Goal: Task Accomplishment & Management: Use online tool/utility

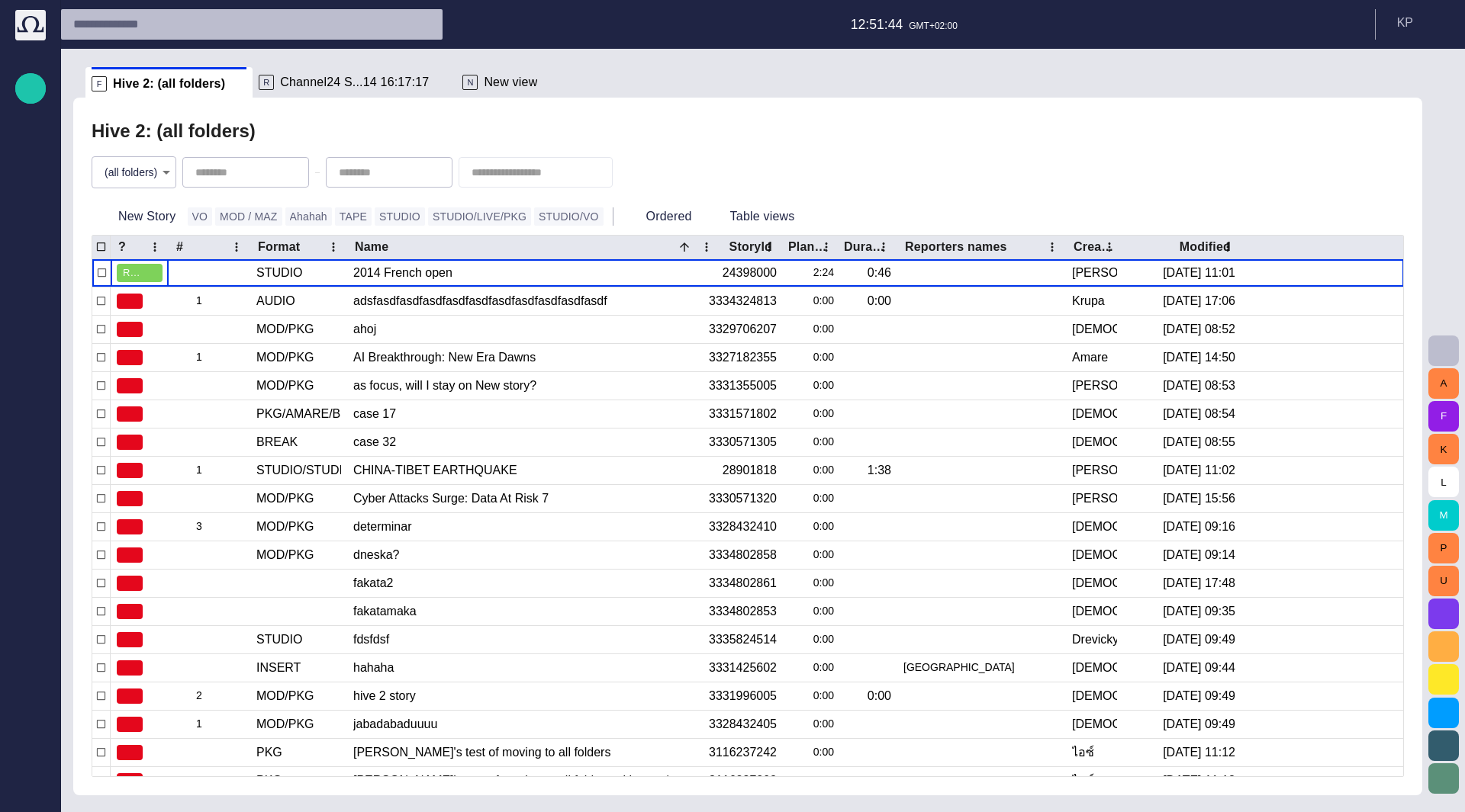
drag, startPoint x: 25, startPoint y: 197, endPoint x: 28, endPoint y: 211, distance: 14.3
click at [26, 208] on ul "Rundowns Story folders Publishing queue Media Administration Media-test with fi…" at bounding box center [31, 330] width 31 height 396
click at [28, 211] on p "Publishing queue" at bounding box center [31, 207] width 18 height 15
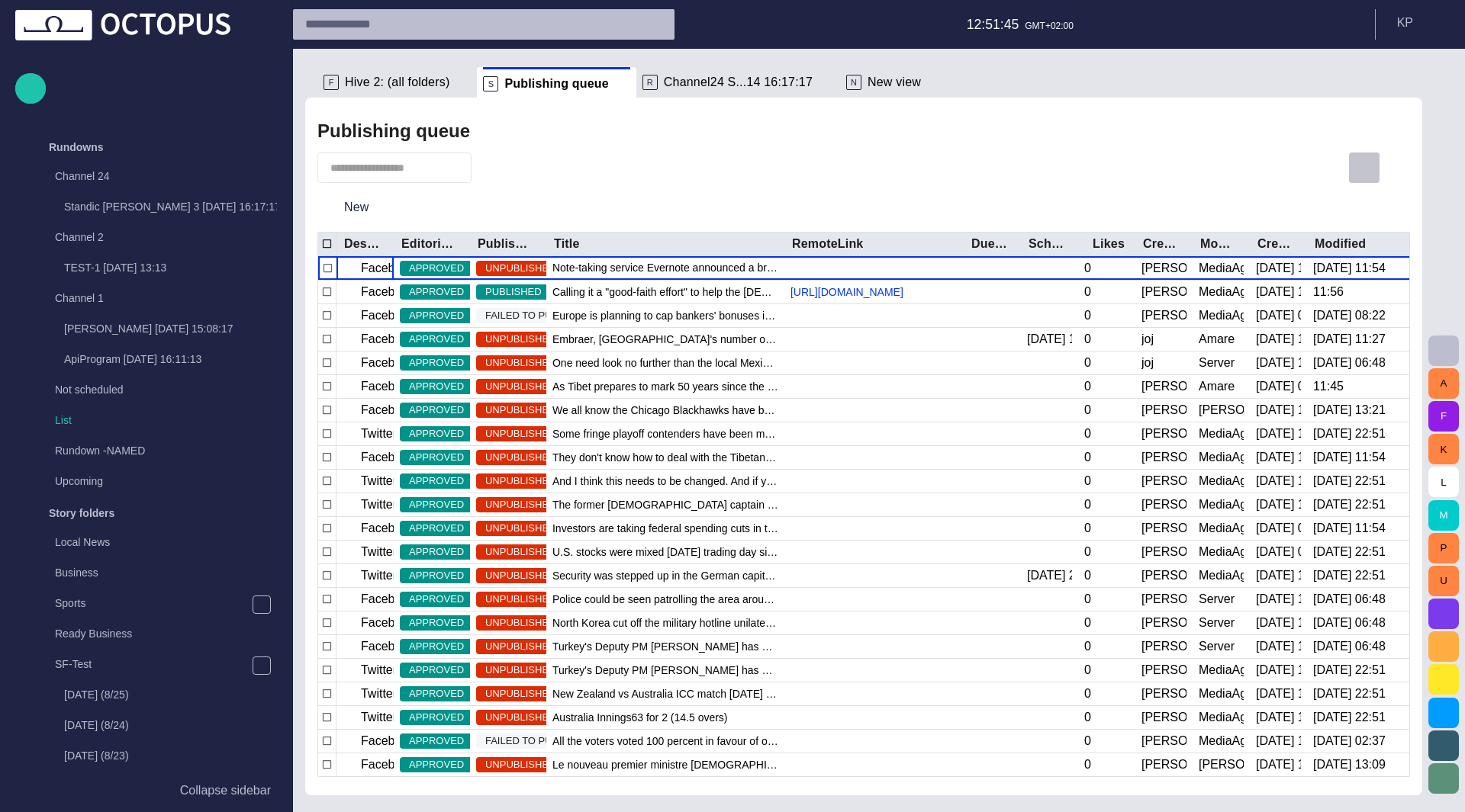
click at [1372, 163] on span "button" at bounding box center [1364, 167] width 18 height 18
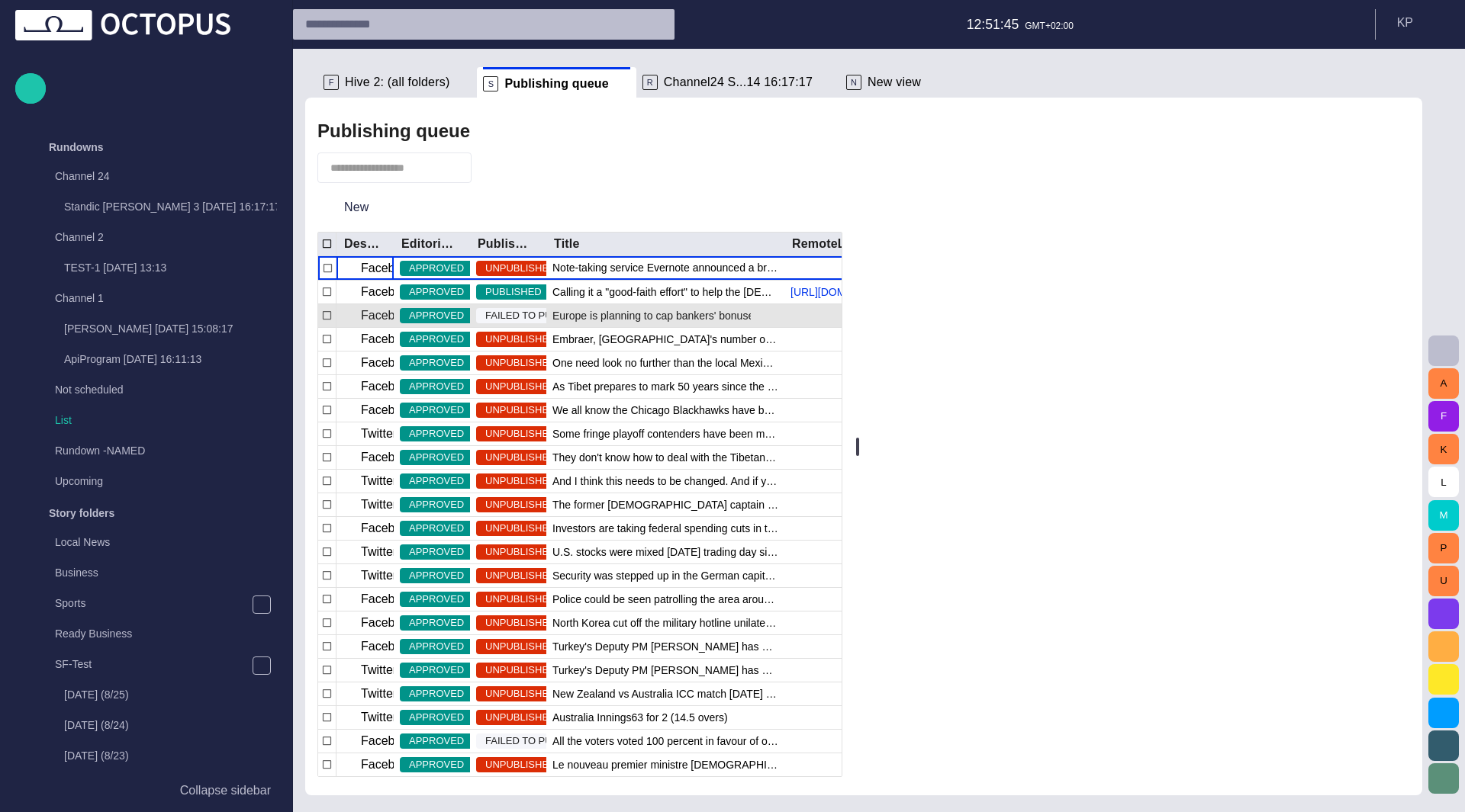
scroll to position [850, 0]
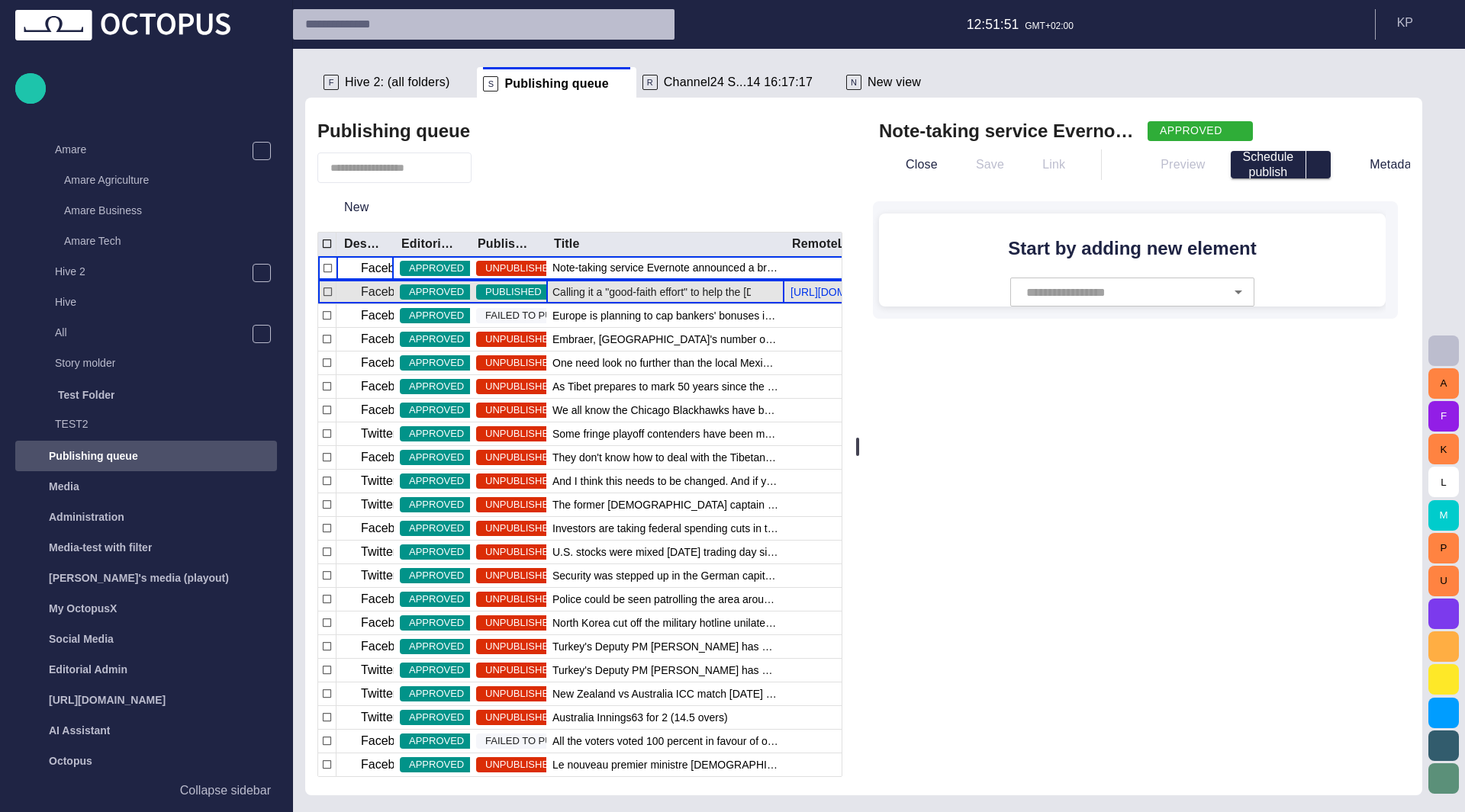
click at [594, 293] on span "Calling it a "good-faith effort" to help the Egyptian people, U.S. Secretary of…" at bounding box center [666, 292] width 226 height 15
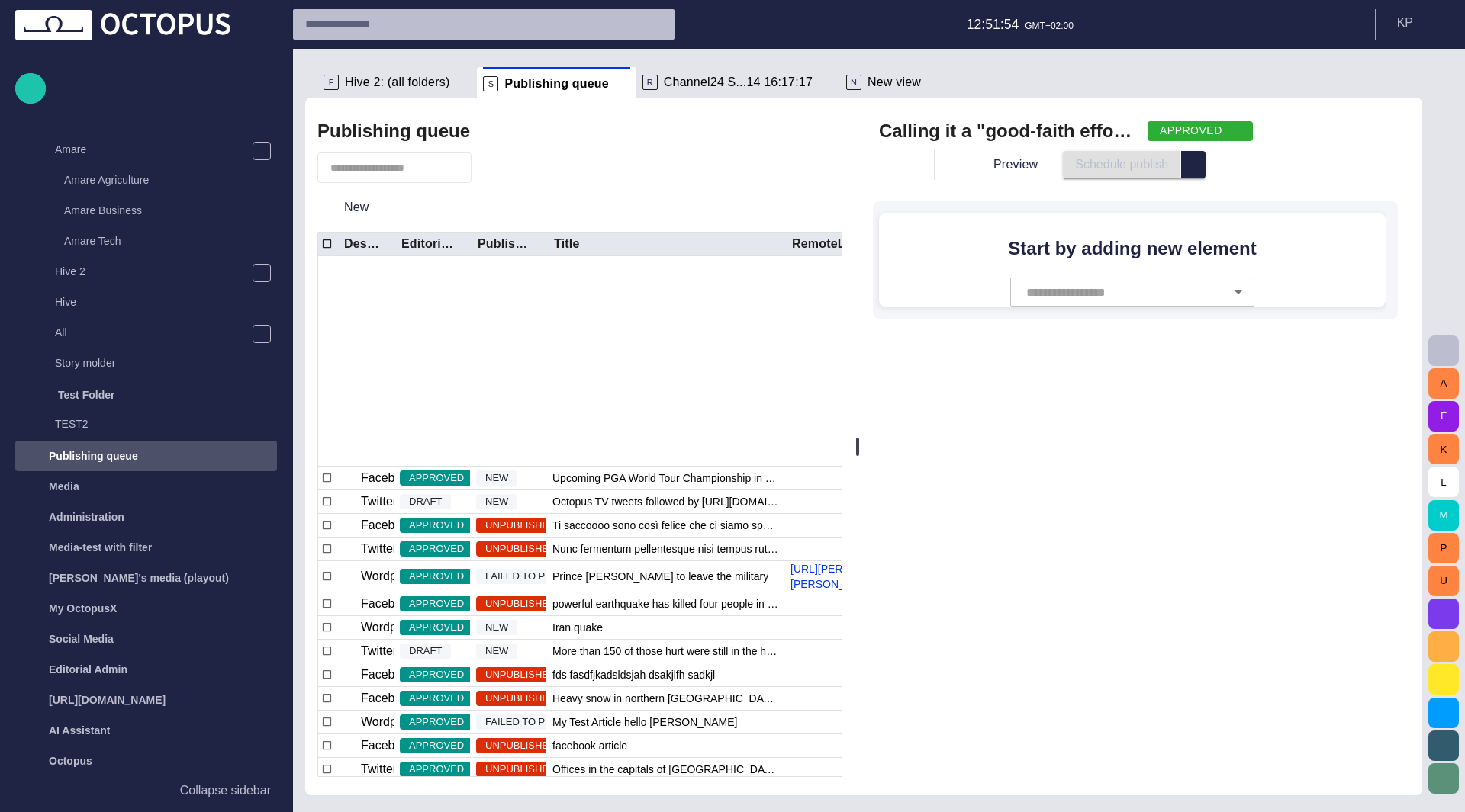
scroll to position [570, 0]
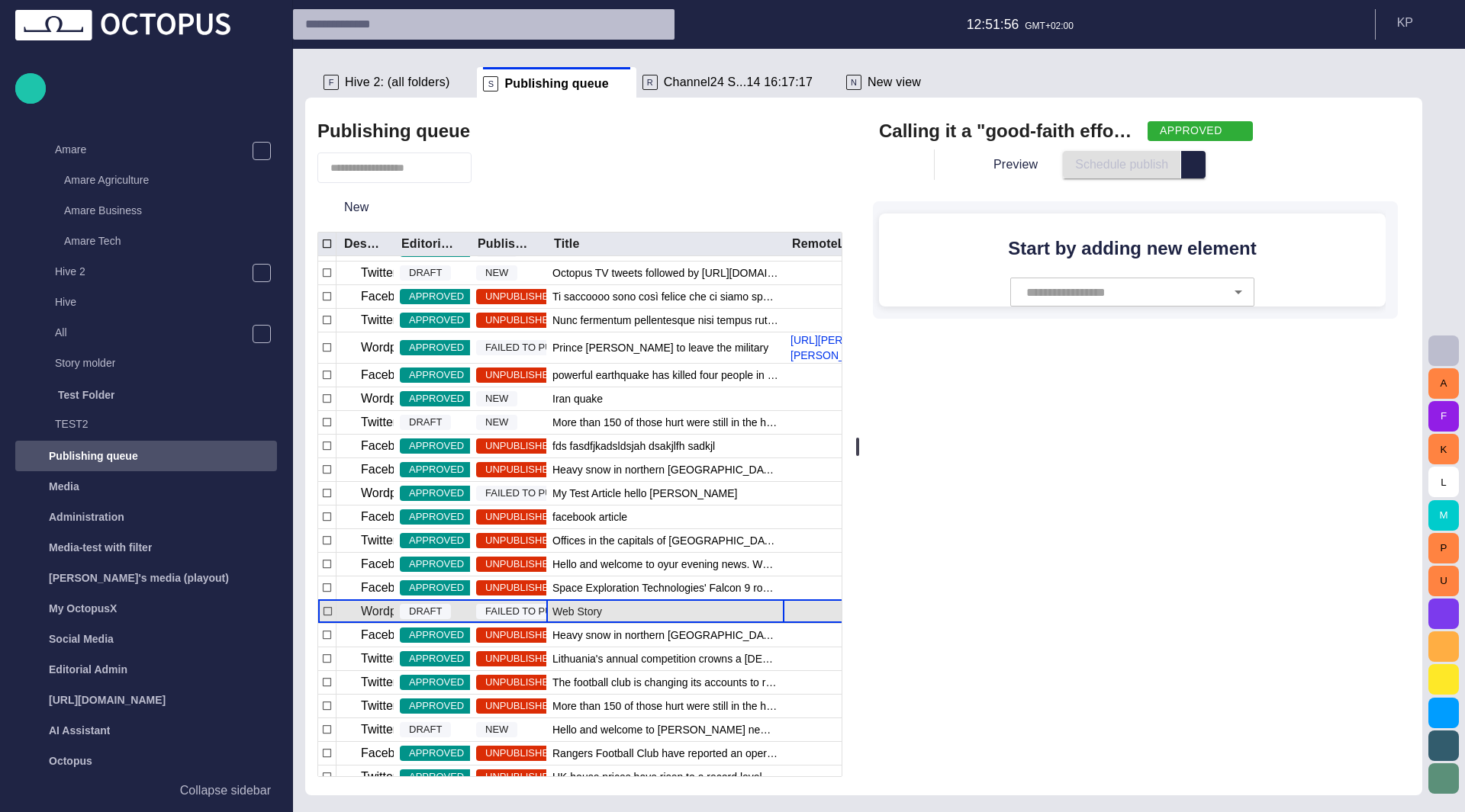
click at [584, 612] on span "Web Story" at bounding box center [577, 611] width 50 height 15
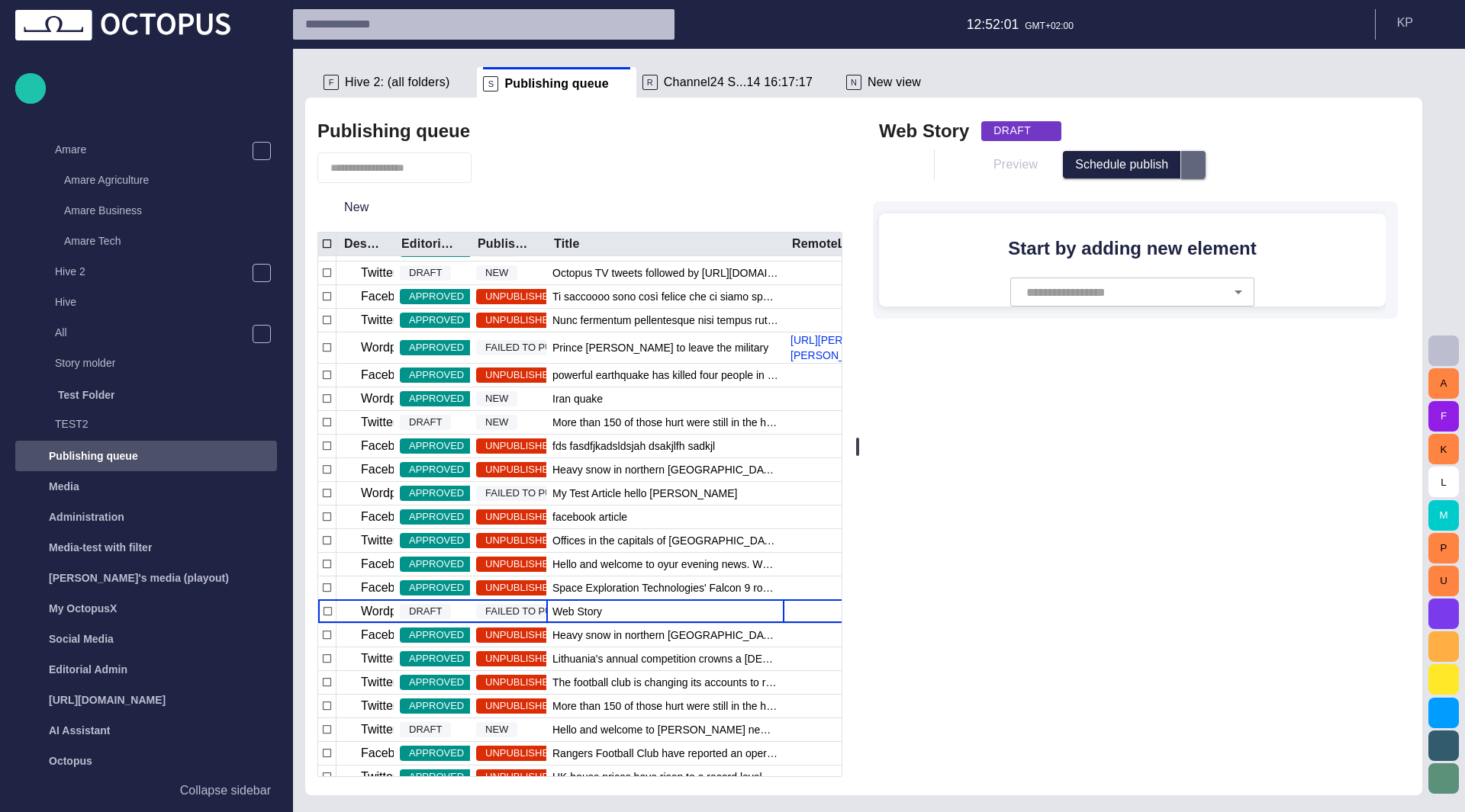
click at [1191, 162] on span "select publish option" at bounding box center [1194, 164] width 12 height 12
click at [1225, 135] on div "Web Story DRAFT" at bounding box center [1135, 131] width 513 height 25
click at [902, 164] on span "button" at bounding box center [894, 164] width 15 height 15
click at [954, 260] on ul "Close Save Link" at bounding box center [998, 228] width 214 height 98
click at [935, 257] on ul "Close Save Link" at bounding box center [998, 228] width 214 height 98
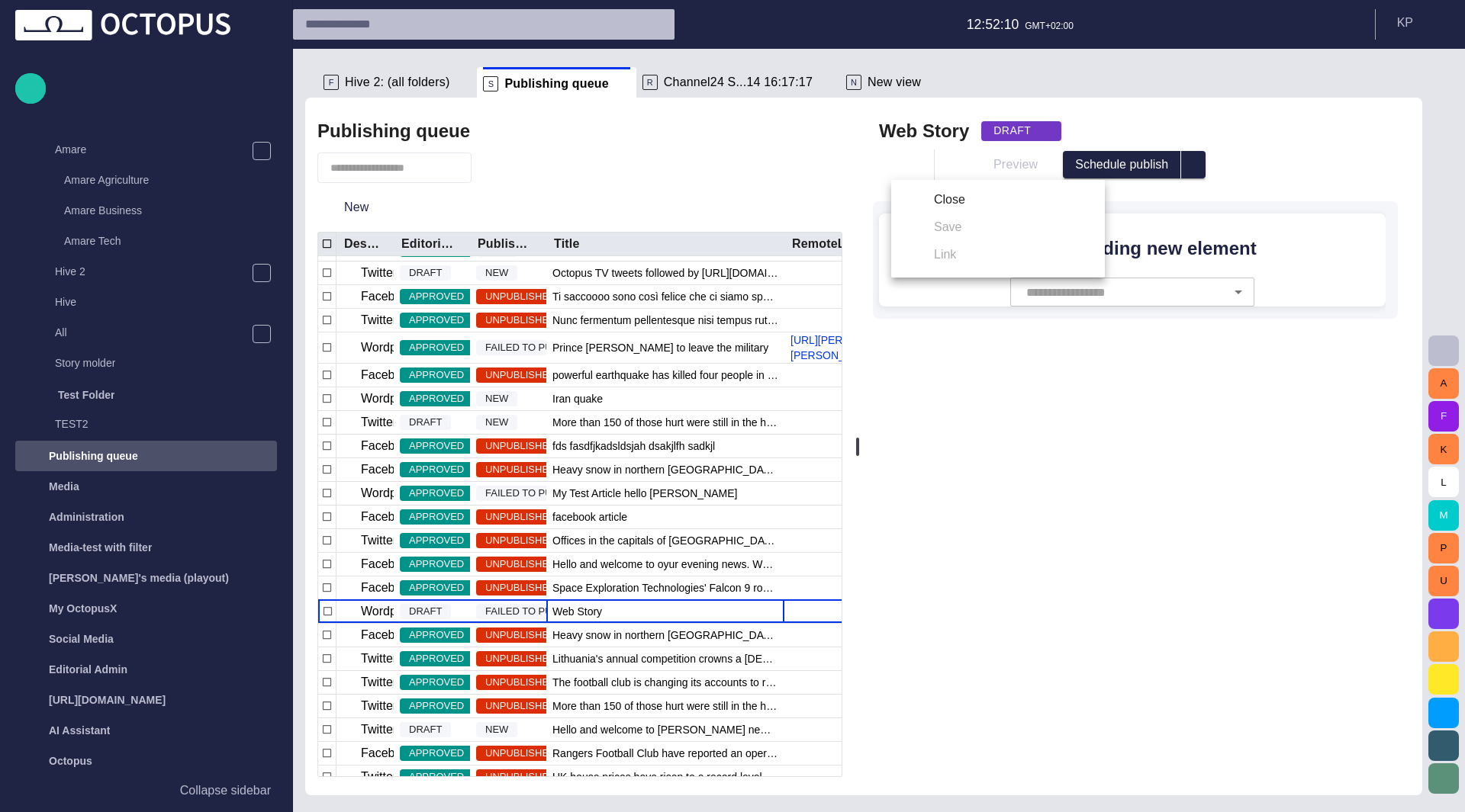
click at [958, 224] on ul "Close Save Link" at bounding box center [998, 228] width 214 height 98
click at [946, 204] on li "Close" at bounding box center [998, 200] width 214 height 28
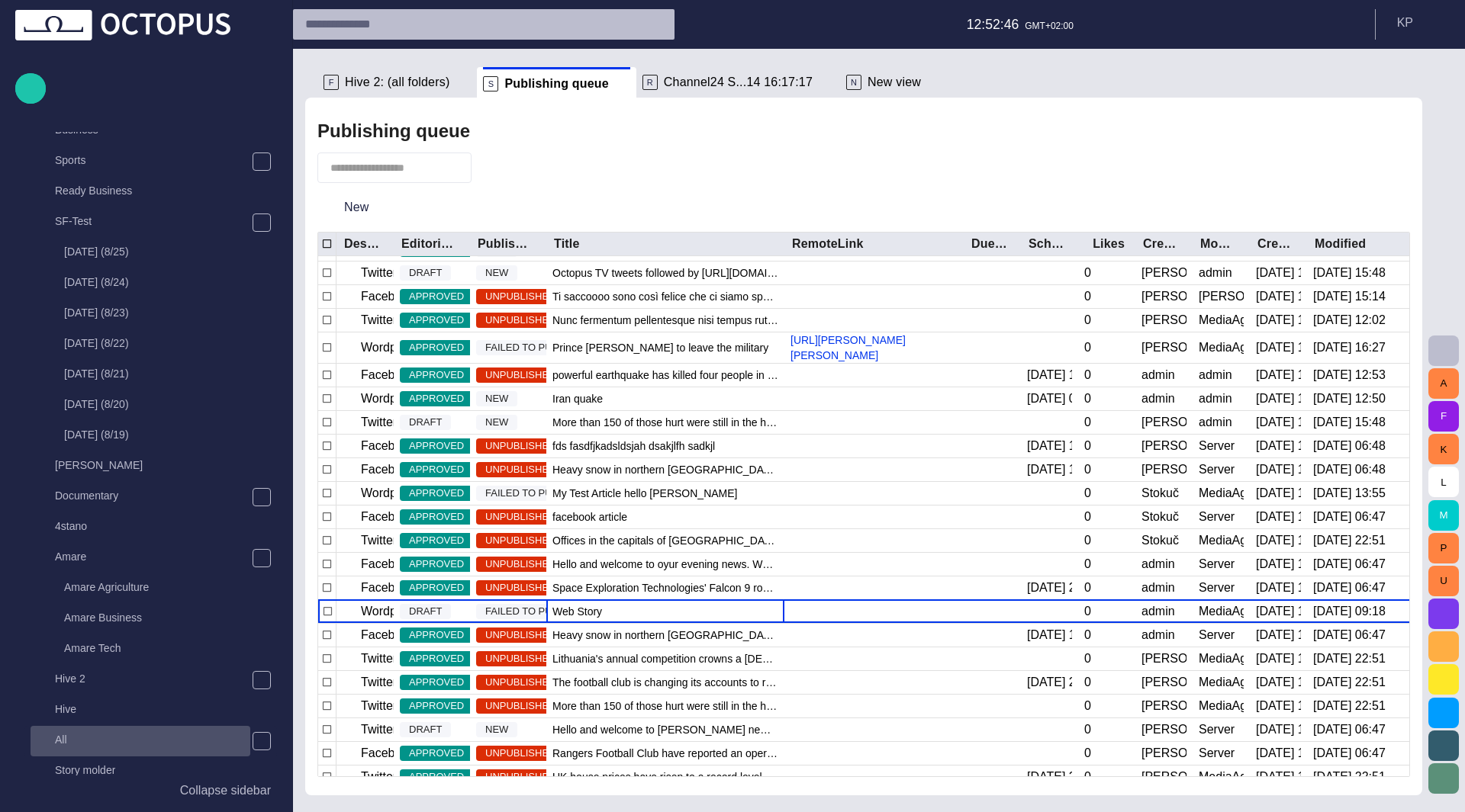
scroll to position [393, 0]
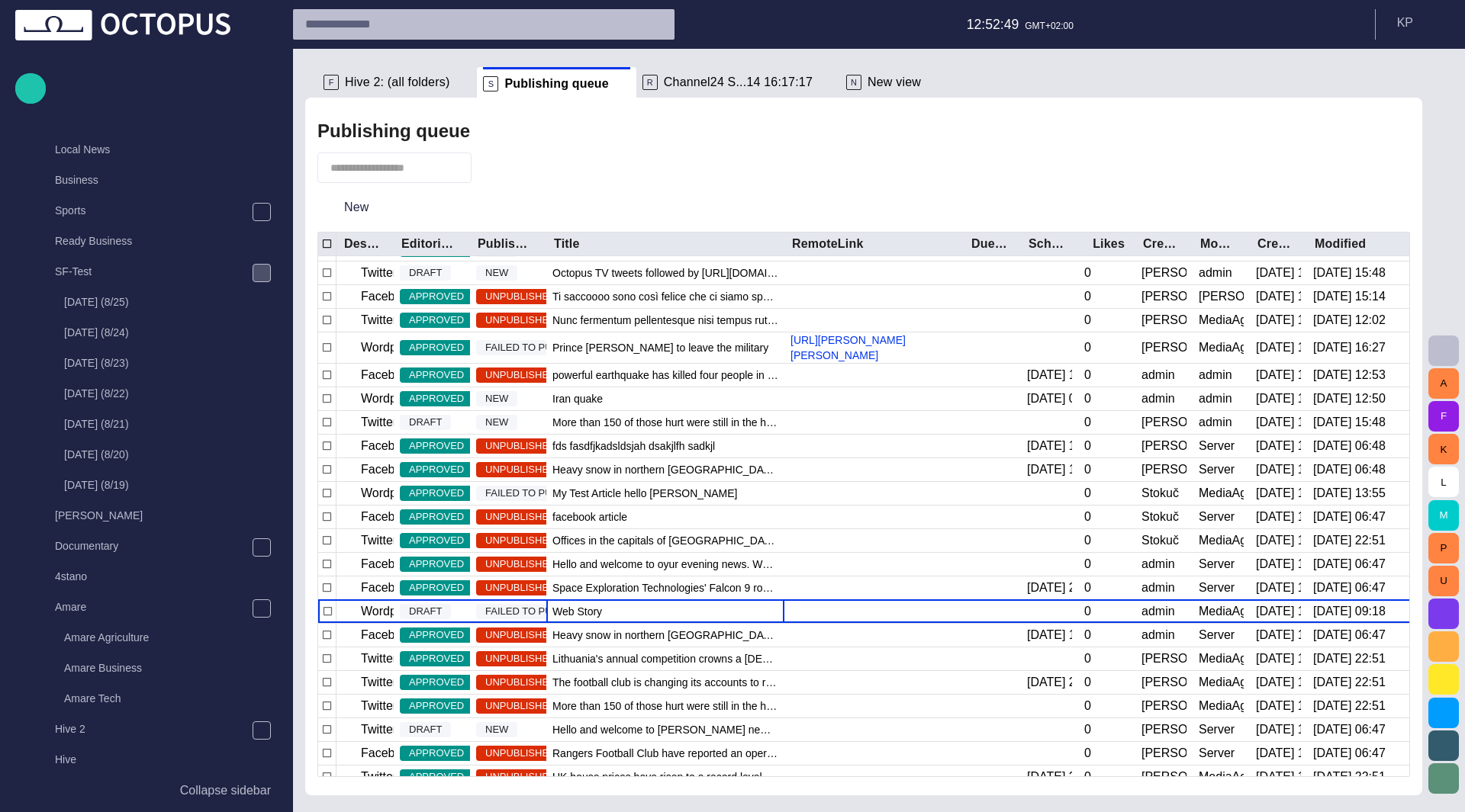
click at [253, 278] on div "main menu" at bounding box center [262, 273] width 18 height 18
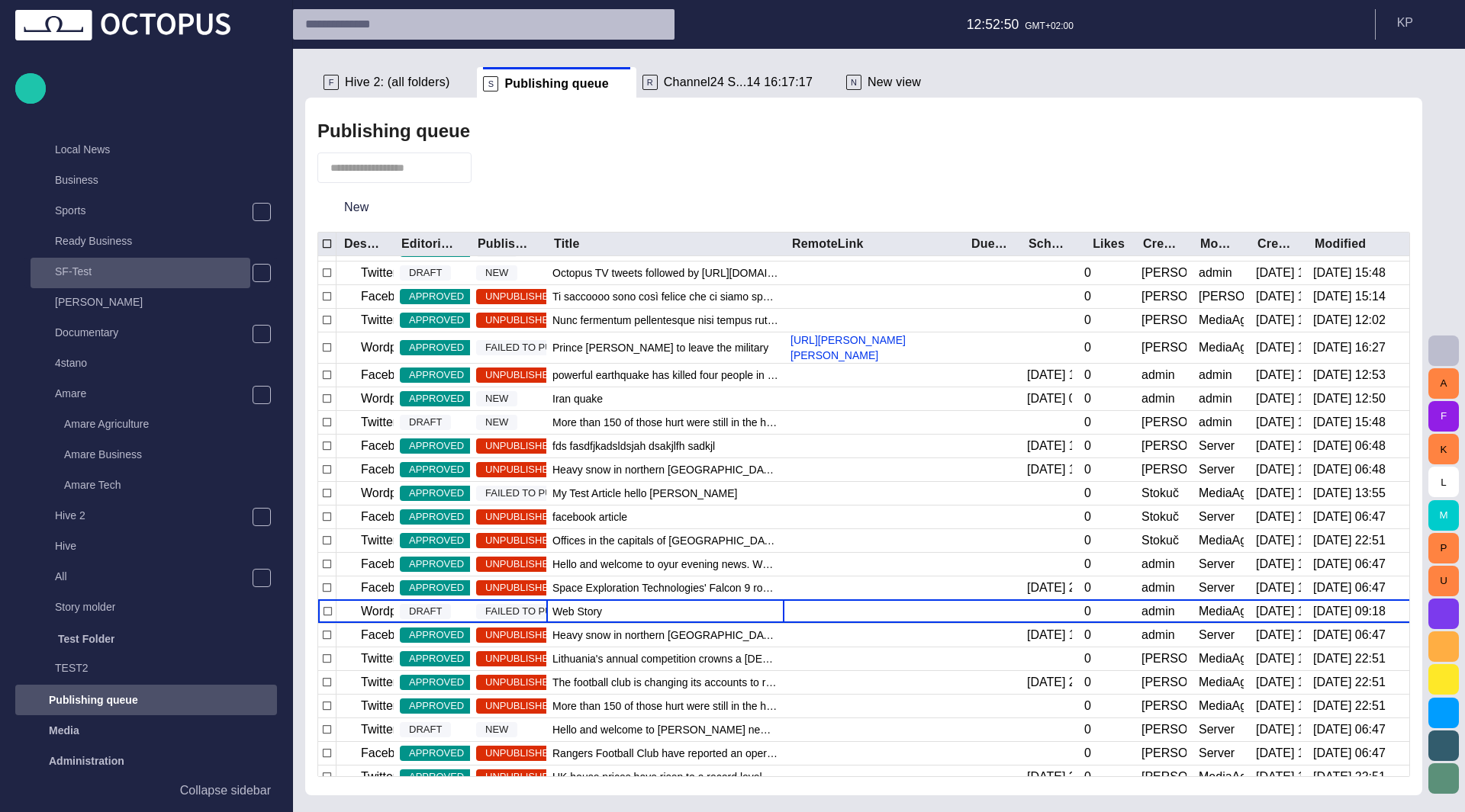
click at [99, 274] on div "SF-Test" at bounding box center [142, 271] width 217 height 22
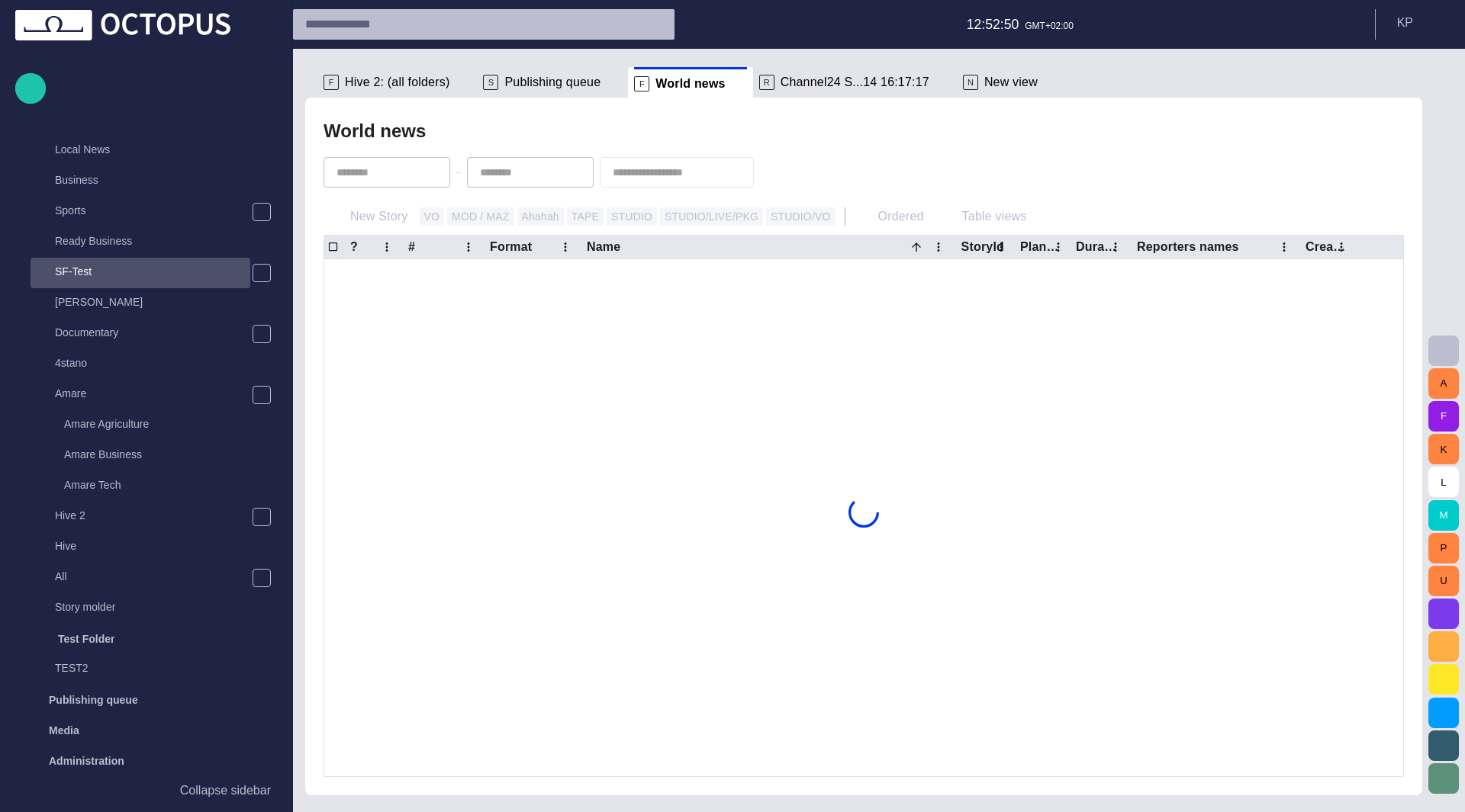
scroll to position [366, 0]
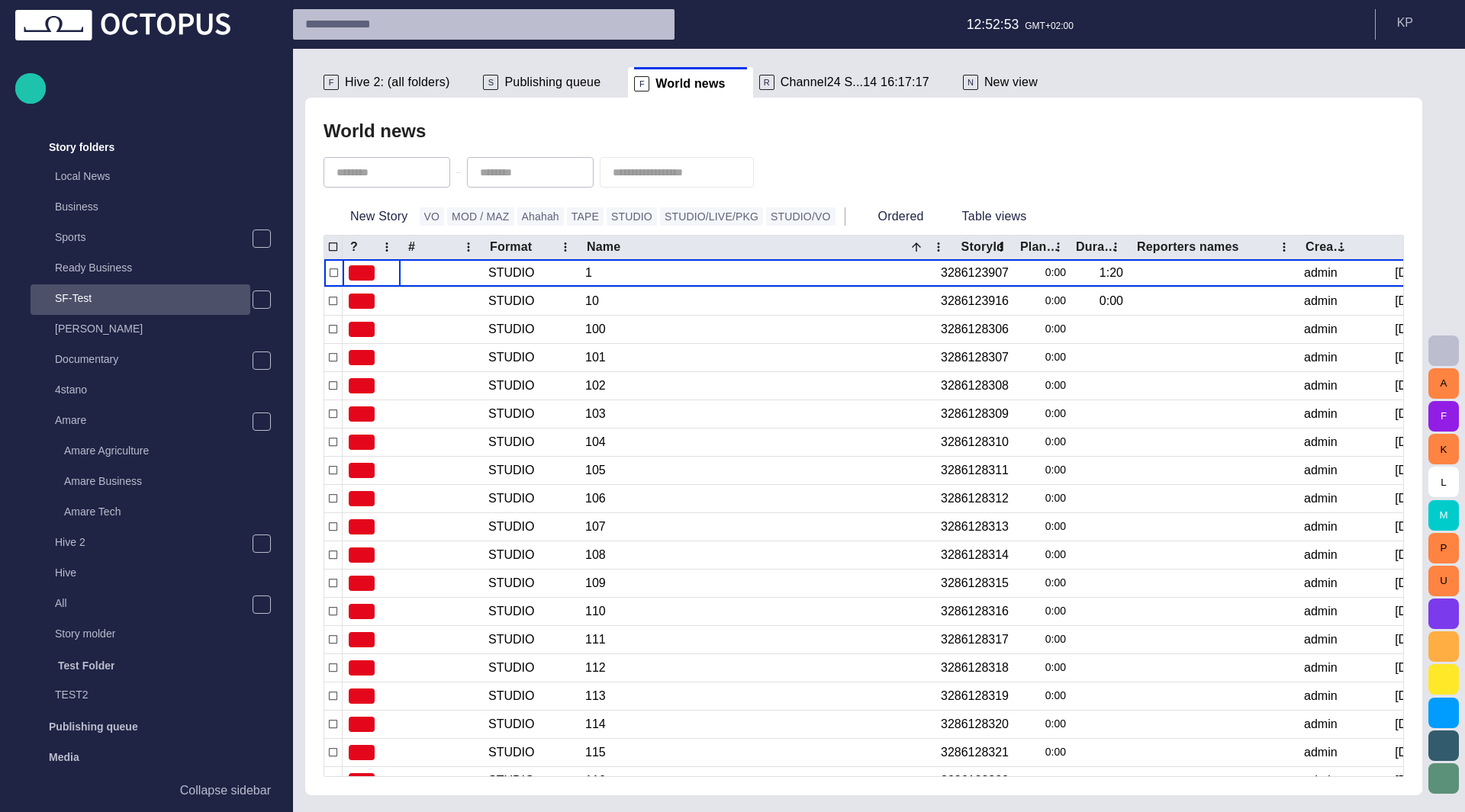
click at [93, 303] on div "SF-Test" at bounding box center [142, 298] width 217 height 22
click at [85, 332] on p "[PERSON_NAME]" at bounding box center [98, 329] width 88 height 15
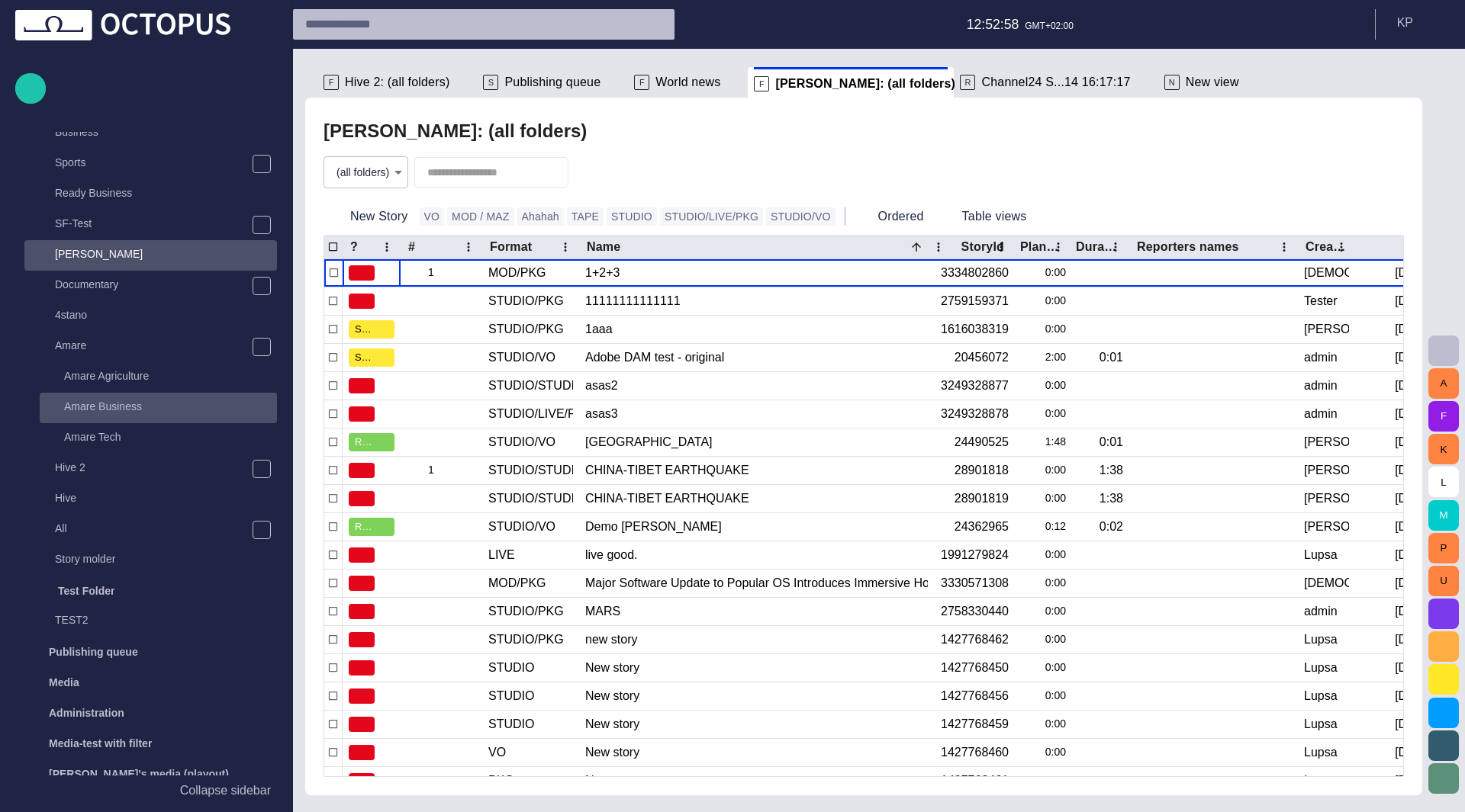
scroll to position [244, 0]
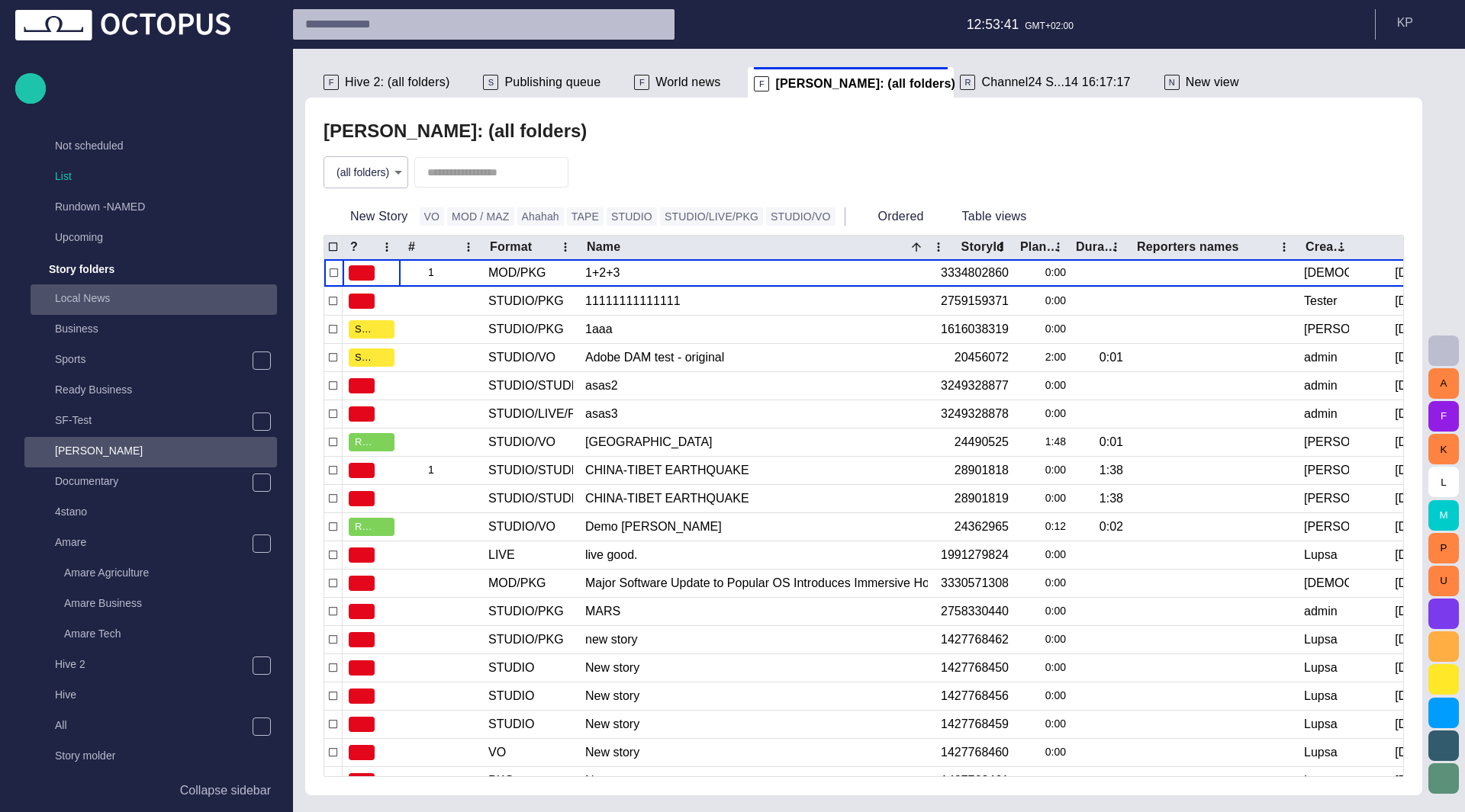
click at [116, 301] on div "Local News" at bounding box center [155, 298] width 244 height 22
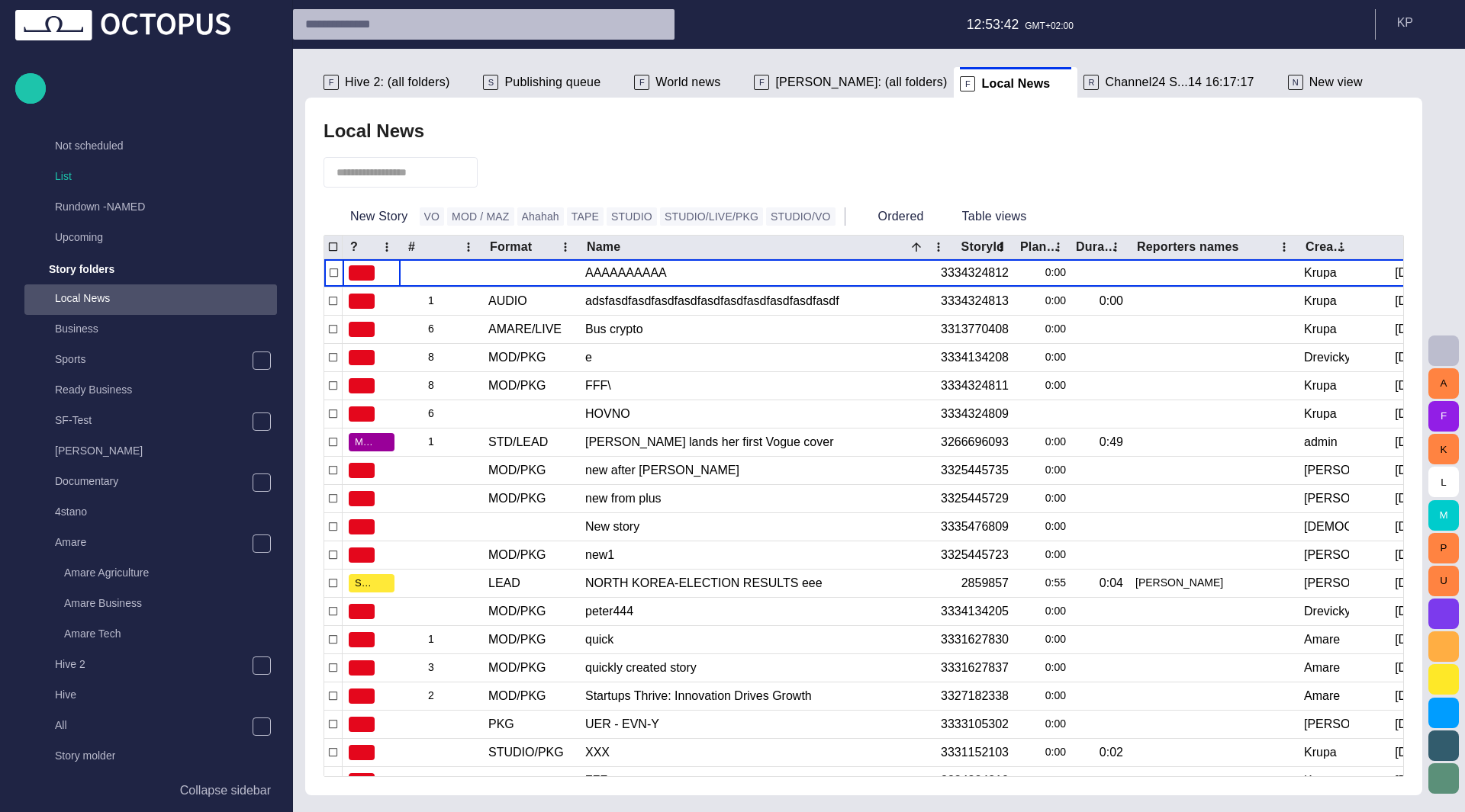
scroll to position [396, 0]
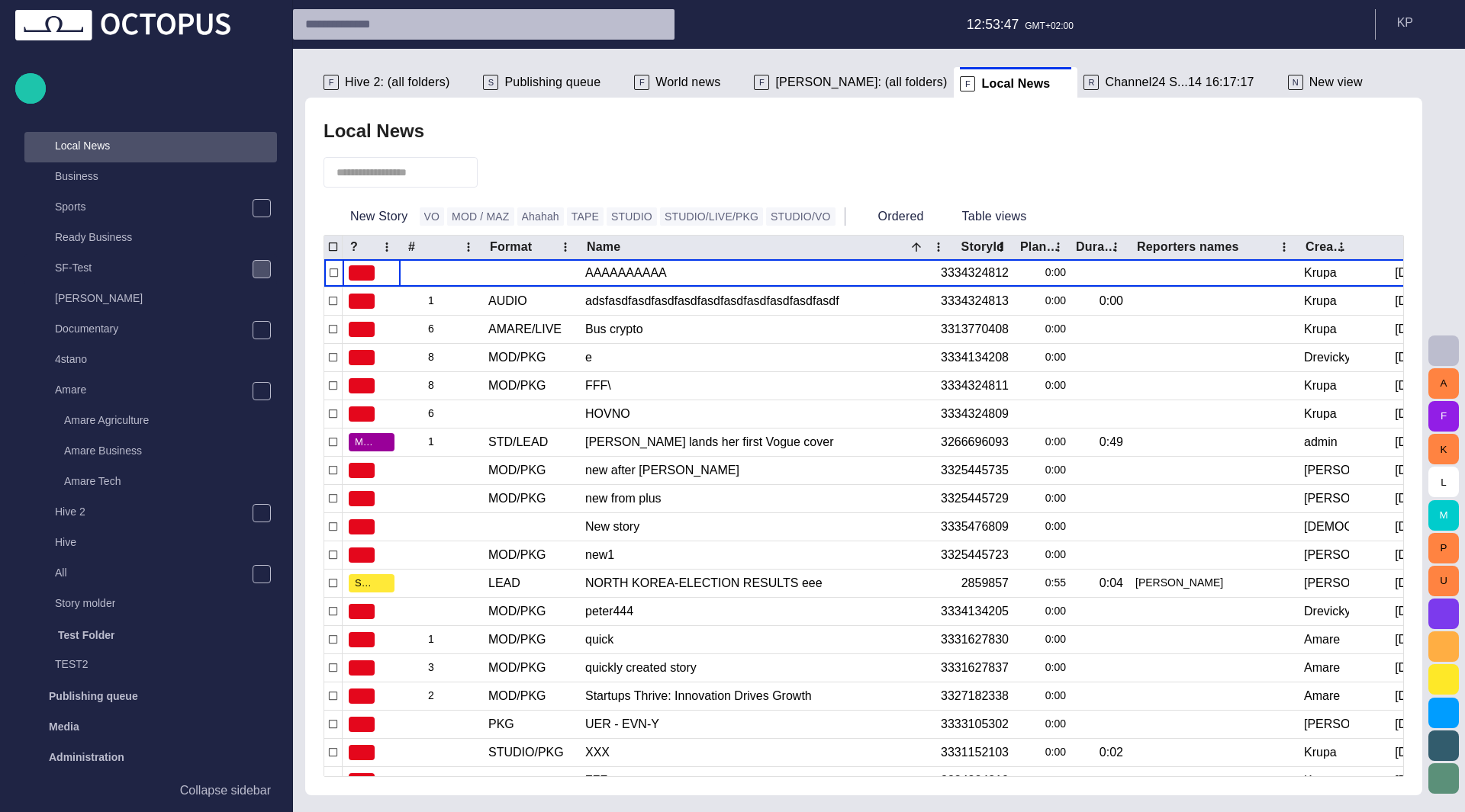
click at [256, 272] on span "main menu" at bounding box center [262, 269] width 12 height 12
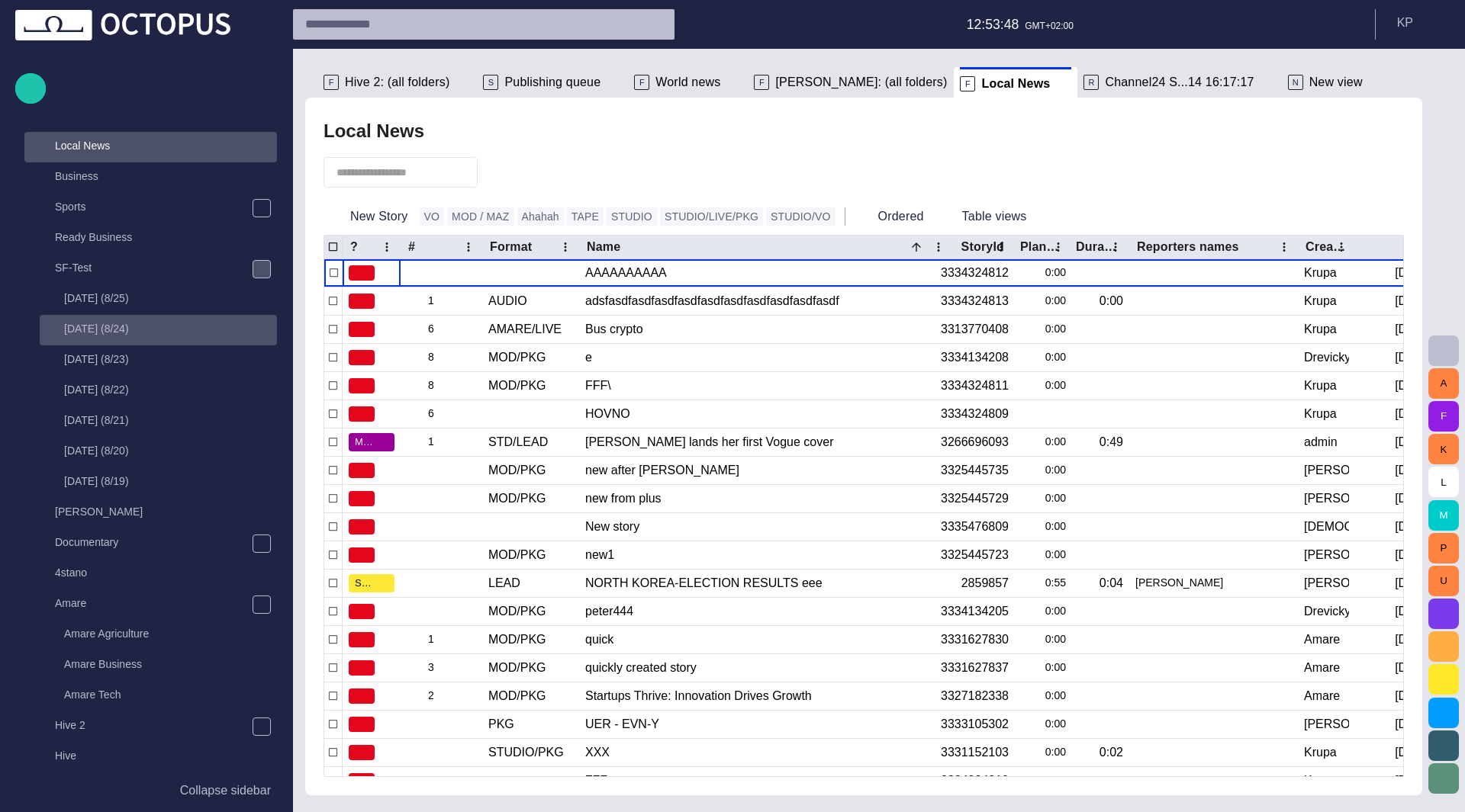
click at [209, 330] on p "[DATE] (8/24)" at bounding box center [170, 329] width 213 height 15
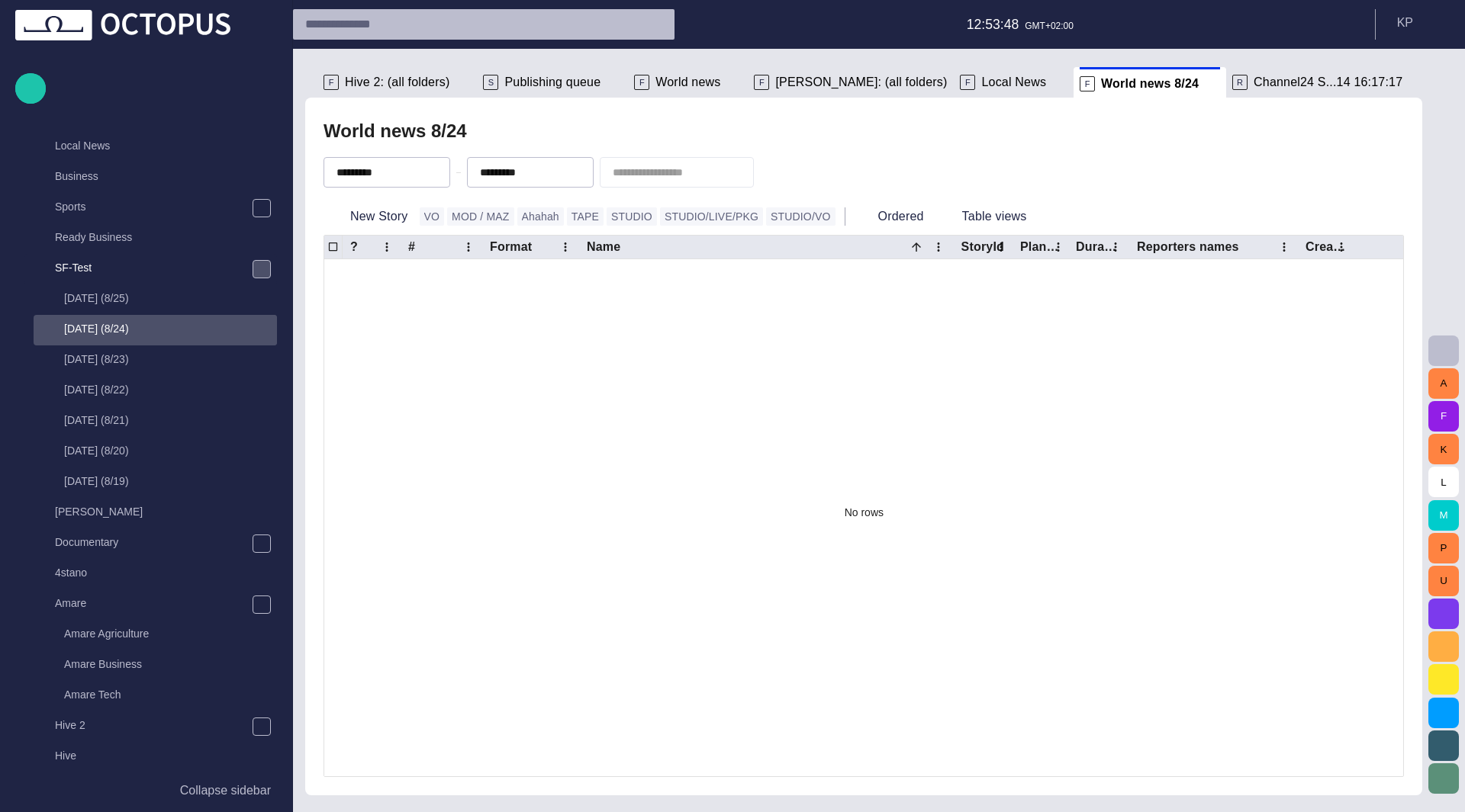
scroll to position [519, 0]
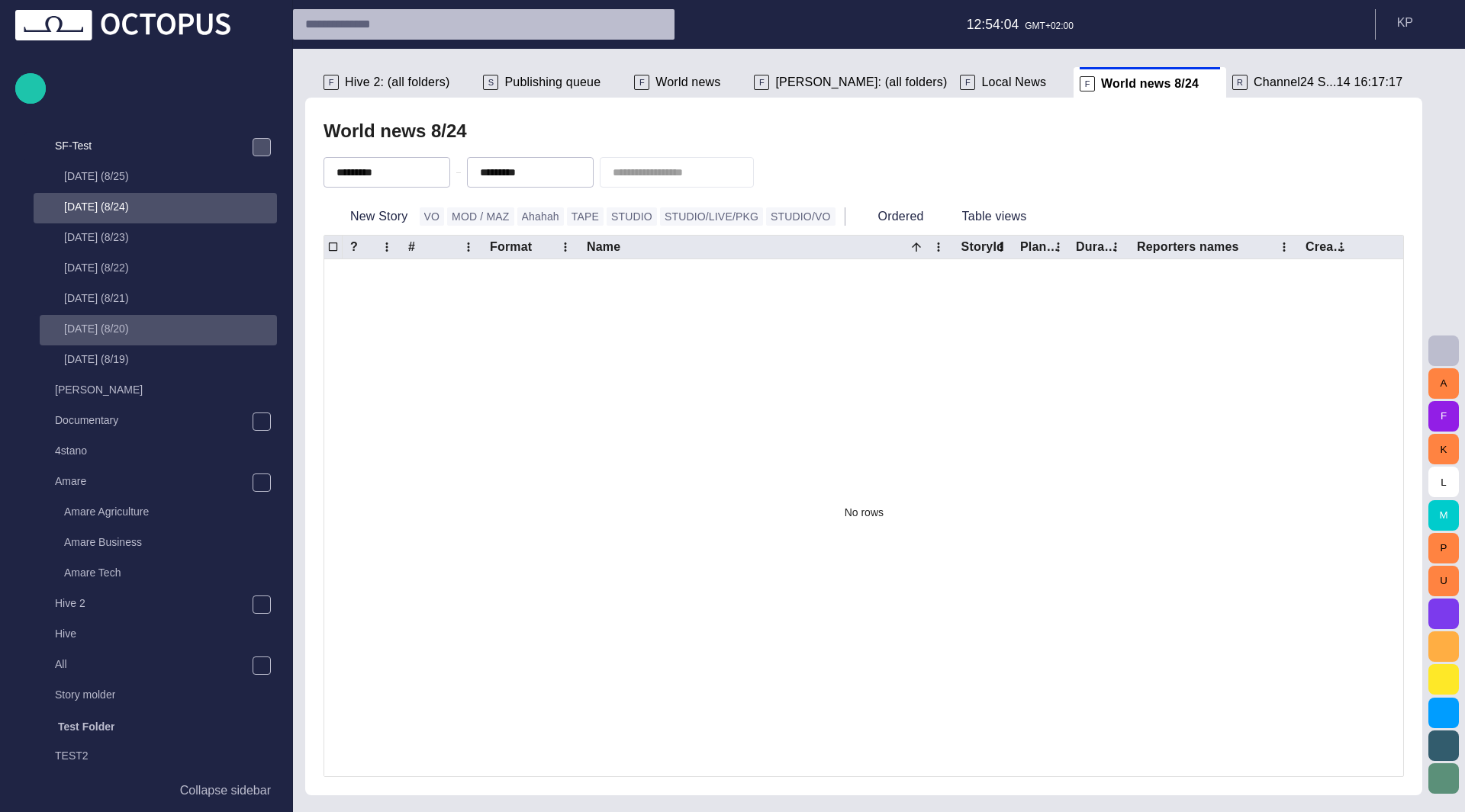
click at [103, 333] on p "[DATE] (8/20)" at bounding box center [170, 329] width 213 height 15
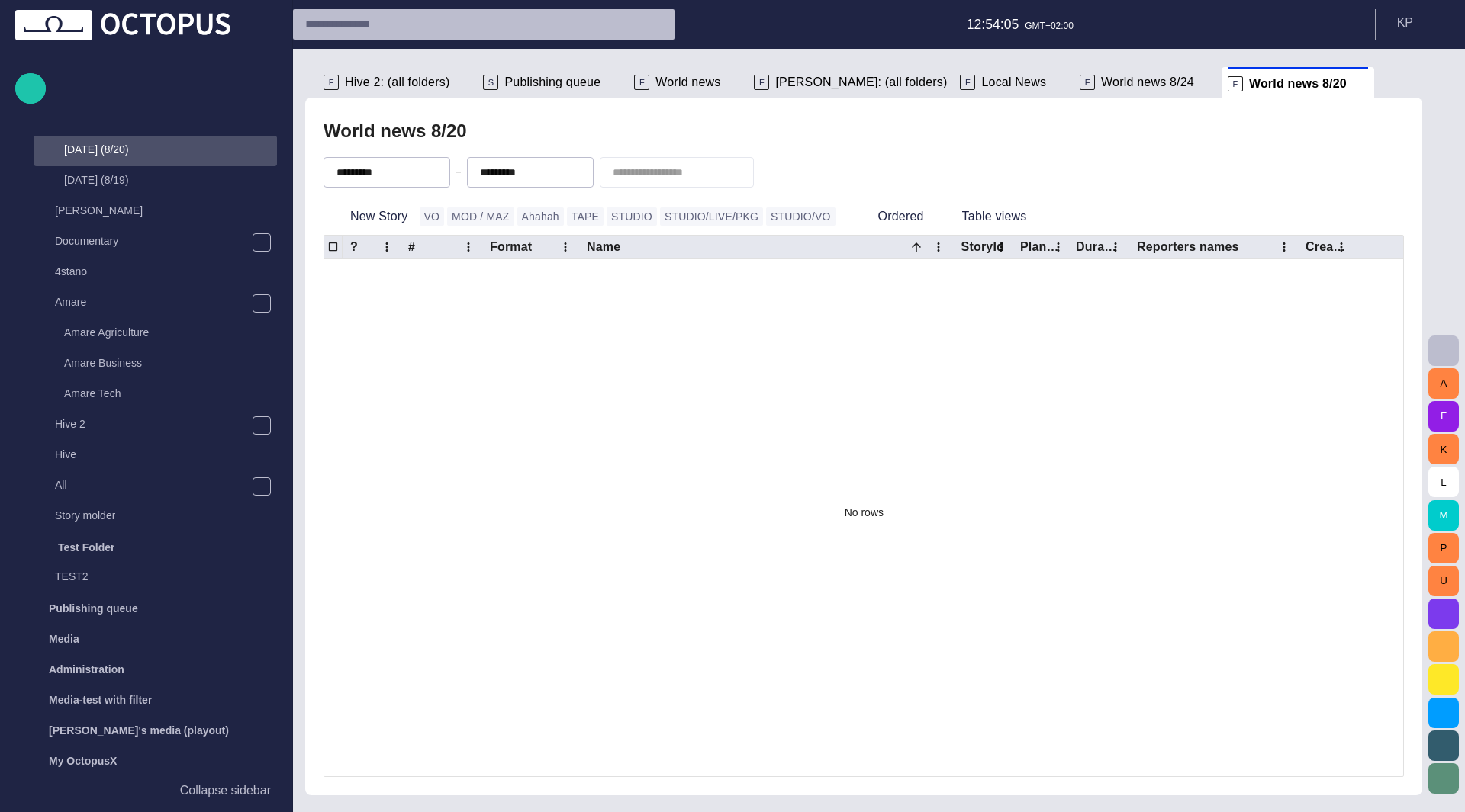
scroll to position [701, 0]
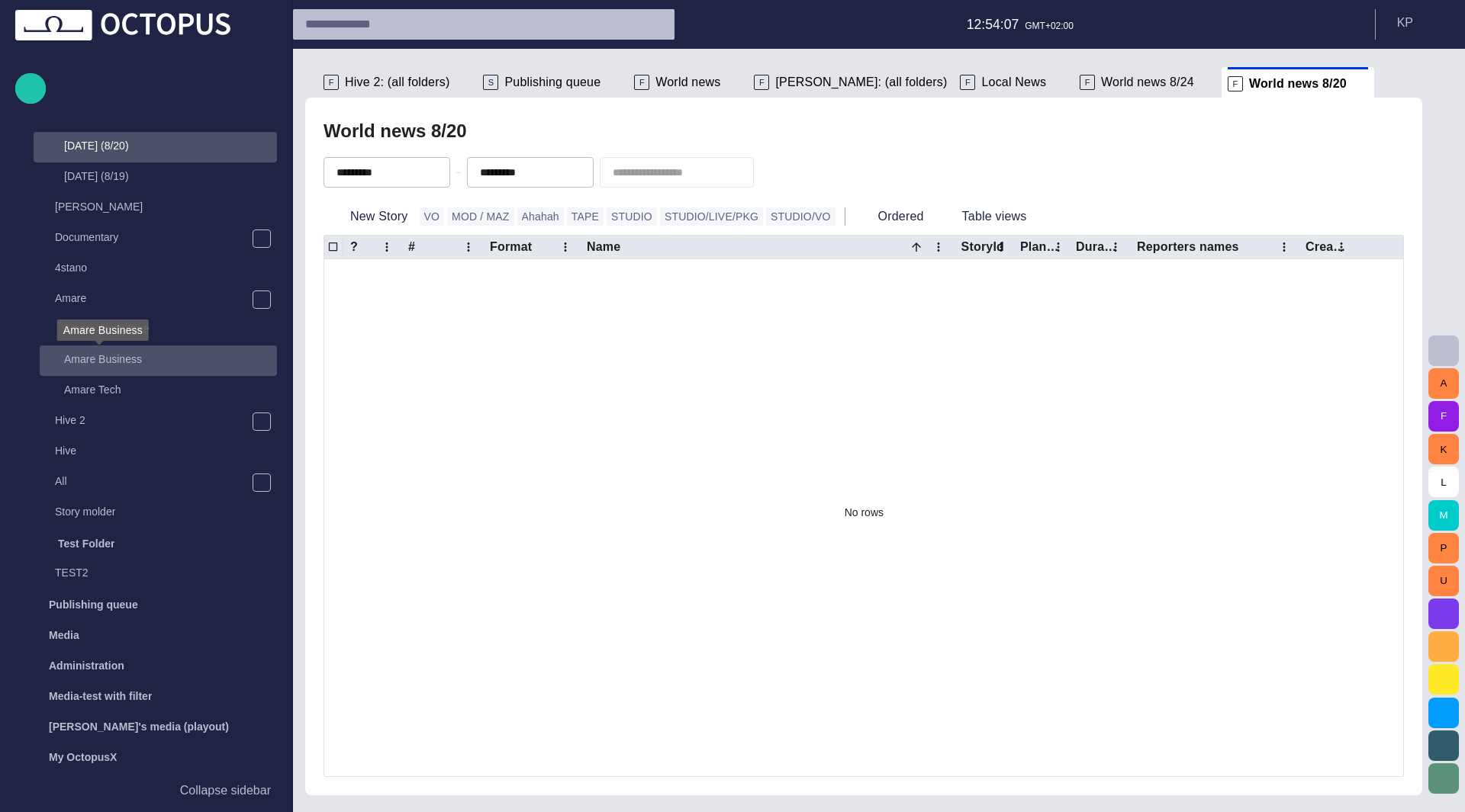
click at [96, 359] on p "Amare Business" at bounding box center [102, 360] width 78 height 15
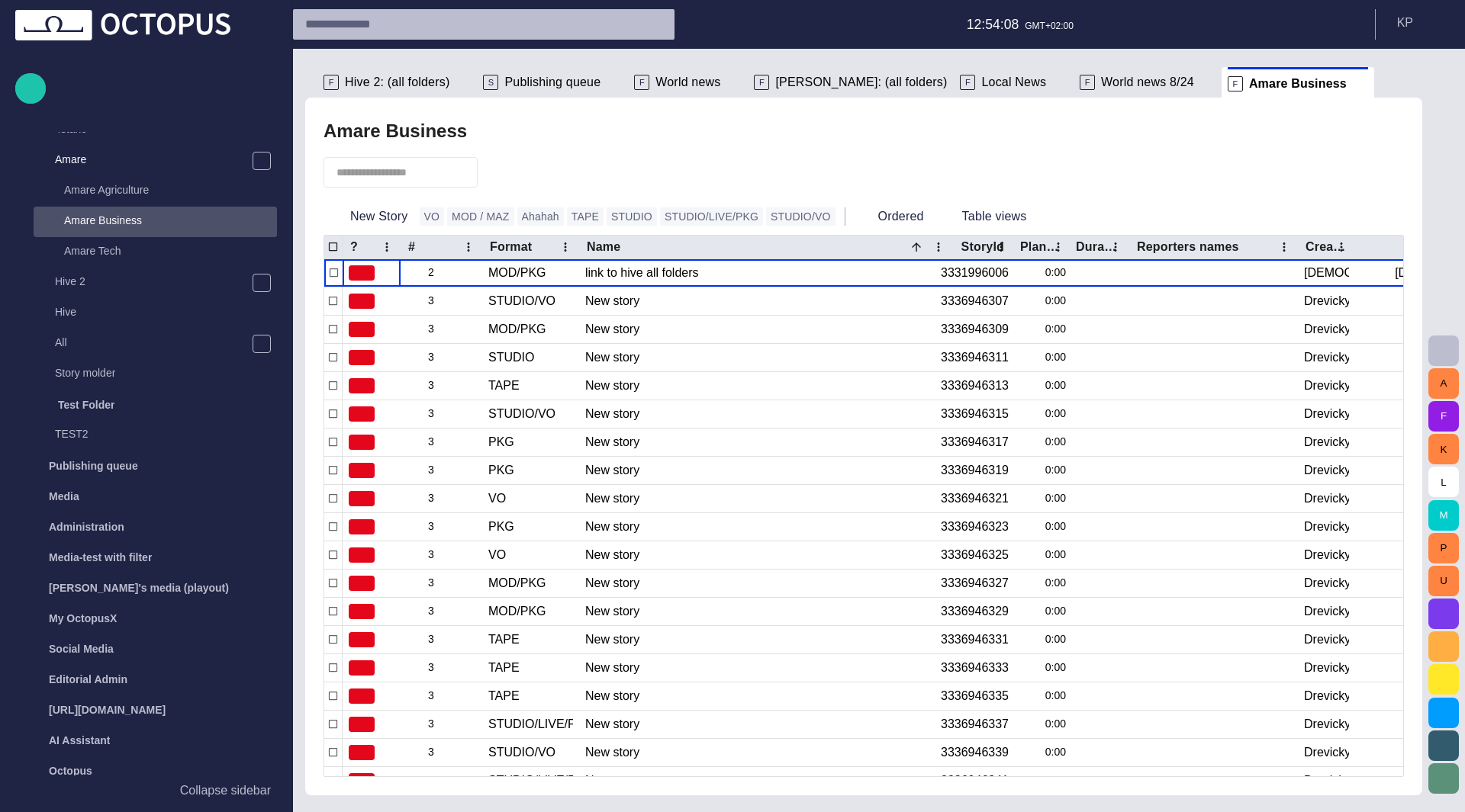
scroll to position [850, 0]
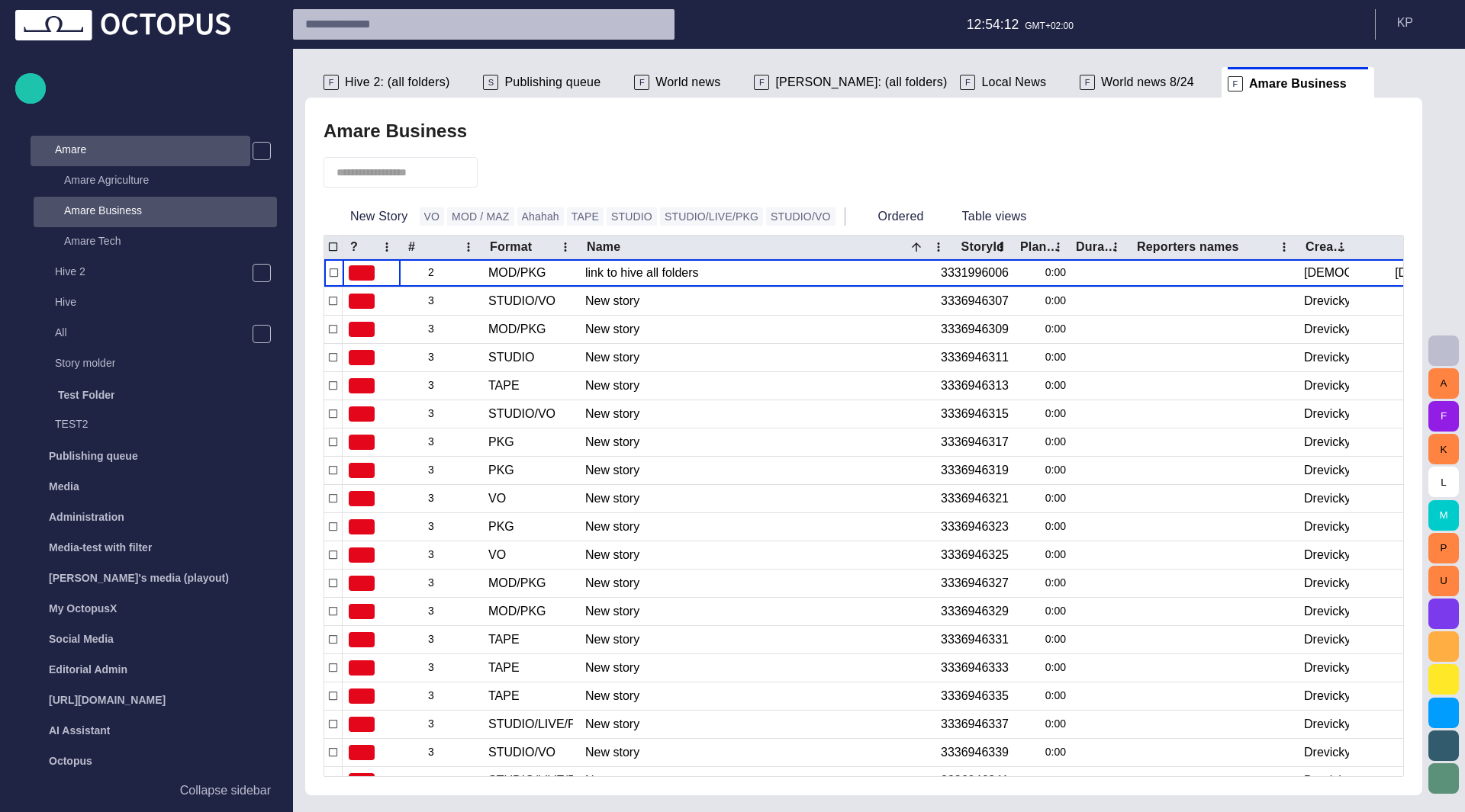
click at [70, 152] on p "Amare" at bounding box center [70, 150] width 32 height 15
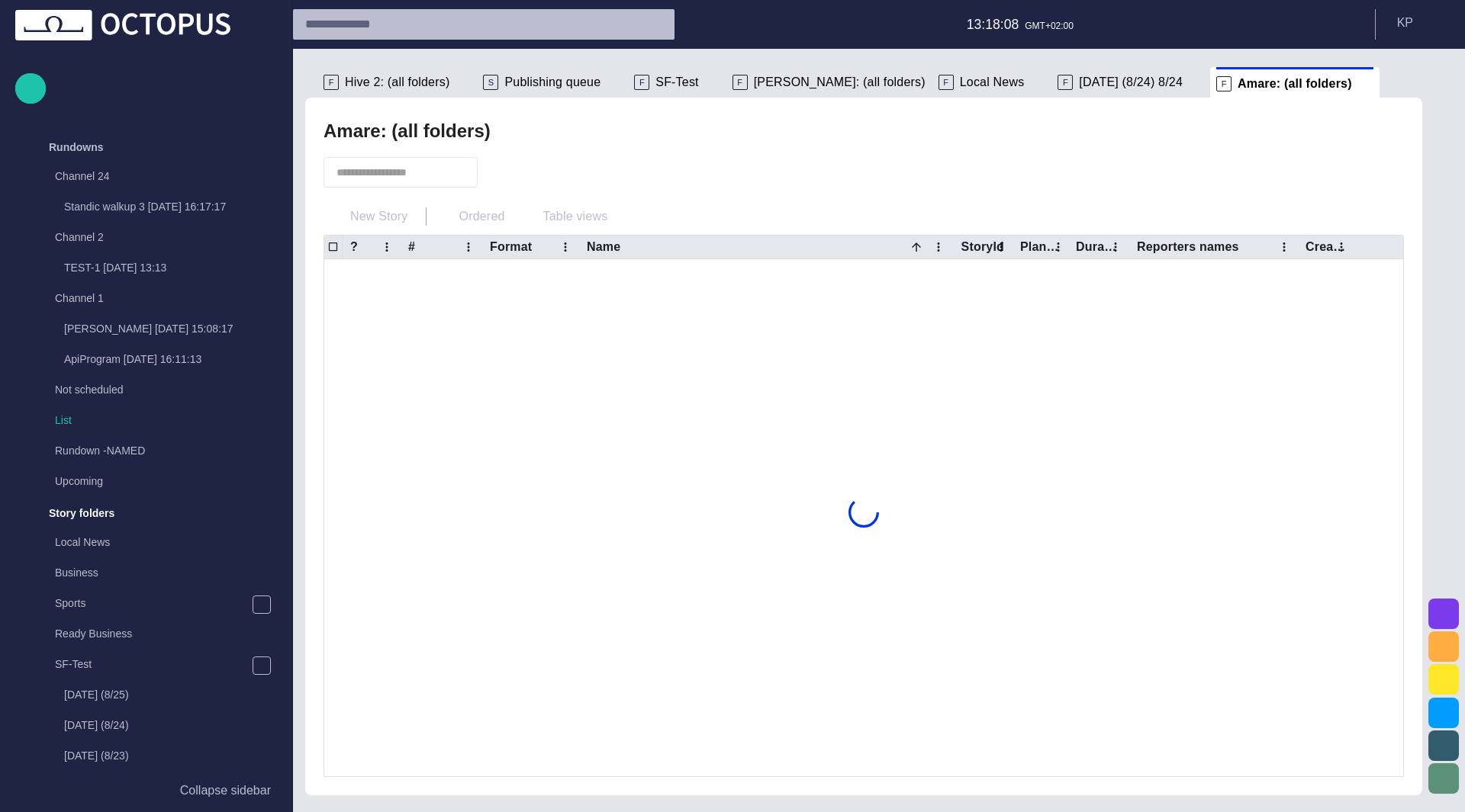
scroll to position [366, 0]
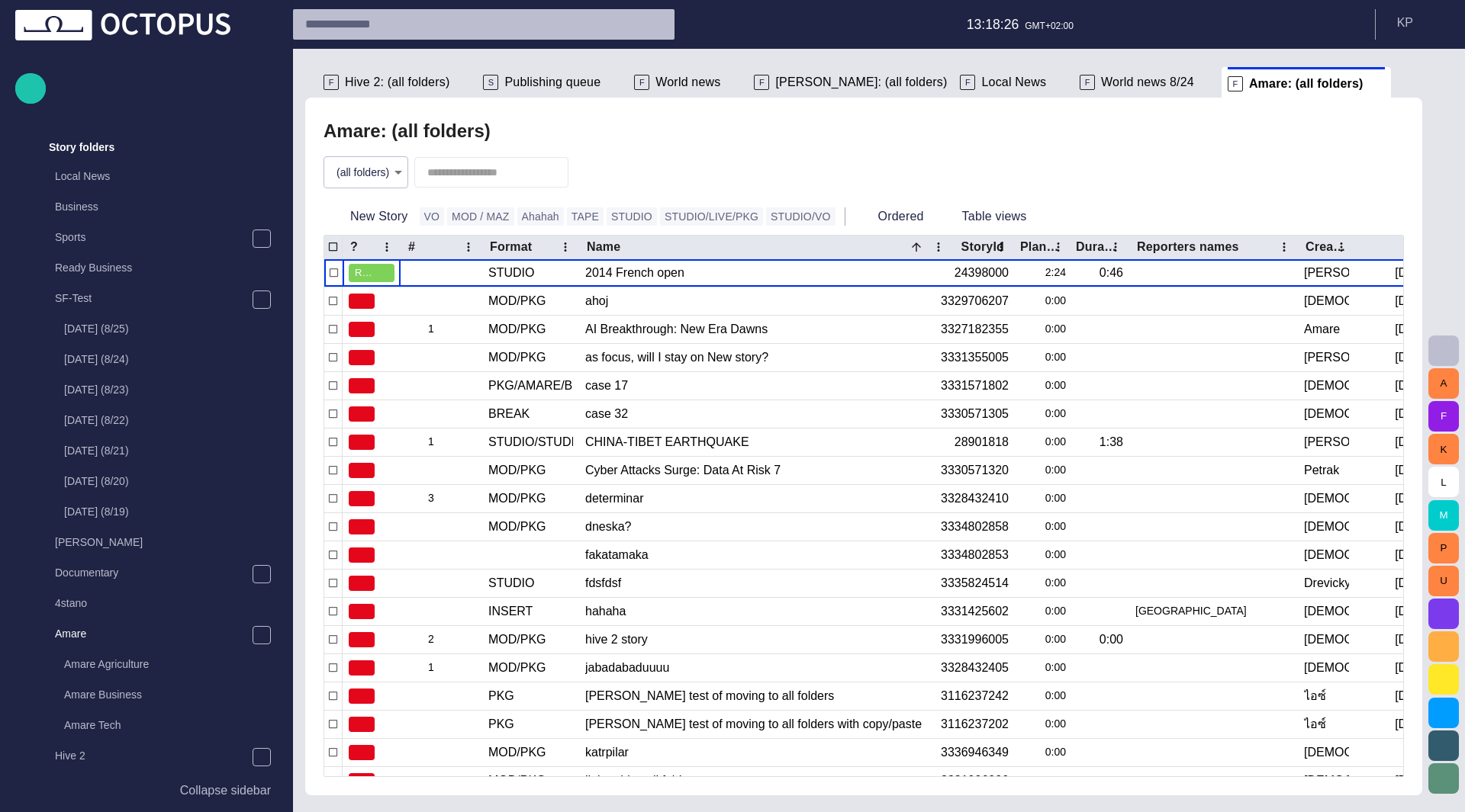
click at [413, 28] on input "text" at bounding box center [470, 25] width 330 height 25
drag, startPoint x: 333, startPoint y: 22, endPoint x: 686, endPoint y: 40, distance: 353.5
click at [681, 45] on header "13:18:28 GMT+02:00 K P" at bounding box center [879, 25] width 1172 height 49
click at [689, 36] on header "13:18:29 GMT+02:00 K P" at bounding box center [879, 25] width 1172 height 49
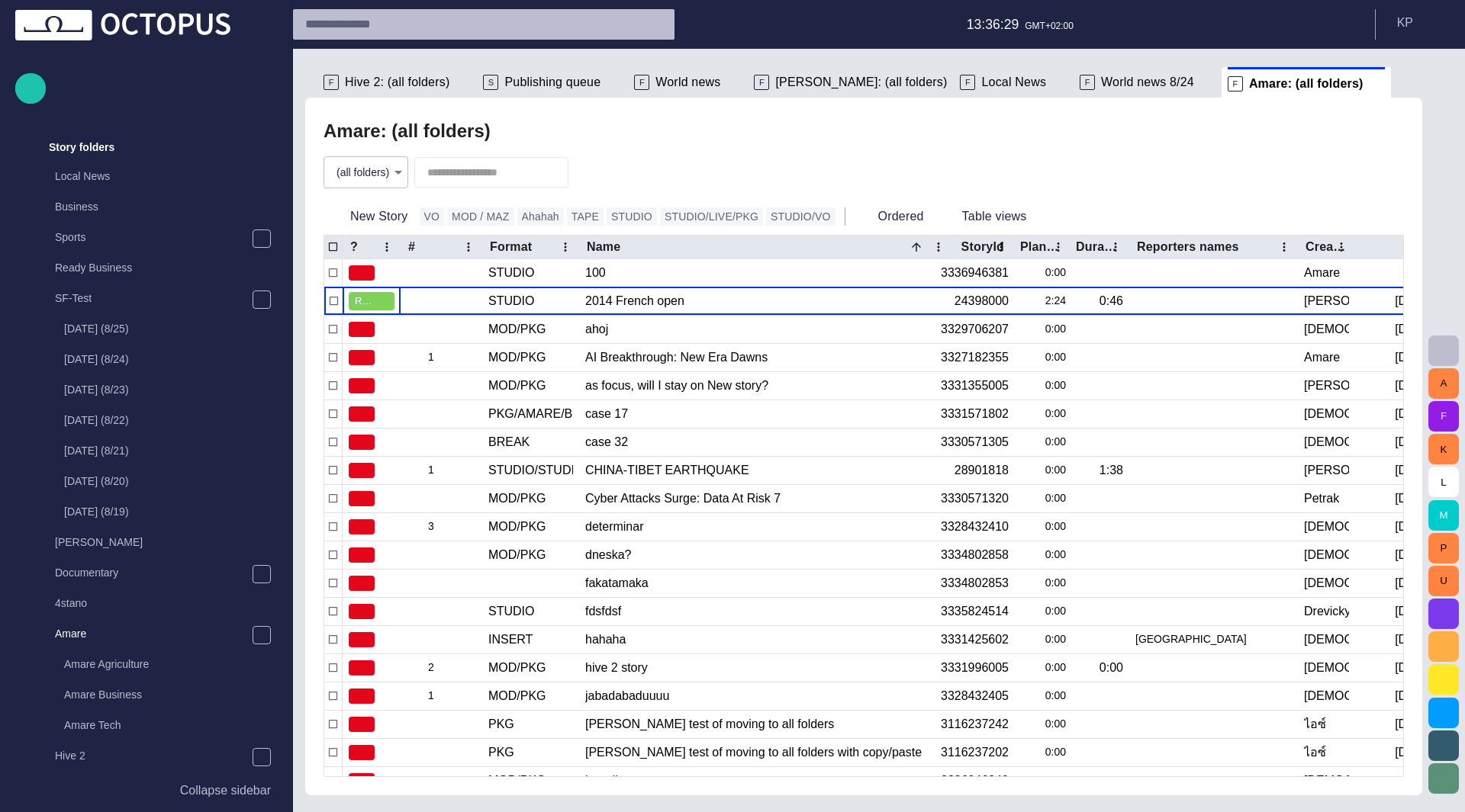
click at [550, 91] on div "S Publishing queue" at bounding box center [552, 82] width 139 height 31
click at [558, 80] on span "Publishing queue" at bounding box center [552, 82] width 96 height 15
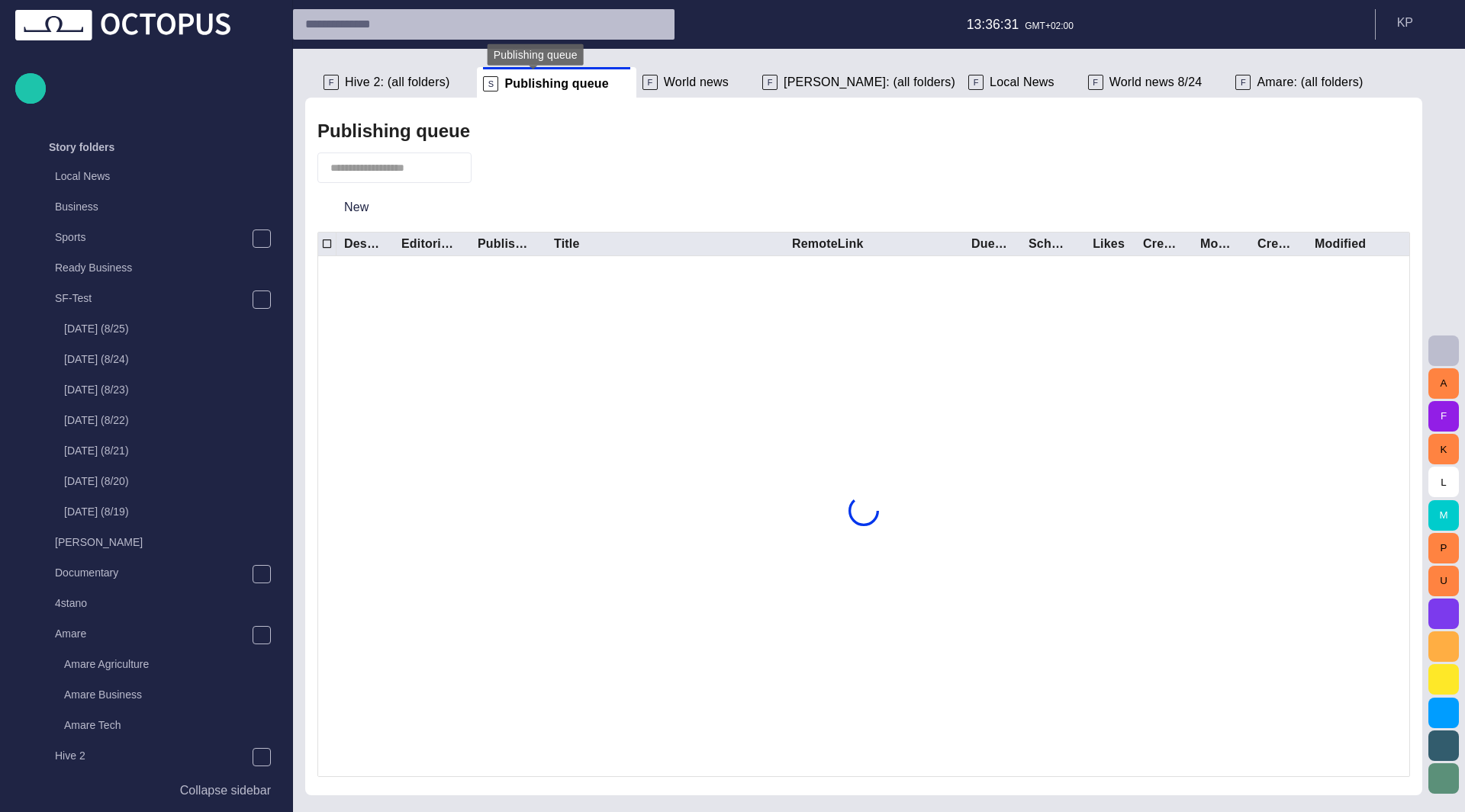
scroll to position [596, 0]
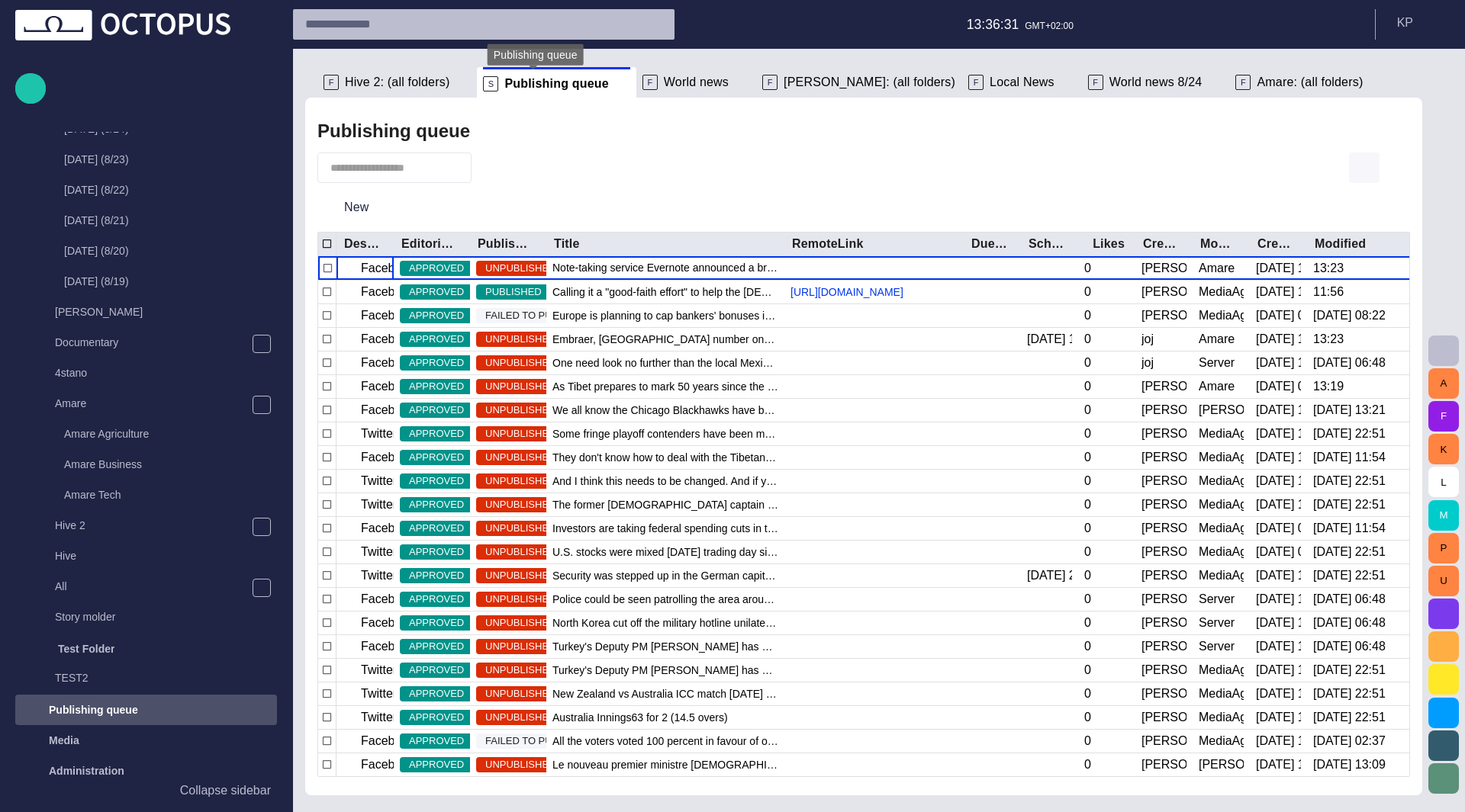
click at [1365, 167] on span "button" at bounding box center [1364, 167] width 18 height 18
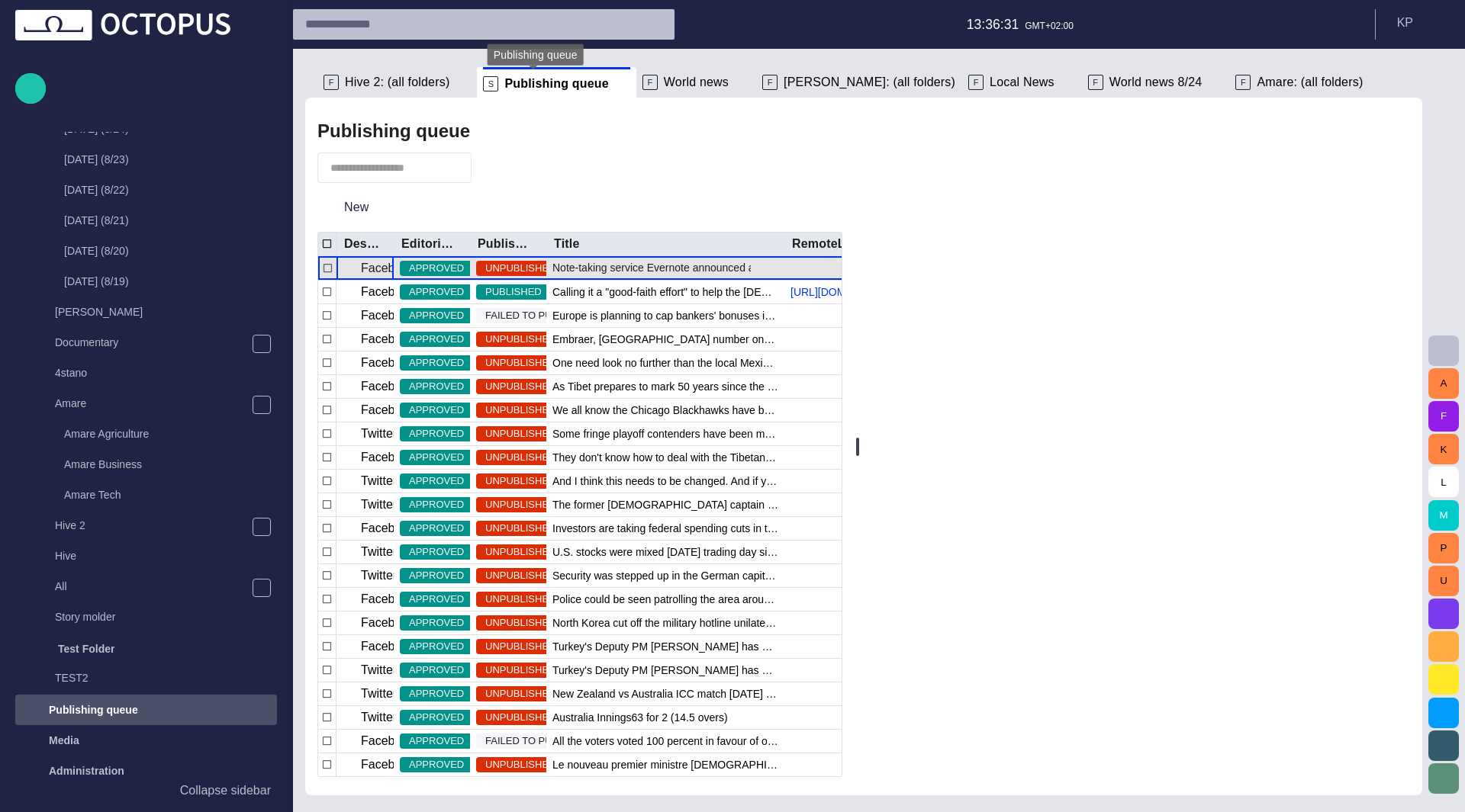
scroll to position [850, 0]
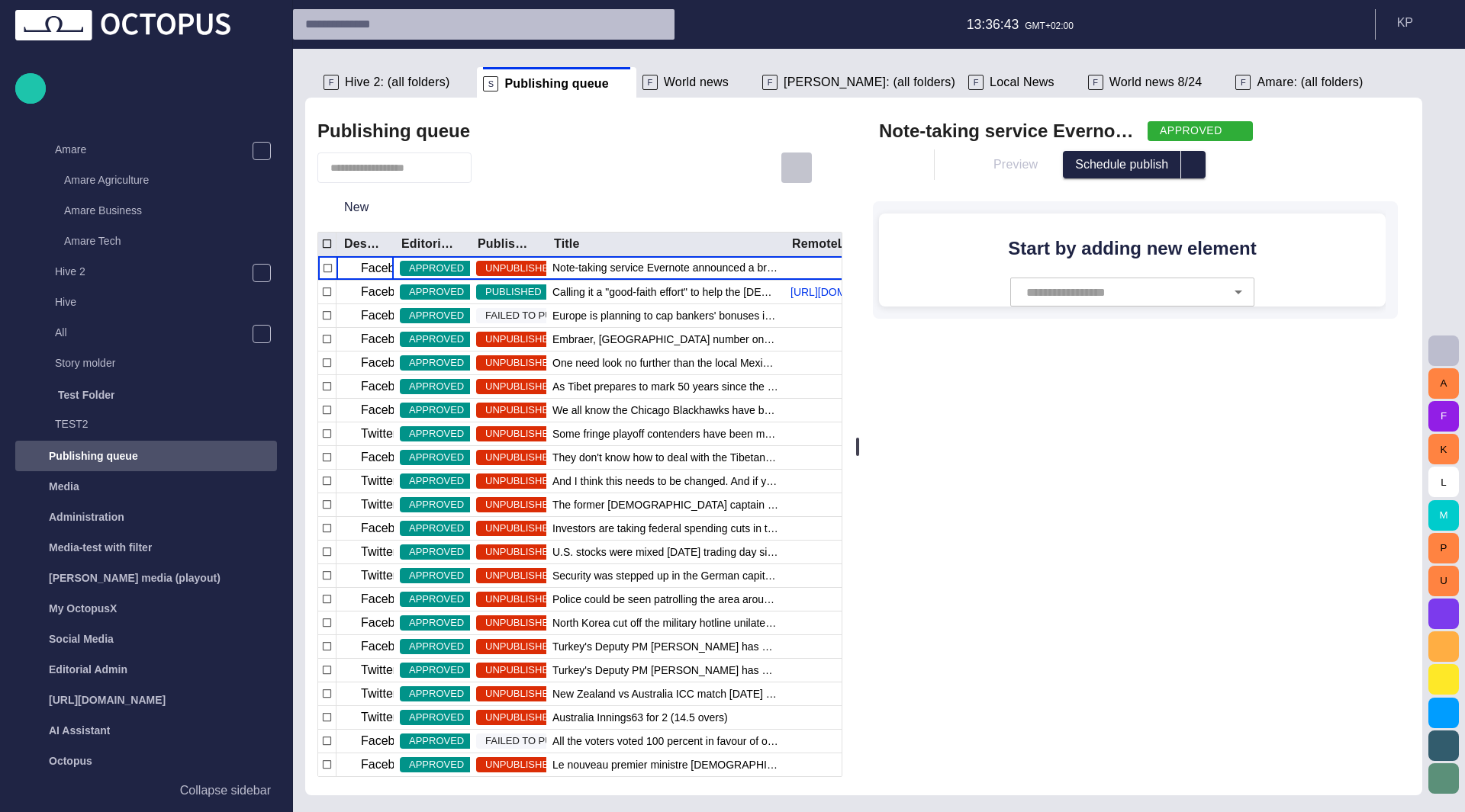
click at [794, 159] on span "button" at bounding box center [796, 167] width 18 height 18
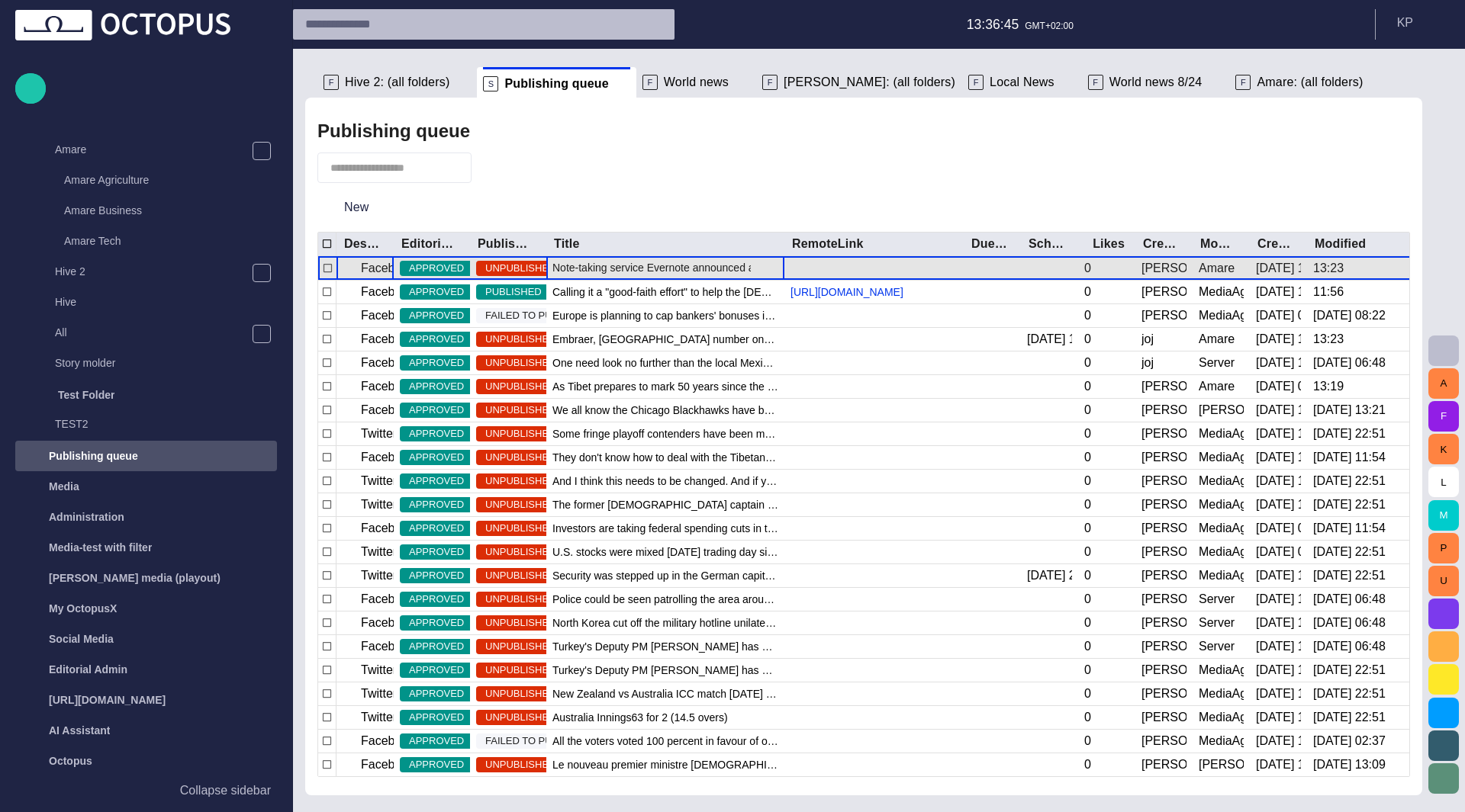
click at [648, 271] on span "Note-taking service Evernote announced a breach on their network today, and has…" at bounding box center [666, 267] width 226 height 15
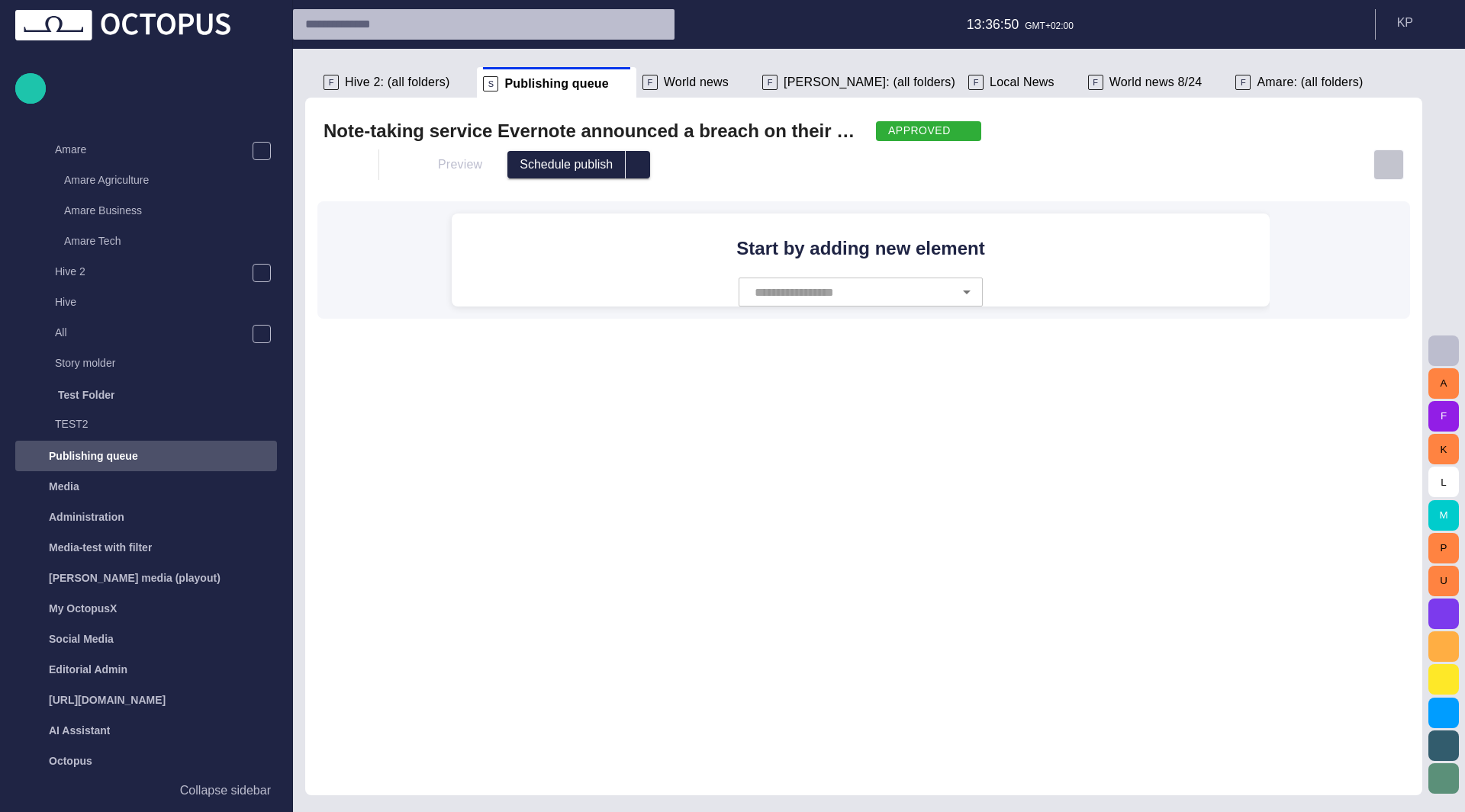
click at [1389, 174] on button "button" at bounding box center [1389, 165] width 31 height 31
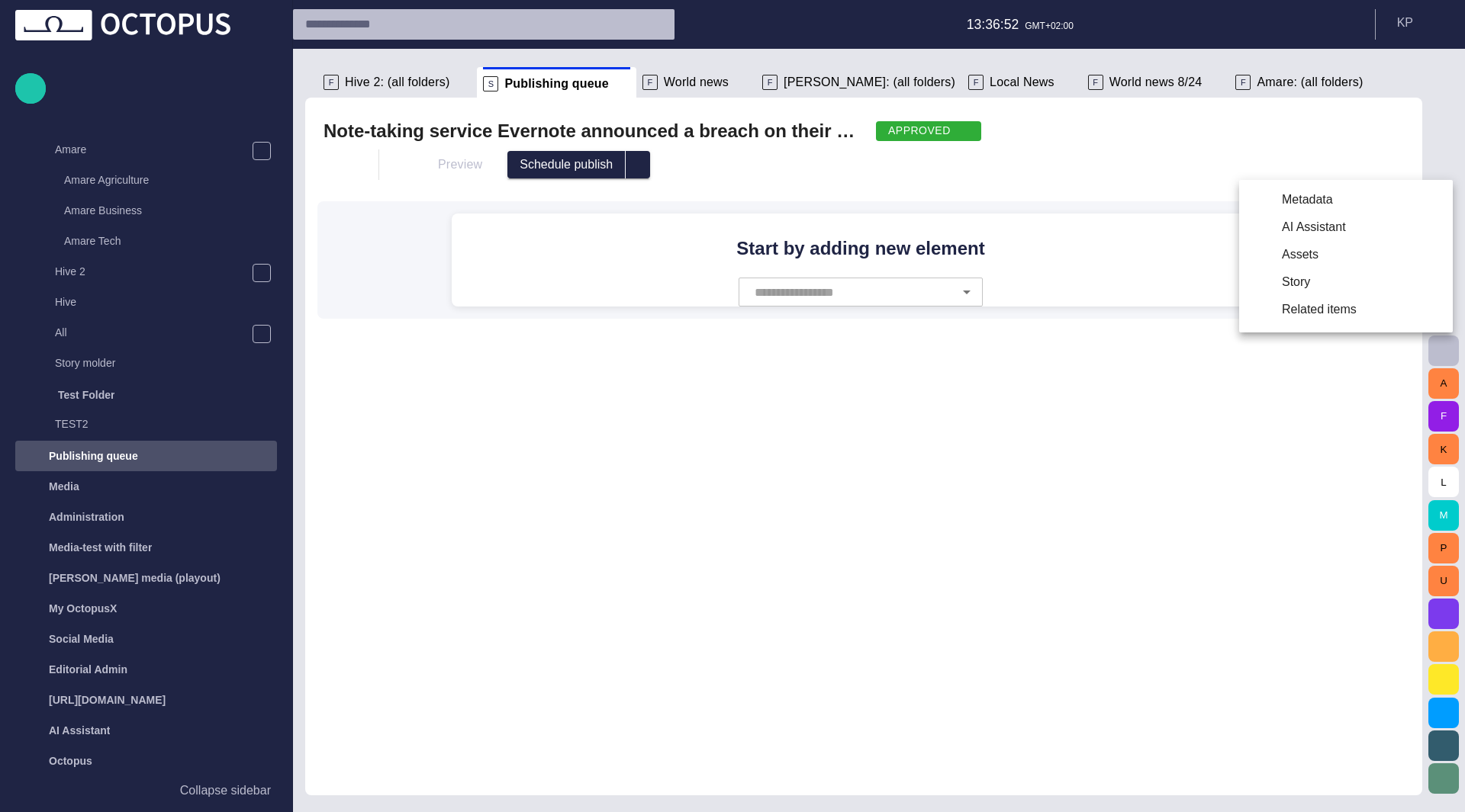
click at [1338, 226] on li "AI Assistant" at bounding box center [1346, 227] width 214 height 28
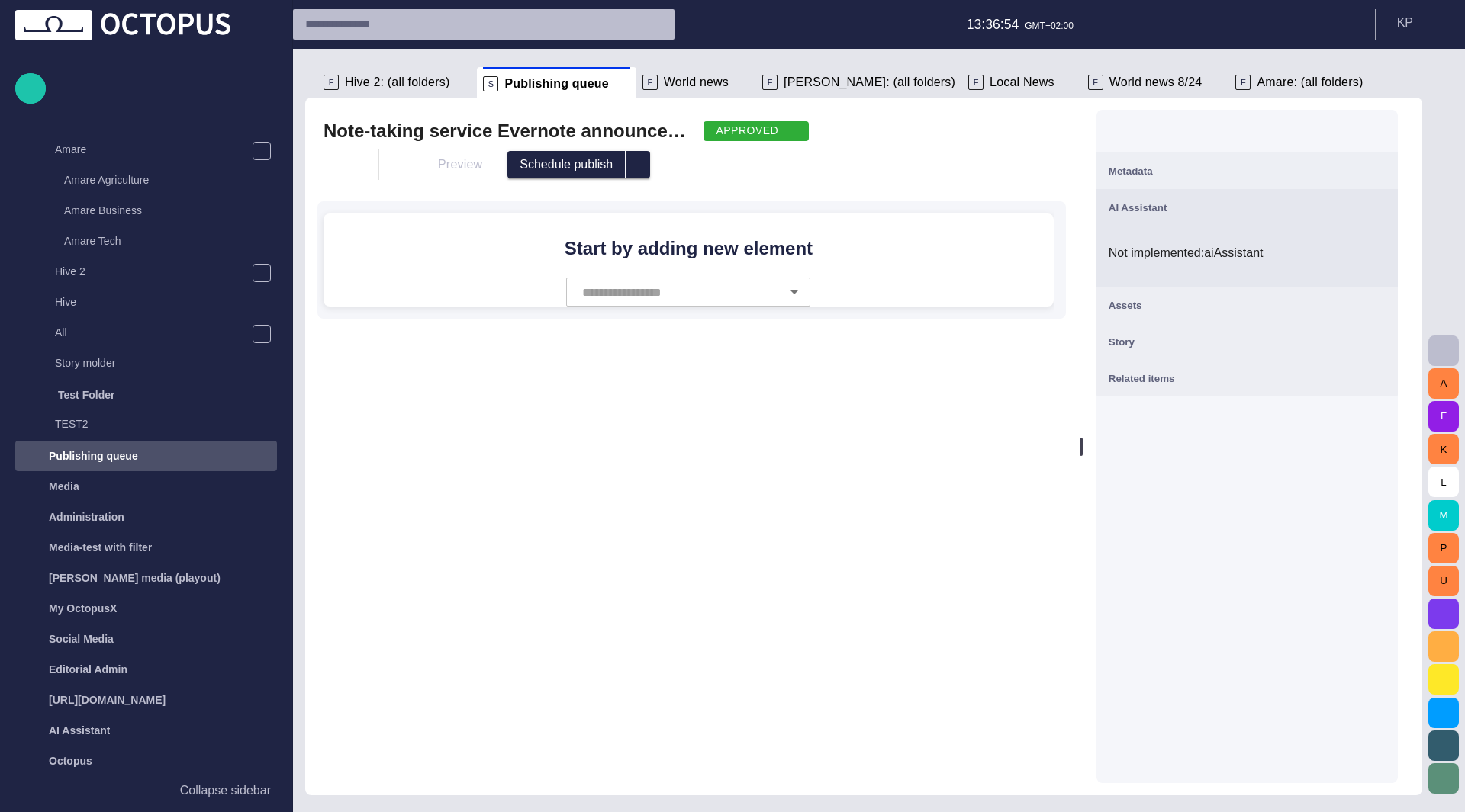
click at [1386, 202] on span "button" at bounding box center [1377, 207] width 18 height 18
click at [1361, 304] on div "Assets" at bounding box center [1247, 305] width 277 height 18
click at [1290, 174] on div "Metadata" at bounding box center [1247, 171] width 277 height 18
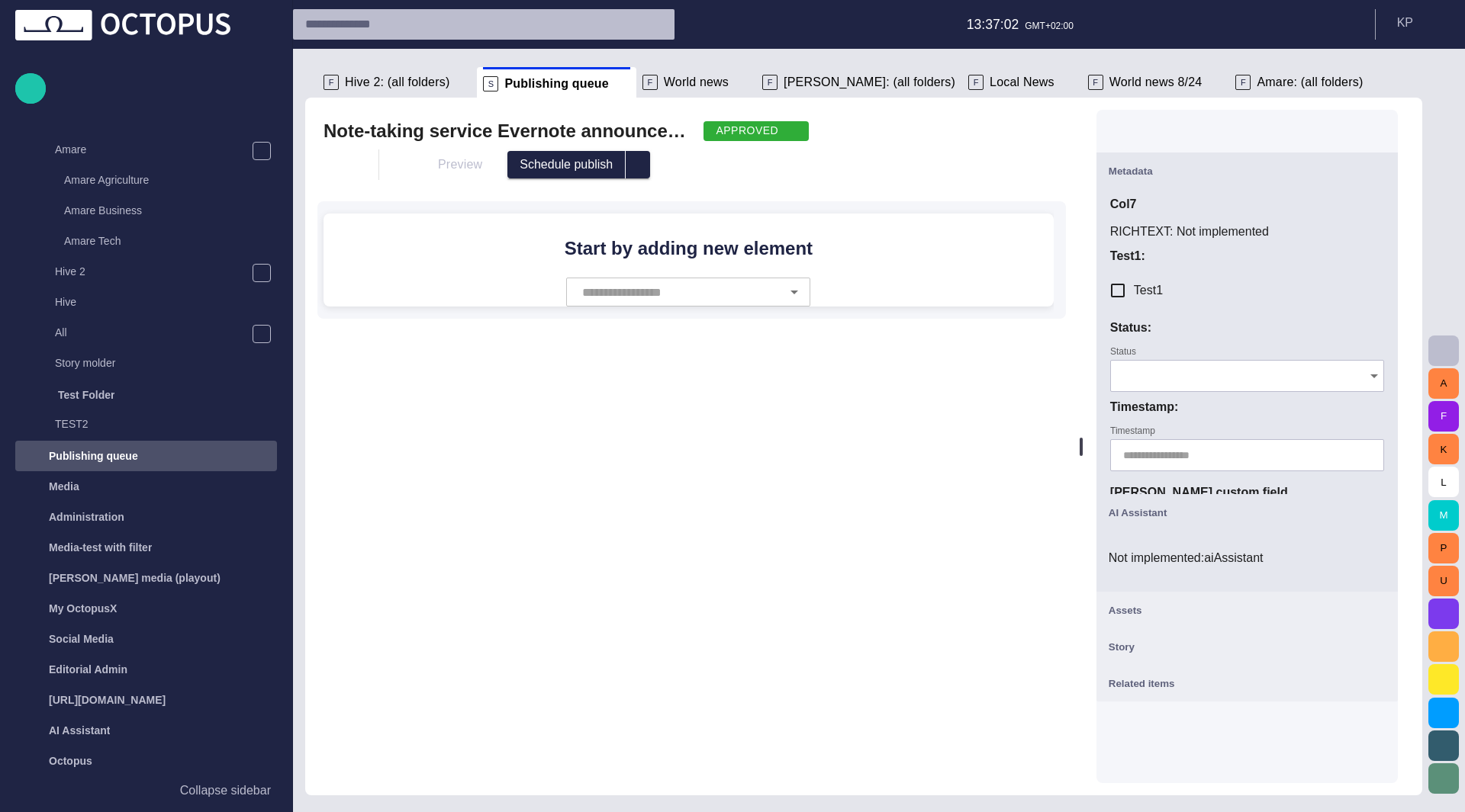
scroll to position [0, 0]
click at [1138, 373] on input "Status" at bounding box center [1241, 376] width 238 height 15
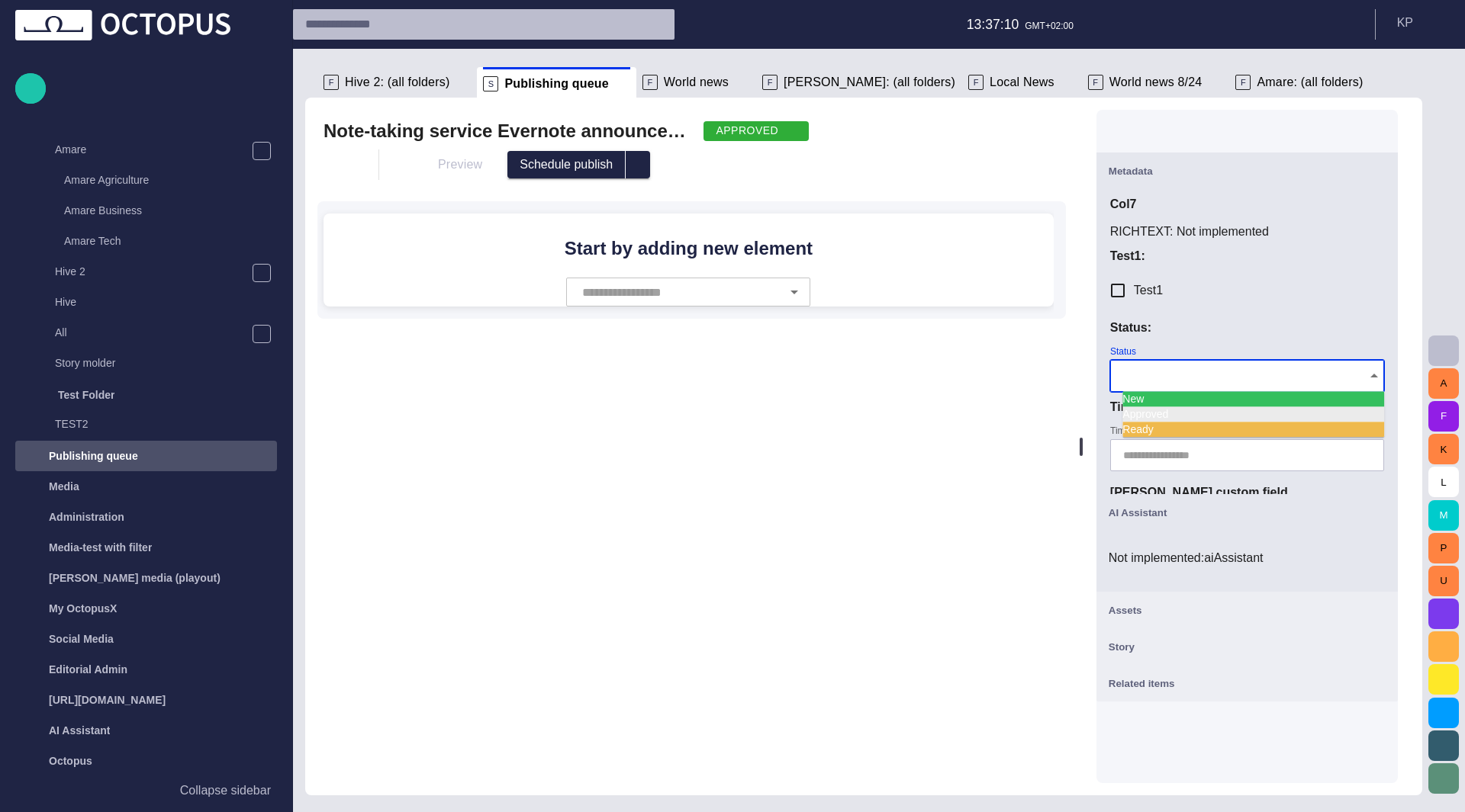
click at [1179, 410] on td "Approved" at bounding box center [1253, 414] width 261 height 15
click at [1191, 385] on div "********" at bounding box center [1247, 376] width 274 height 32
click at [1169, 404] on td "New" at bounding box center [1253, 399] width 261 height 15
type input "***"
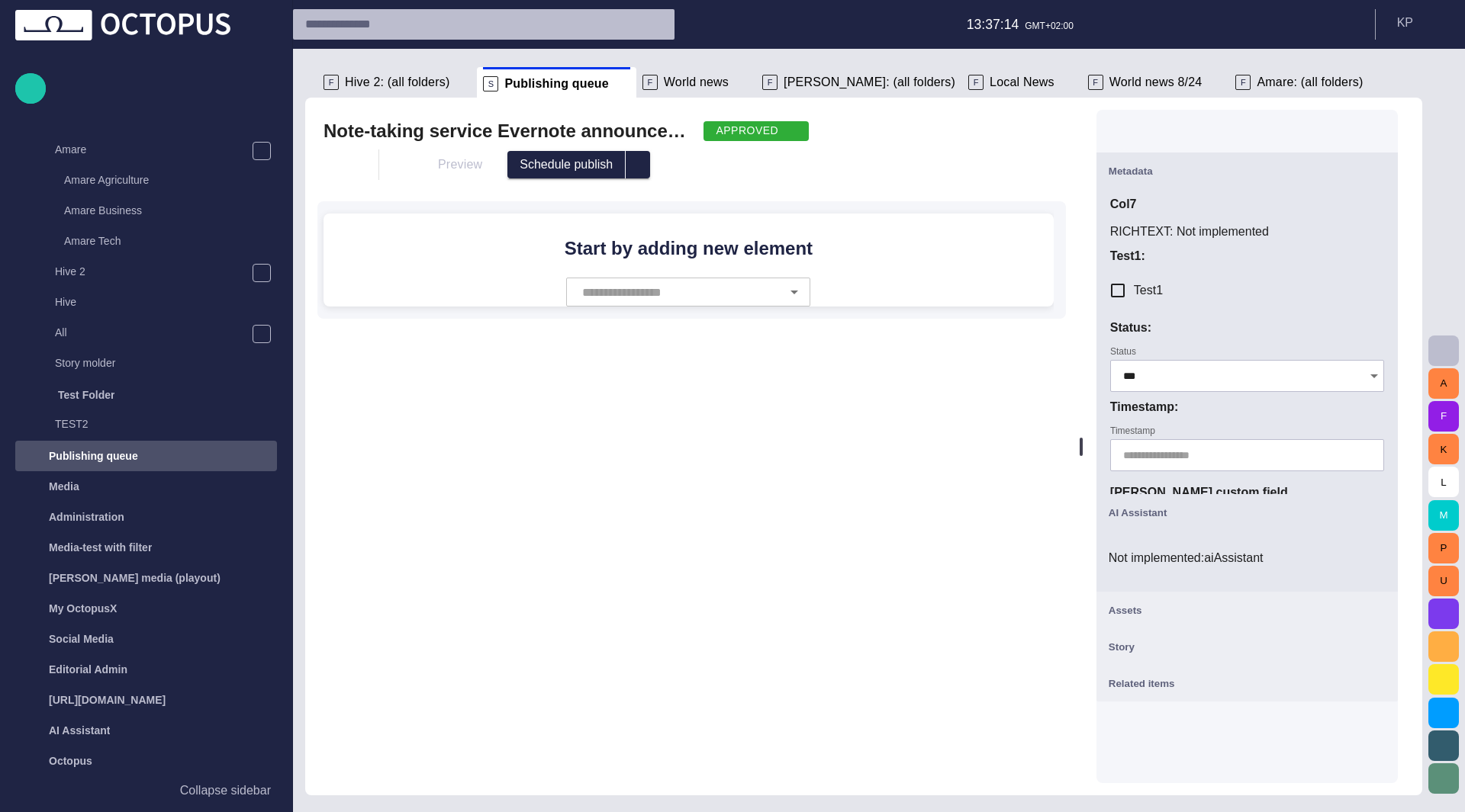
click at [1207, 288] on div "Test1" at bounding box center [1247, 290] width 274 height 32
click at [769, 131] on div "APPROVED" at bounding box center [756, 131] width 105 height 20
click at [771, 179] on span "READY" at bounding box center [766, 184] width 68 height 18
click at [765, 133] on span "button" at bounding box center [767, 131] width 12 height 12
drag, startPoint x: 765, startPoint y: 159, endPoint x: 782, endPoint y: 157, distance: 17.1
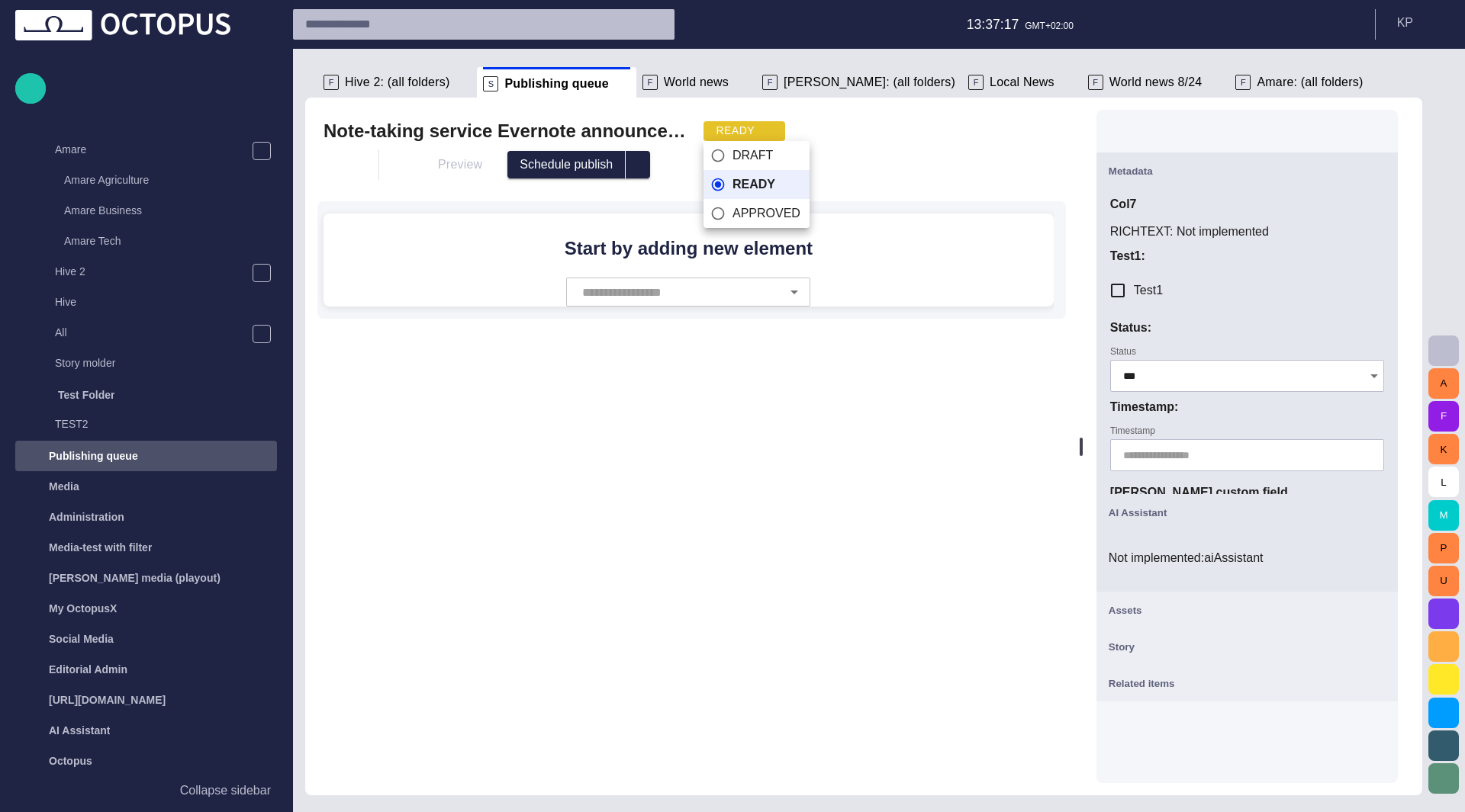
click at [765, 157] on span "DRAFT" at bounding box center [766, 156] width 68 height 18
click at [869, 157] on div "Preview Schedule publish" at bounding box center [710, 165] width 613 height 28
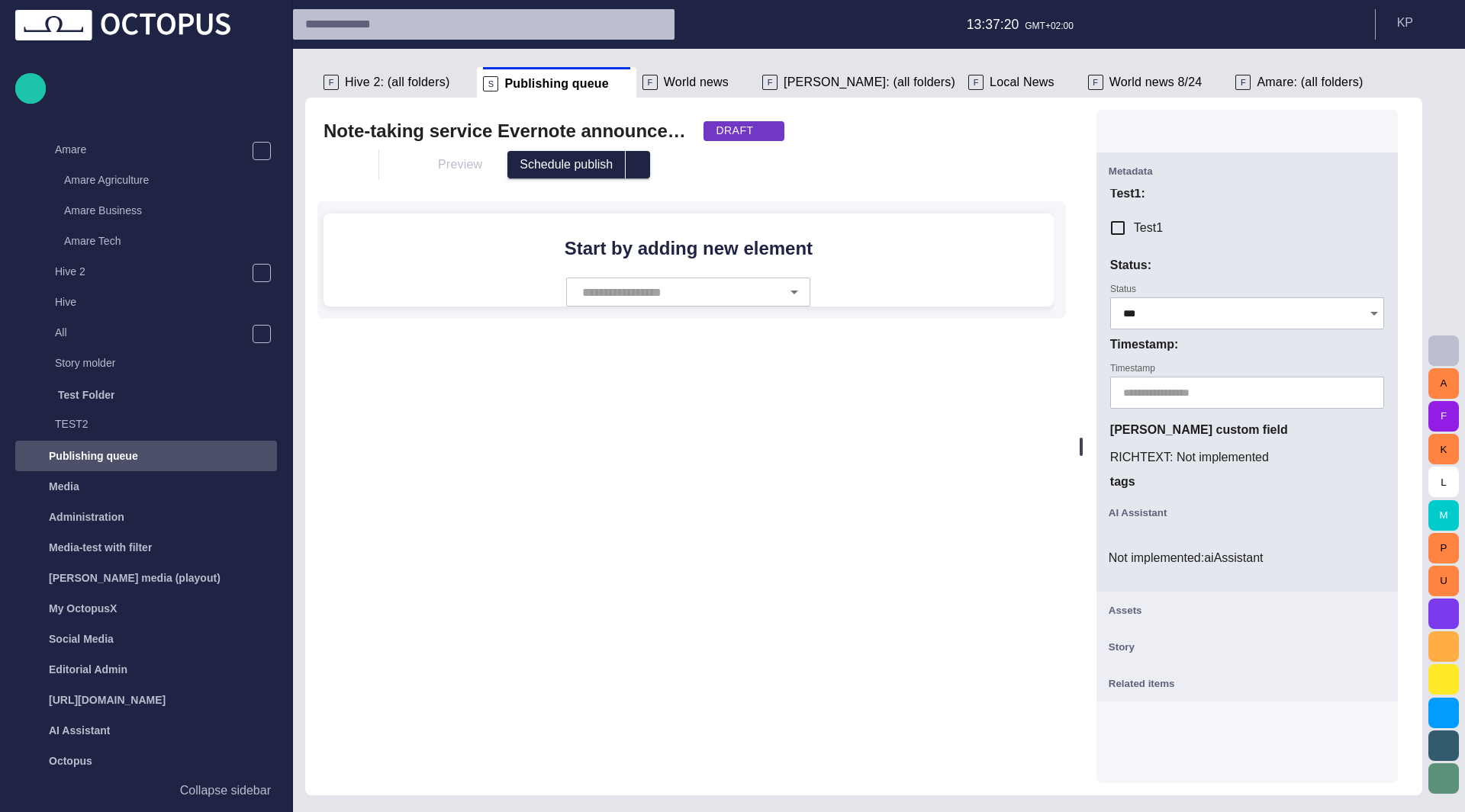
scroll to position [110, 0]
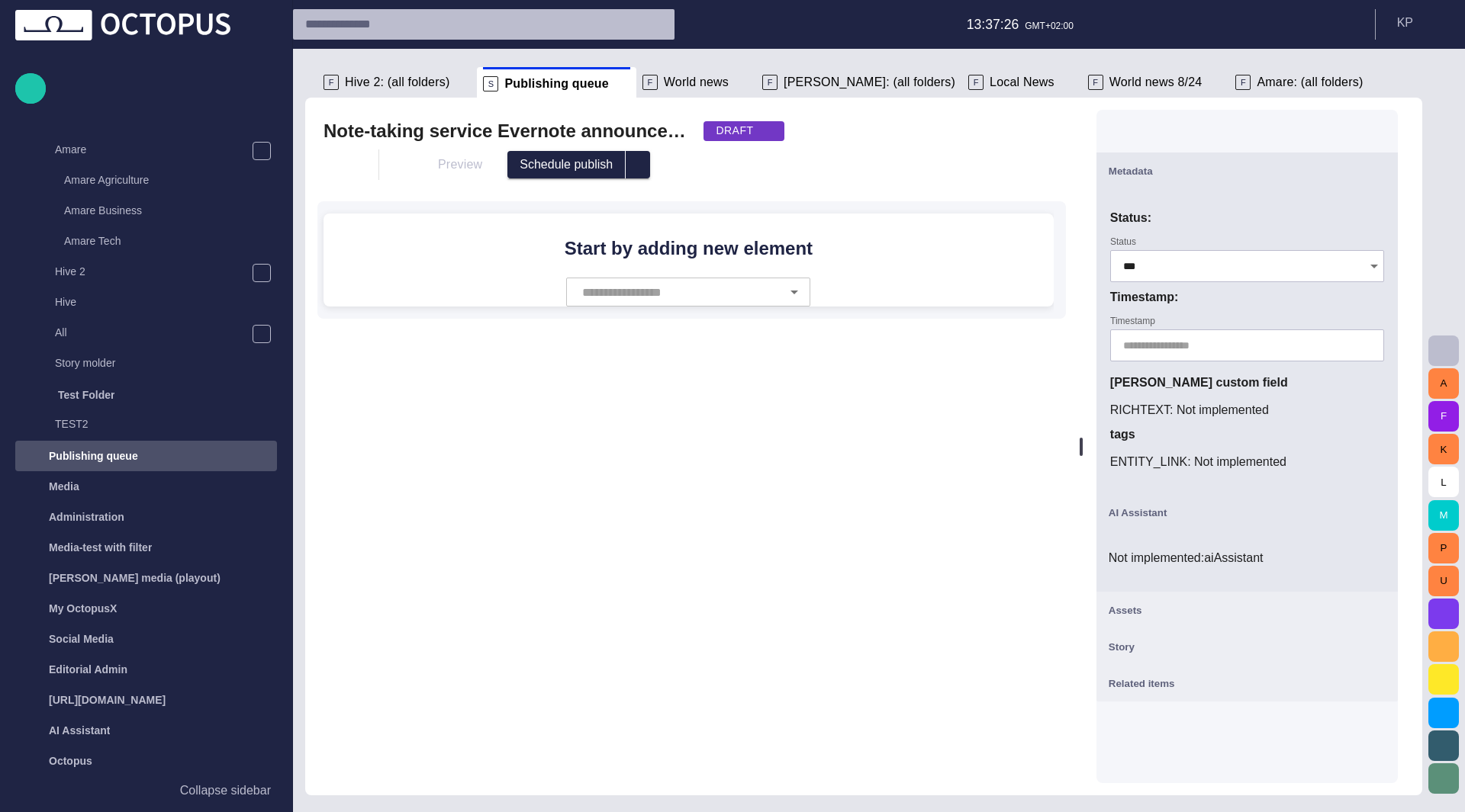
click at [1187, 421] on div "adam's custom field RICHTEXT : Not implemented tags ENTITY_LINK : Not implement…" at bounding box center [1247, 422] width 274 height 98
drag, startPoint x: 1194, startPoint y: 409, endPoint x: 1202, endPoint y: 403, distance: 10.0
click at [1198, 406] on div "RICHTEXT : Not implemented" at bounding box center [1247, 410] width 274 height 18
click at [1207, 466] on div "ENTITY_LINK : Not implemented" at bounding box center [1247, 462] width 274 height 18
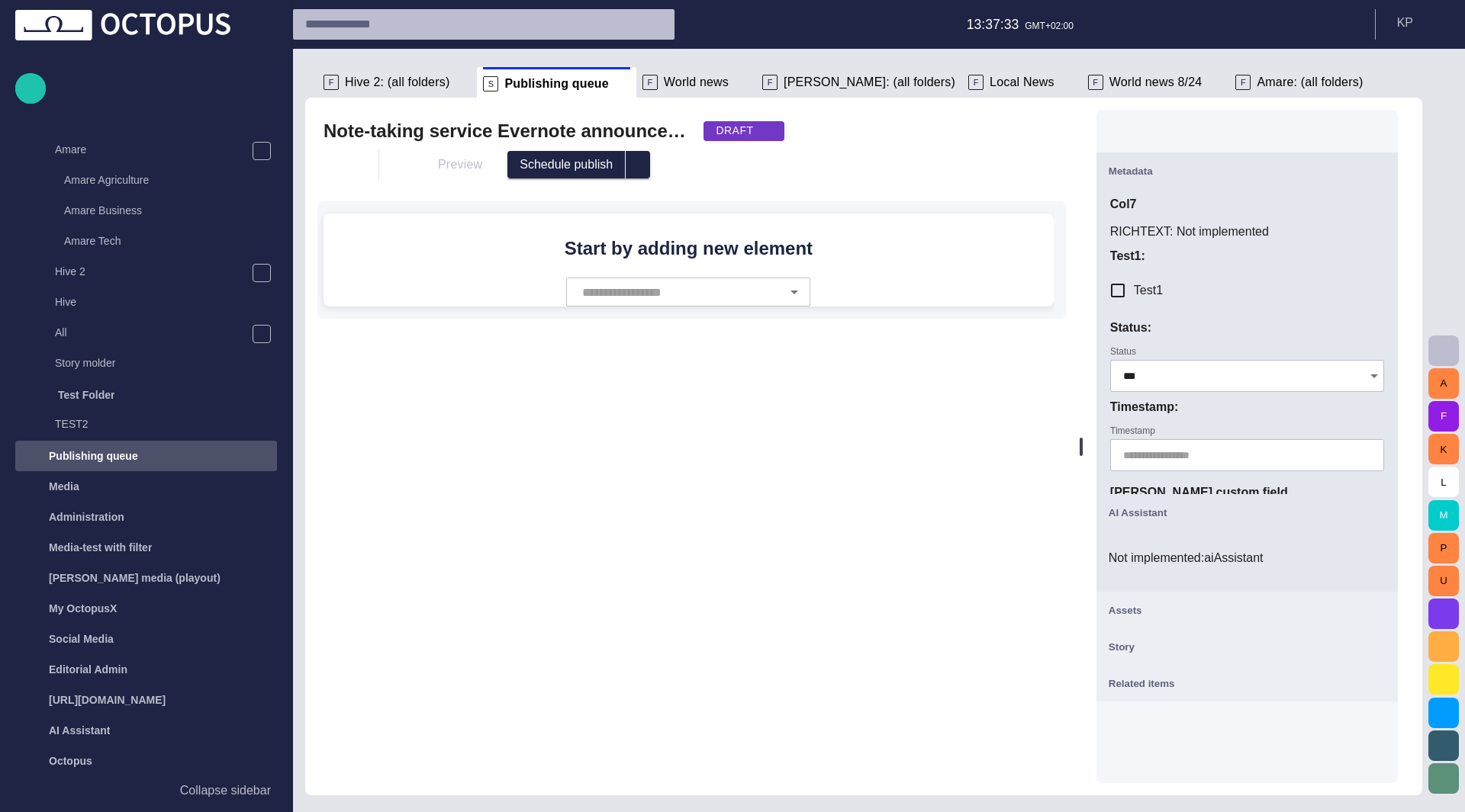
scroll to position [0, 0]
click at [1174, 162] on div "Metadata" at bounding box center [1247, 171] width 277 height 18
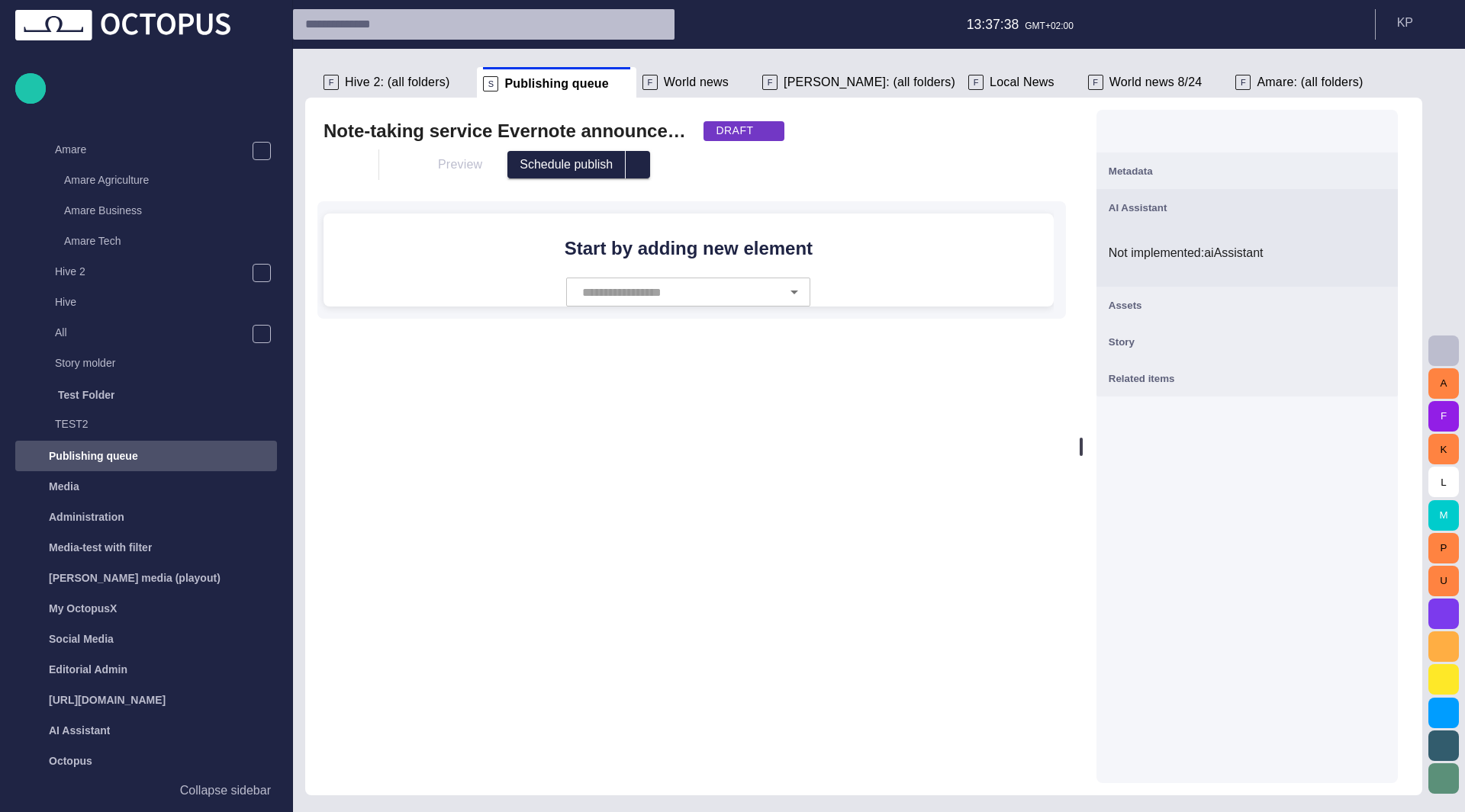
click at [1188, 290] on button "Assets" at bounding box center [1247, 305] width 301 height 37
click at [1182, 293] on button "Assets" at bounding box center [1247, 305] width 301 height 37
click at [1184, 250] on p "Not implemented: aiAssistant" at bounding box center [1247, 254] width 277 height 18
click at [1211, 301] on div "Assets" at bounding box center [1247, 305] width 277 height 18
click at [1148, 214] on div "AI Assistant" at bounding box center [1247, 207] width 277 height 18
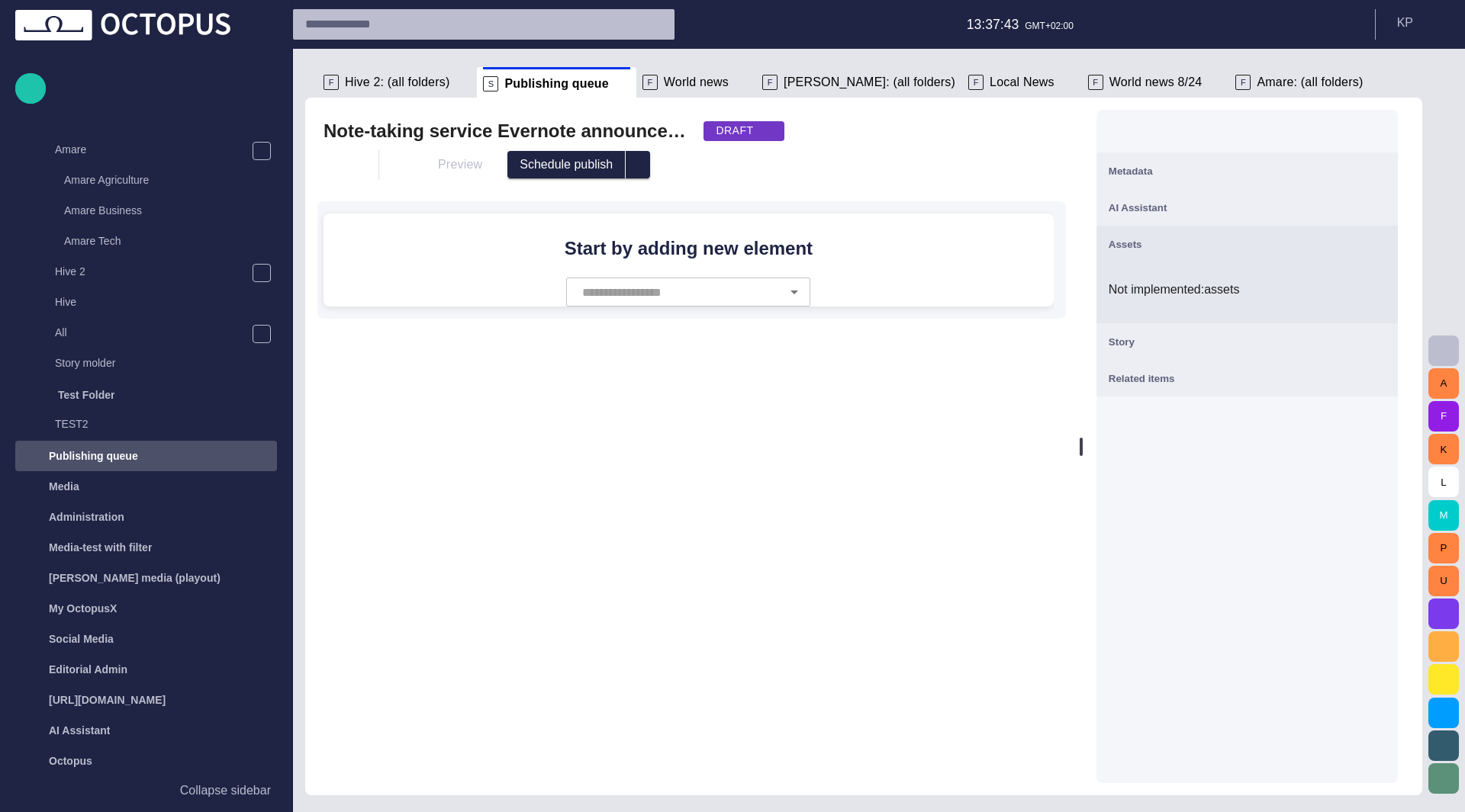
click at [1148, 214] on div "AI Assistant" at bounding box center [1247, 207] width 277 height 18
click at [1160, 178] on div "Metadata" at bounding box center [1247, 171] width 277 height 18
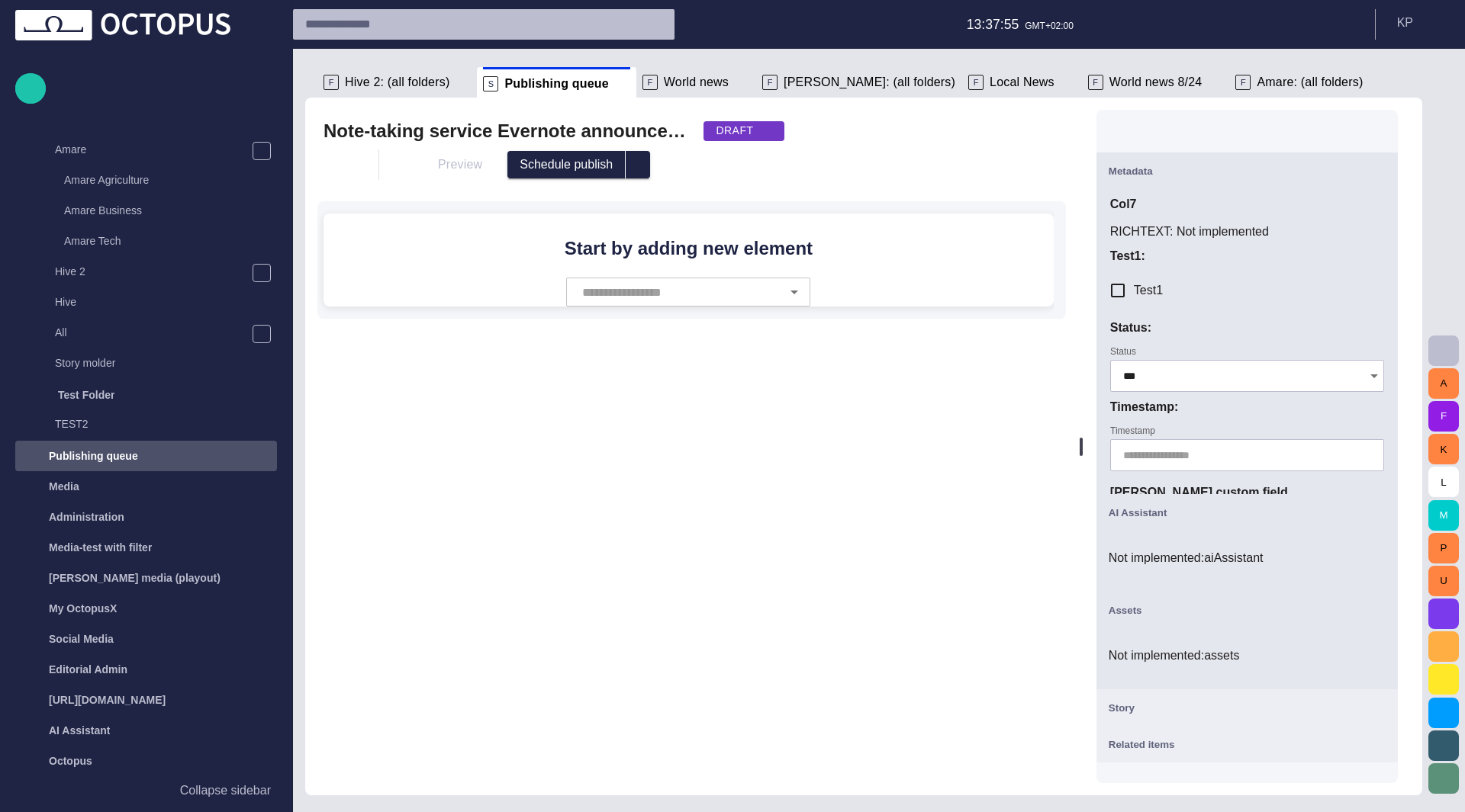
click at [1163, 564] on p "Not implemented: aiAssistant" at bounding box center [1247, 558] width 277 height 18
click at [1386, 611] on span "button" at bounding box center [1377, 610] width 18 height 18
click at [1381, 643] on span "button" at bounding box center [1377, 647] width 18 height 18
click at [1386, 654] on span "button" at bounding box center [1377, 647] width 18 height 18
click at [1384, 687] on span "button" at bounding box center [1377, 683] width 18 height 18
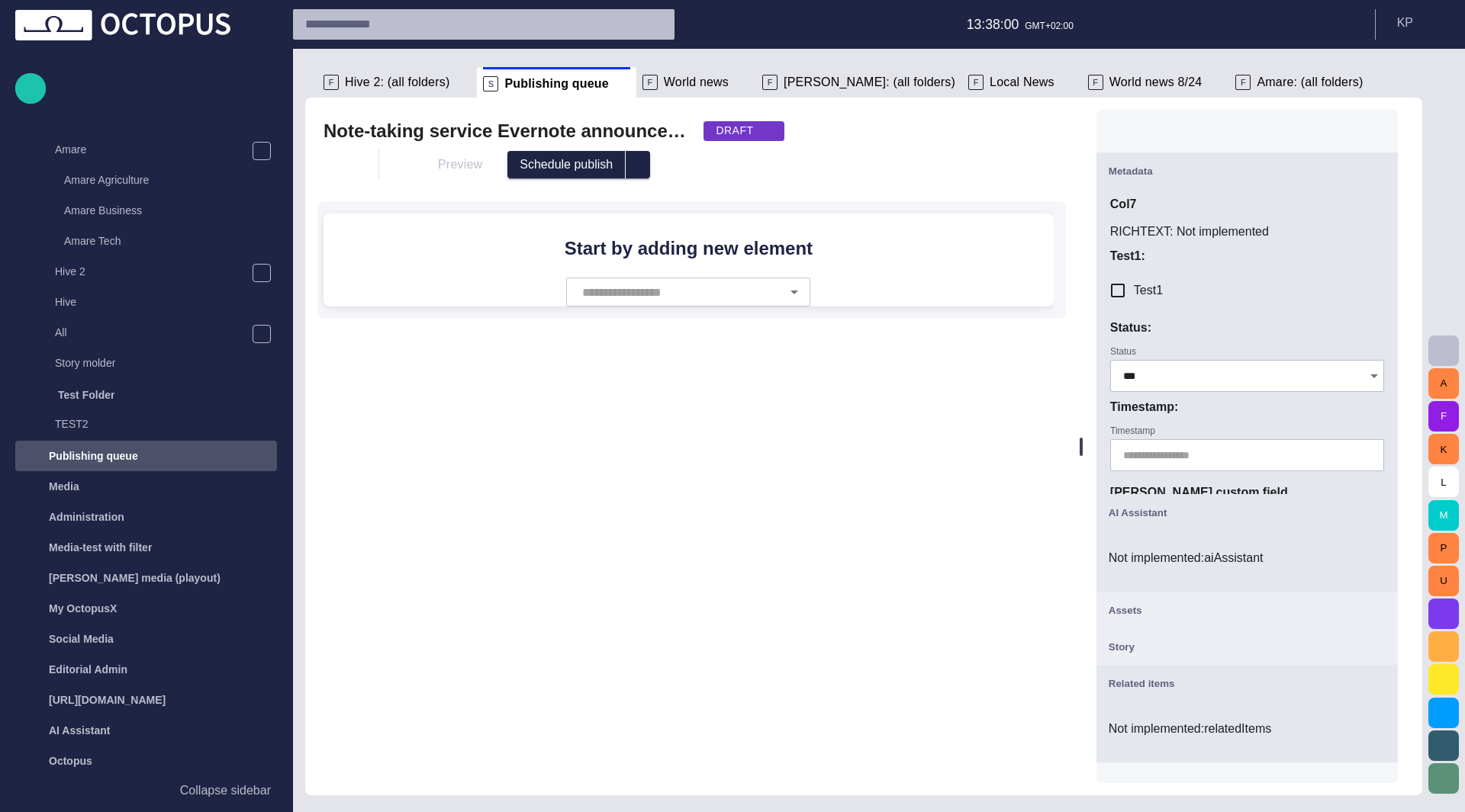
click at [1384, 687] on span "button" at bounding box center [1377, 683] width 18 height 18
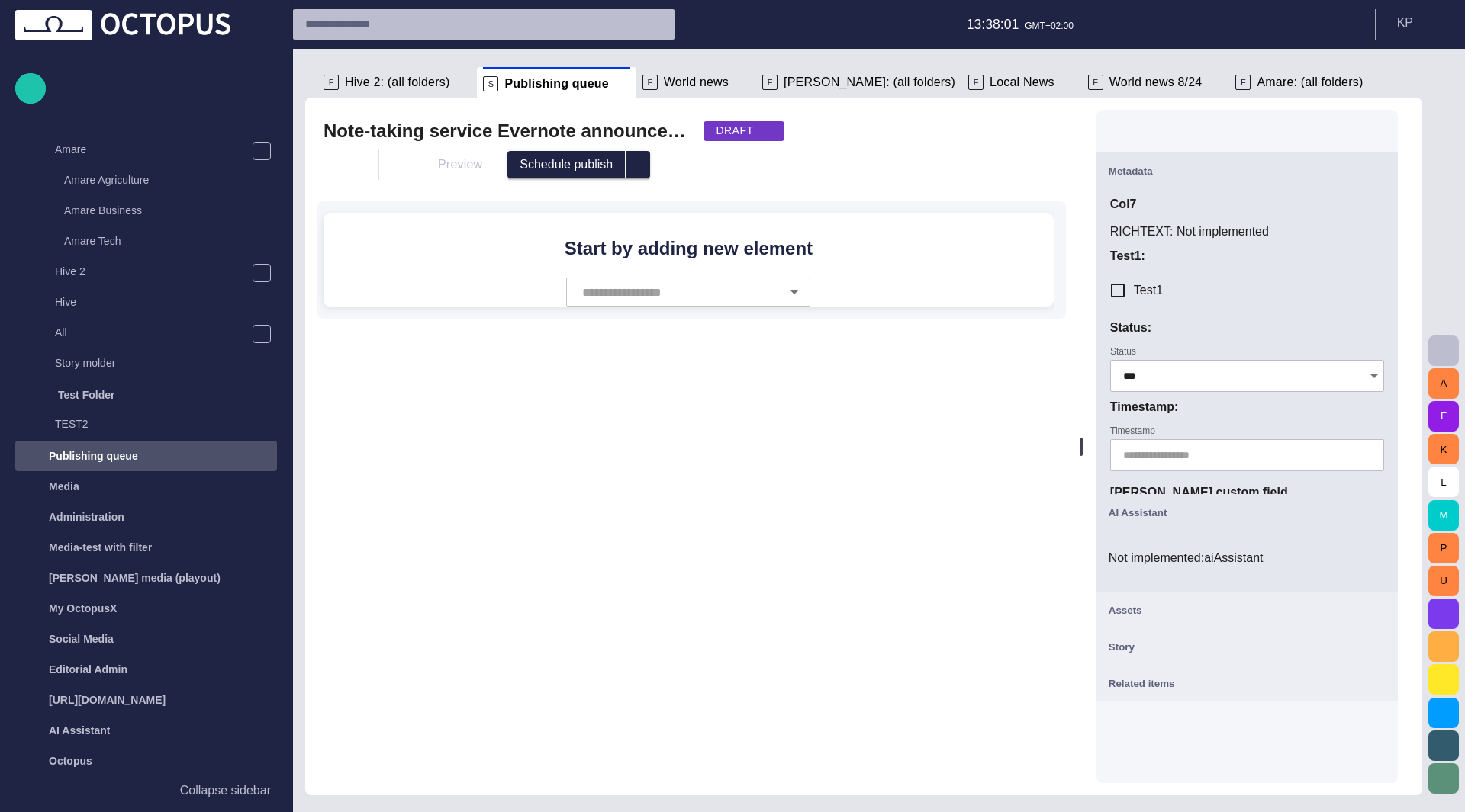
click at [1386, 509] on span "button" at bounding box center [1377, 512] width 18 height 18
click at [587, 174] on button "Schedule publish" at bounding box center [566, 165] width 118 height 28
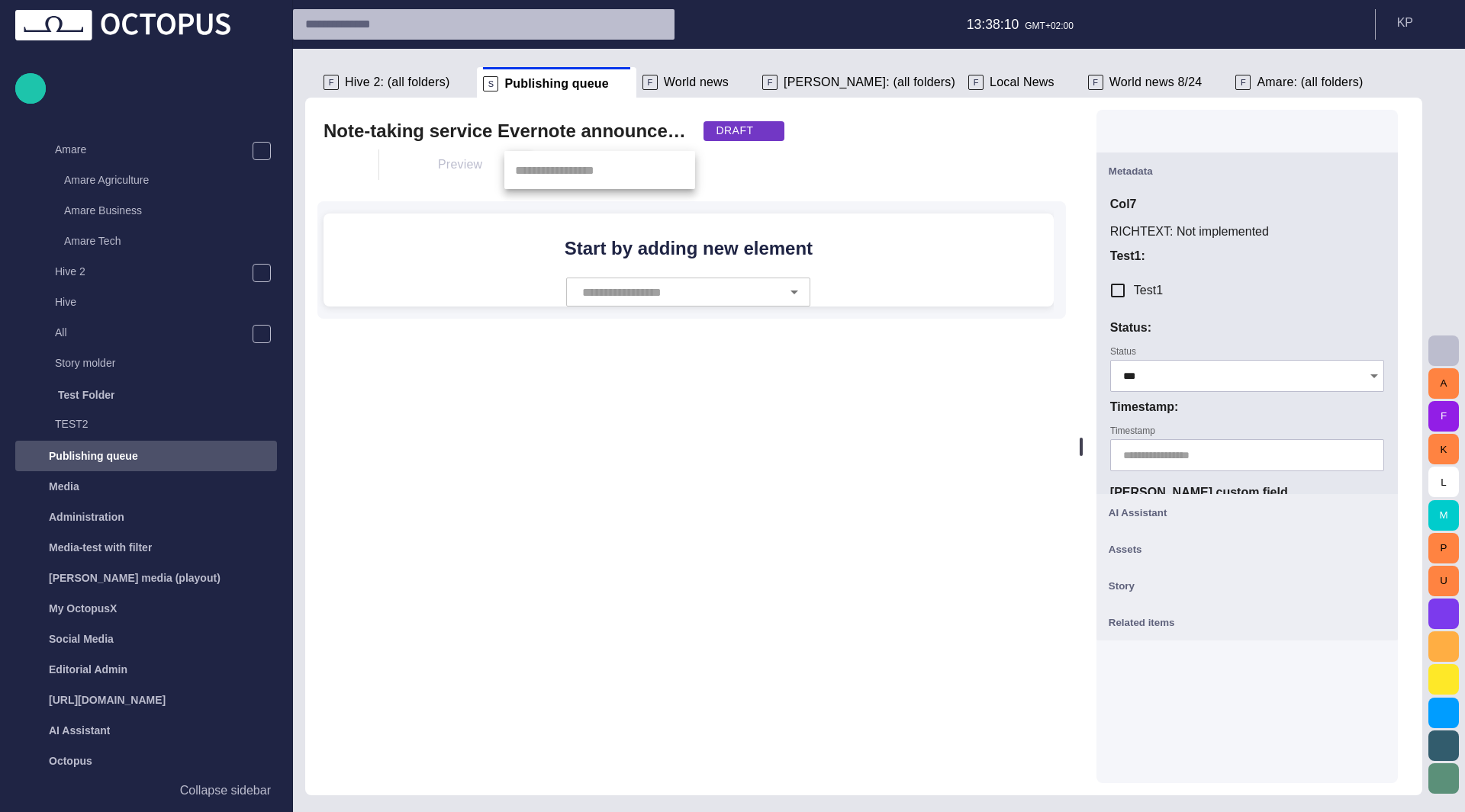
click at [587, 174] on input "text" at bounding box center [582, 171] width 155 height 38
click at [646, 170] on button "button" at bounding box center [639, 170] width 18 height 18
click at [661, 171] on span "button" at bounding box center [657, 170] width 12 height 12
click at [679, 176] on span "button" at bounding box center [676, 170] width 12 height 12
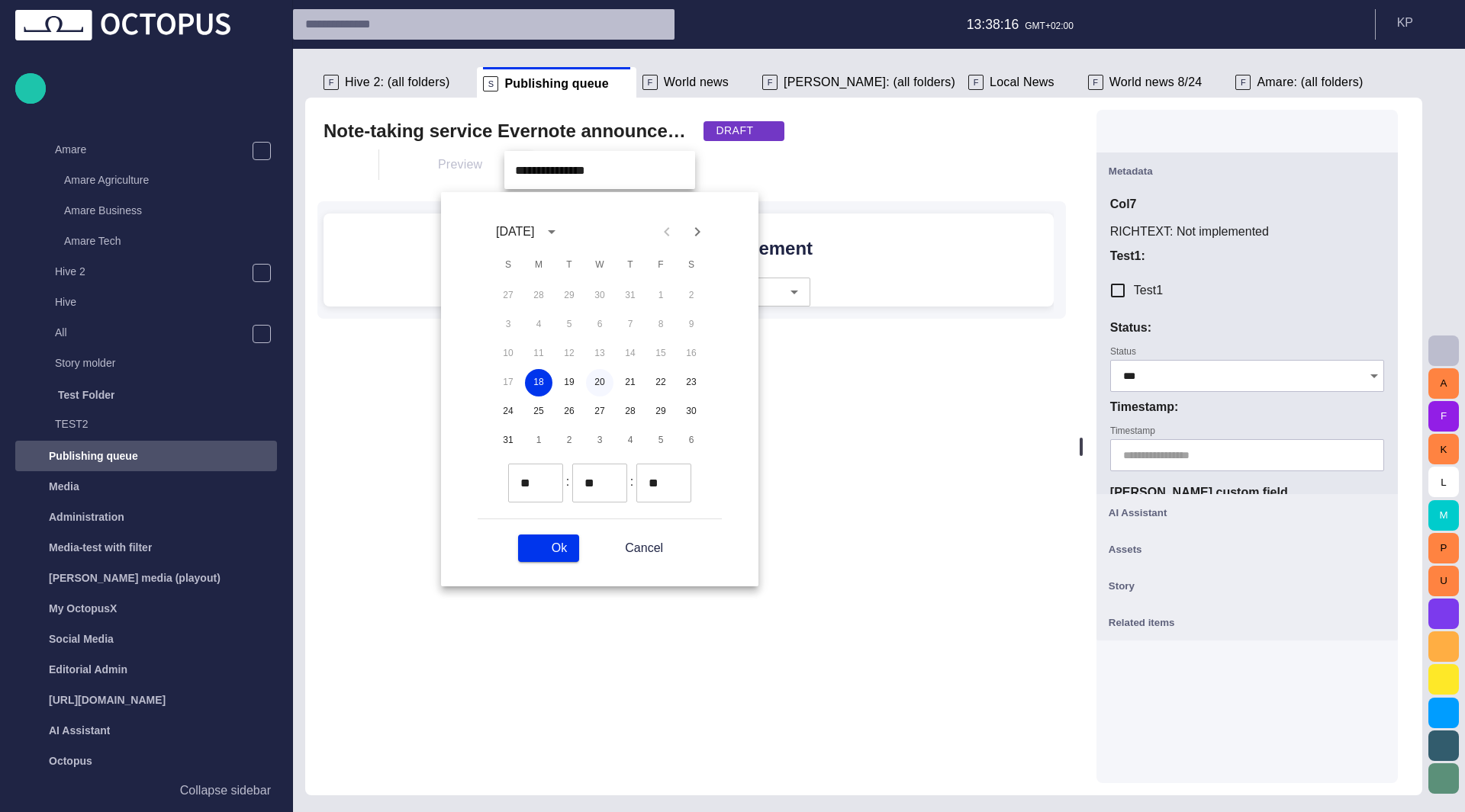
click at [603, 385] on button "20" at bounding box center [600, 383] width 28 height 28
click at [558, 547] on button "Ok" at bounding box center [548, 549] width 61 height 28
type input "**********"
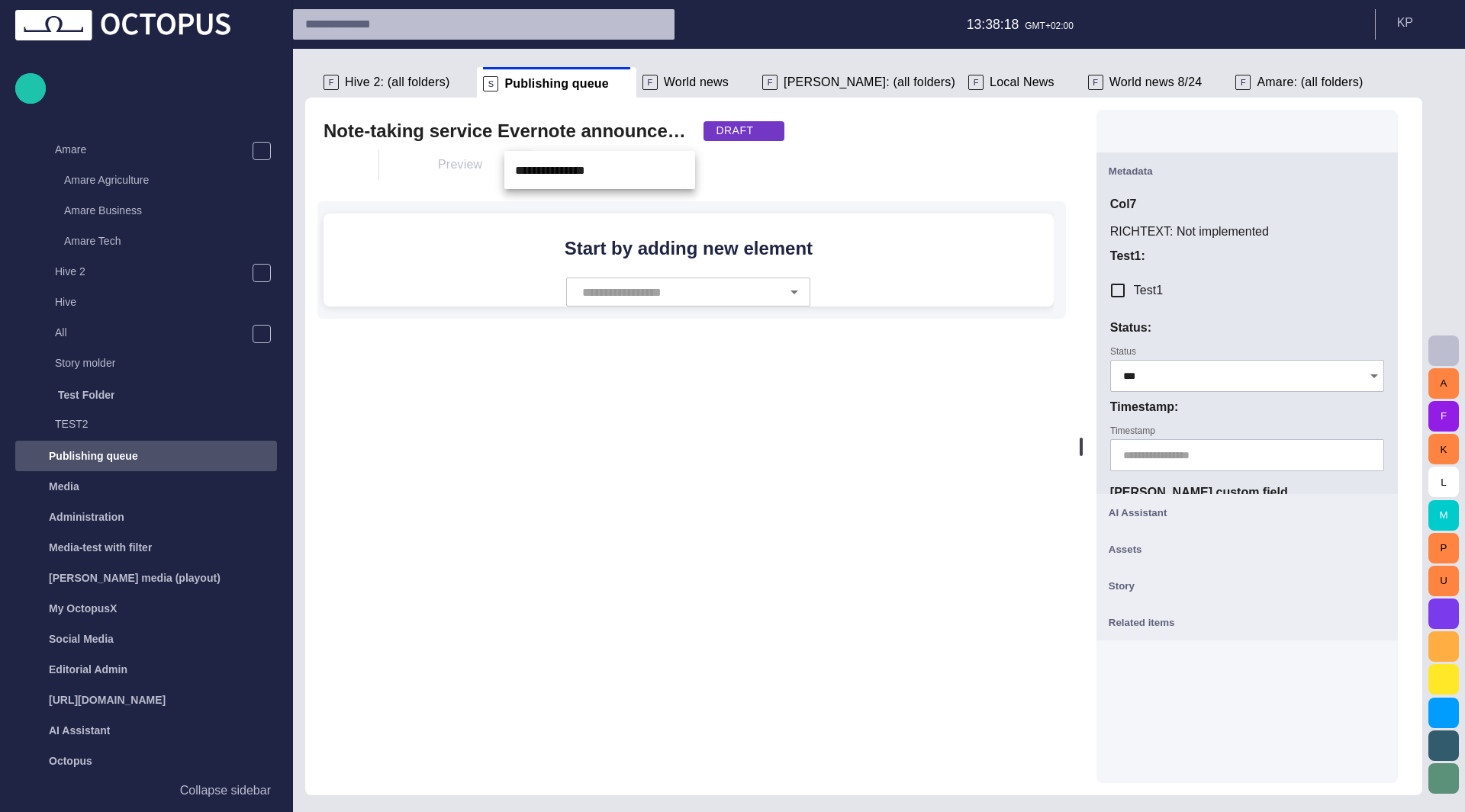
click at [729, 185] on div at bounding box center [732, 406] width 1465 height 812
click at [630, 161] on span "select publish option" at bounding box center [636, 164] width 12 height 12
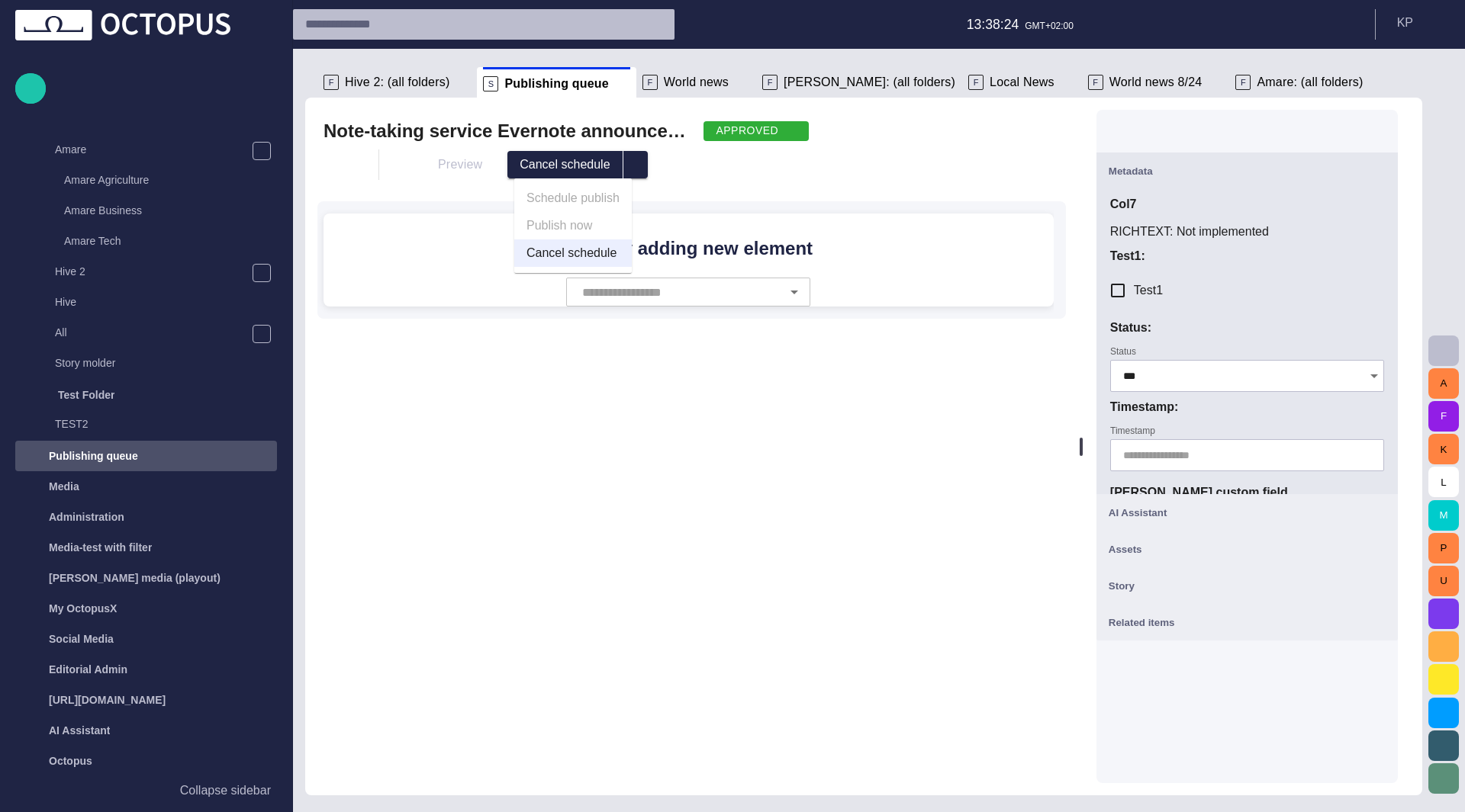
click at [584, 227] on ul "Schedule publish Publish now Cancel schedule" at bounding box center [573, 225] width 118 height 94
click at [601, 202] on ul "Schedule publish Publish now Cancel schedule" at bounding box center [573, 225] width 118 height 94
click at [689, 164] on div "Preview Cancel schedule Schedule publish Publish now Cancel schedule" at bounding box center [710, 165] width 613 height 28
click at [341, 168] on span "button" at bounding box center [339, 164] width 15 height 15
click at [375, 194] on li "Close" at bounding box center [430, 200] width 214 height 28
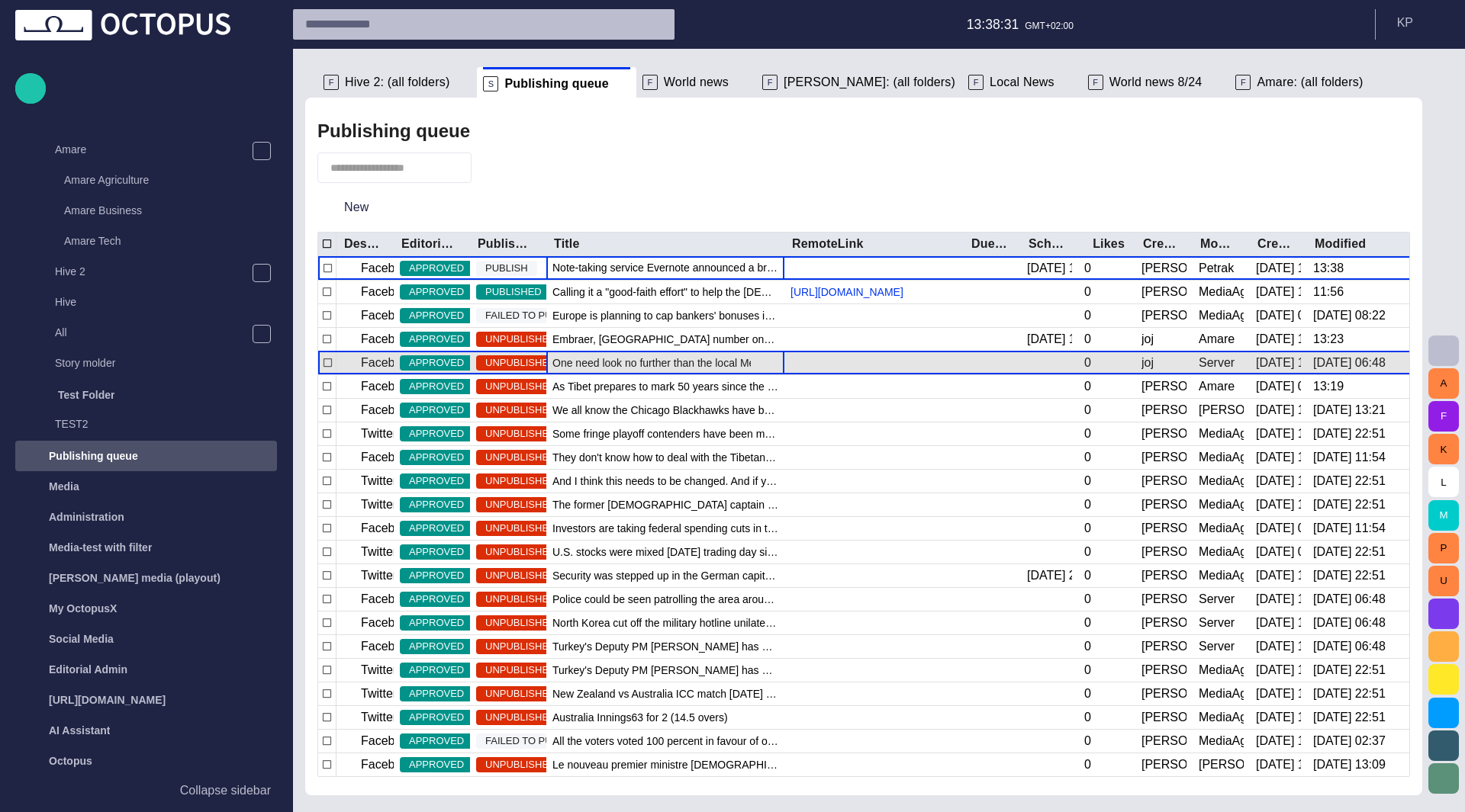
click at [676, 365] on span "One need look no further than the local Mexican stand to find a soggy taco or t…" at bounding box center [666, 363] width 226 height 15
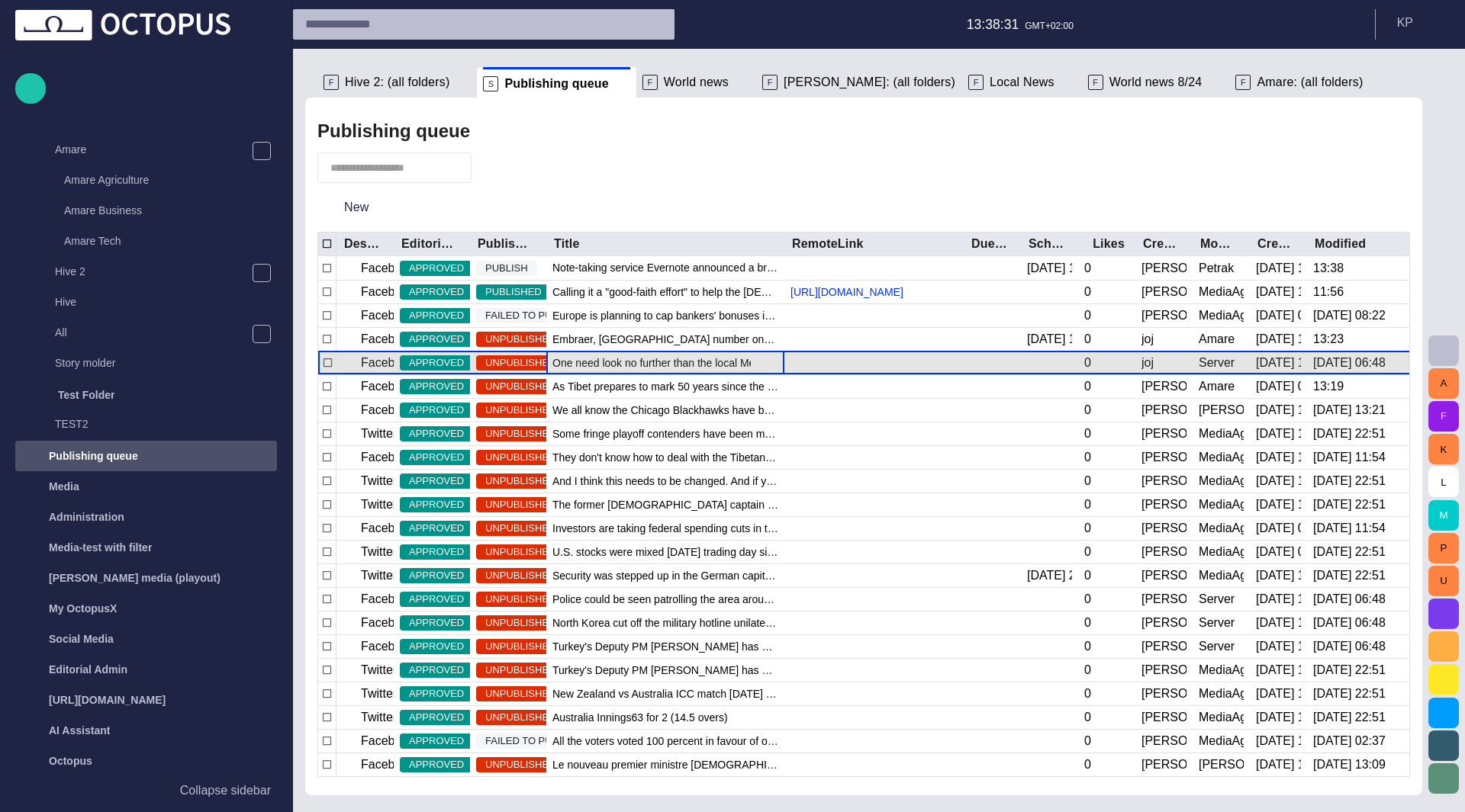
click at [676, 365] on span "One need look no further than the local Mexican stand to find a soggy taco or t…" at bounding box center [666, 363] width 226 height 15
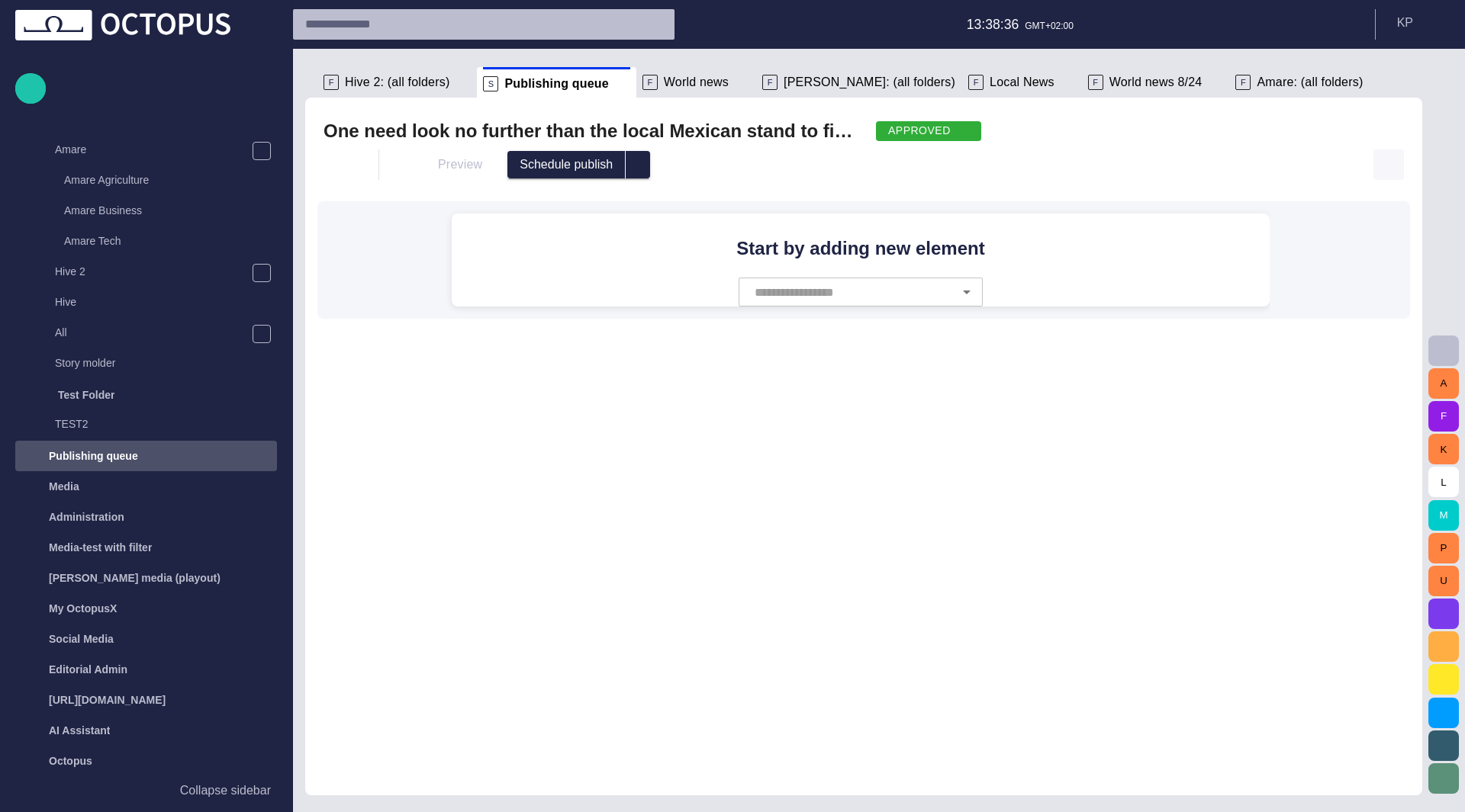
click at [1400, 167] on button "button" at bounding box center [1389, 165] width 31 height 31
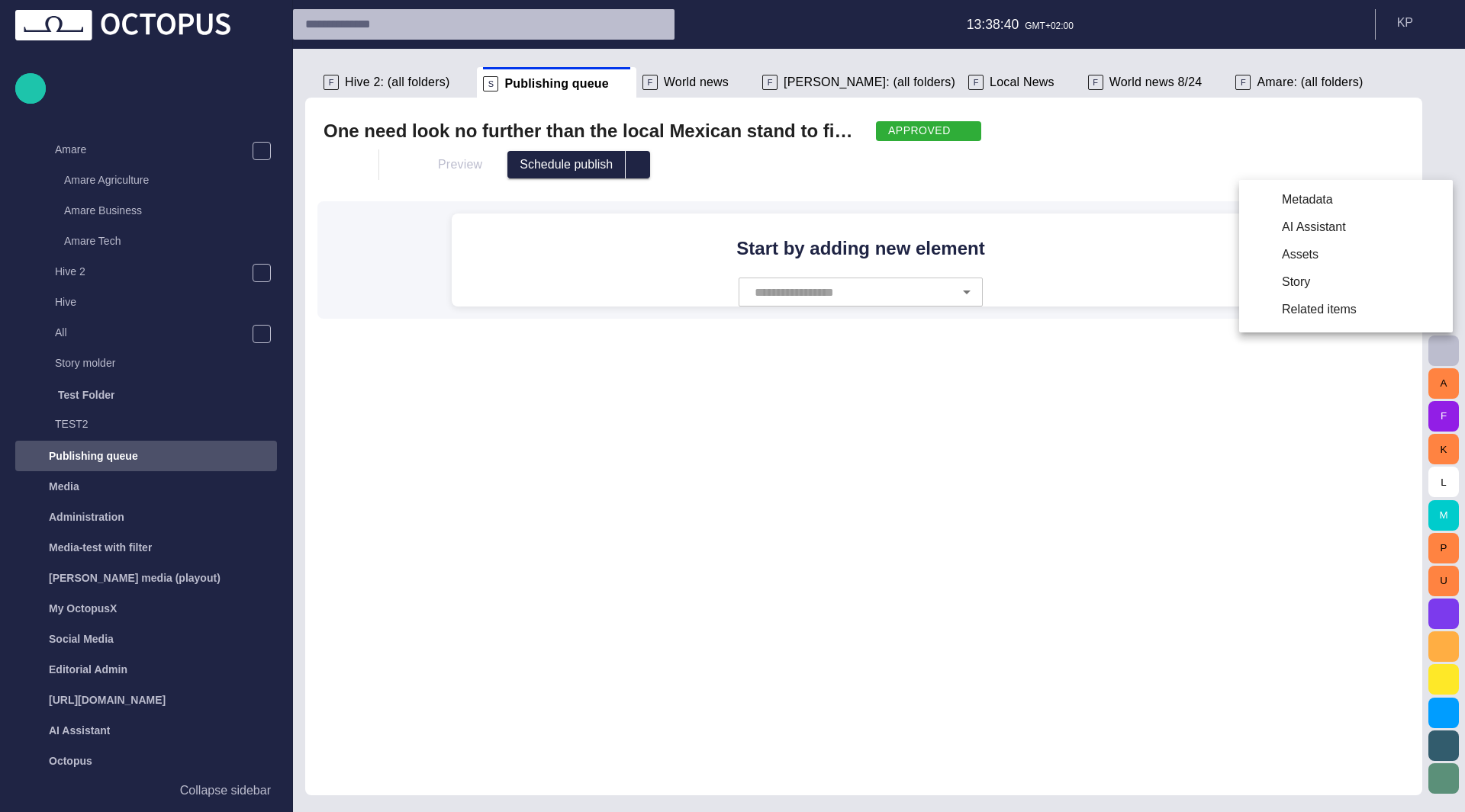
click at [1326, 259] on li "Assets" at bounding box center [1346, 255] width 214 height 28
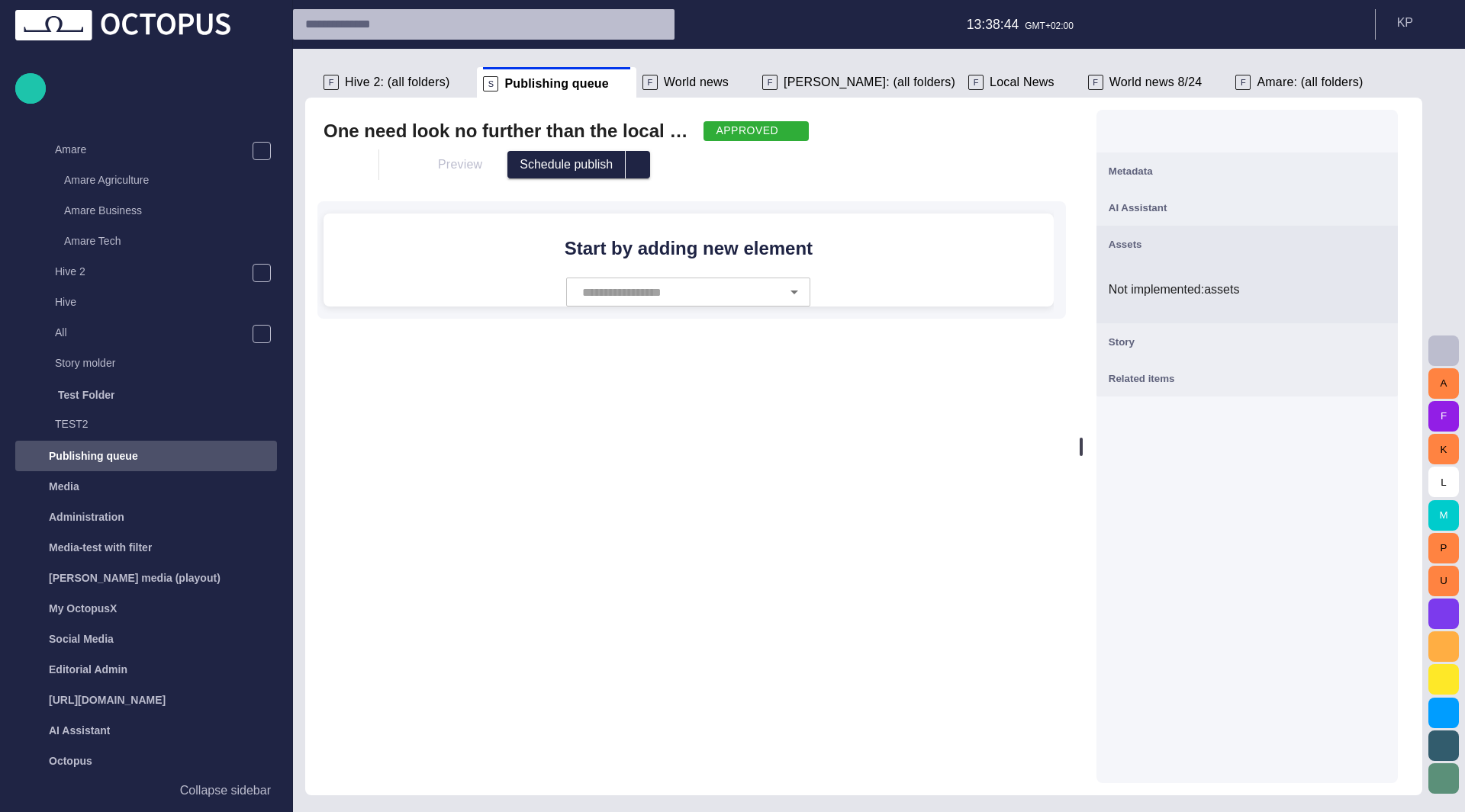
click at [1222, 174] on div "Metadata" at bounding box center [1247, 171] width 277 height 18
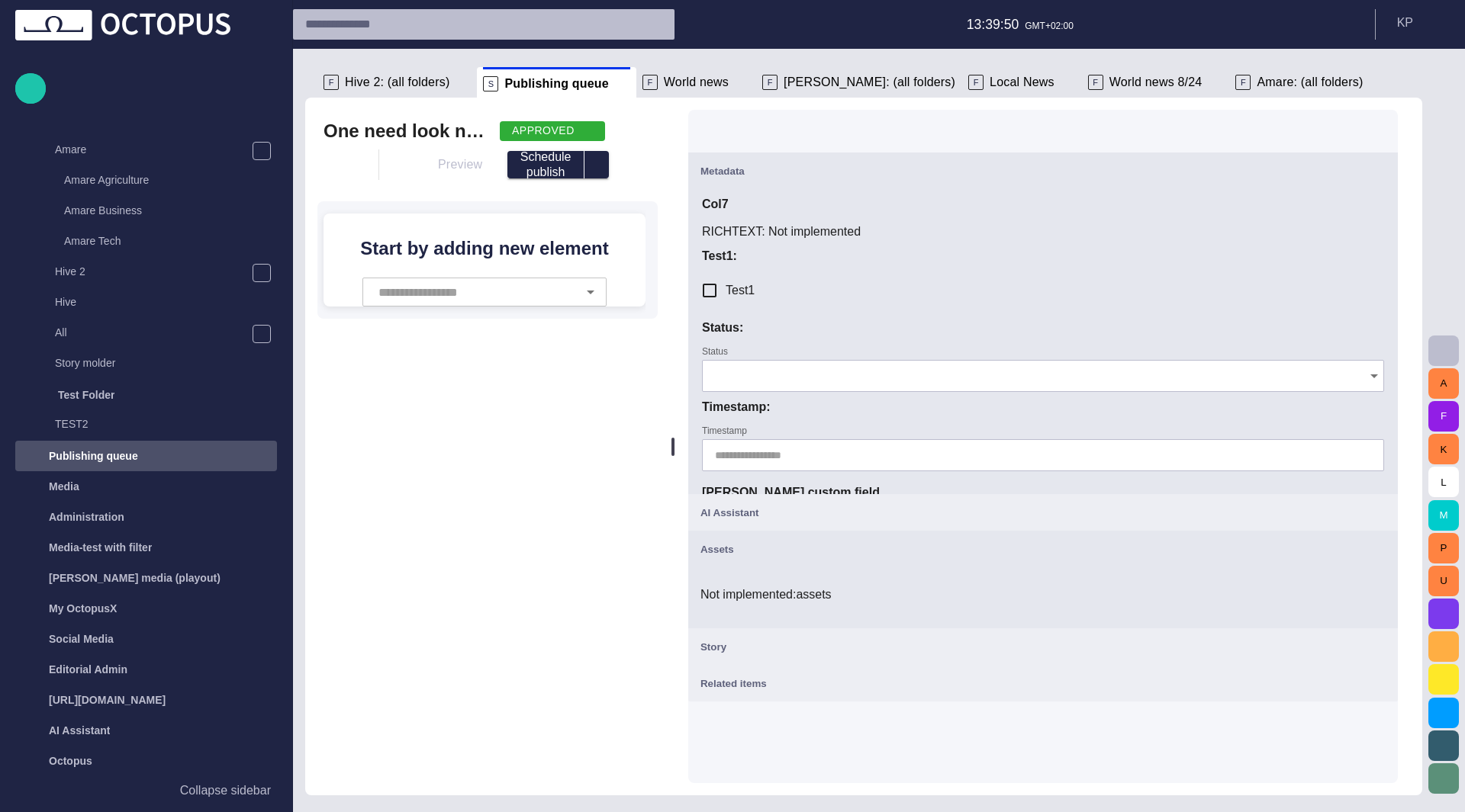
drag, startPoint x: 1089, startPoint y: 452, endPoint x: 658, endPoint y: 419, distance: 432.3
click at [672, 438] on div at bounding box center [673, 447] width 3 height 18
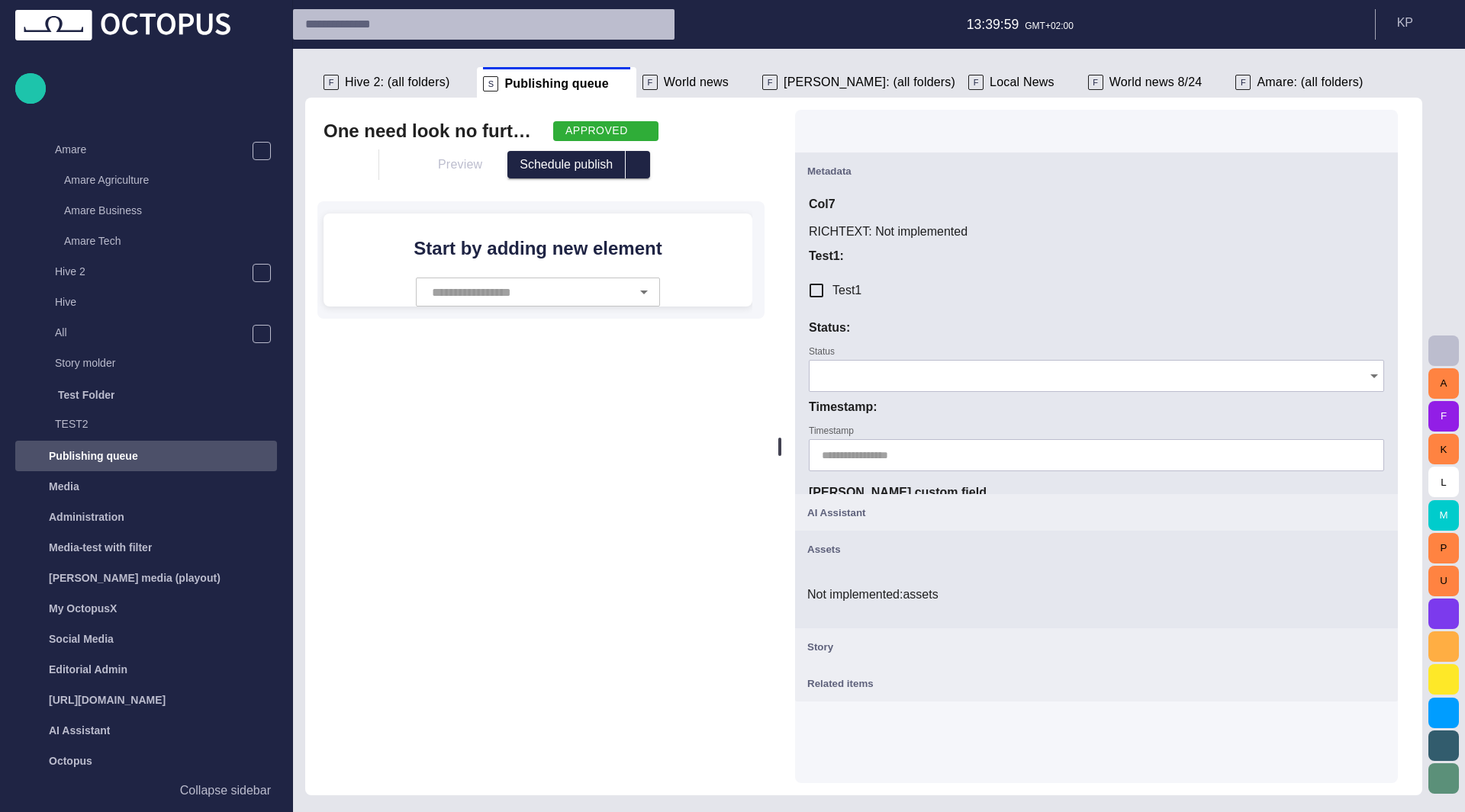
drag, startPoint x: 658, startPoint y: 422, endPoint x: 786, endPoint y: 459, distance: 133.2
click at [782, 459] on div at bounding box center [780, 446] width 6 height 698
click at [854, 434] on label "Timestamp" at bounding box center [831, 431] width 45 height 13
click at [855, 448] on input "Timestamp" at bounding box center [1093, 456] width 543 height 15
click at [861, 444] on div at bounding box center [1096, 456] width 575 height 32
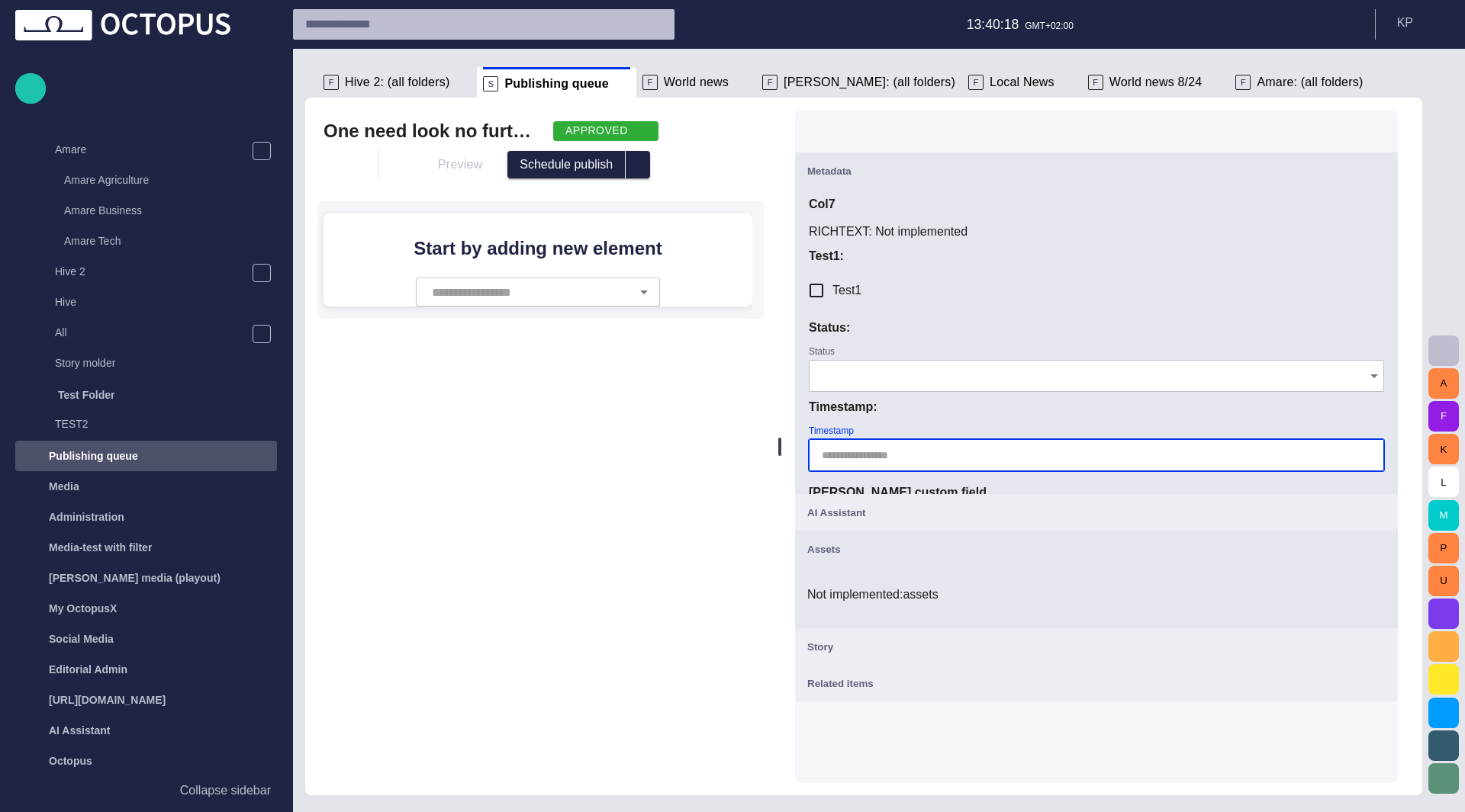
click at [851, 388] on div at bounding box center [1096, 376] width 575 height 32
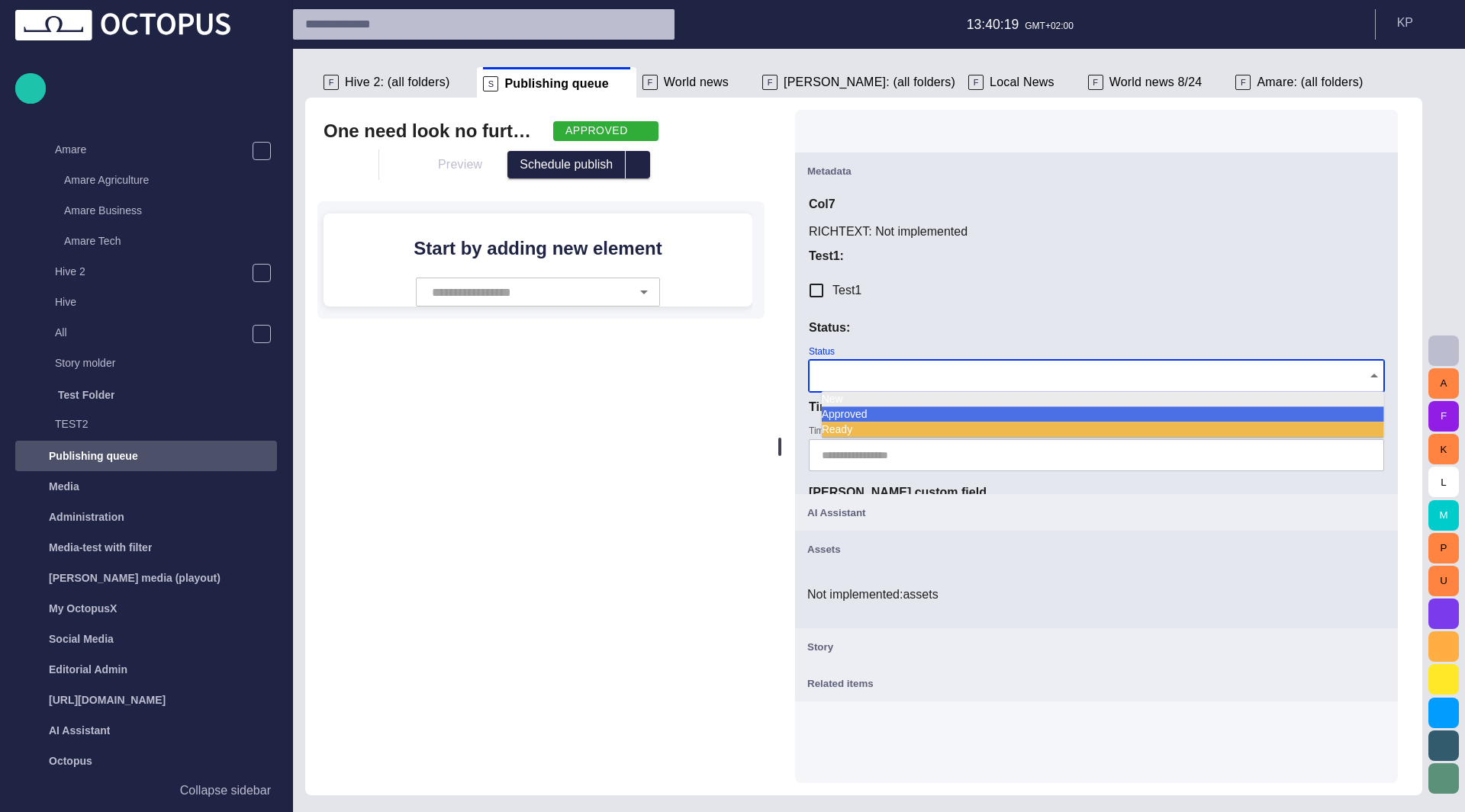
click at [899, 347] on div "Status" at bounding box center [1096, 370] width 575 height 46
click at [921, 298] on div "Test1" at bounding box center [1096, 290] width 575 height 32
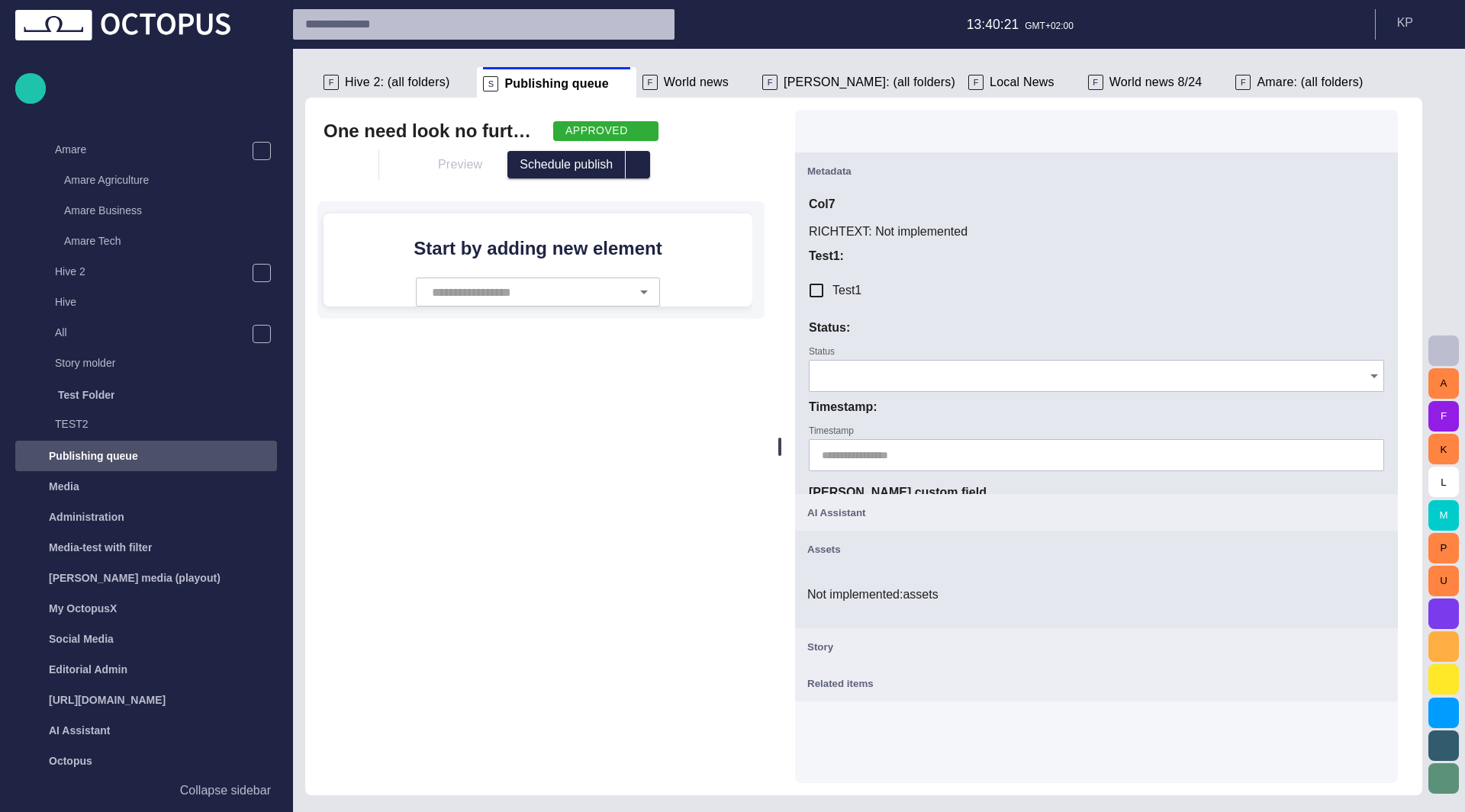
click at [905, 645] on div "Story" at bounding box center [1096, 647] width 578 height 18
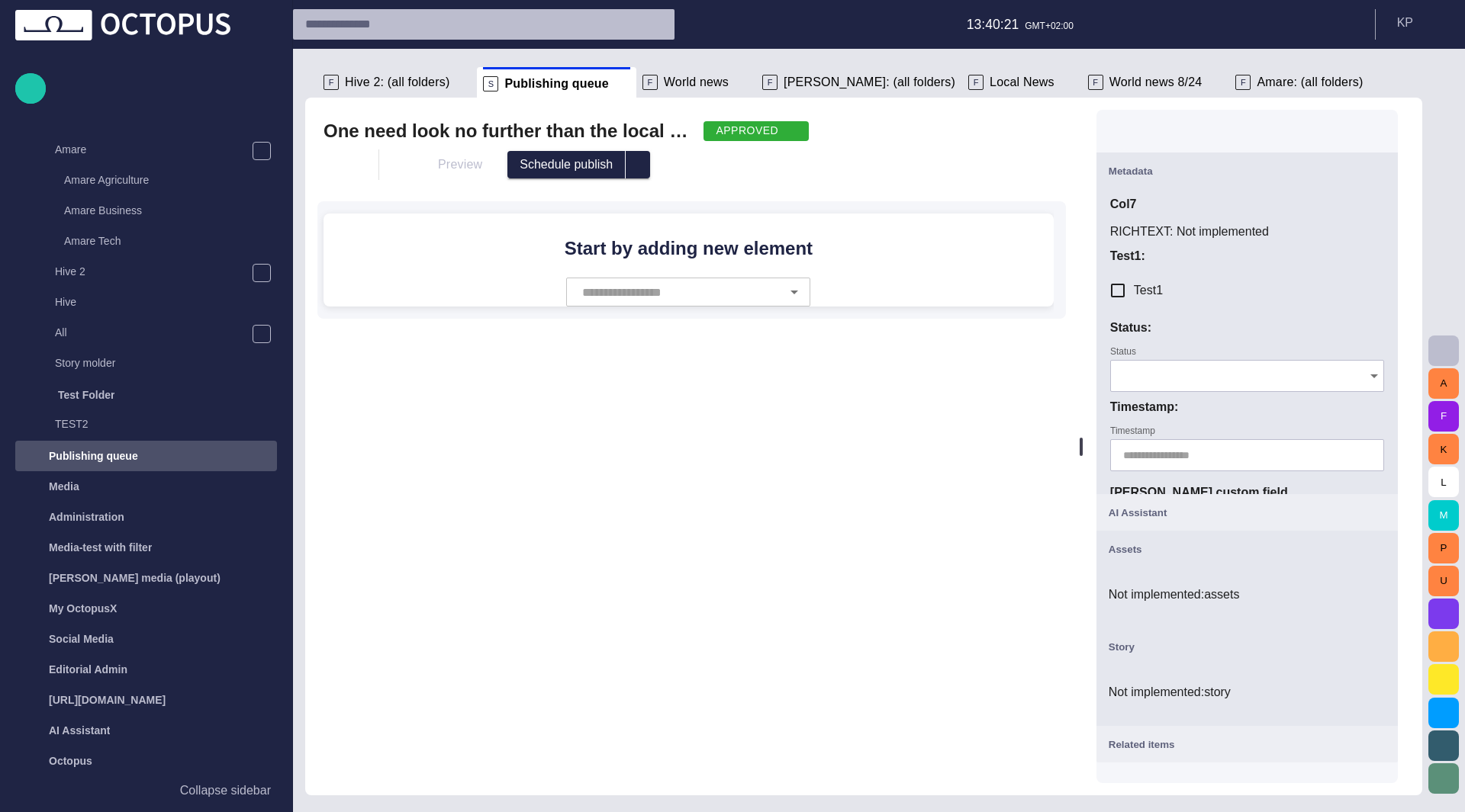
click at [885, 600] on div "One need look no further than the local Mexican stand to find a soggy taco or t…" at bounding box center [692, 446] width 773 height 698
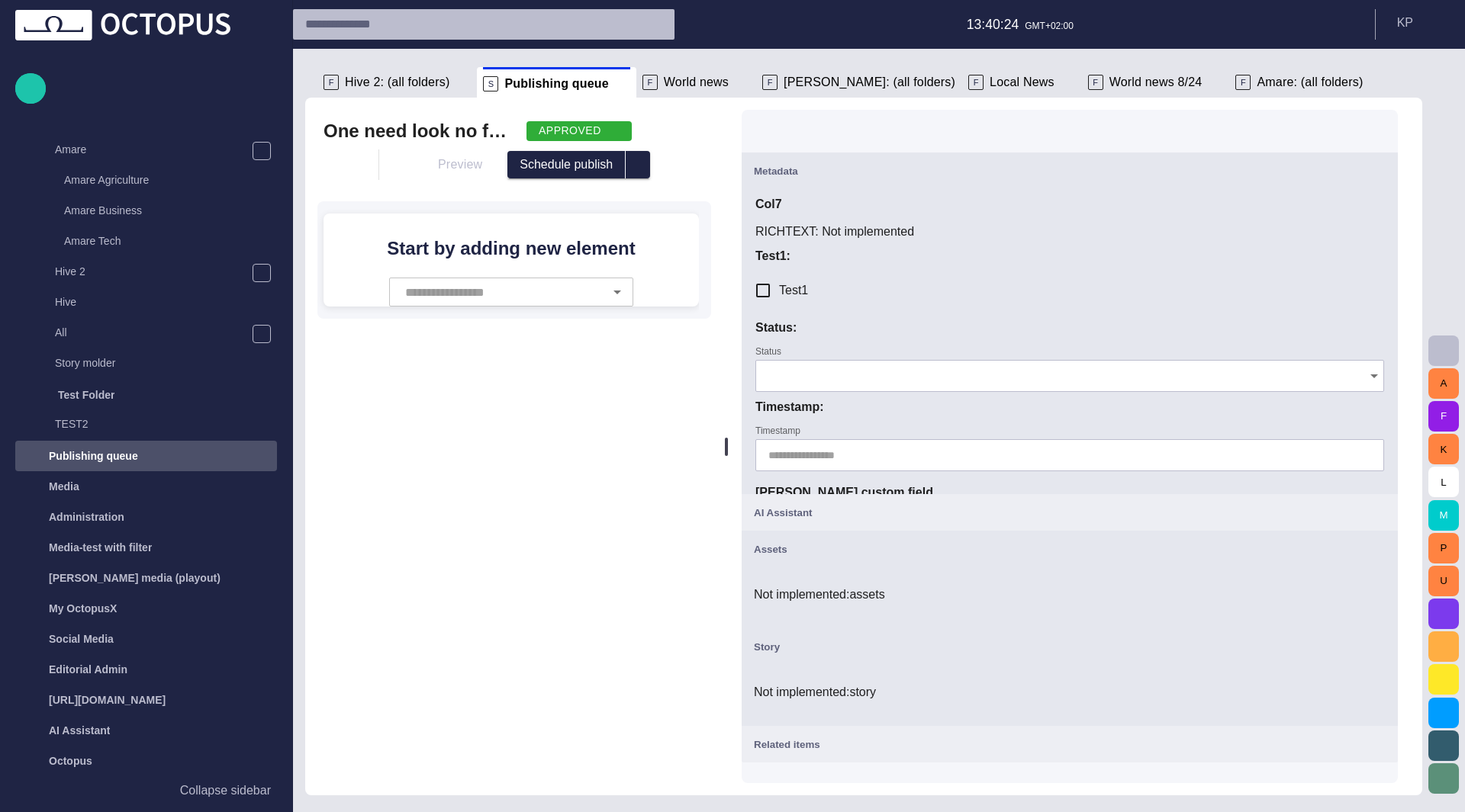
drag, startPoint x: 1085, startPoint y: 452, endPoint x: 732, endPoint y: 425, distance: 354.0
click at [728, 438] on div at bounding box center [726, 447] width 3 height 18
click at [243, 787] on p "Collapse sidebar" at bounding box center [225, 790] width 91 height 18
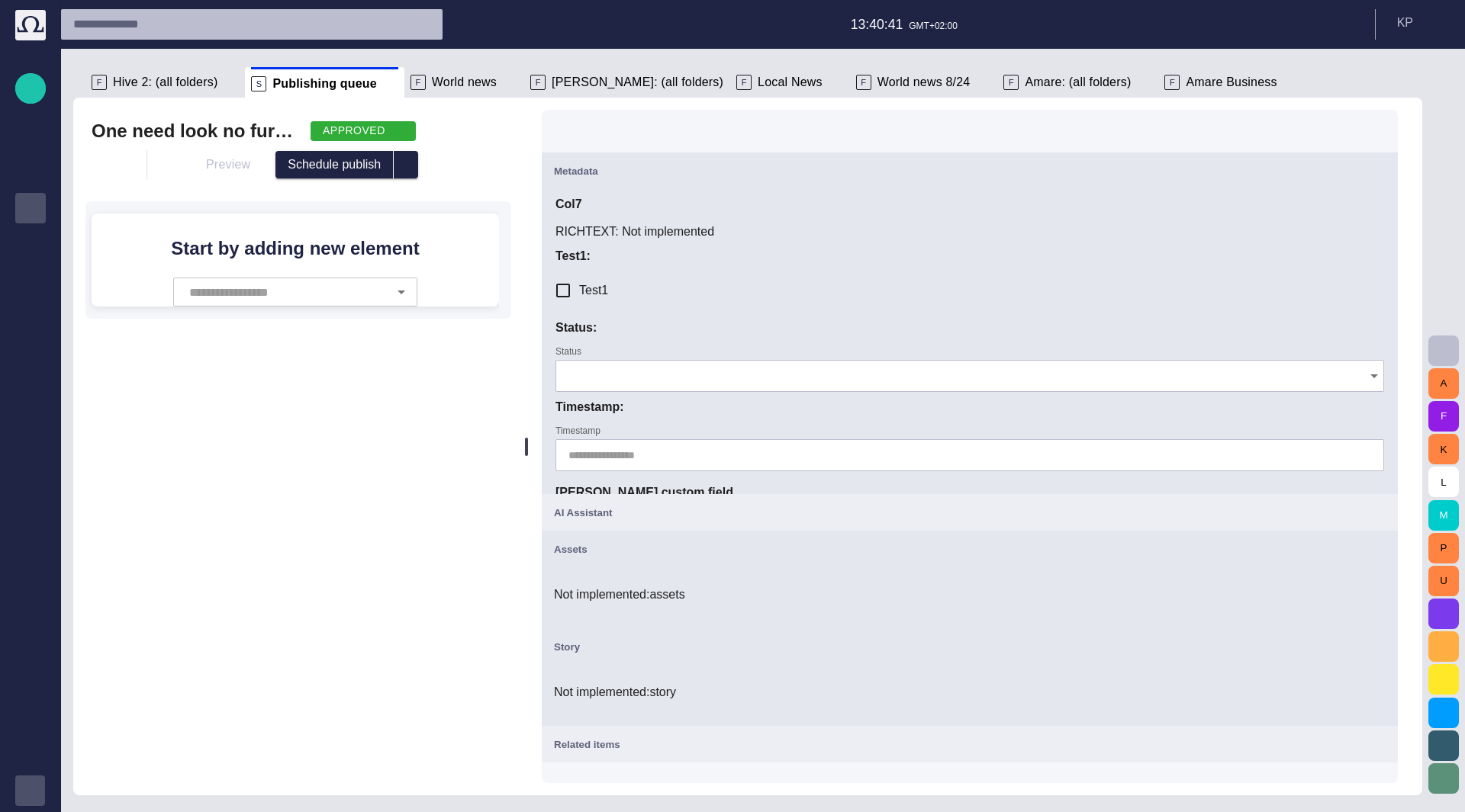
drag, startPoint x: 582, startPoint y: 452, endPoint x: 533, endPoint y: 289, distance: 170.2
click at [530, 289] on div at bounding box center [527, 446] width 6 height 698
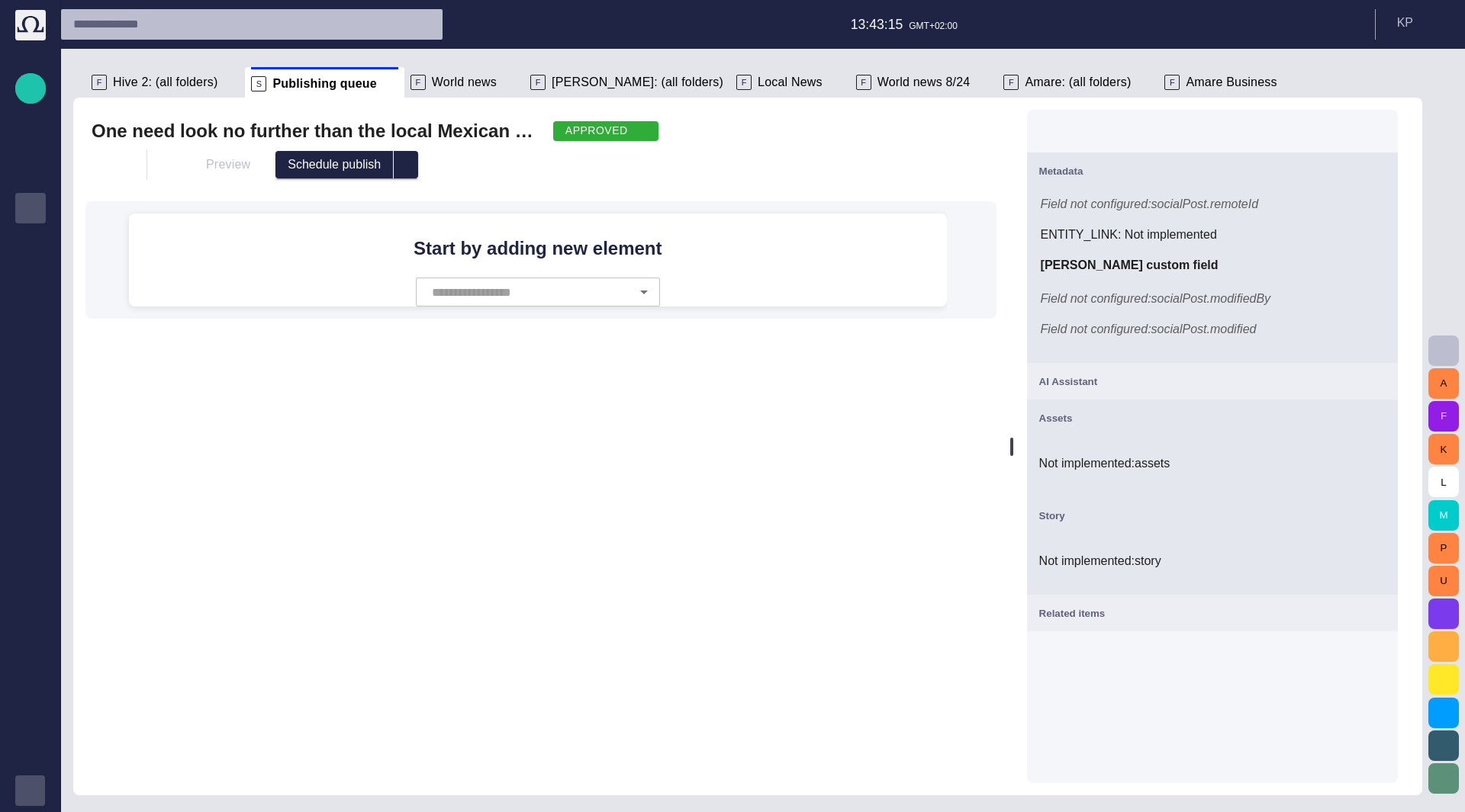
click at [1197, 305] on span "Field not configured: socialPost.modifiedBy" at bounding box center [1156, 298] width 231 height 13
click at [1197, 326] on span "Field not configured: socialPost.modified" at bounding box center [1148, 329] width 216 height 13
click at [1184, 292] on span "Field not configured: socialPost.modifiedBy" at bounding box center [1156, 298] width 231 height 13
drag, startPoint x: 1209, startPoint y: 333, endPoint x: 1209, endPoint y: 321, distance: 12.0
click at [1209, 334] on span "Field not configured: socialPost.modified" at bounding box center [1148, 329] width 216 height 13
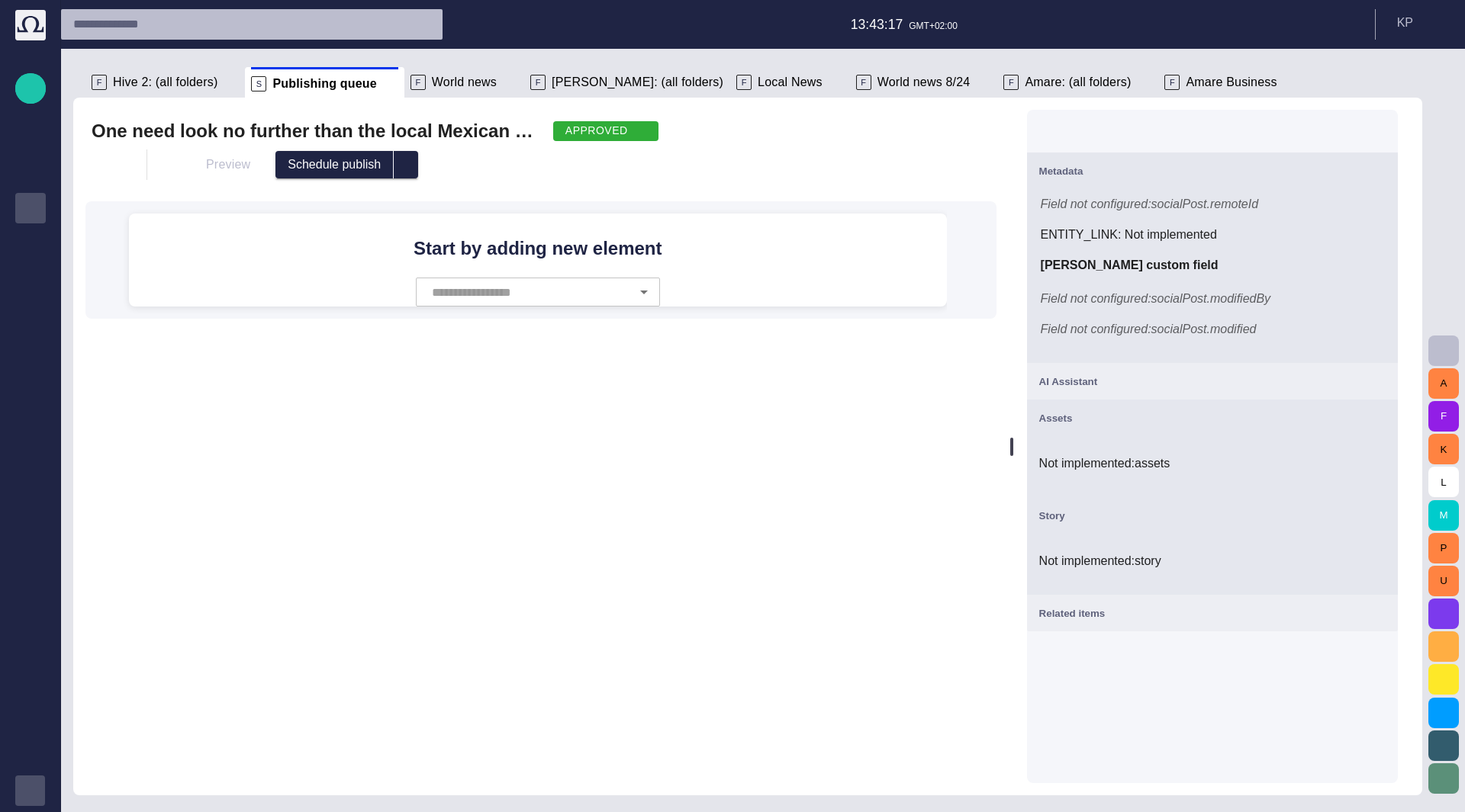
click at [1185, 216] on form "Field not configured: socialPost.remoteId ENTITY_LINK : Not implemented adam's …" at bounding box center [1212, 273] width 344 height 155
click at [1205, 212] on div "Field not configured: socialPost.remoteId" at bounding box center [1212, 204] width 344 height 18
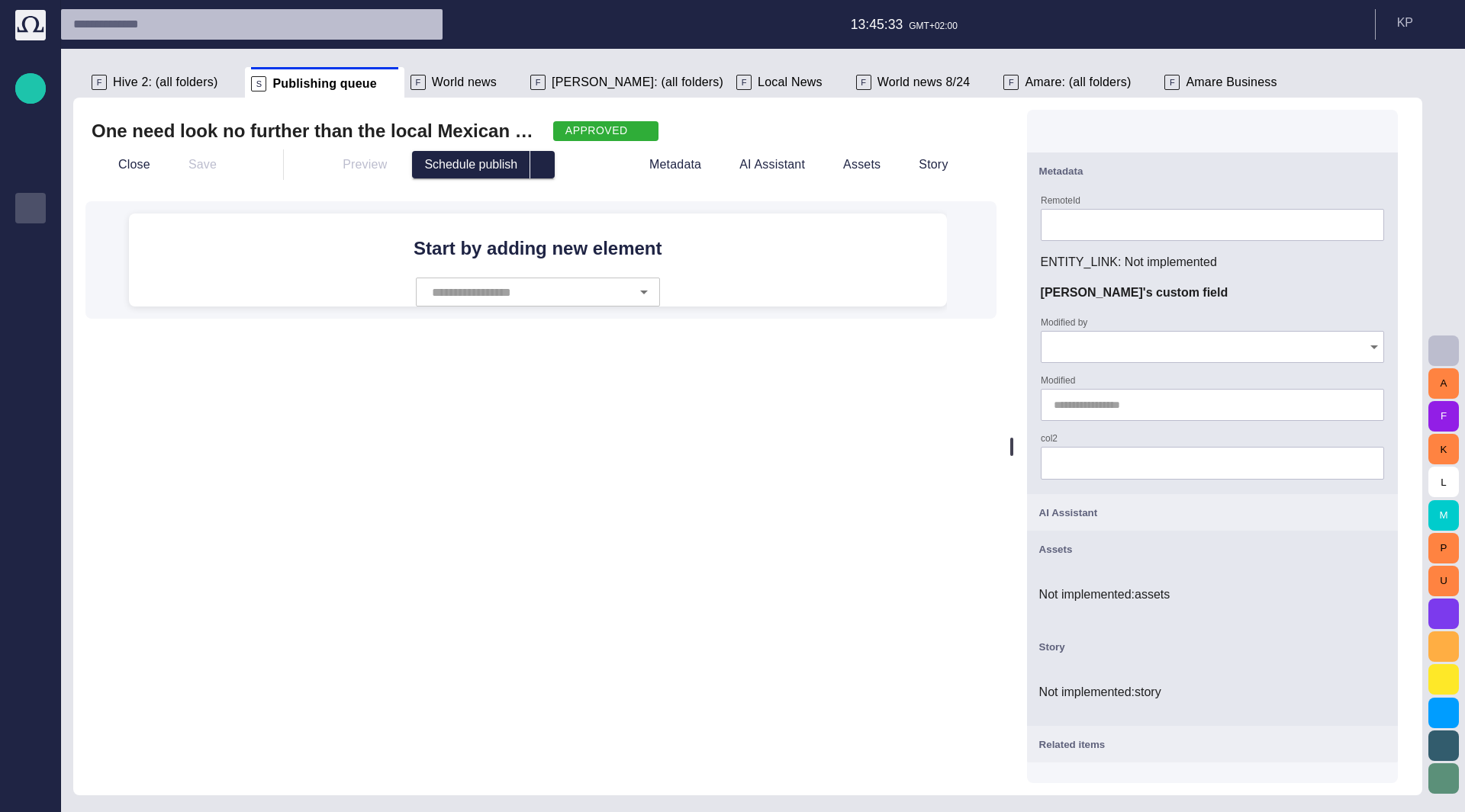
click at [1137, 462] on input "col2" at bounding box center [1212, 463] width 317 height 15
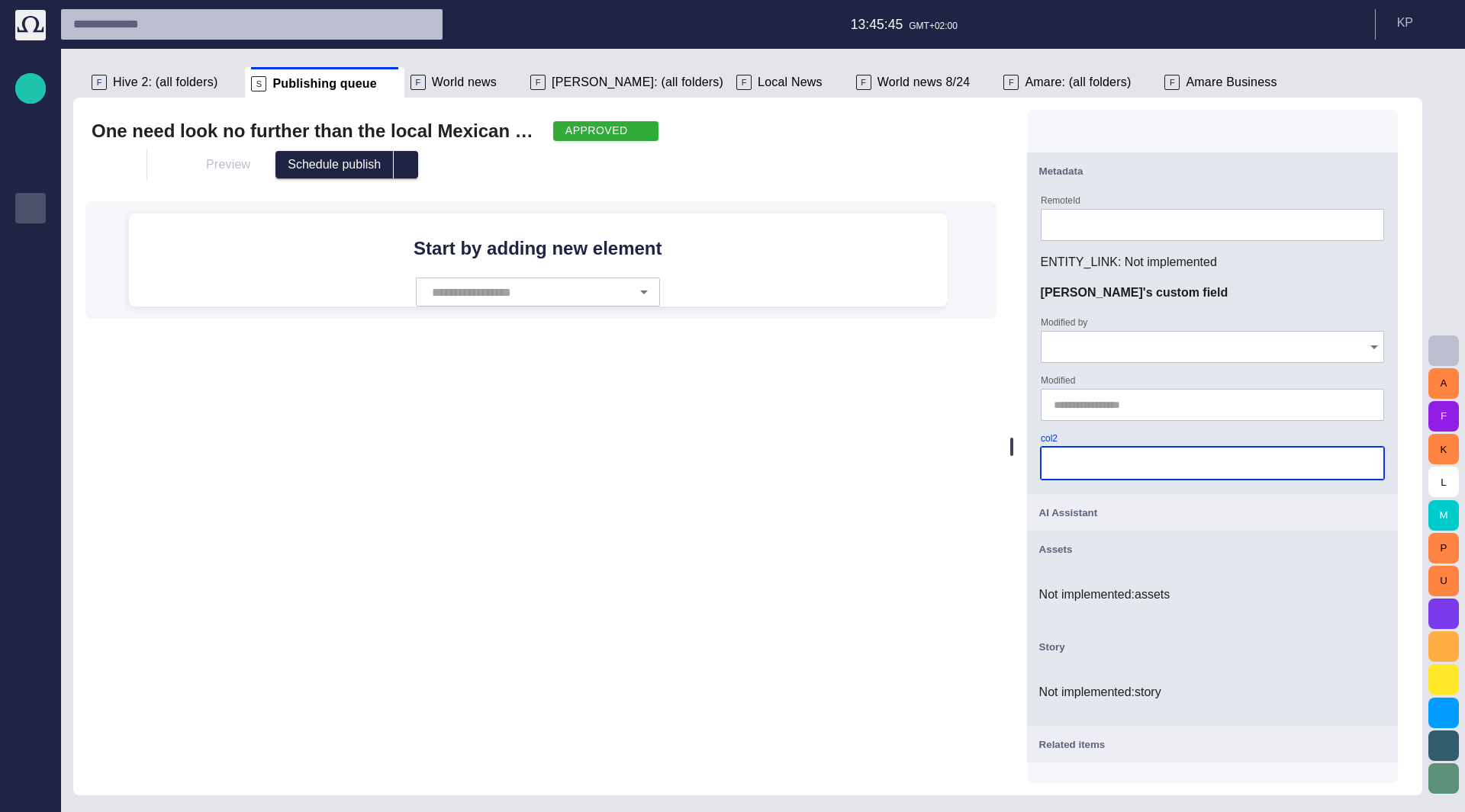
click at [1132, 405] on input "Modified" at bounding box center [1209, 405] width 311 height 15
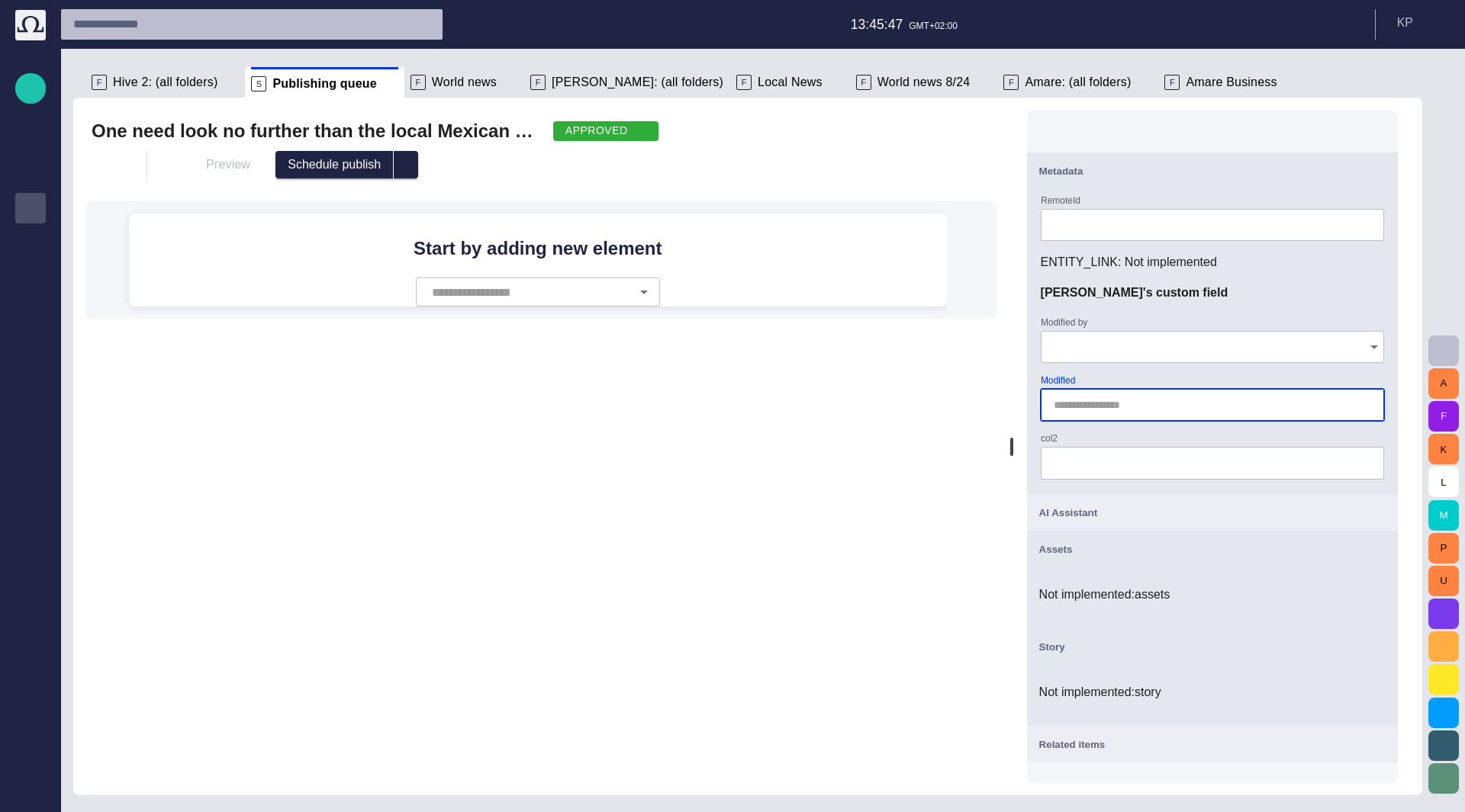
click at [1193, 340] on input "Modified by" at bounding box center [1207, 347] width 307 height 15
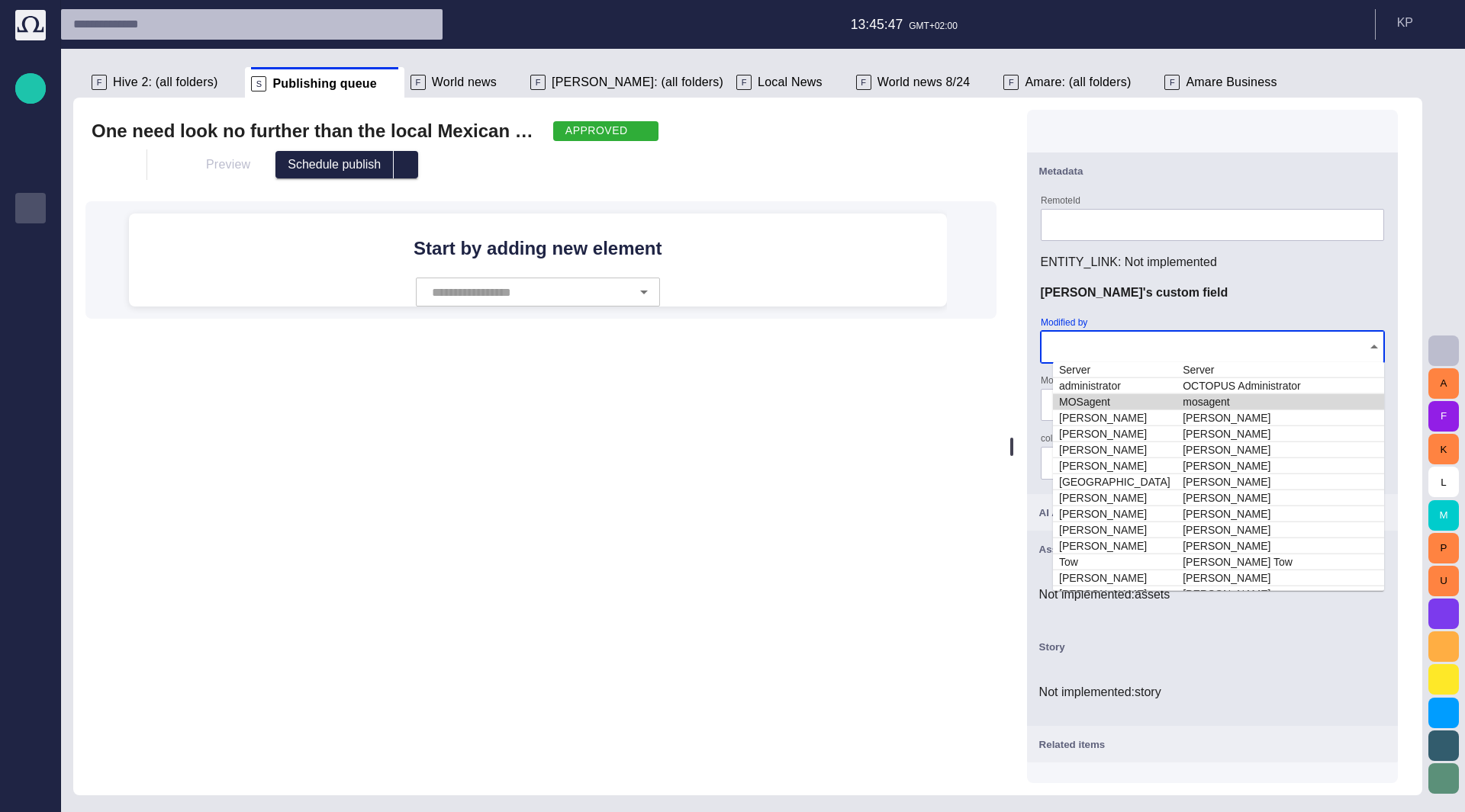
click at [1210, 406] on td "mosagent" at bounding box center [1281, 401] width 208 height 16
type input "**********"
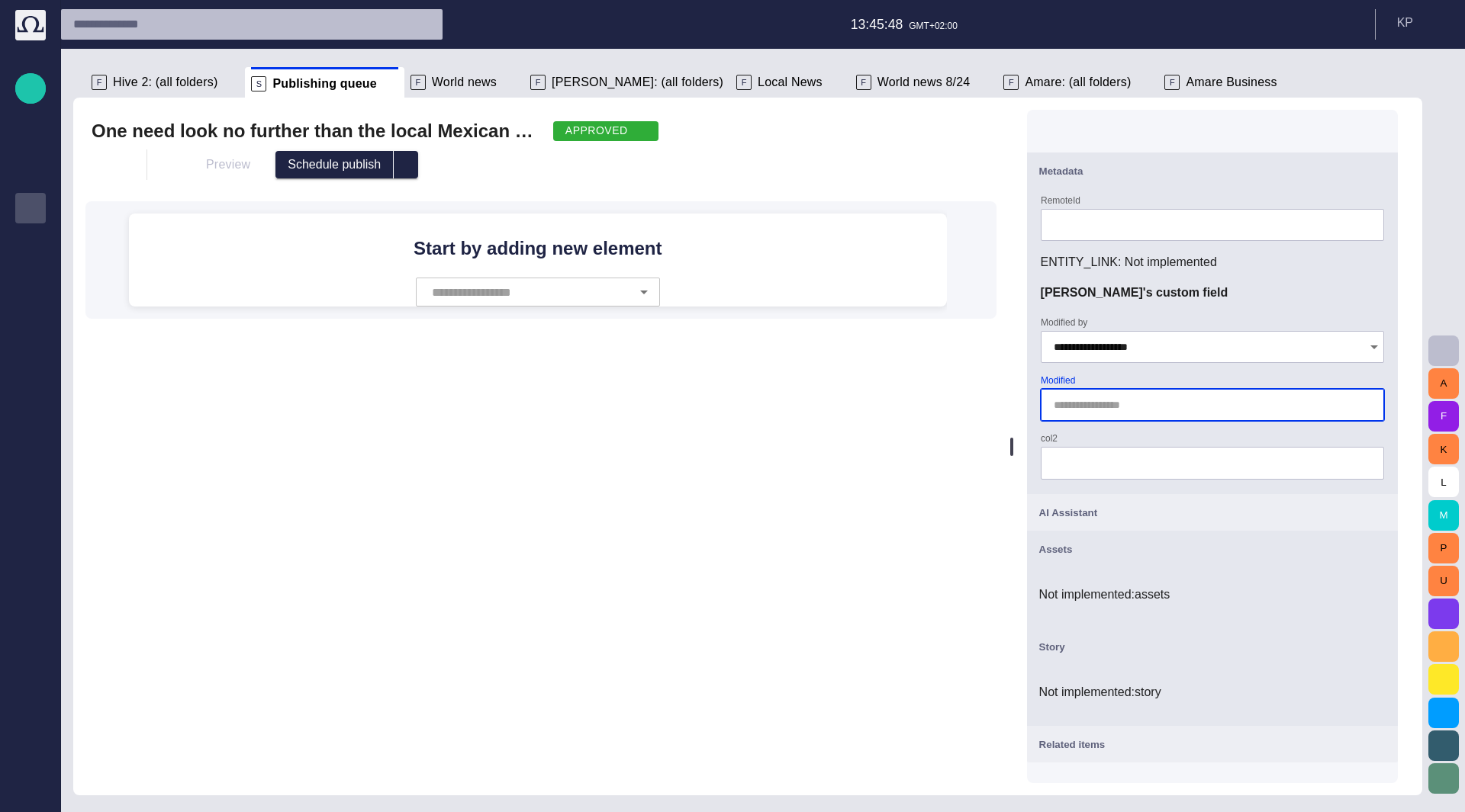
click at [1214, 409] on input "Modified" at bounding box center [1209, 405] width 311 height 15
click at [1355, 400] on span "button" at bounding box center [1354, 405] width 12 height 12
type input "**********"
click at [1275, 437] on div "col2" at bounding box center [1212, 456] width 344 height 46
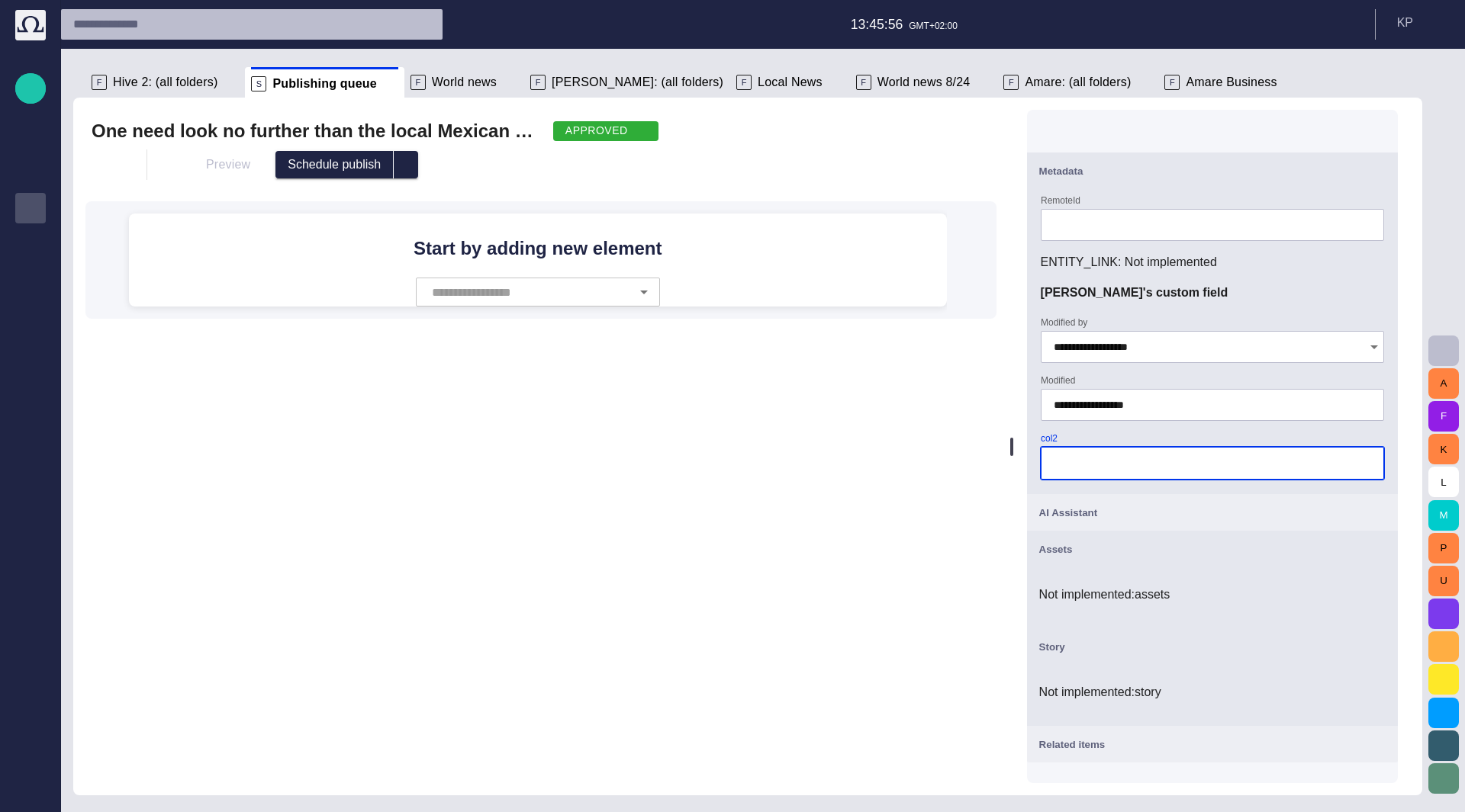
click at [1067, 466] on input "col2" at bounding box center [1212, 463] width 317 height 15
type input "***"
click at [119, 173] on button "button" at bounding box center [107, 165] width 31 height 31
click at [152, 230] on ul "Close Save Link" at bounding box center [198, 228] width 214 height 98
click at [816, 433] on div at bounding box center [732, 406] width 1465 height 812
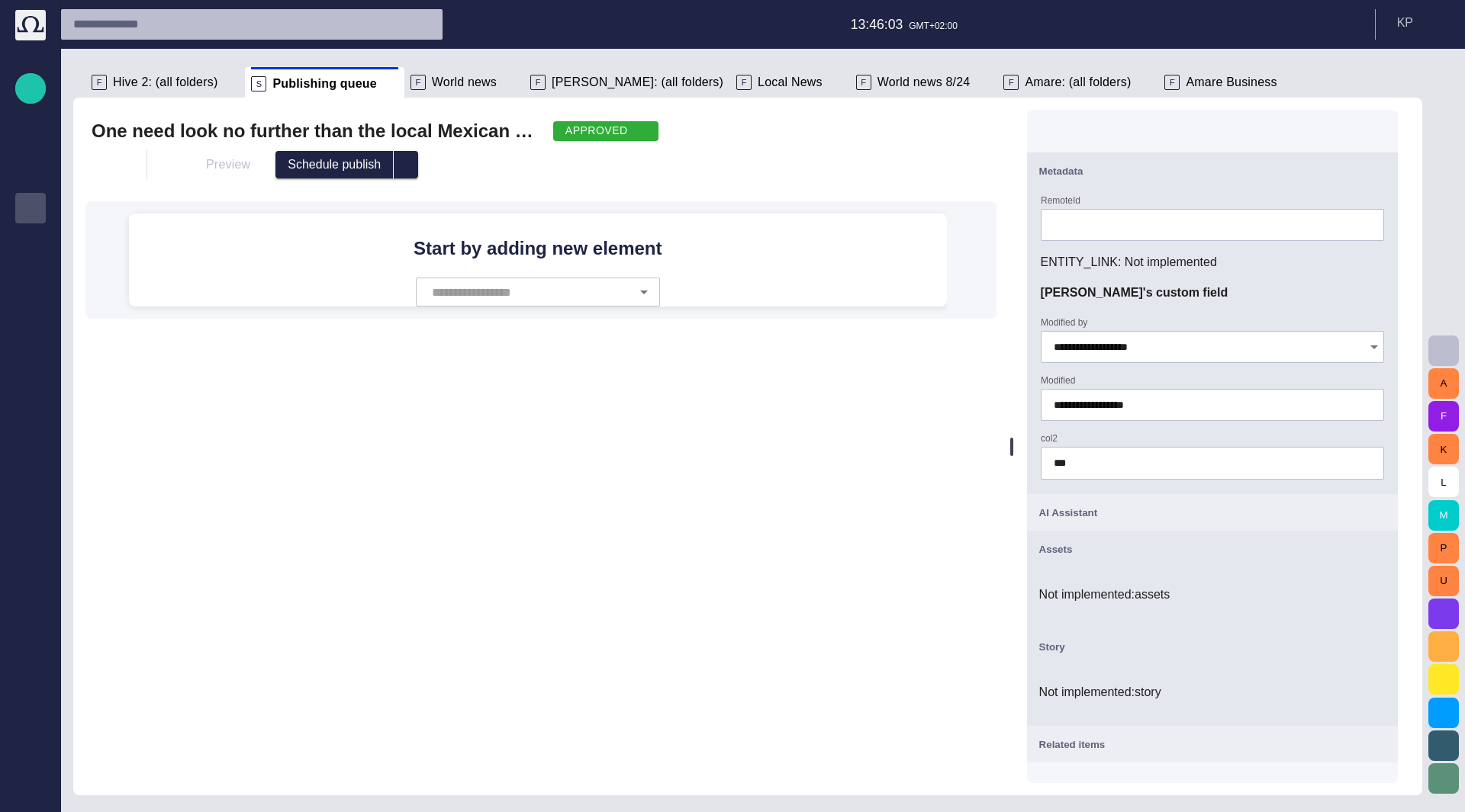
click at [1182, 265] on div "ENTITY_LINK : Not implemented" at bounding box center [1212, 263] width 344 height 18
click at [752, 449] on div "One need look no further than the local Mexican stand to find a soggy taco or t…" at bounding box center [540, 446] width 935 height 698
click at [1145, 462] on input "***" at bounding box center [1212, 463] width 317 height 15
click at [1372, 519] on div "AI Assistant" at bounding box center [1212, 512] width 347 height 18
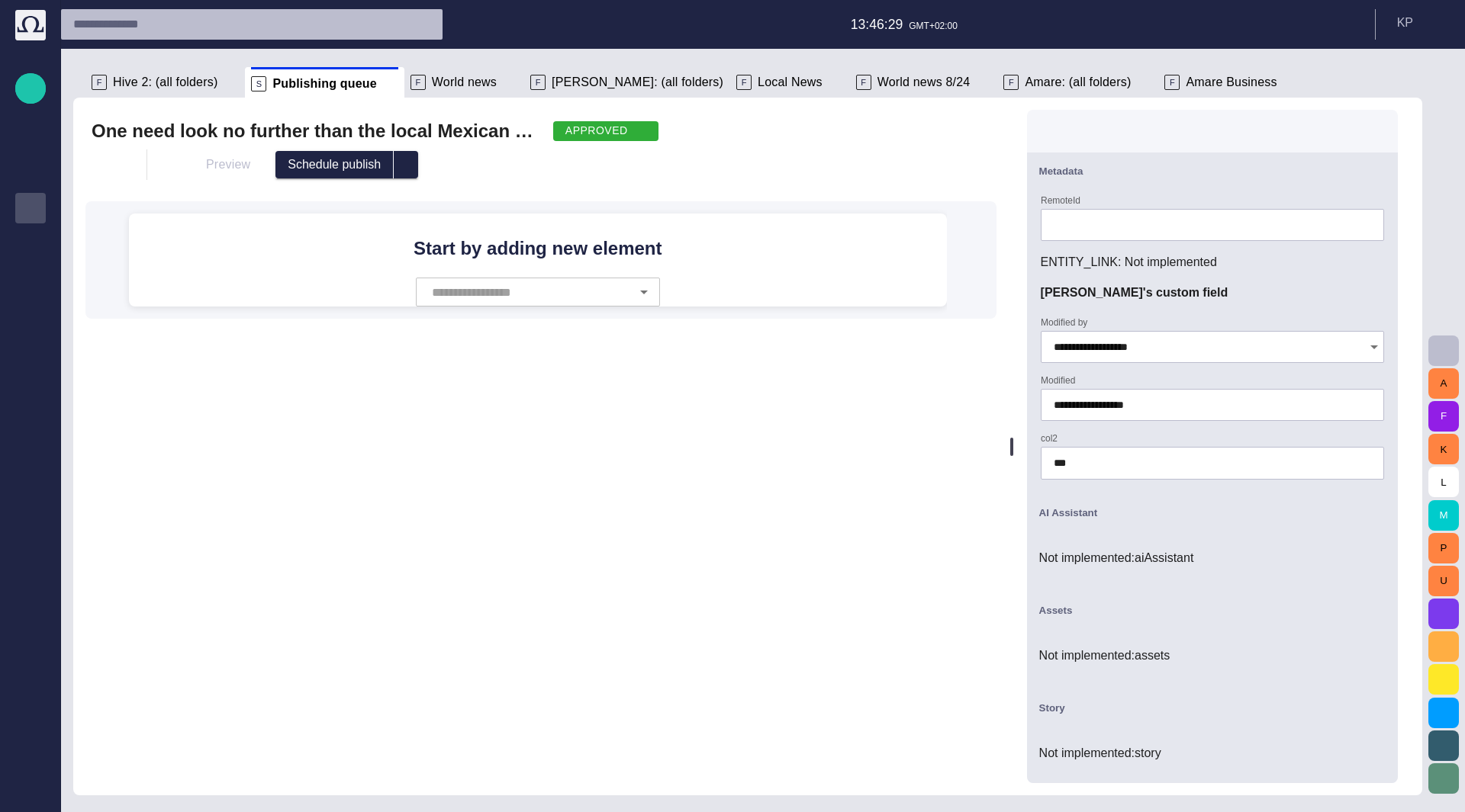
click at [1372, 519] on div "AI Assistant" at bounding box center [1212, 512] width 347 height 18
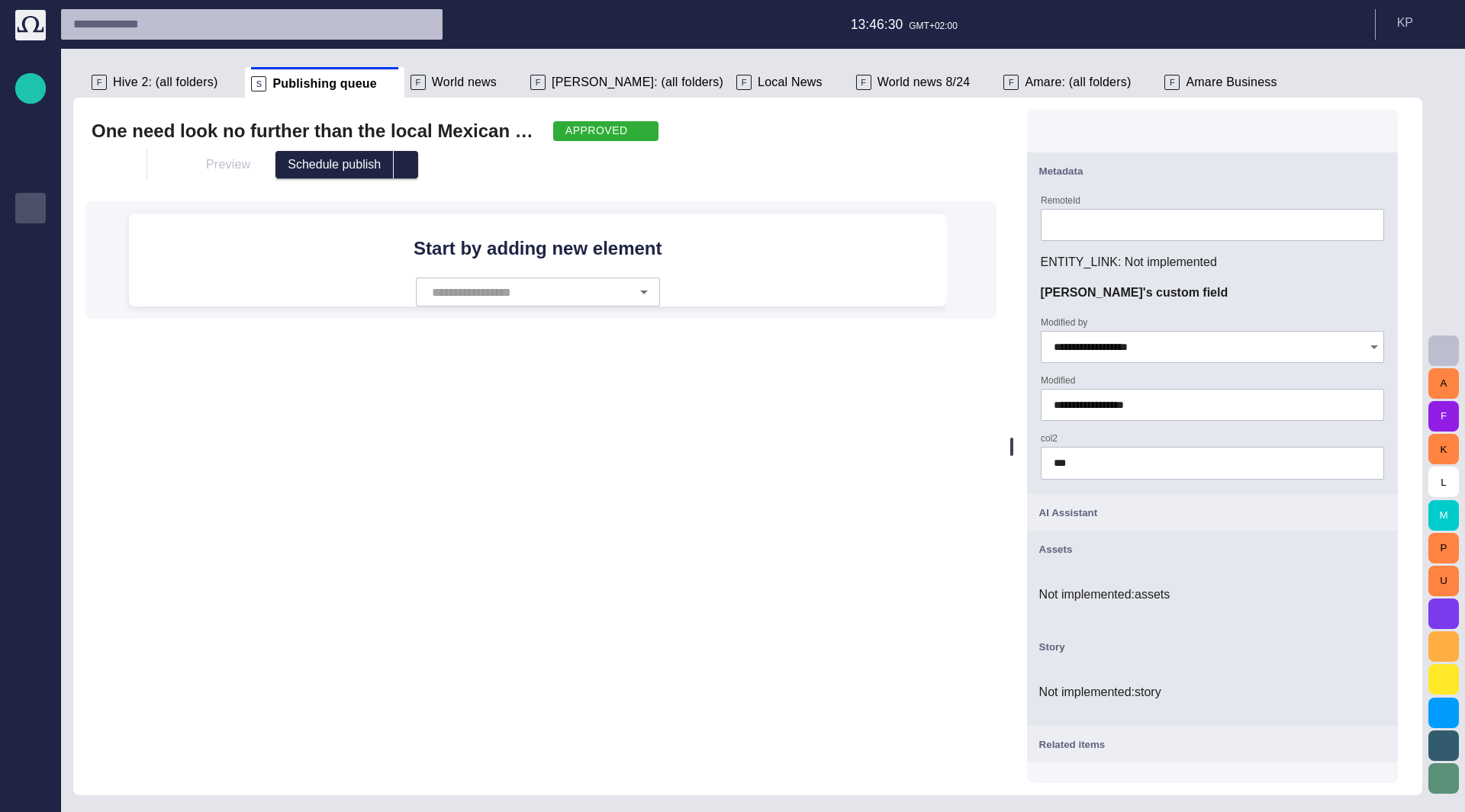
click at [1384, 544] on span "button" at bounding box center [1377, 549] width 18 height 18
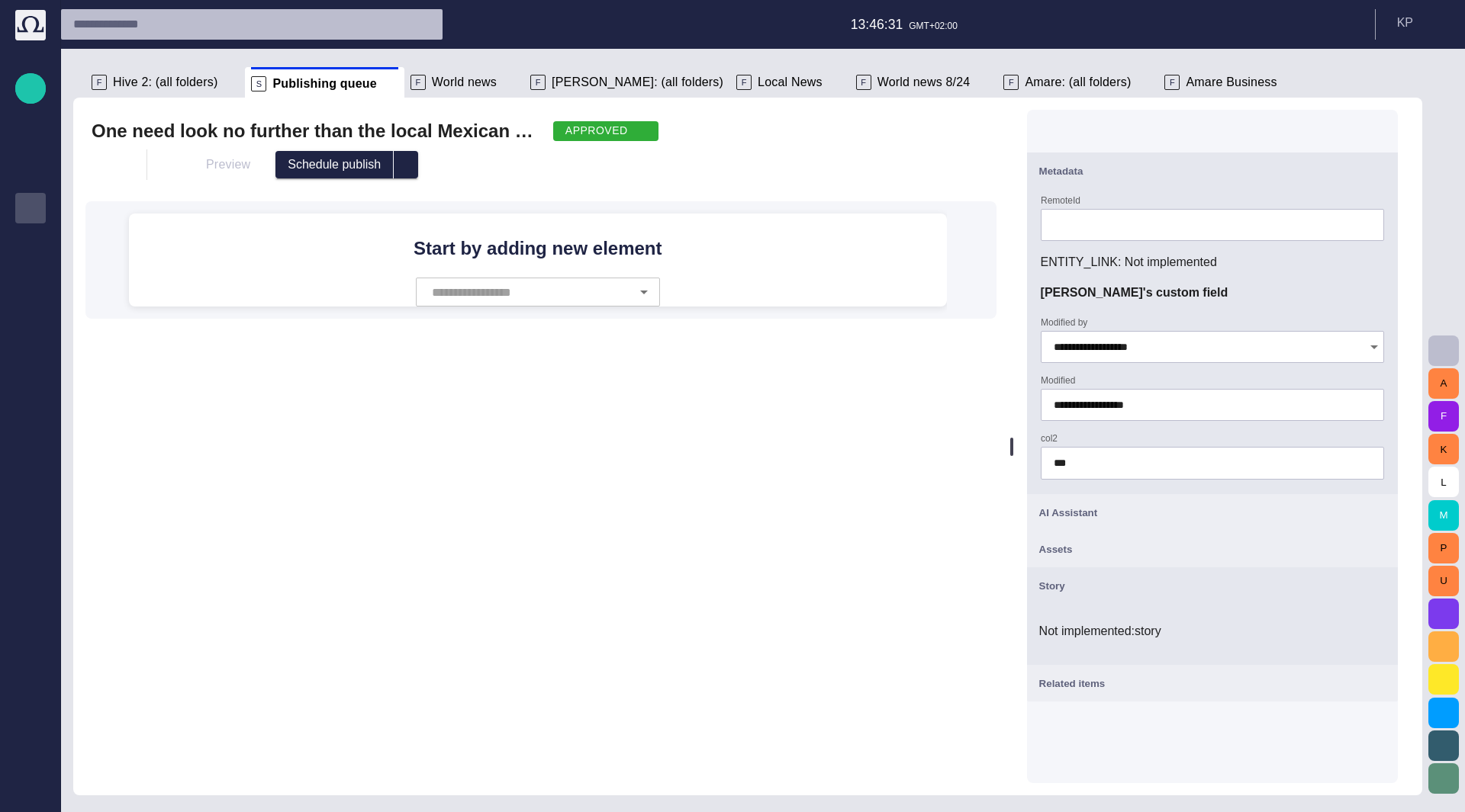
click at [1384, 545] on span "button" at bounding box center [1377, 549] width 18 height 18
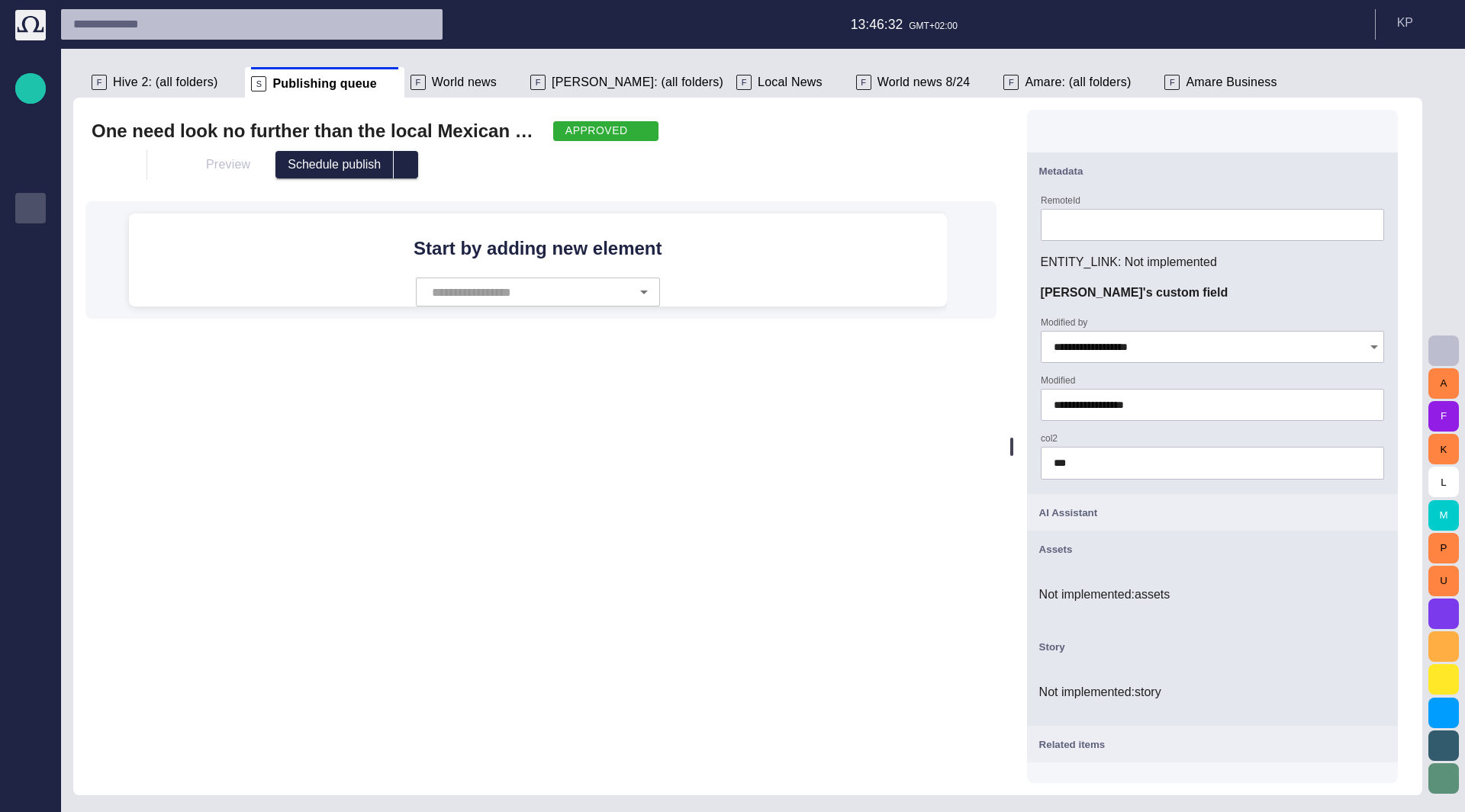
click at [1386, 554] on span "button" at bounding box center [1377, 549] width 18 height 18
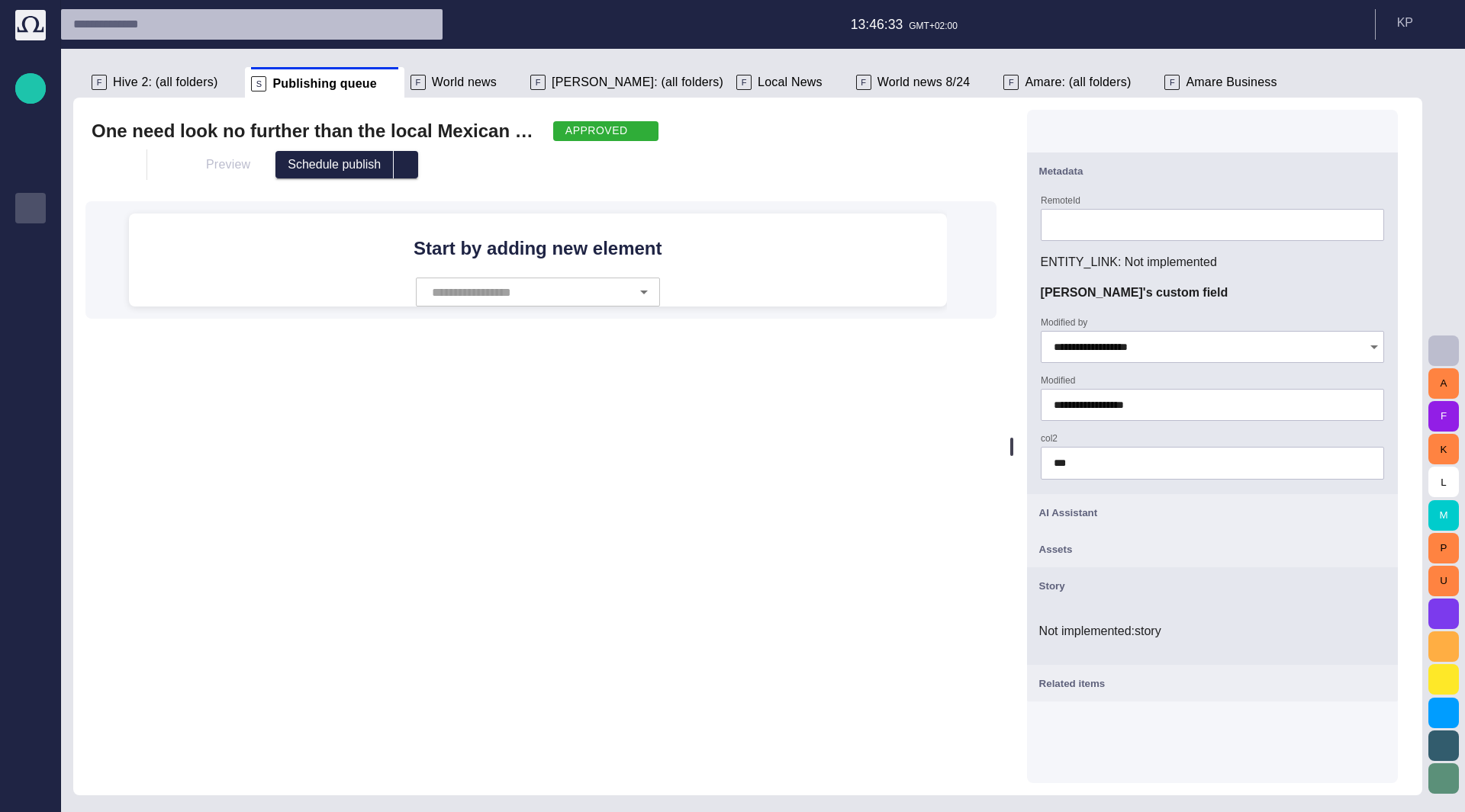
click at [1386, 590] on span "button" at bounding box center [1377, 585] width 18 height 18
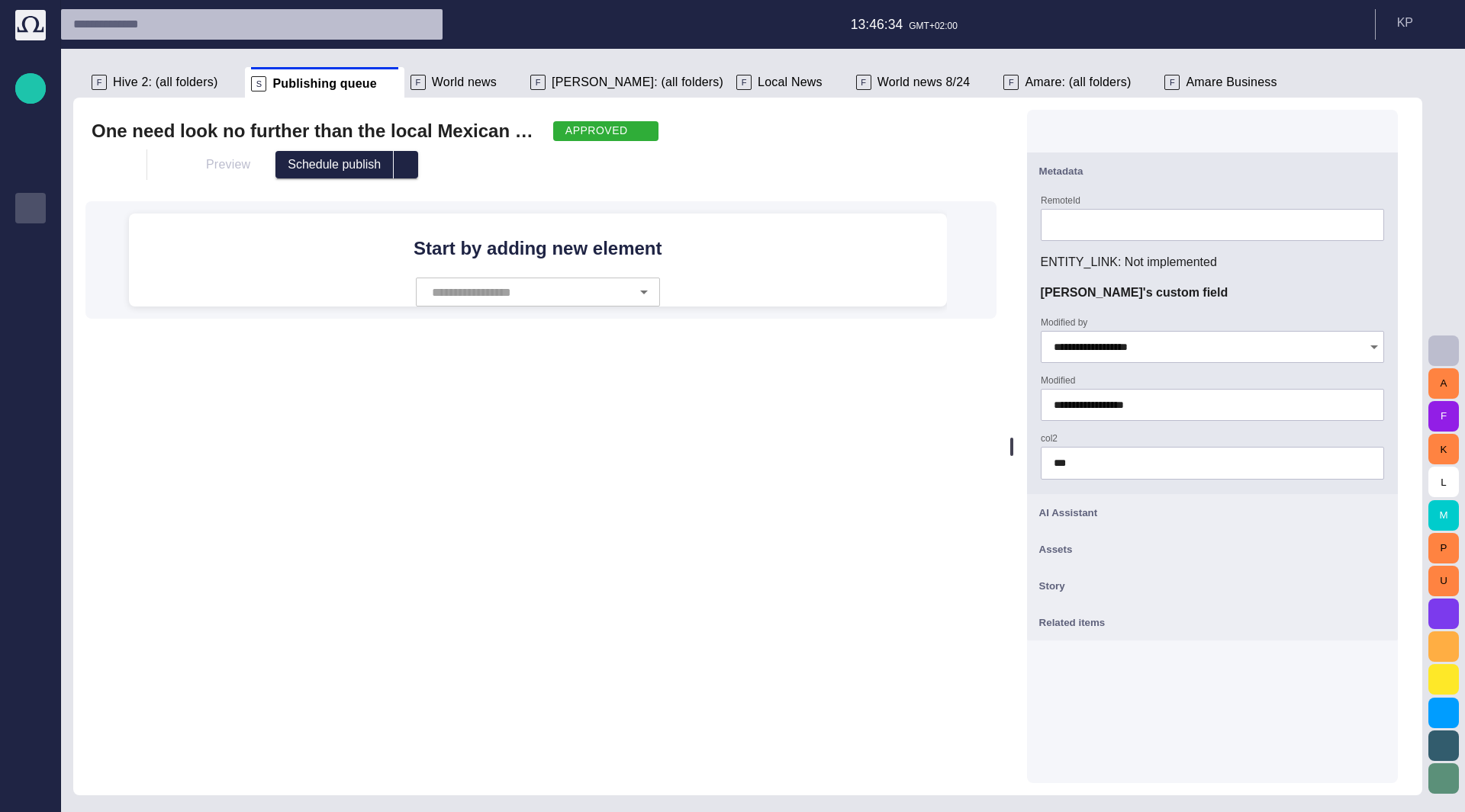
click at [1386, 619] on span "button" at bounding box center [1377, 622] width 18 height 18
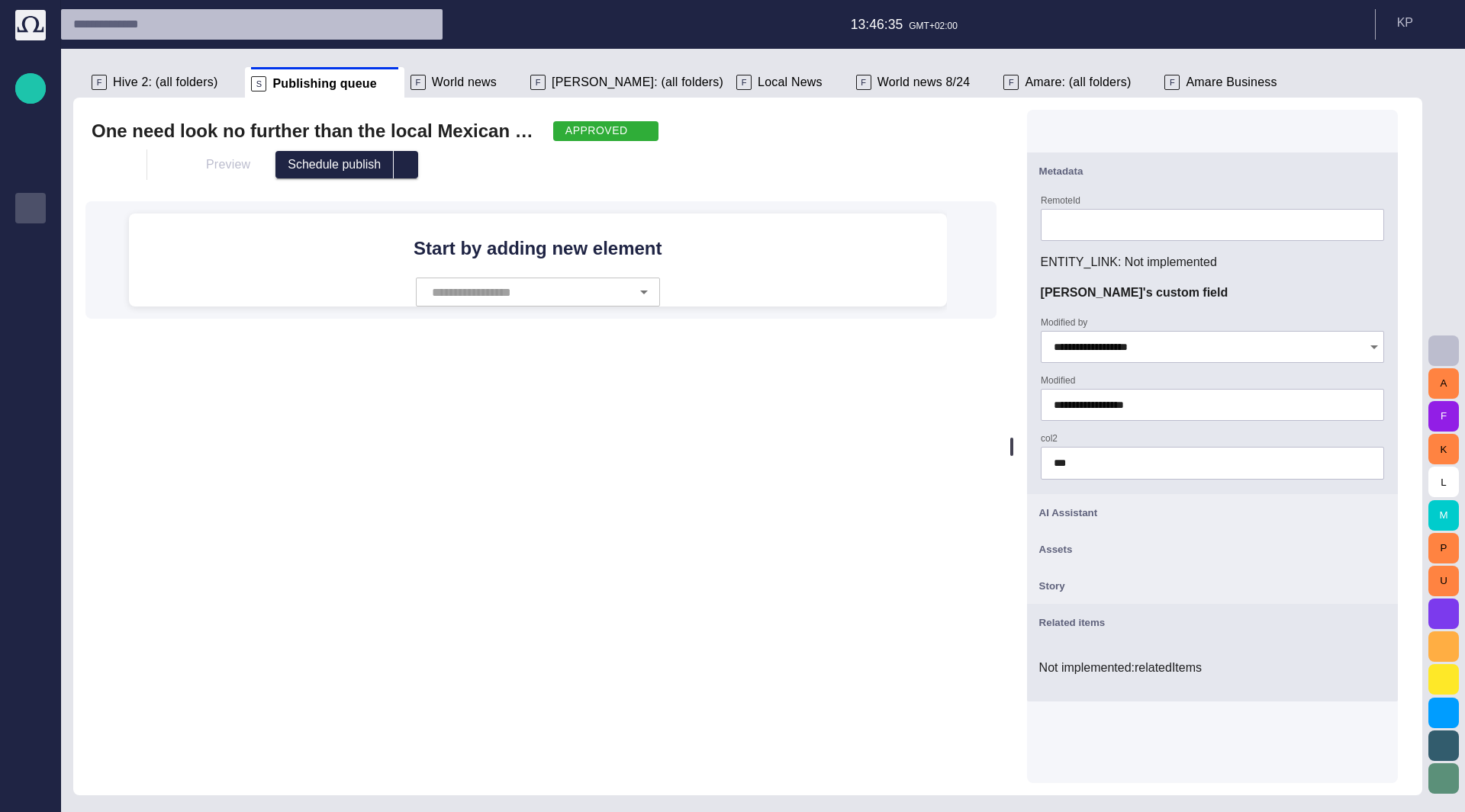
click at [1386, 621] on span "button" at bounding box center [1377, 622] width 18 height 18
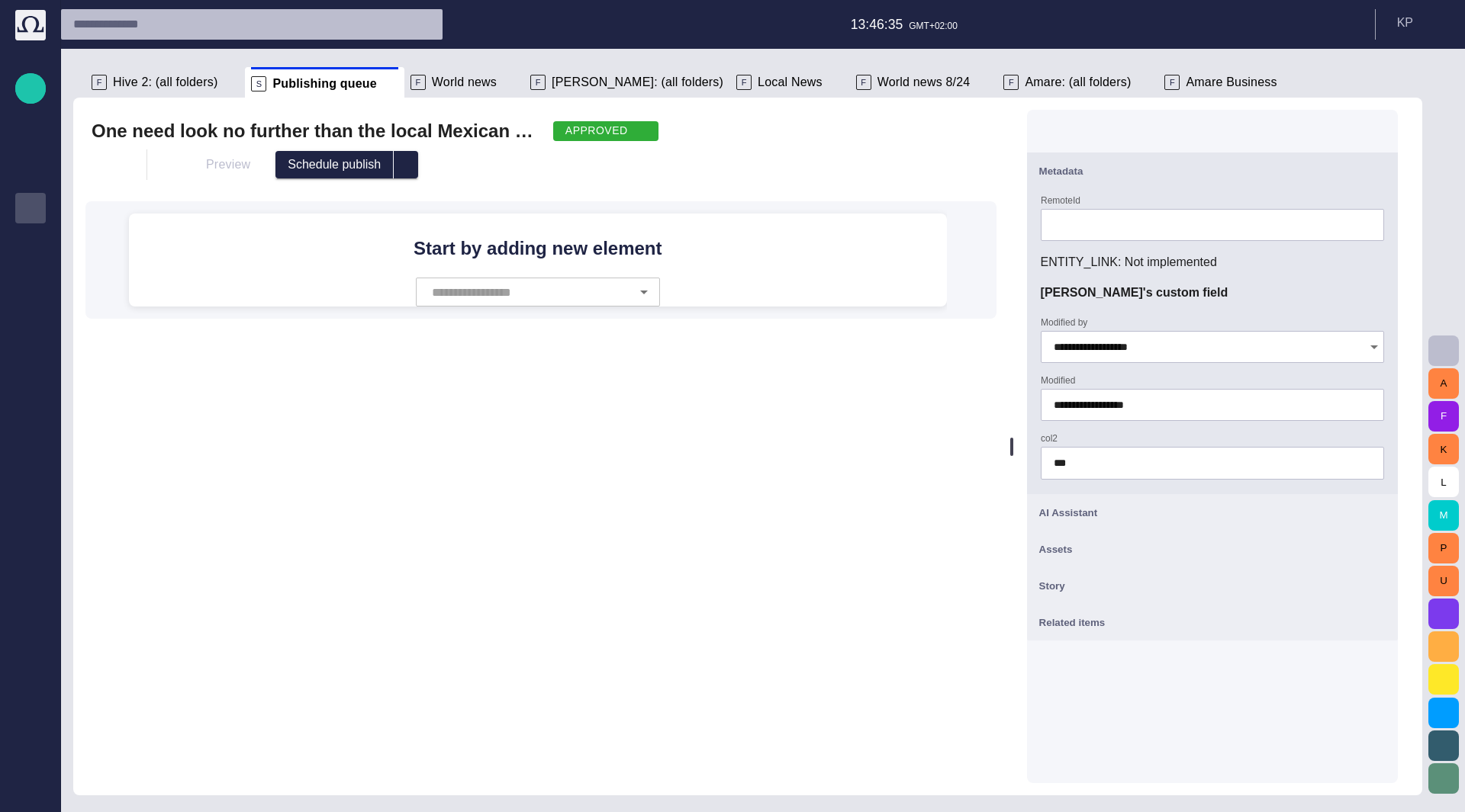
click at [1386, 578] on span "button" at bounding box center [1377, 585] width 18 height 18
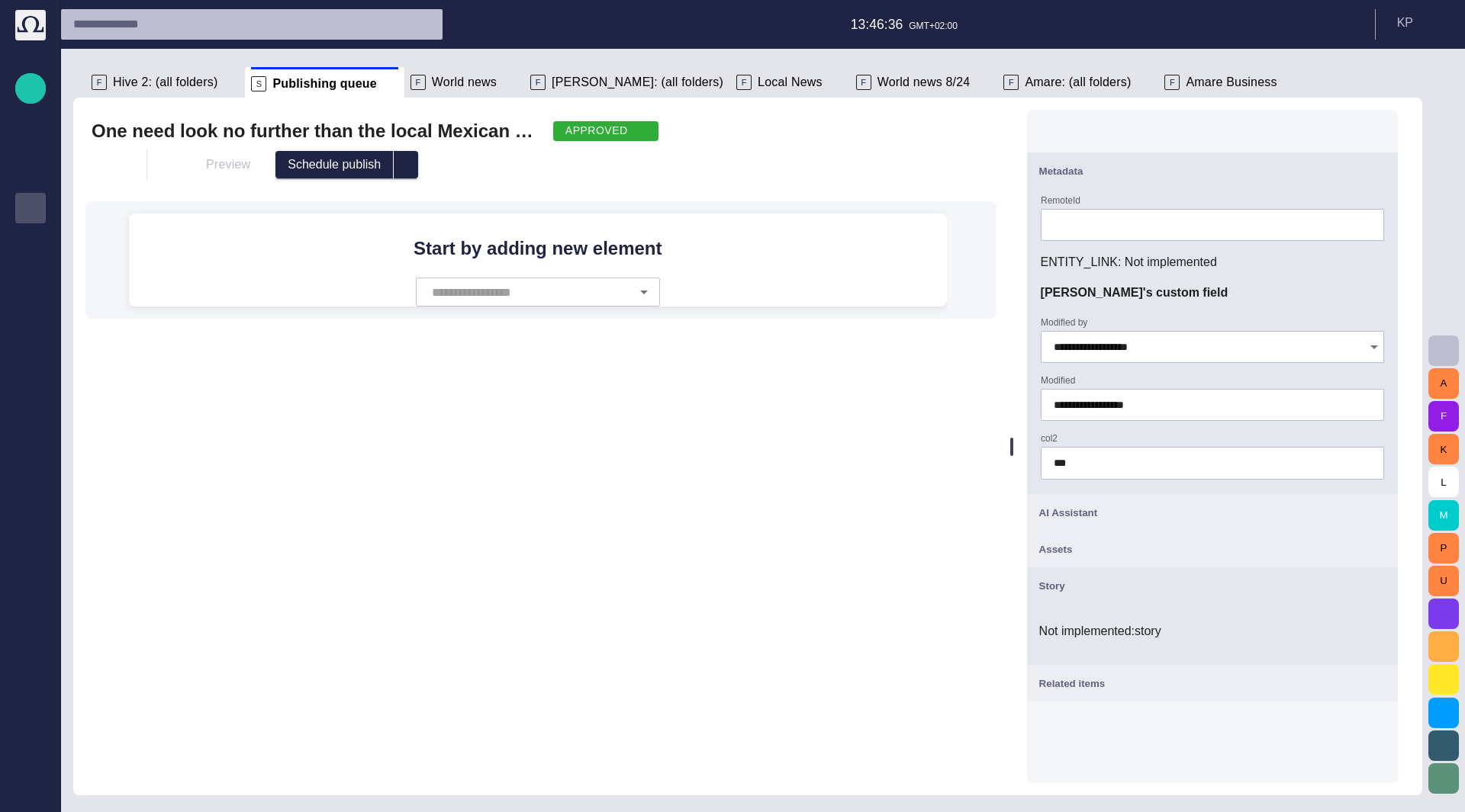
click at [1386, 581] on span "button" at bounding box center [1377, 585] width 18 height 18
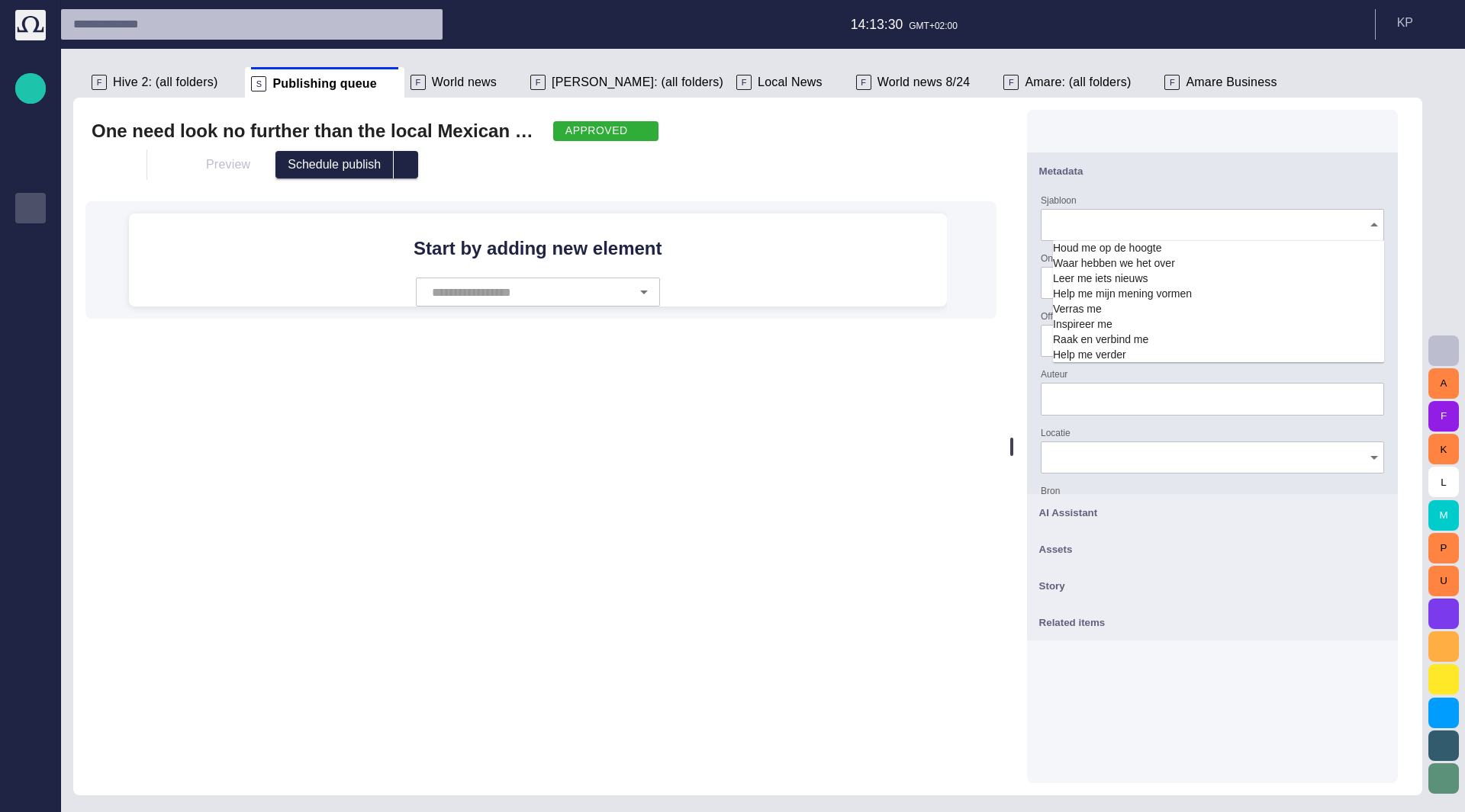
click at [1170, 234] on div at bounding box center [1212, 225] width 344 height 32
click at [1170, 269] on td "Waar hebben we het over" at bounding box center [1218, 263] width 331 height 15
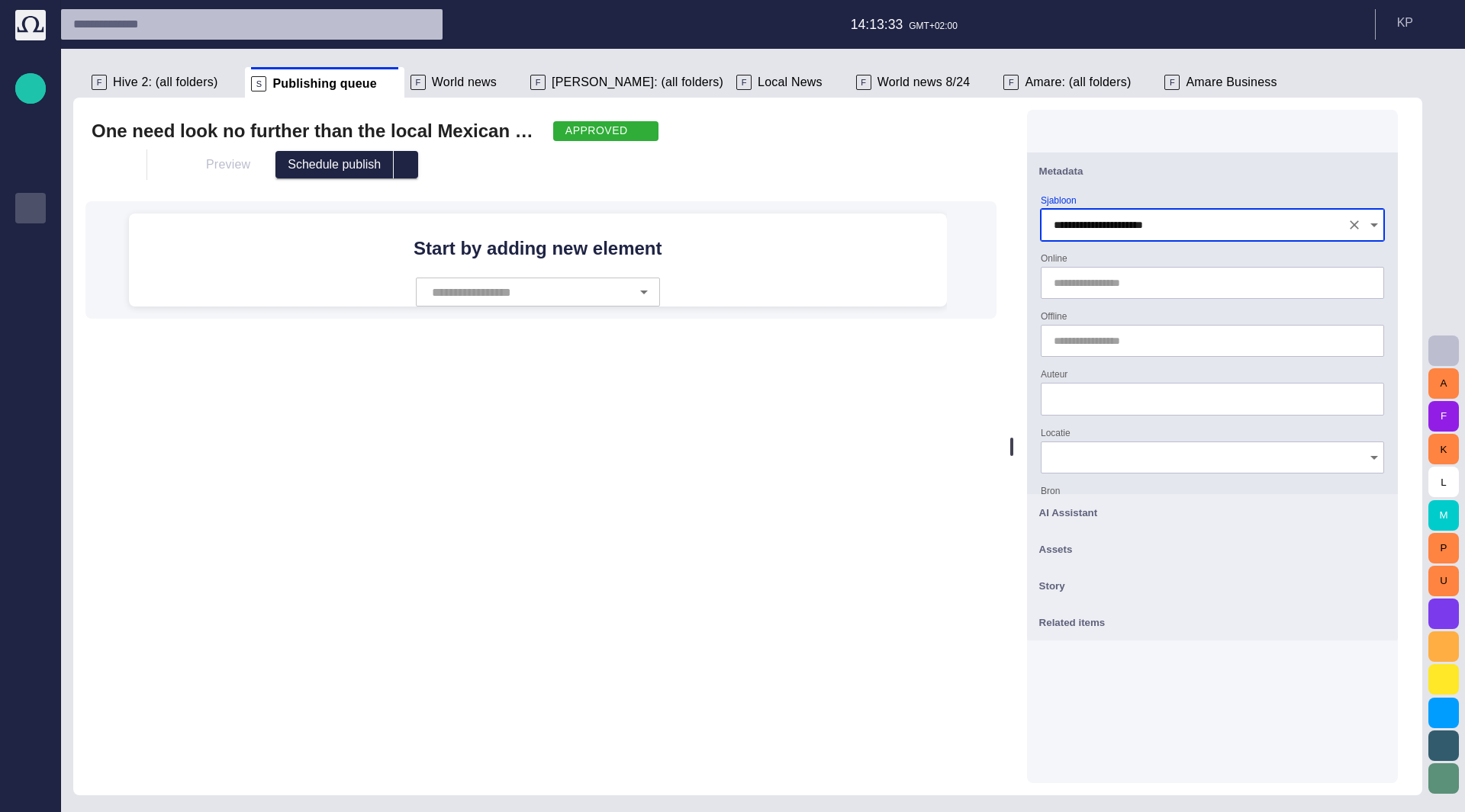
click at [1374, 222] on icon "Open" at bounding box center [1374, 225] width 18 height 18
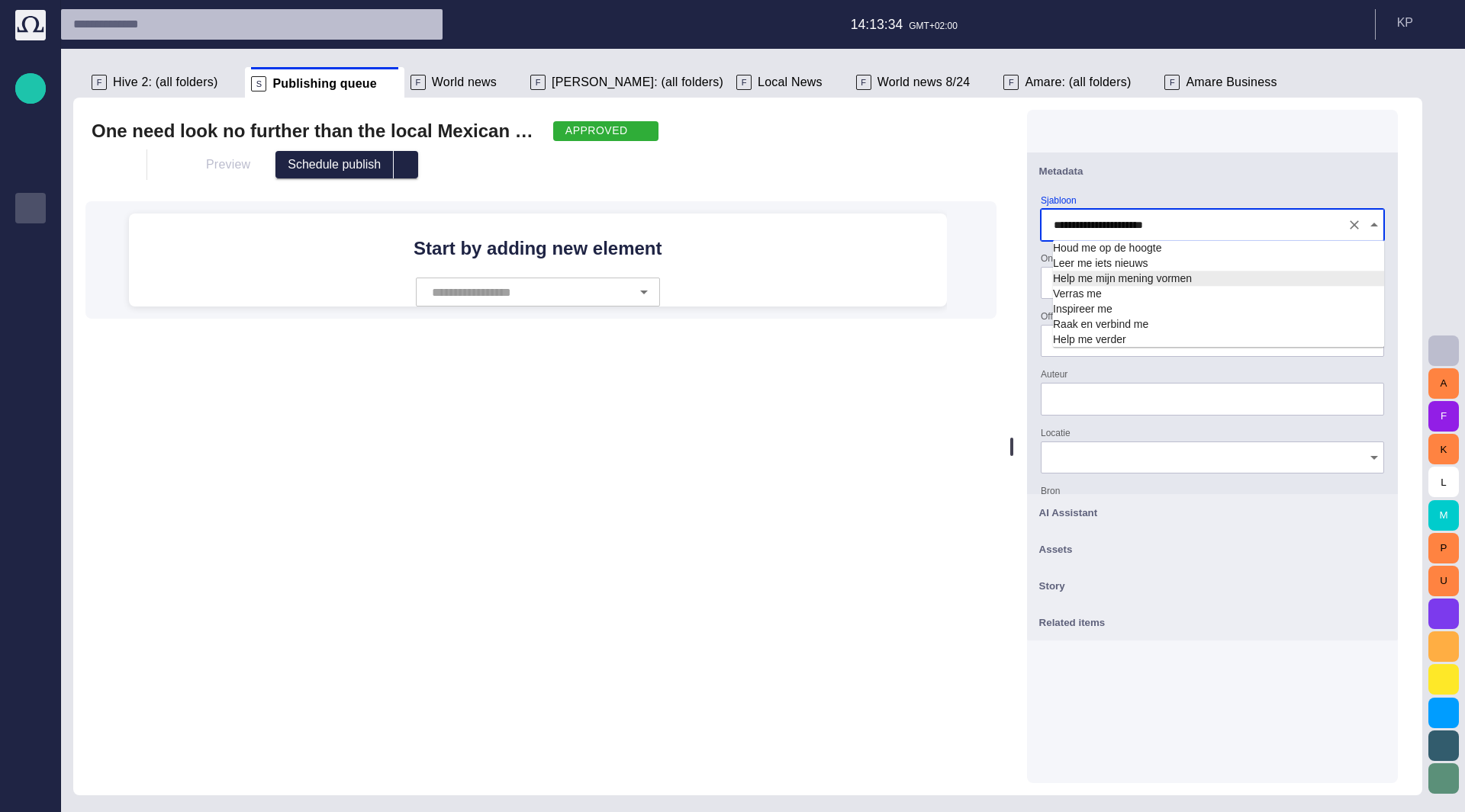
click at [1151, 275] on td "Help me mijn mening vormen" at bounding box center [1218, 278] width 331 height 15
type input "**********"
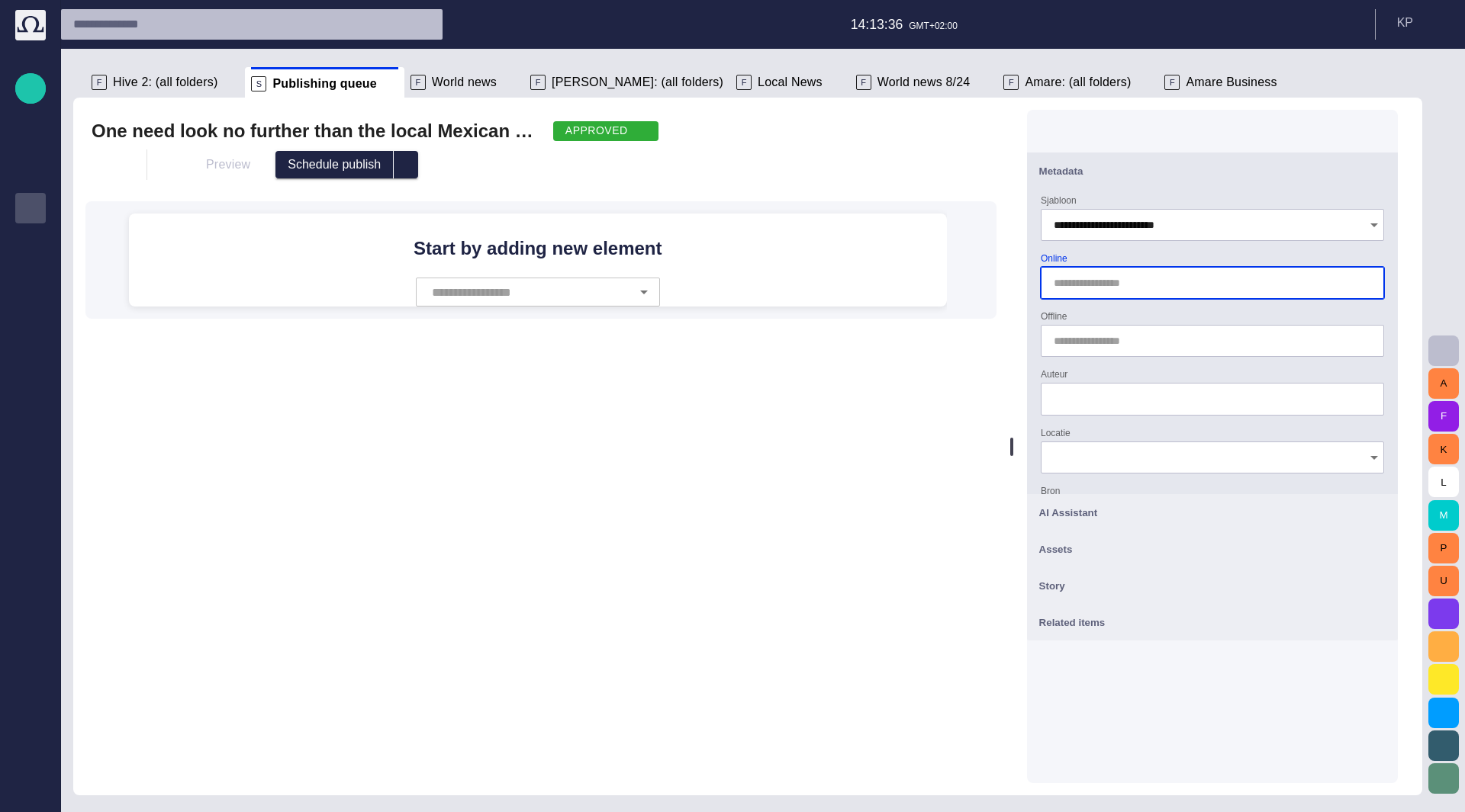
click at [1151, 275] on input "Online" at bounding box center [1209, 283] width 311 height 15
click at [1218, 399] on input "Auteur" at bounding box center [1212, 399] width 317 height 15
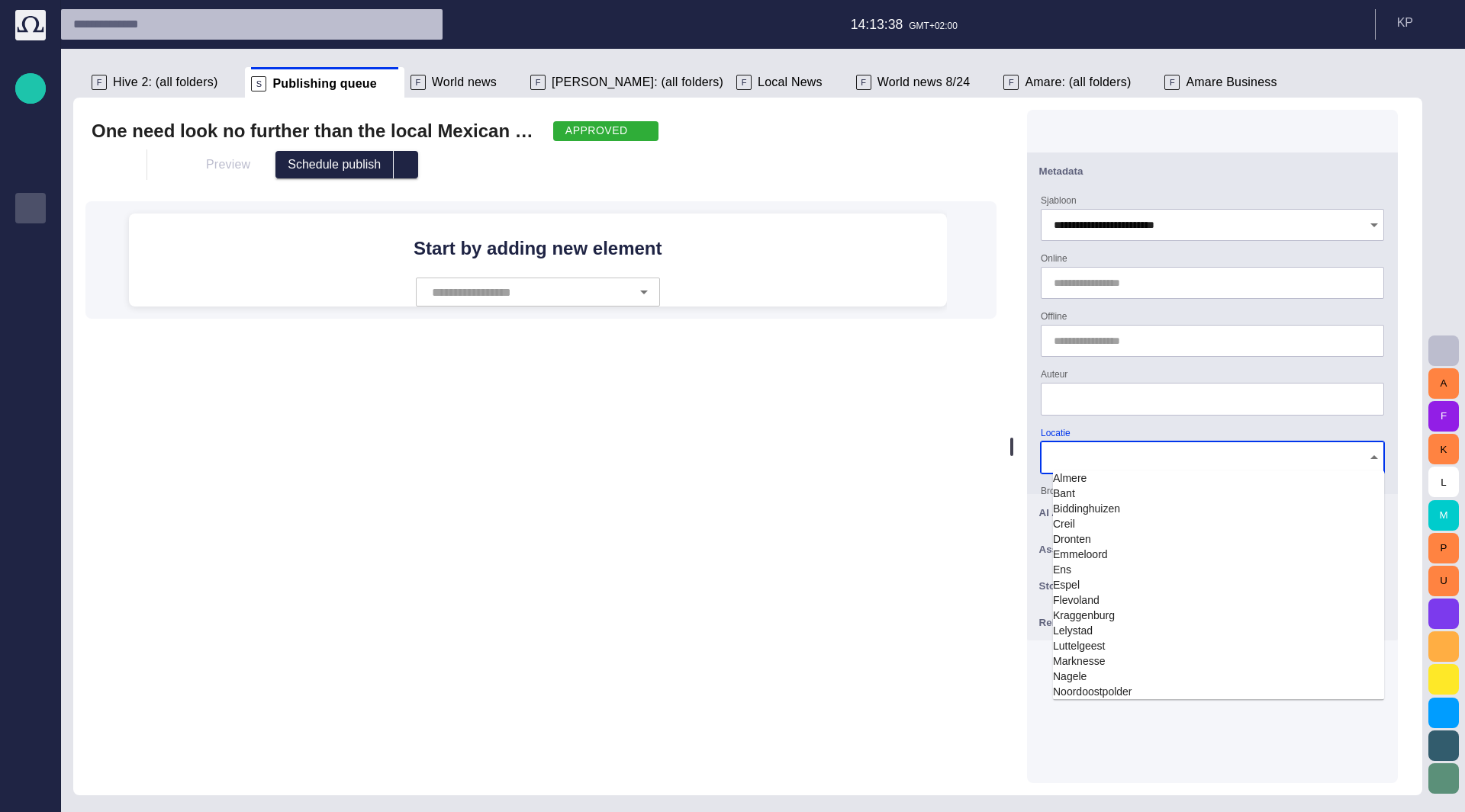
click at [1163, 451] on input "Locatie" at bounding box center [1207, 458] width 307 height 15
click at [1165, 511] on td "Biddinghuizen" at bounding box center [1218, 509] width 331 height 15
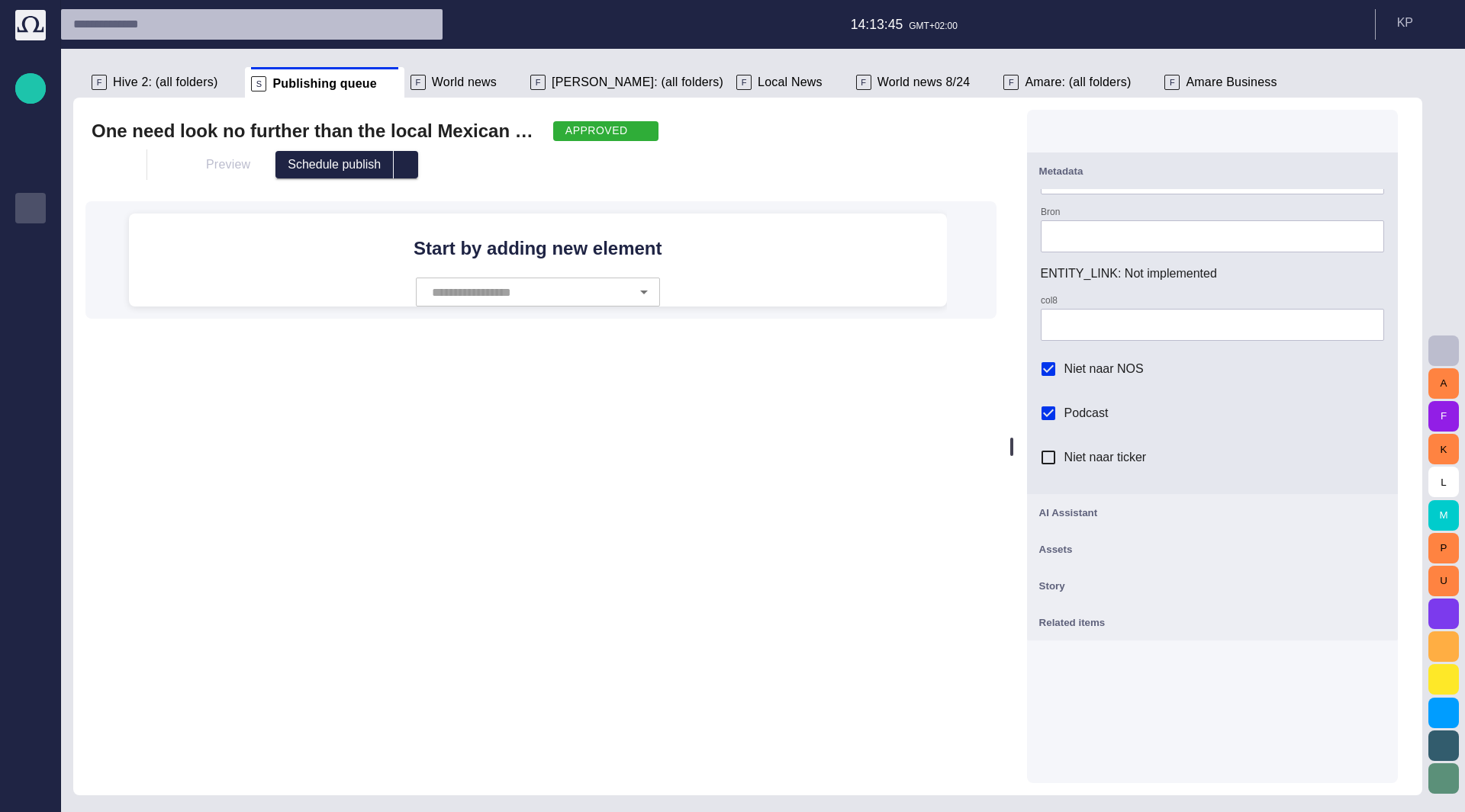
scroll to position [203, 0]
click at [1154, 333] on input "col8" at bounding box center [1212, 325] width 317 height 15
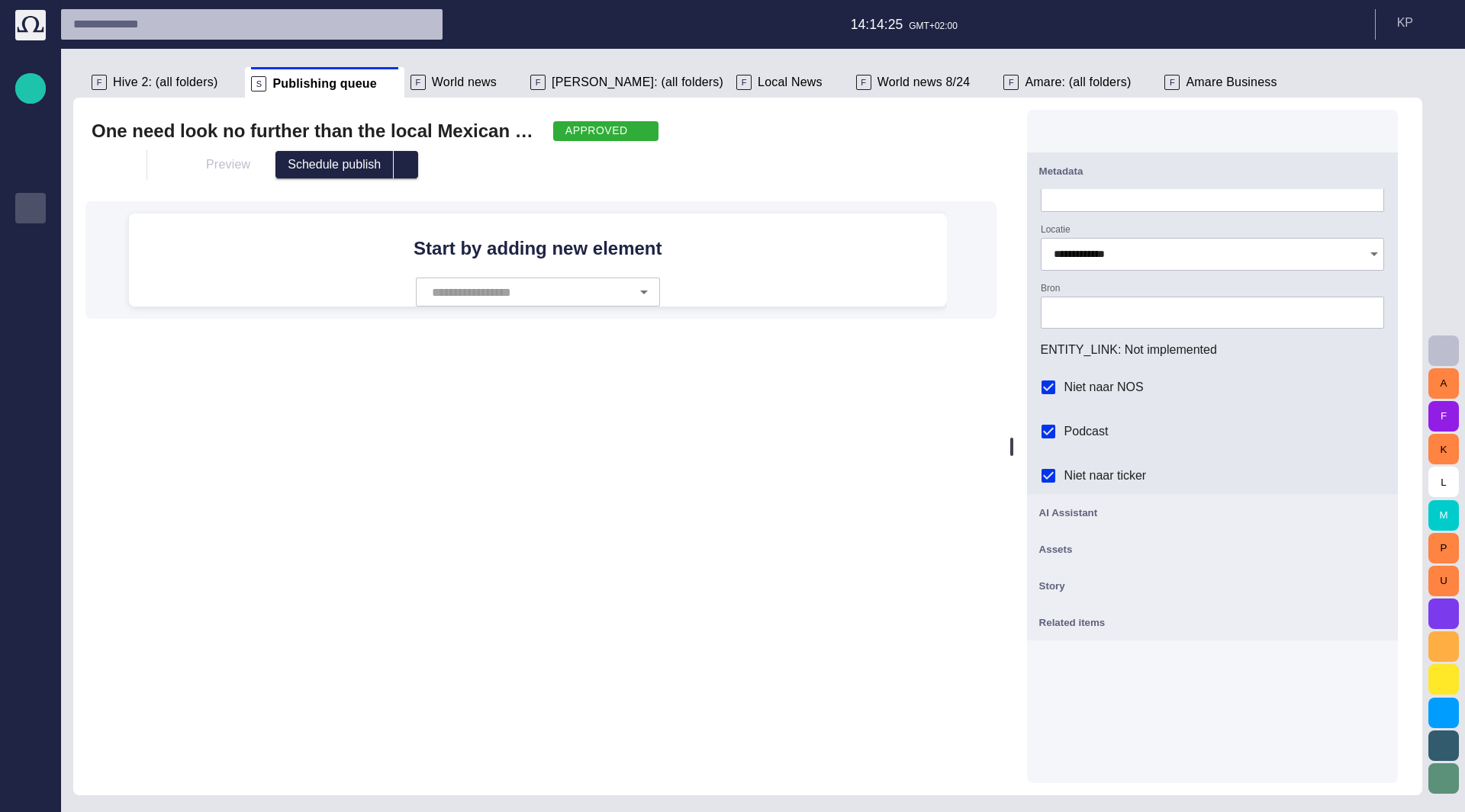
scroll to position [0, 0]
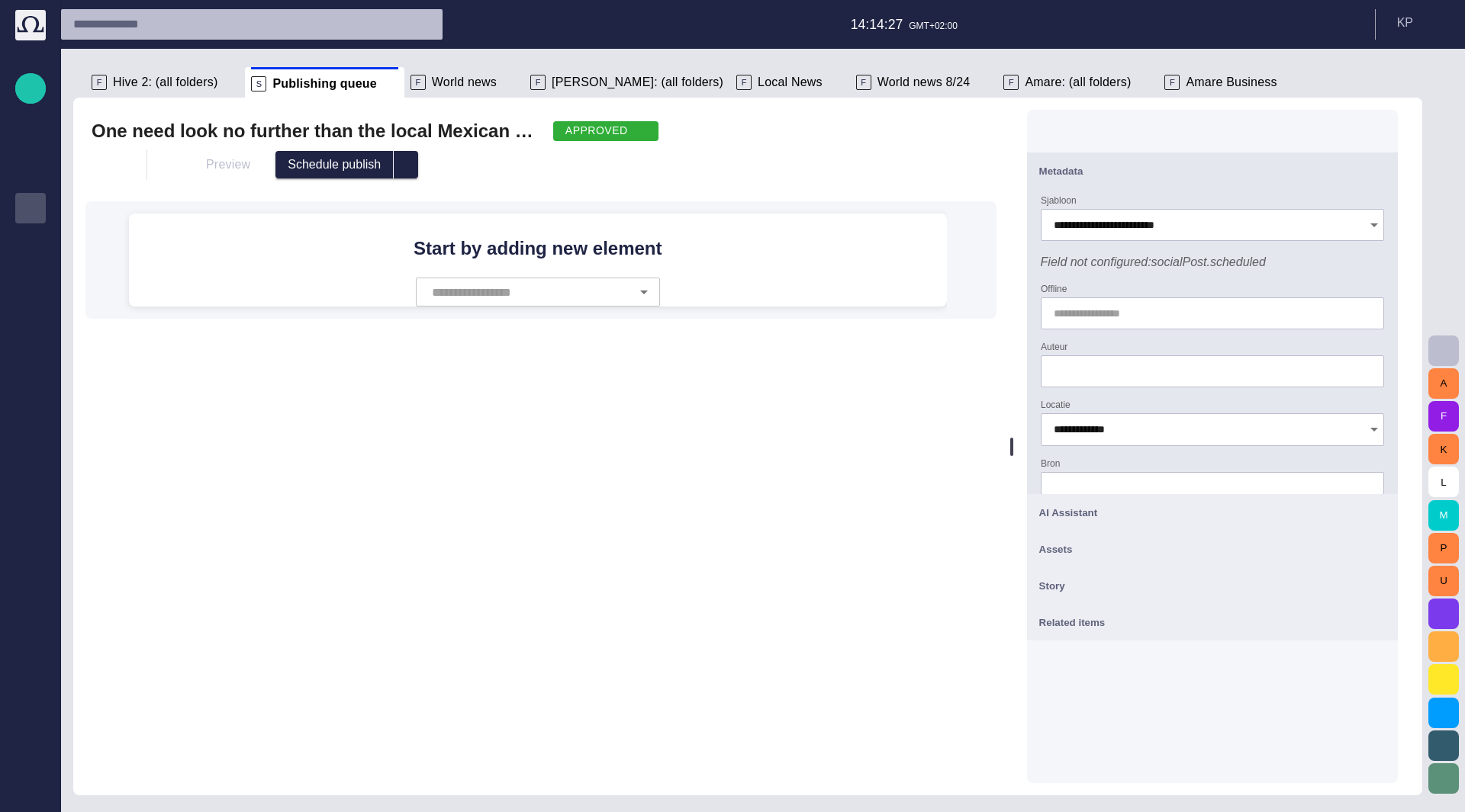
click at [1208, 263] on span "Field not configured: socialPost.scheduled" at bounding box center [1153, 262] width 225 height 13
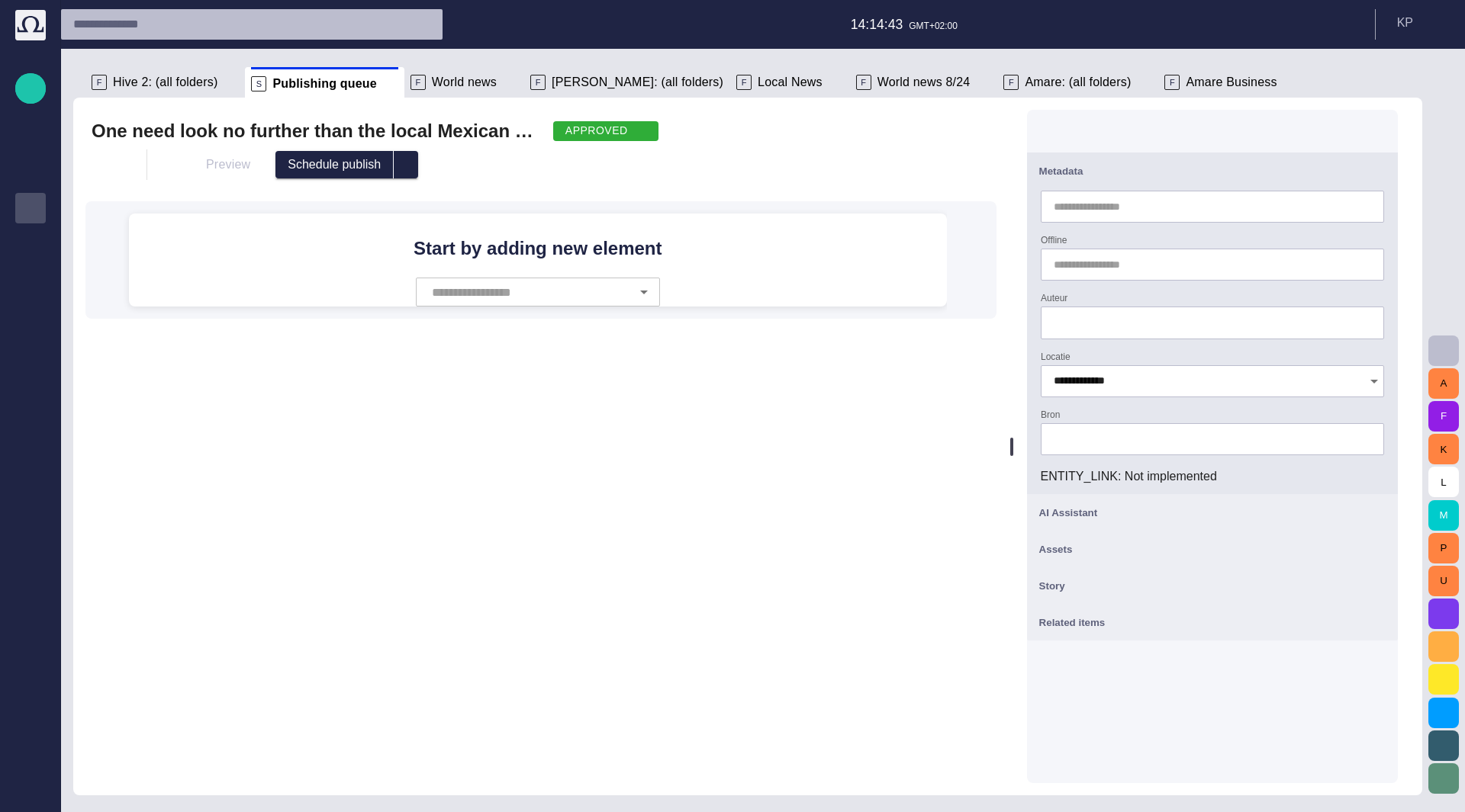
scroll to position [153, 0]
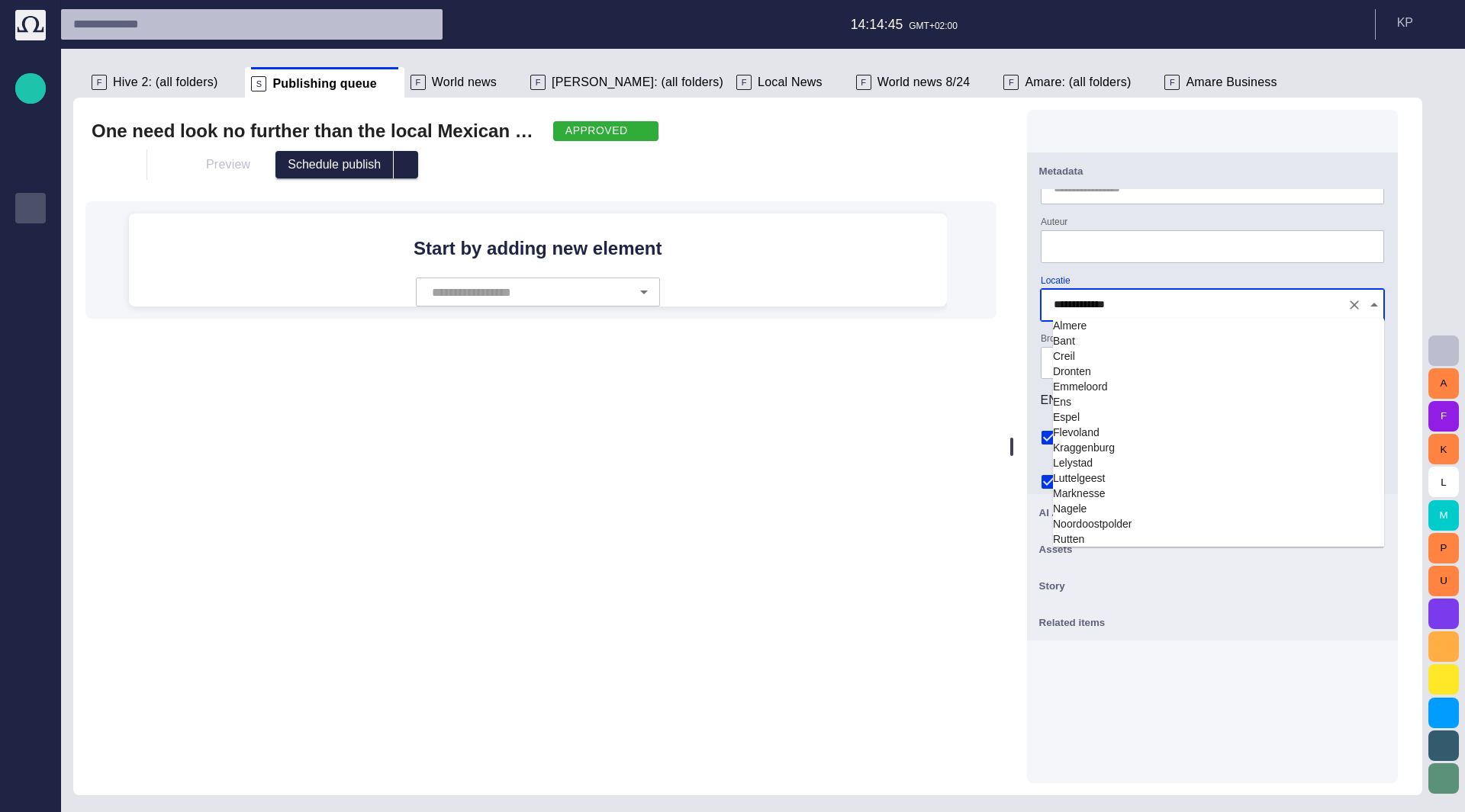
click at [1206, 298] on input "**********" at bounding box center [1197, 305] width 287 height 15
click at [1214, 427] on td "Flevoland" at bounding box center [1218, 433] width 331 height 15
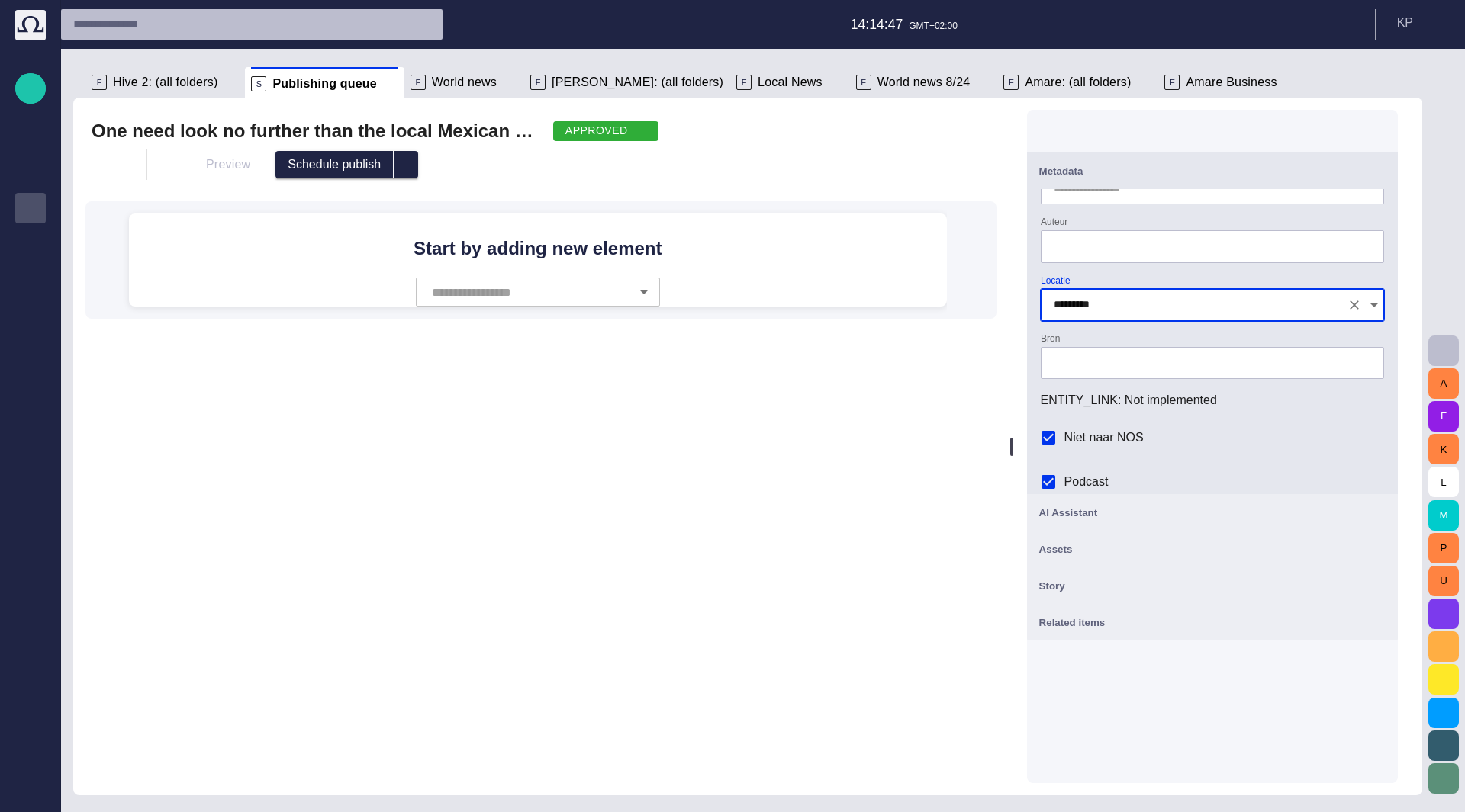
click at [1233, 314] on div "*********" at bounding box center [1212, 305] width 344 height 32
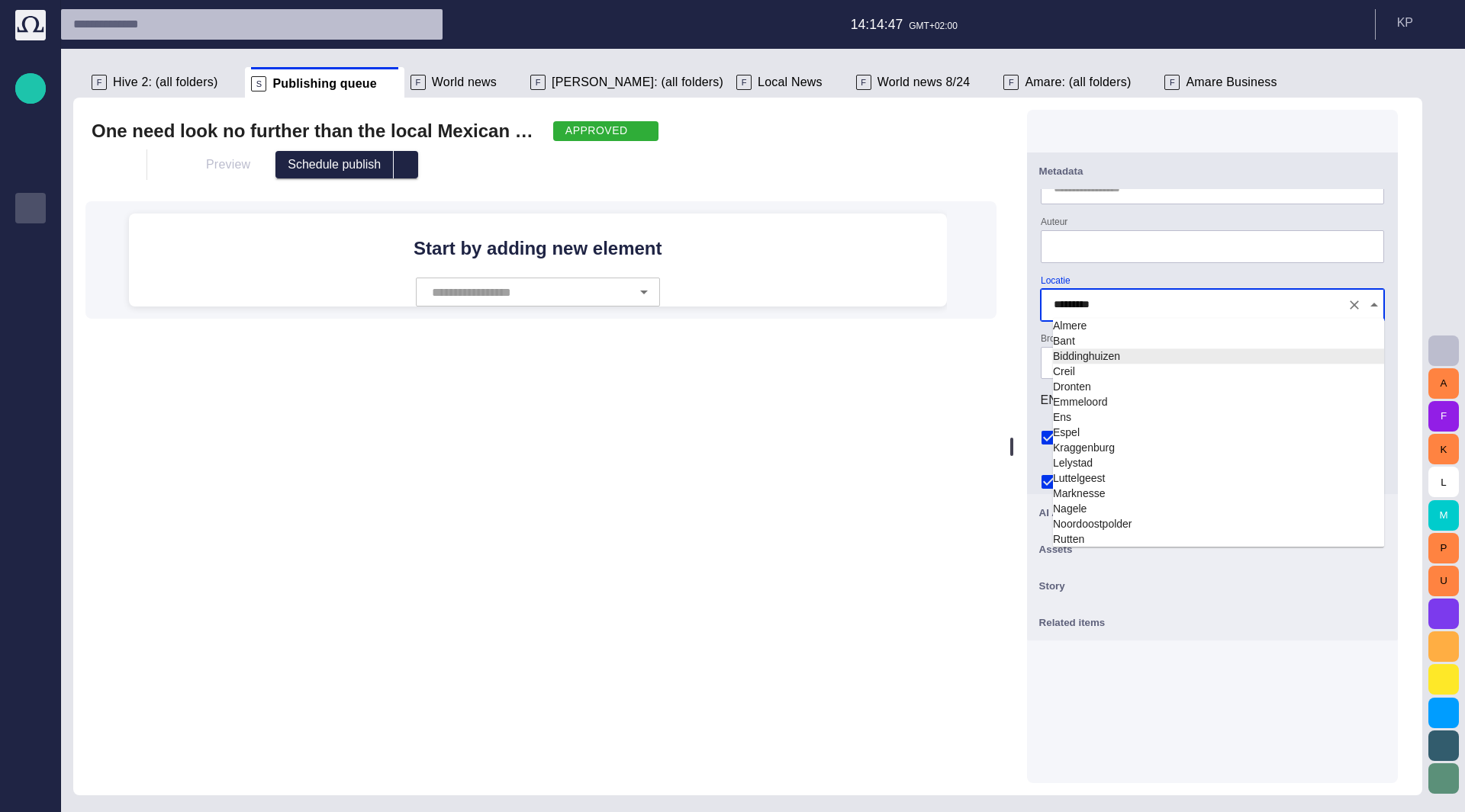
click at [1246, 361] on td "Biddinghuizen" at bounding box center [1218, 356] width 331 height 15
type input "**********"
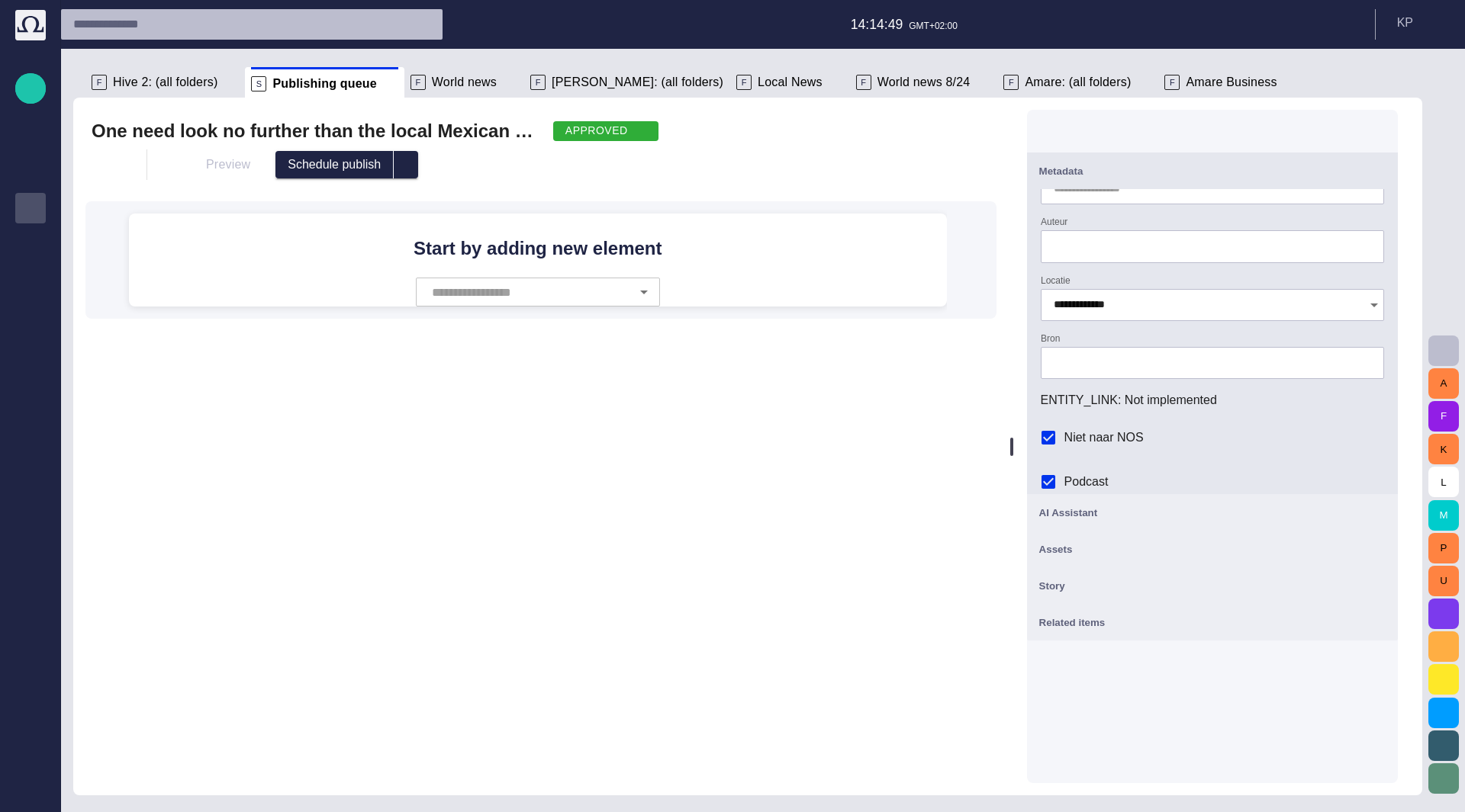
click at [1284, 340] on div "Bron" at bounding box center [1212, 356] width 344 height 46
click at [1218, 402] on div "ENTITY_LINK : Not implemented" at bounding box center [1212, 400] width 344 height 18
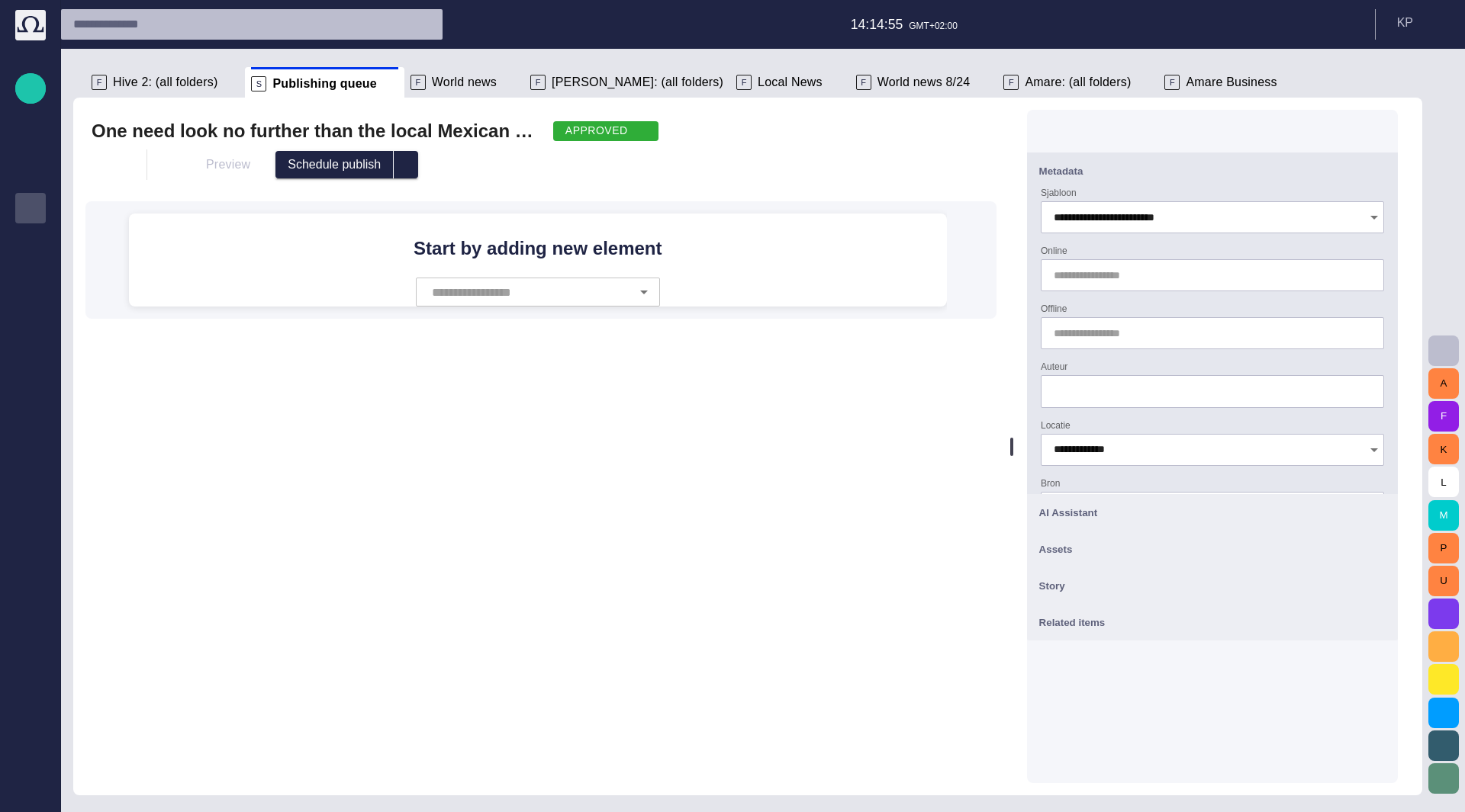
scroll to position [0, 0]
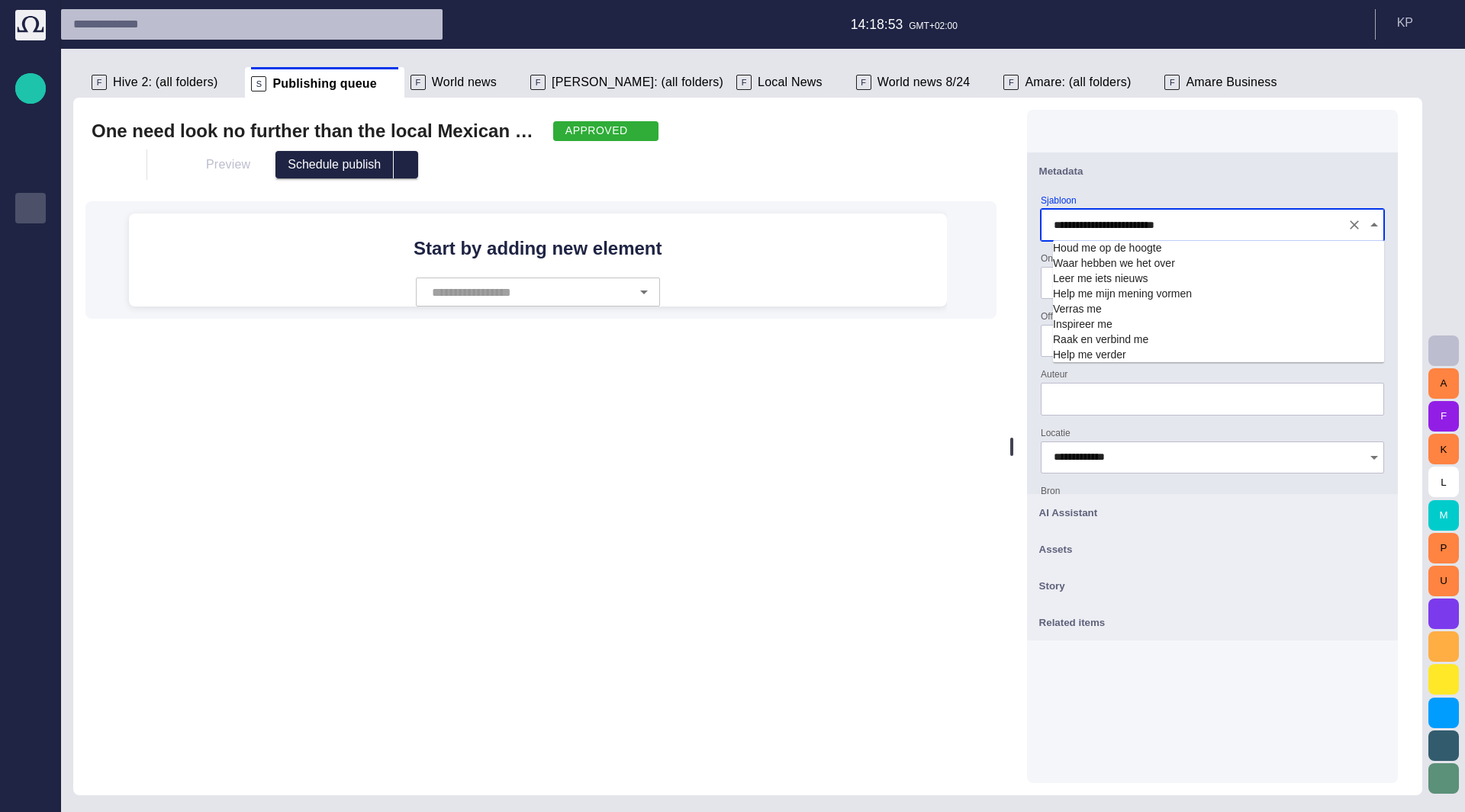
click at [1175, 226] on input "**********" at bounding box center [1197, 225] width 287 height 15
click at [1176, 259] on td "Waar hebben we het over" at bounding box center [1218, 263] width 331 height 15
type input "**********"
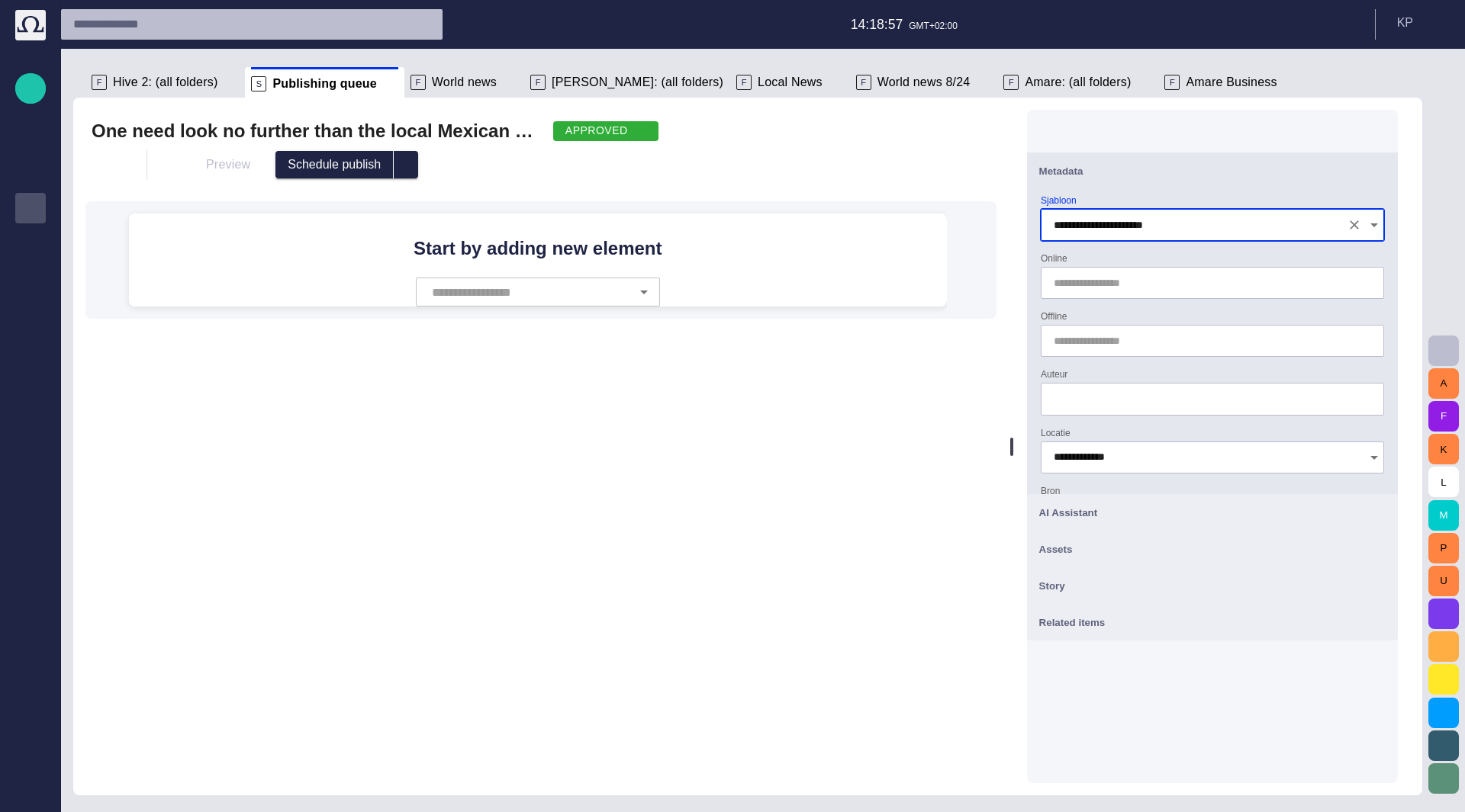
click at [1177, 289] on input "Online" at bounding box center [1209, 283] width 311 height 15
click at [1367, 289] on button "button" at bounding box center [1373, 283] width 18 height 18
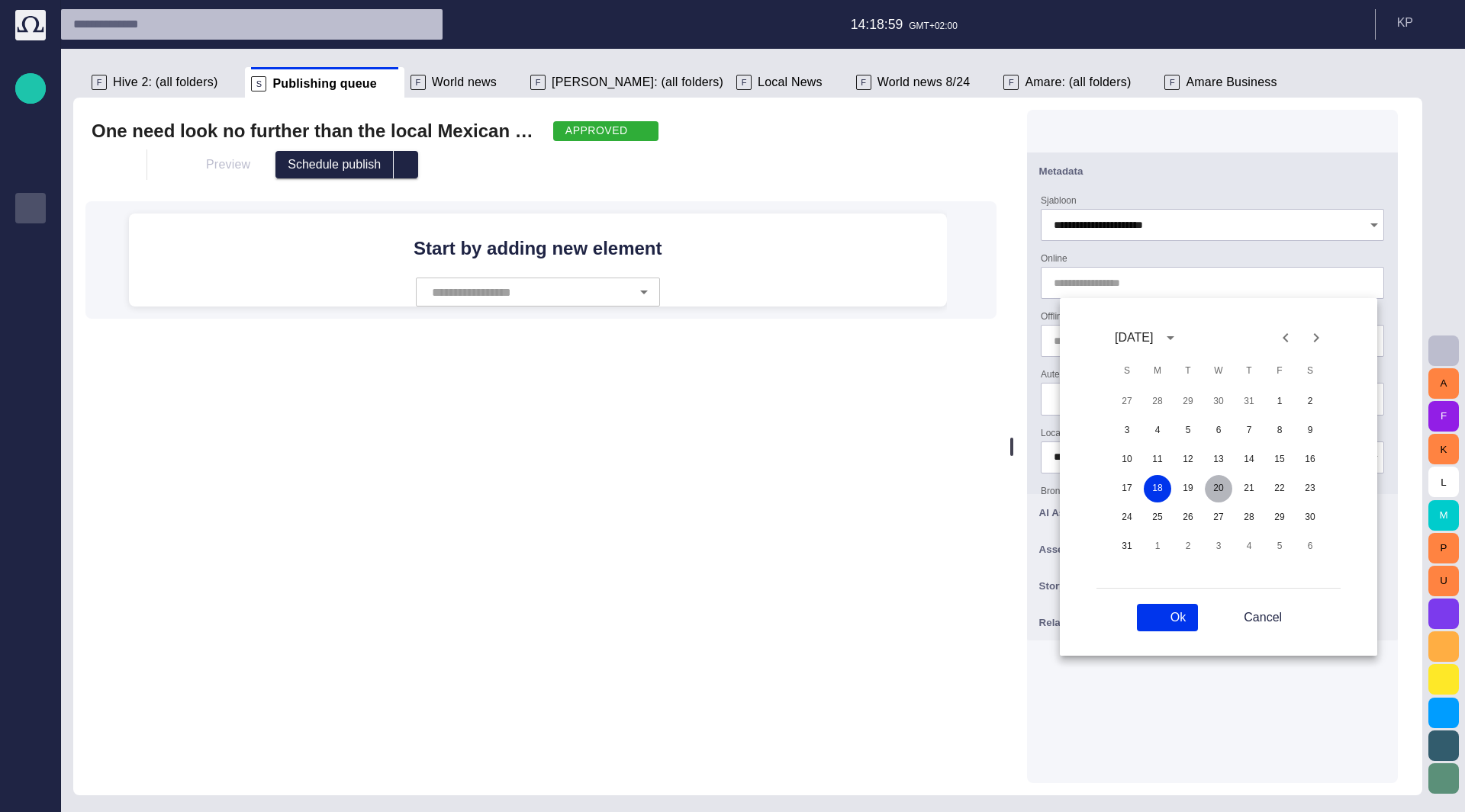
click at [1219, 489] on button "20" at bounding box center [1218, 489] width 28 height 28
click at [1163, 624] on button "Ok" at bounding box center [1167, 618] width 61 height 28
type input "**********"
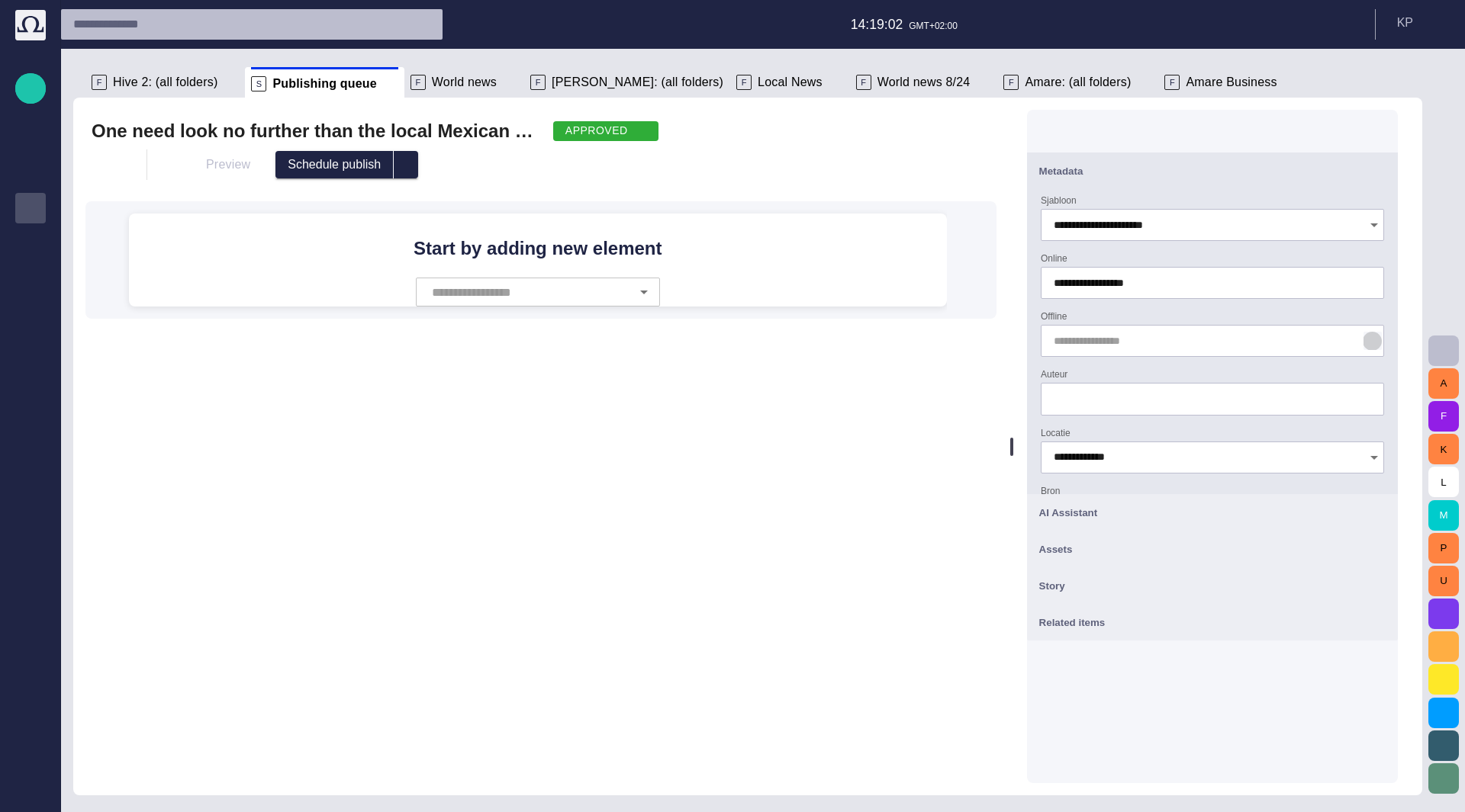
click at [1374, 340] on span "button" at bounding box center [1373, 341] width 12 height 12
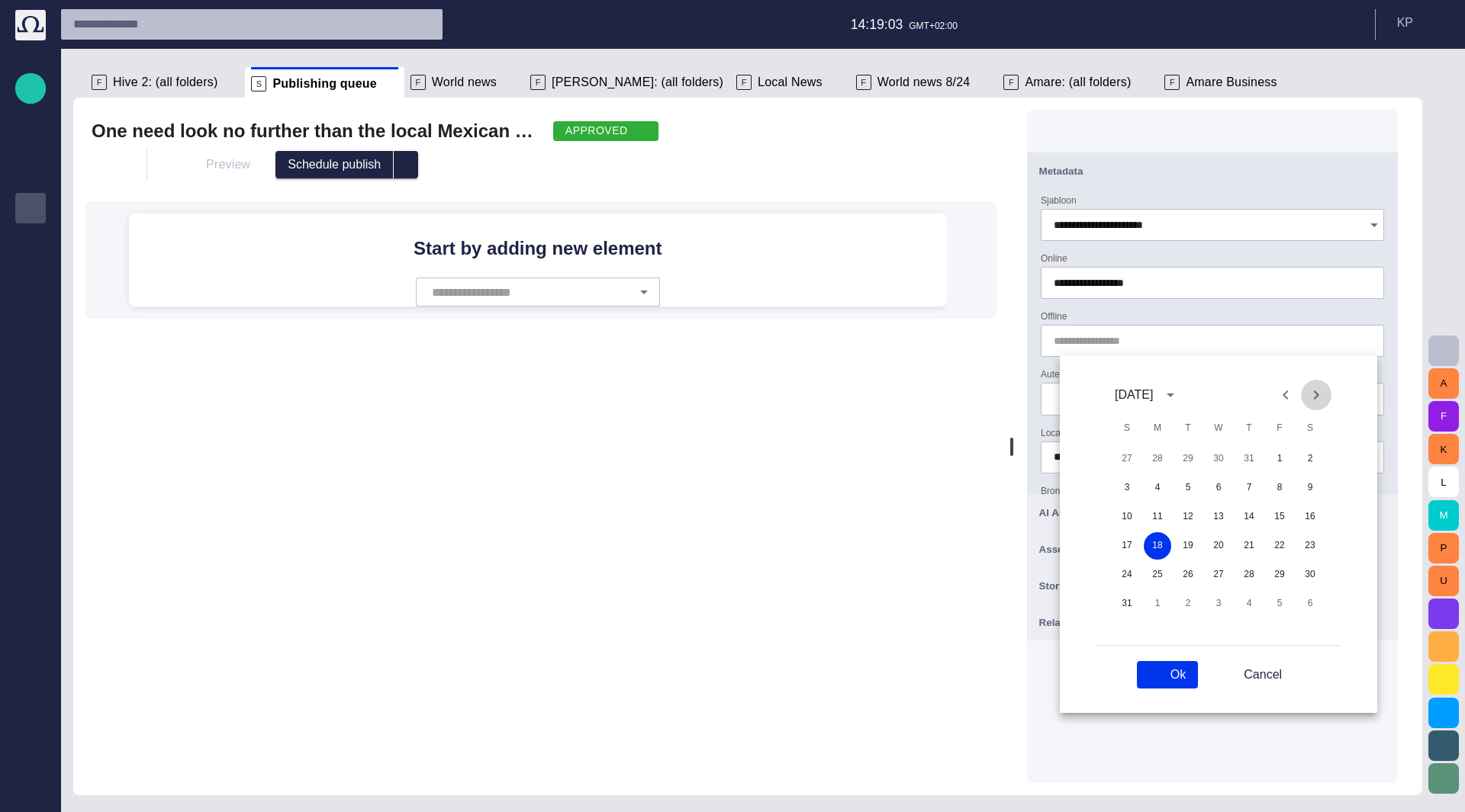
click at [1315, 394] on icon "Next month" at bounding box center [1316, 395] width 18 height 18
click at [1177, 678] on button "Ok" at bounding box center [1167, 675] width 61 height 28
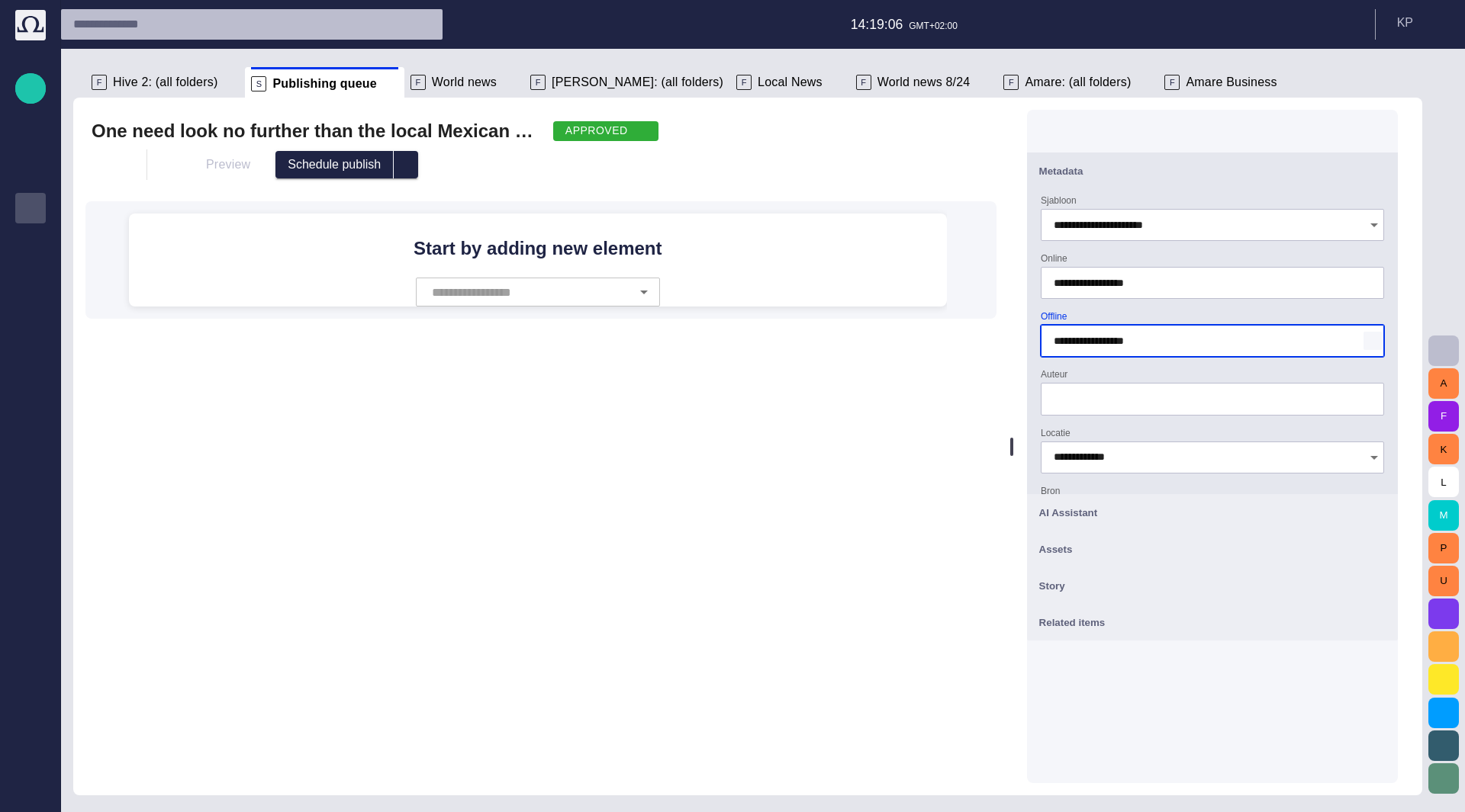
click at [1370, 338] on span "button" at bounding box center [1373, 341] width 12 height 12
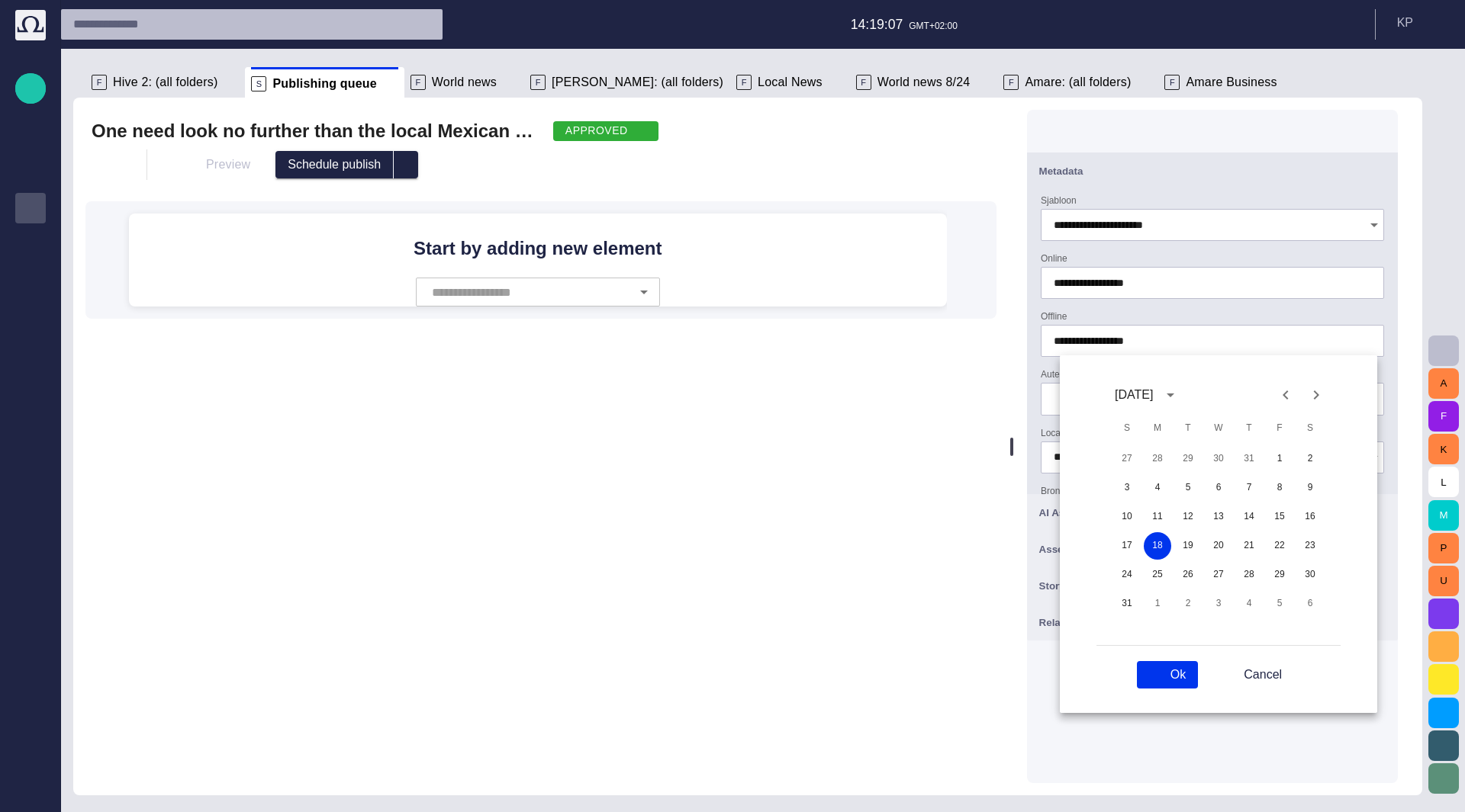
click at [1320, 386] on icon "Next month" at bounding box center [1316, 395] width 18 height 18
click at [1251, 546] on button "23" at bounding box center [1249, 546] width 28 height 28
click at [1186, 669] on button "Ok" at bounding box center [1167, 675] width 61 height 28
type input "**********"
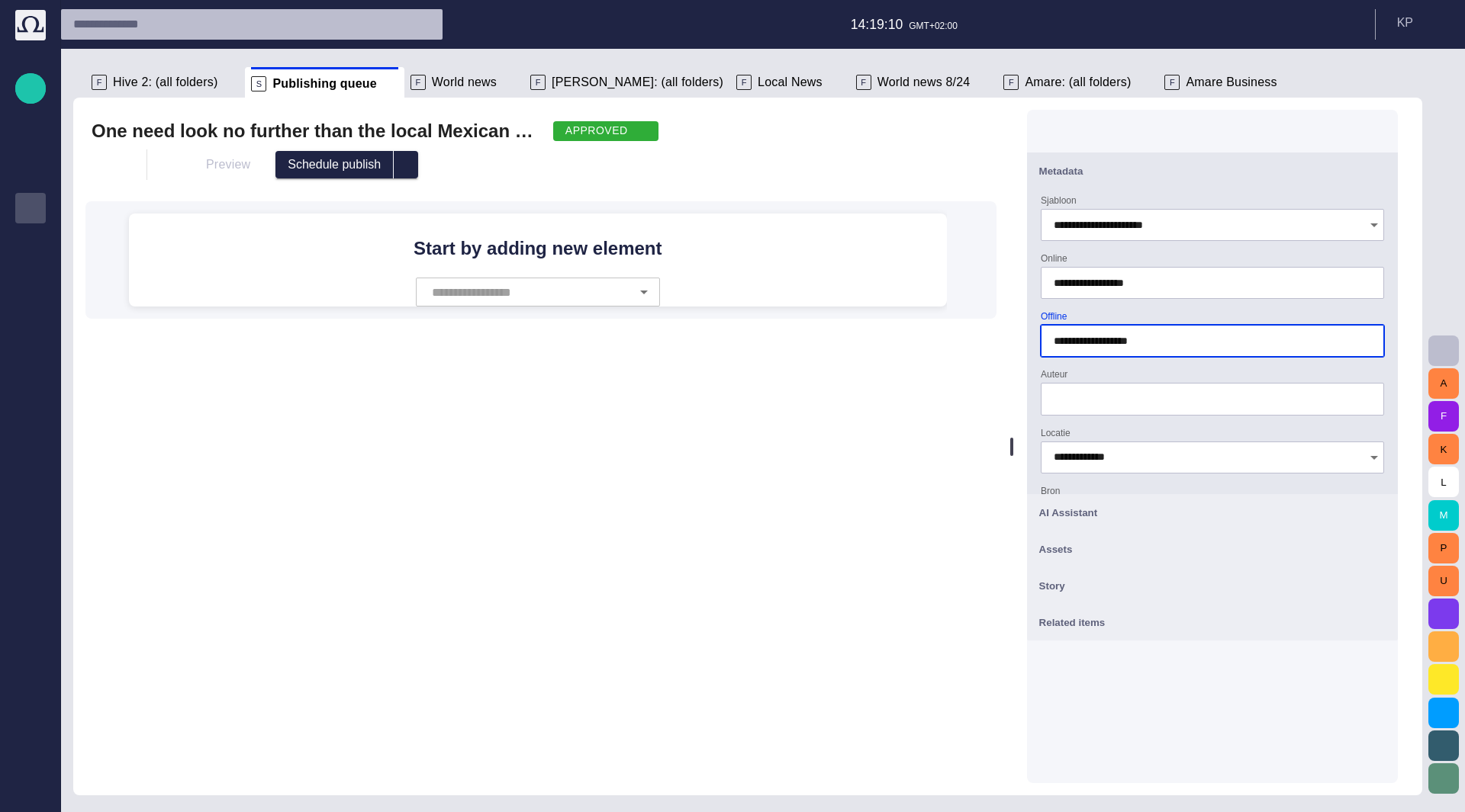
click at [1215, 399] on input "Auteur" at bounding box center [1212, 399] width 317 height 15
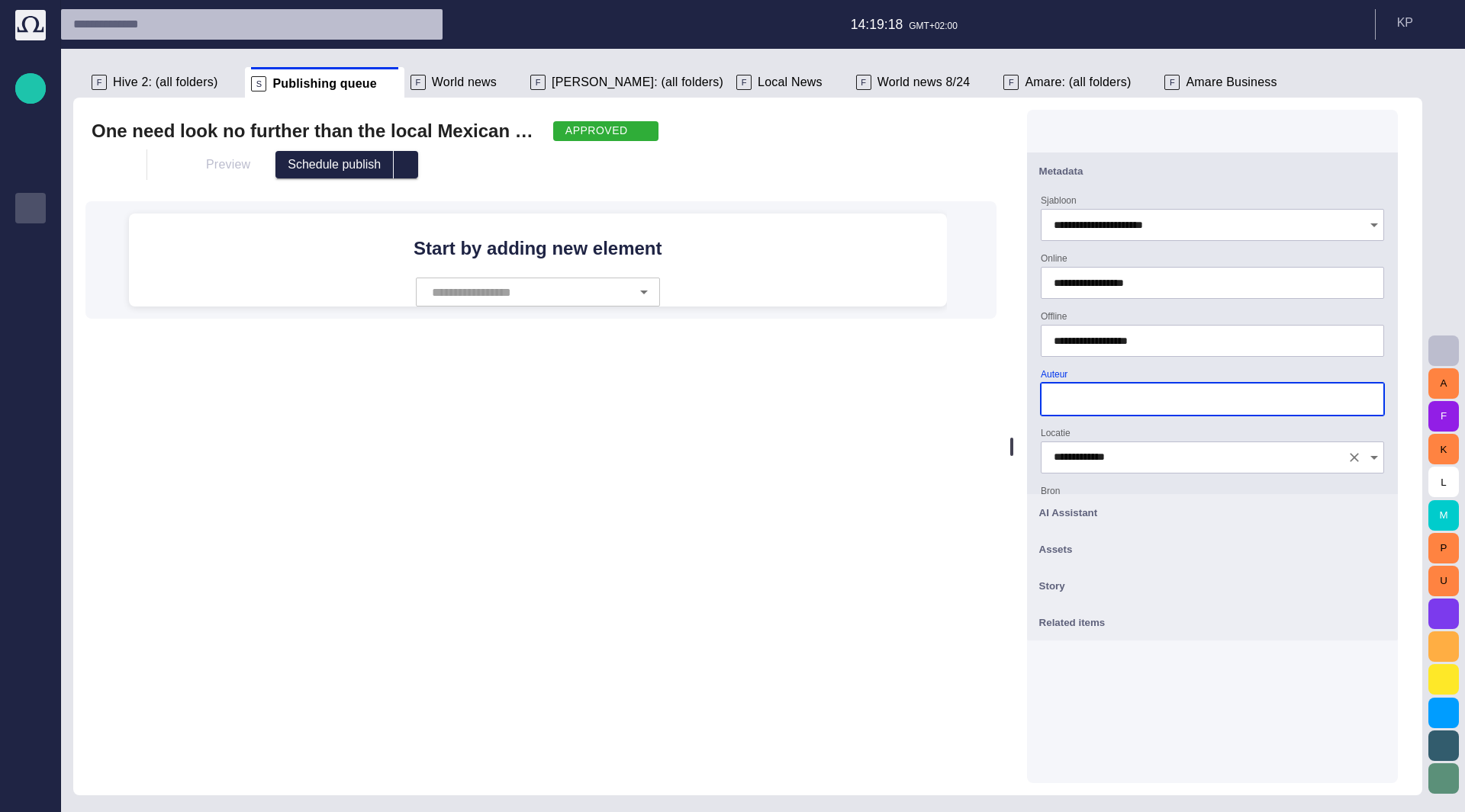
click at [1151, 461] on input "**********" at bounding box center [1197, 458] width 287 height 15
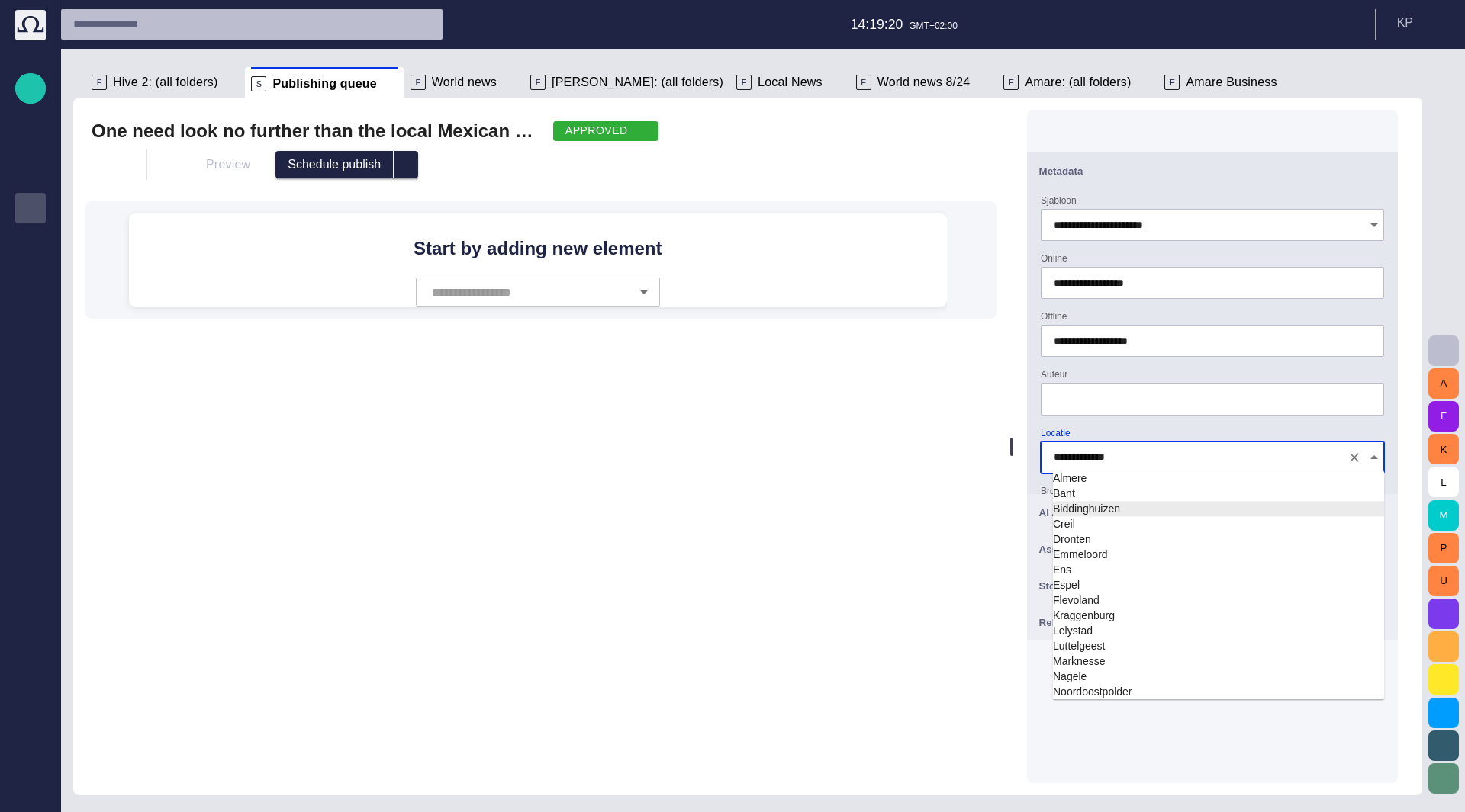
click at [1153, 507] on td "Biddinghuizen" at bounding box center [1218, 509] width 331 height 15
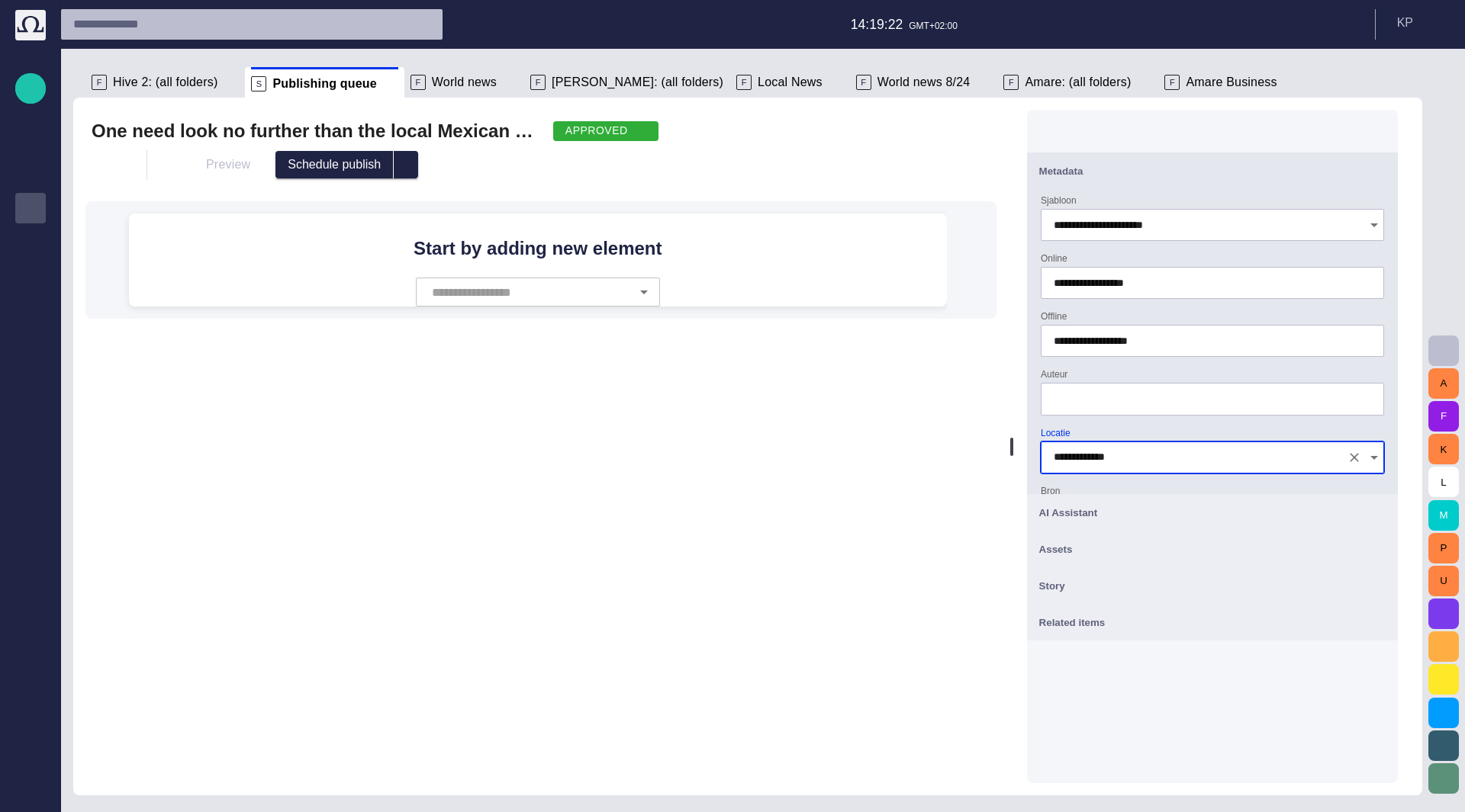
click at [1144, 563] on button "Assets" at bounding box center [1212, 549] width 370 height 37
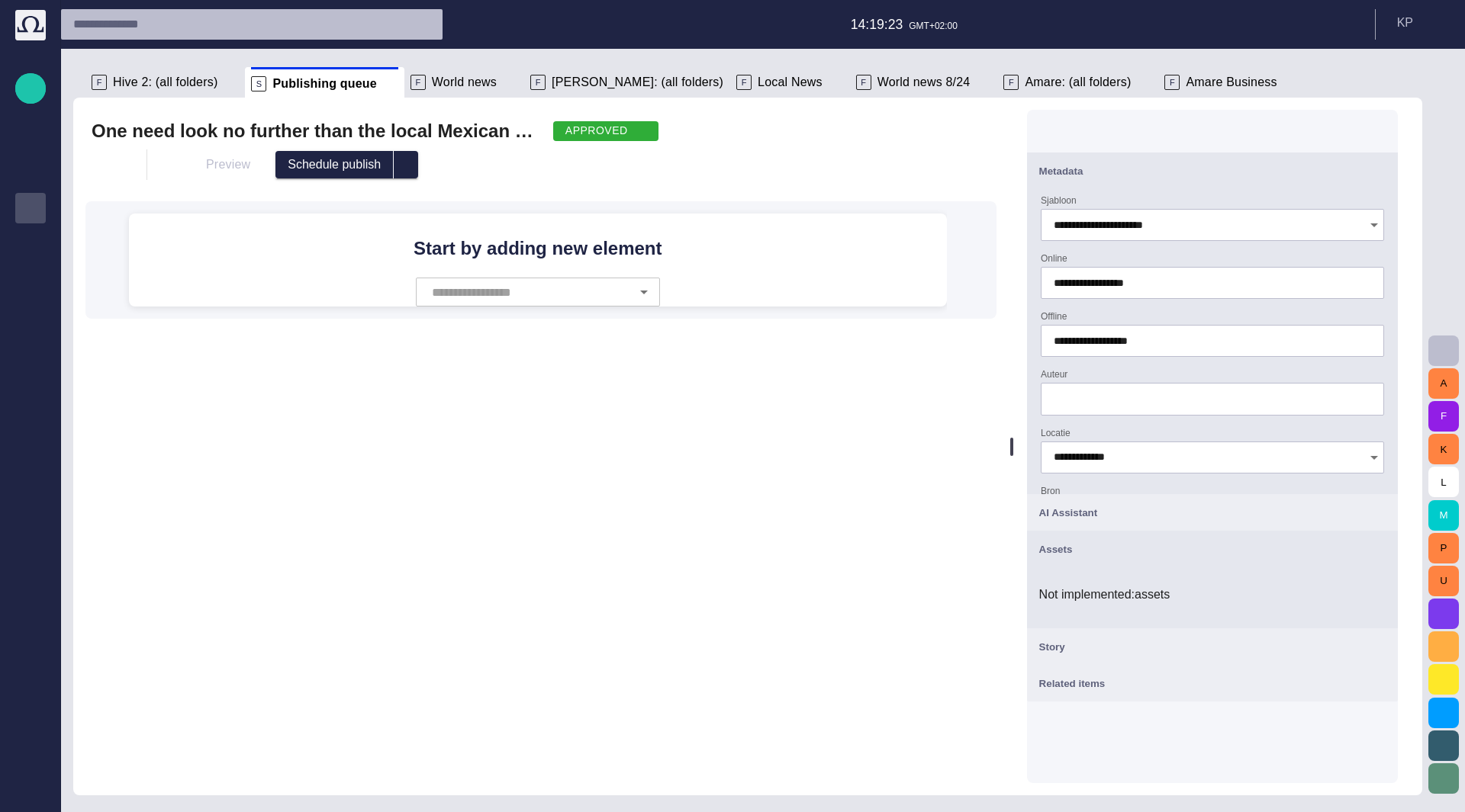
click at [1110, 500] on button "AI Assistant" at bounding box center [1212, 512] width 370 height 37
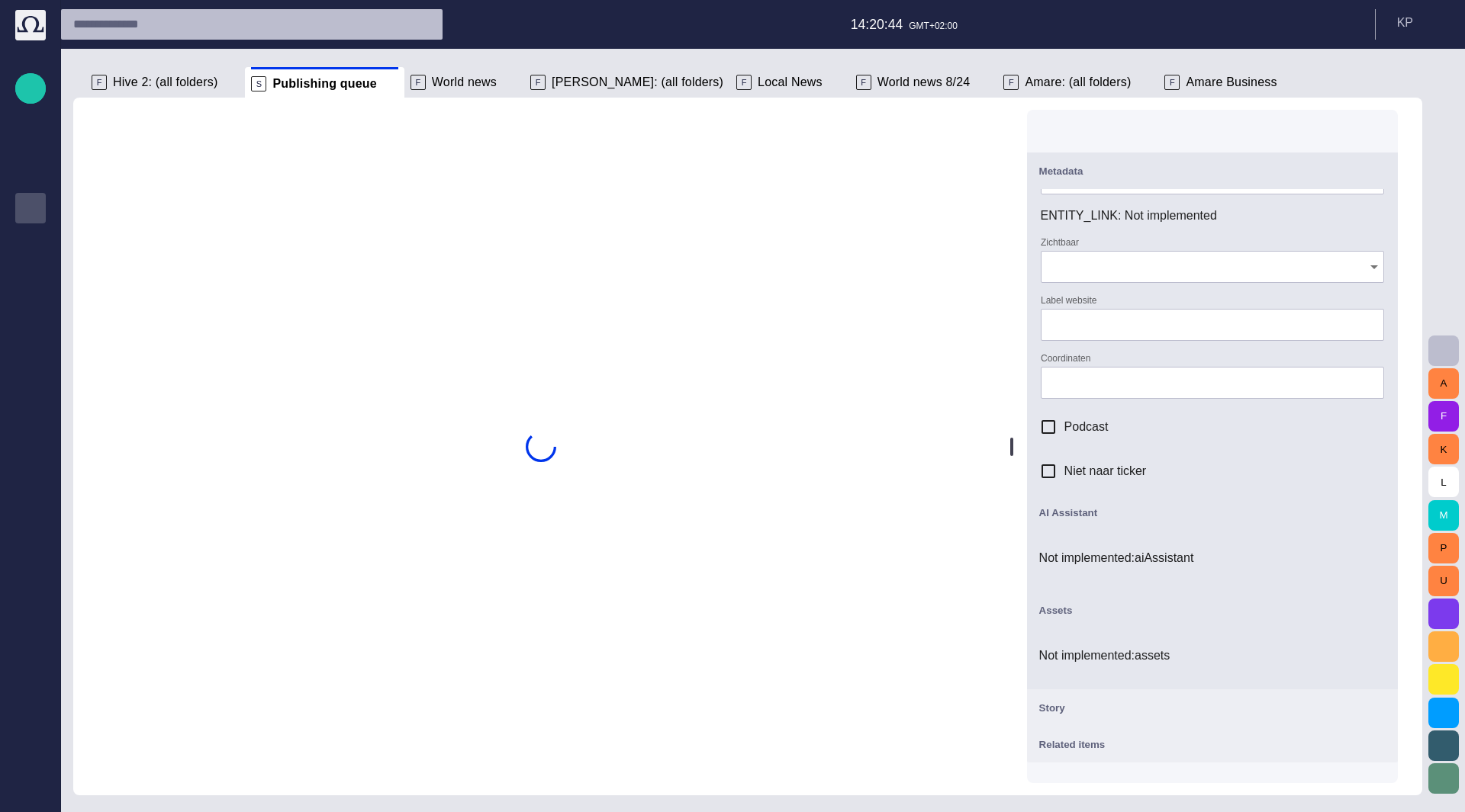
scroll to position [394, 0]
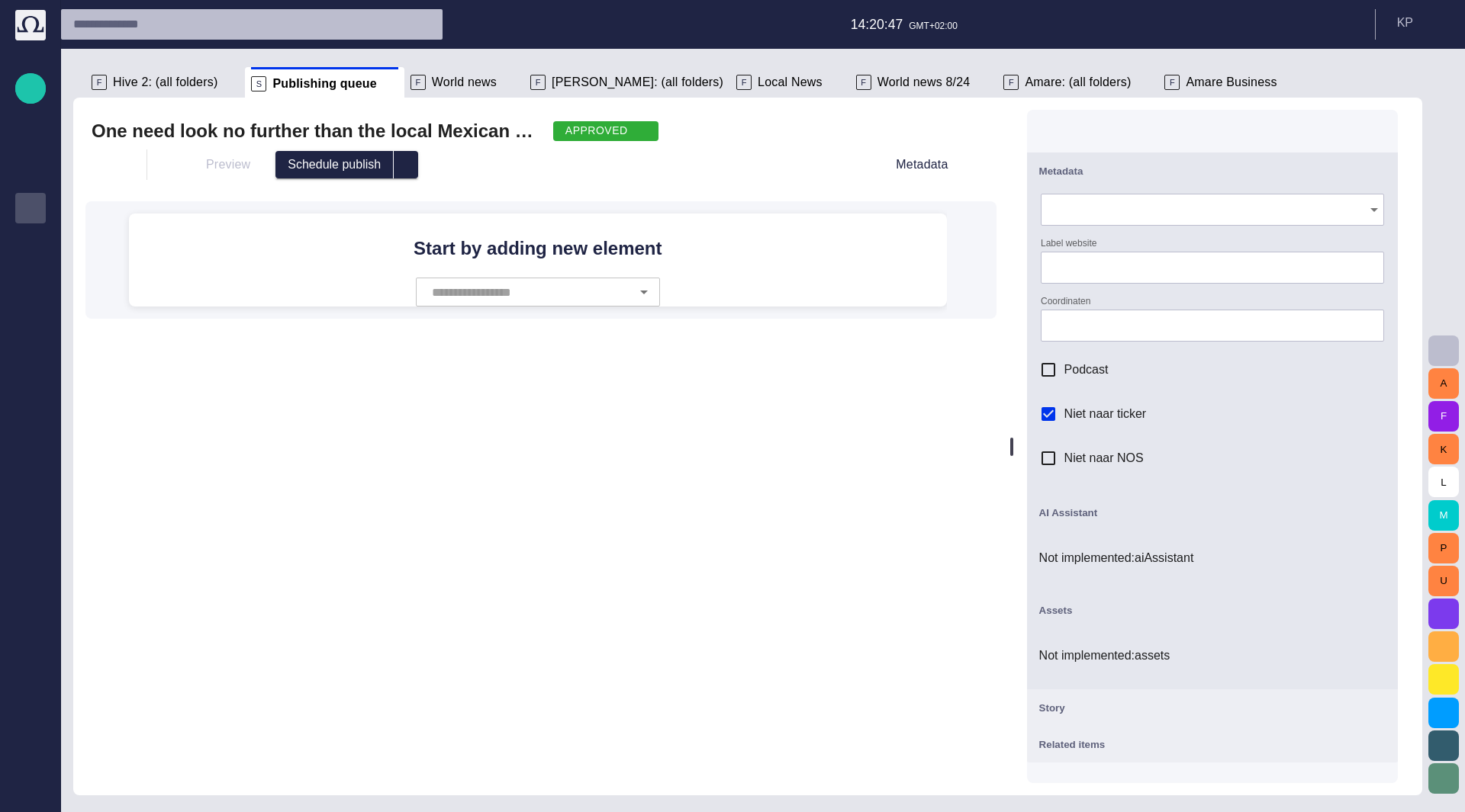
click at [1105, 373] on span "Podcast" at bounding box center [1087, 370] width 45 height 18
click at [1126, 449] on span "Niet naar NOS" at bounding box center [1104, 459] width 79 height 18
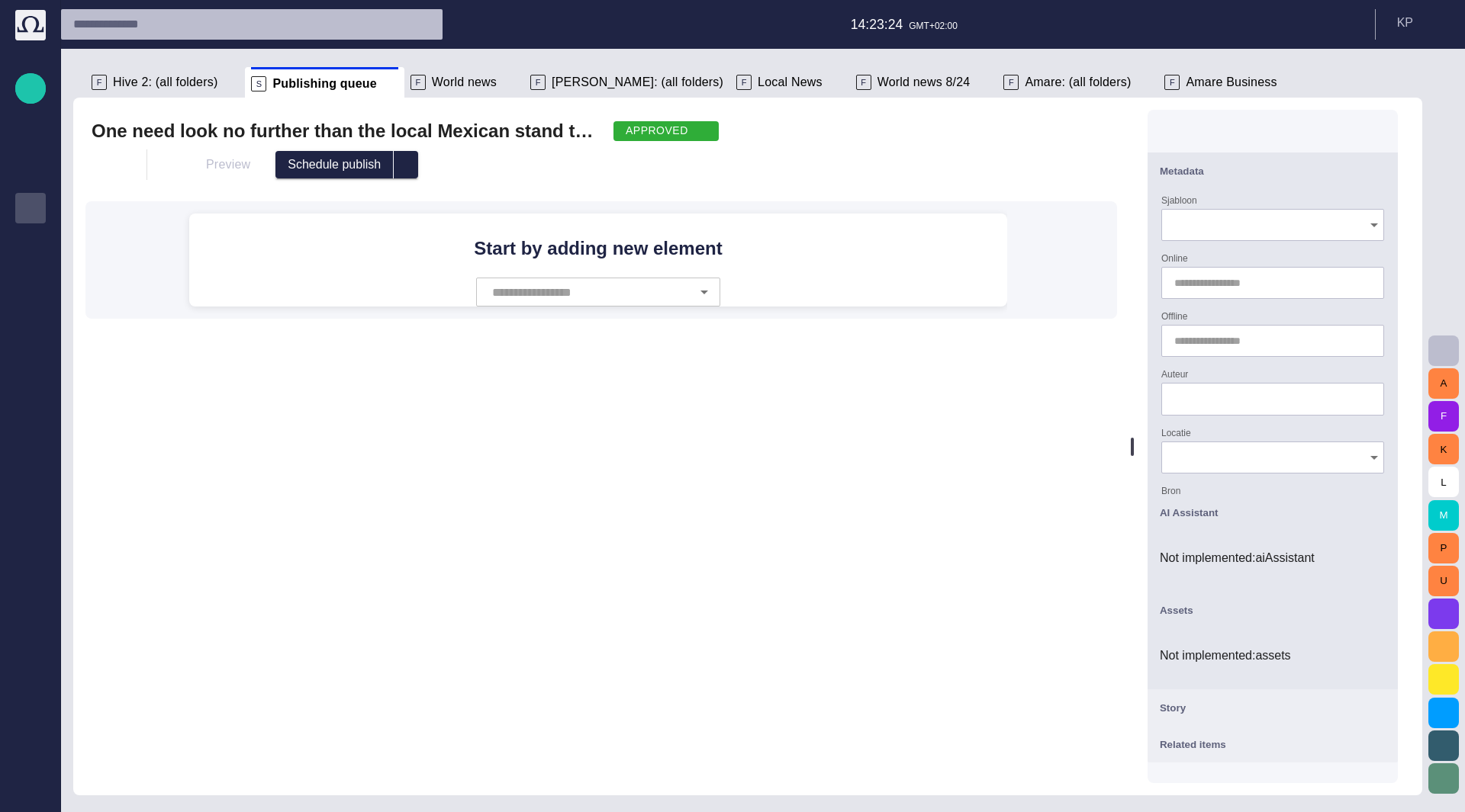
drag, startPoint x: 1016, startPoint y: 419, endPoint x: 1210, endPoint y: 364, distance: 201.6
click at [1210, 364] on div "One need look no further than the local Mexican stand to find a soggy taco or t…" at bounding box center [747, 446] width 1349 height 698
click at [1377, 219] on icon "Open" at bounding box center [1374, 225] width 18 height 18
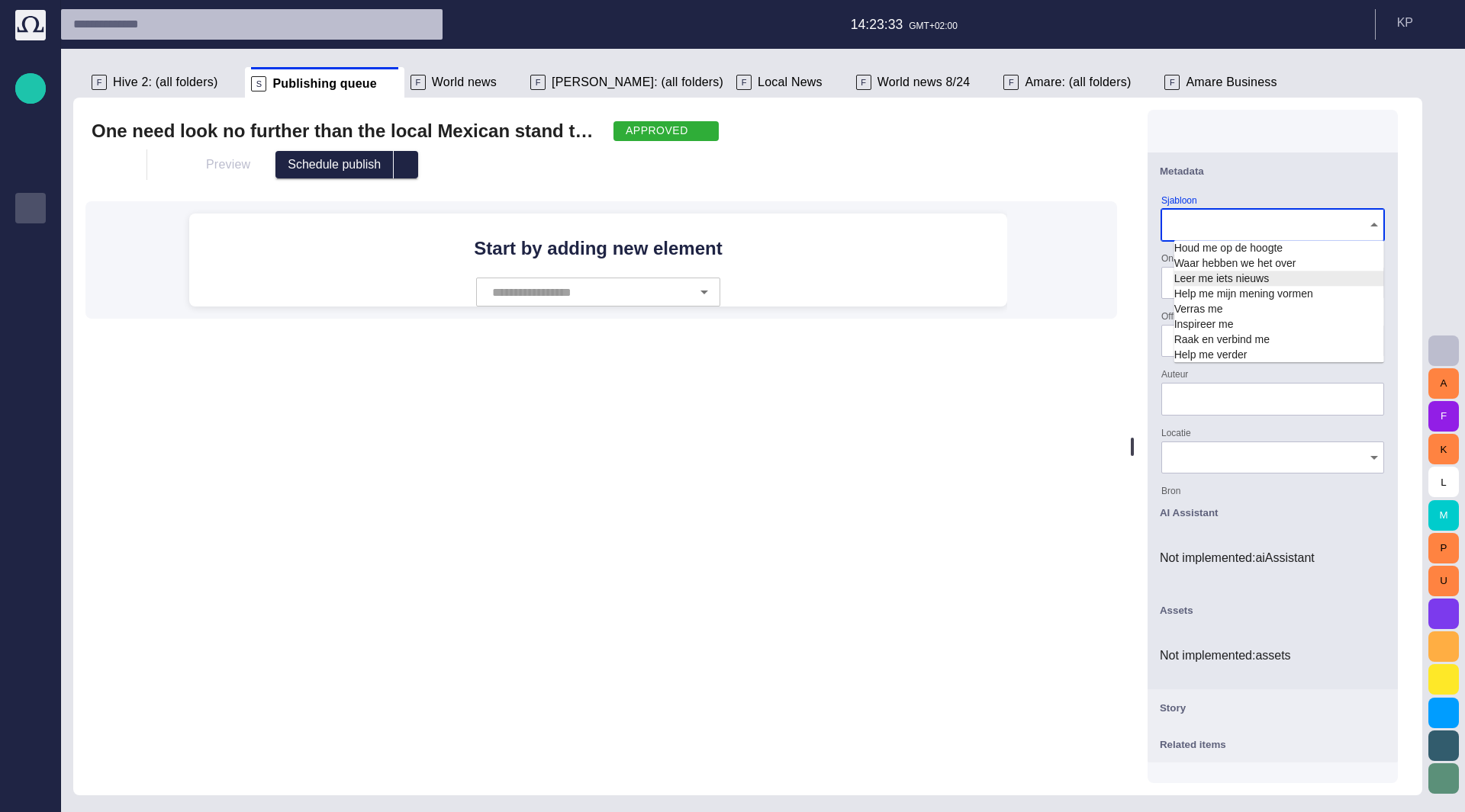
click at [1307, 279] on td "Leer me iets nieuws" at bounding box center [1279, 278] width 210 height 15
type input "**********"
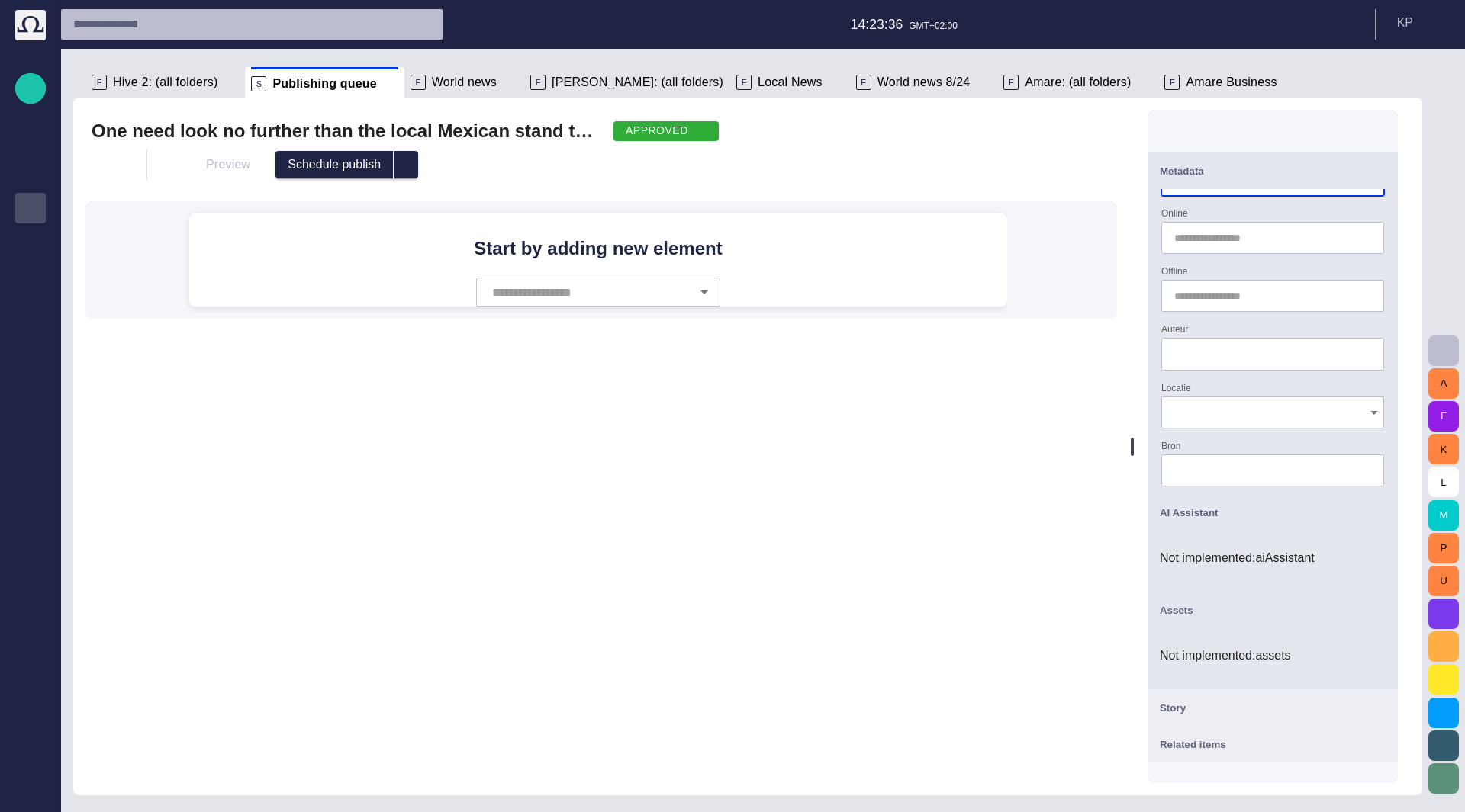
scroll to position [76, 0]
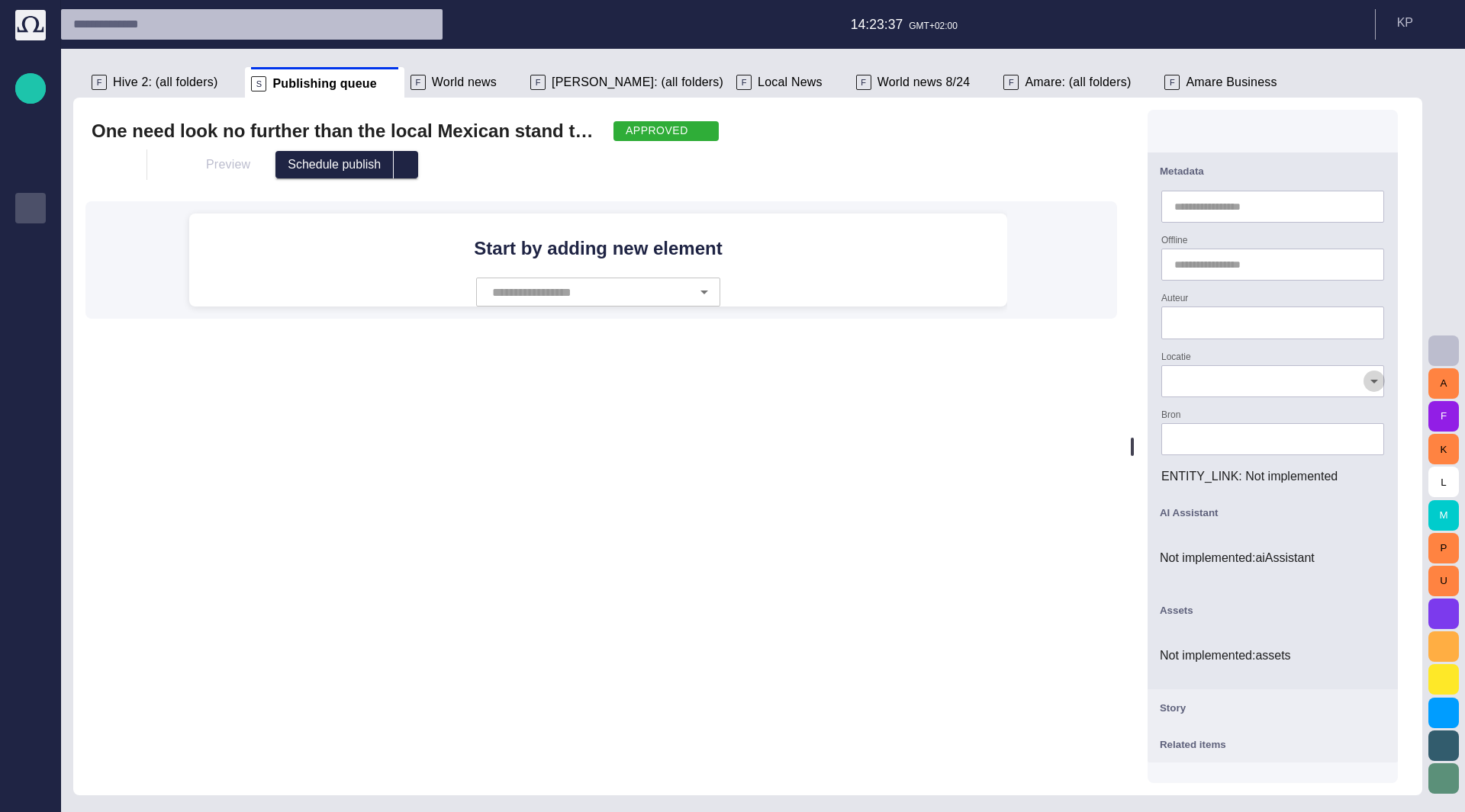
click at [1374, 380] on icon "Open" at bounding box center [1374, 381] width 18 height 18
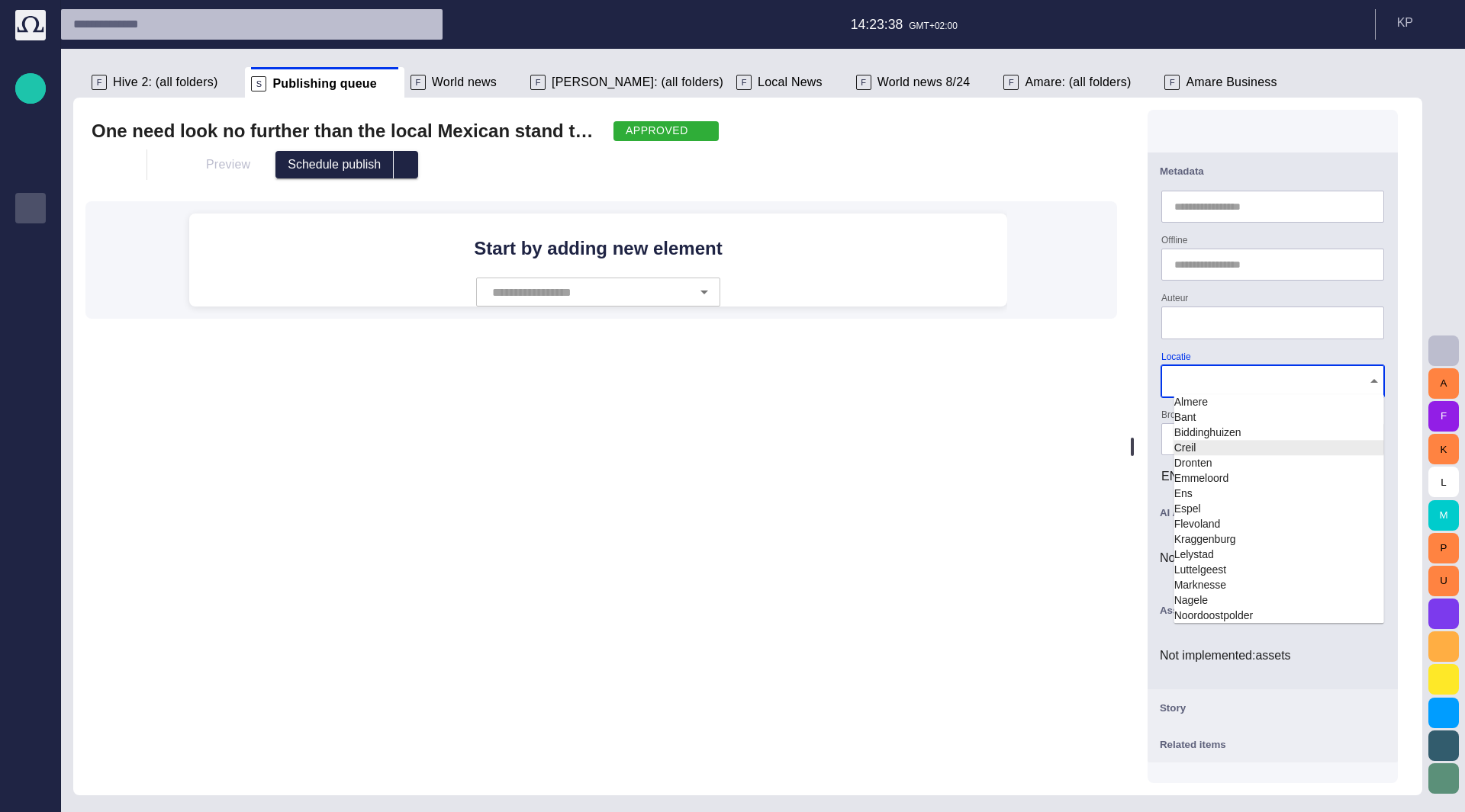
click at [1313, 442] on td "Creil" at bounding box center [1279, 448] width 210 height 15
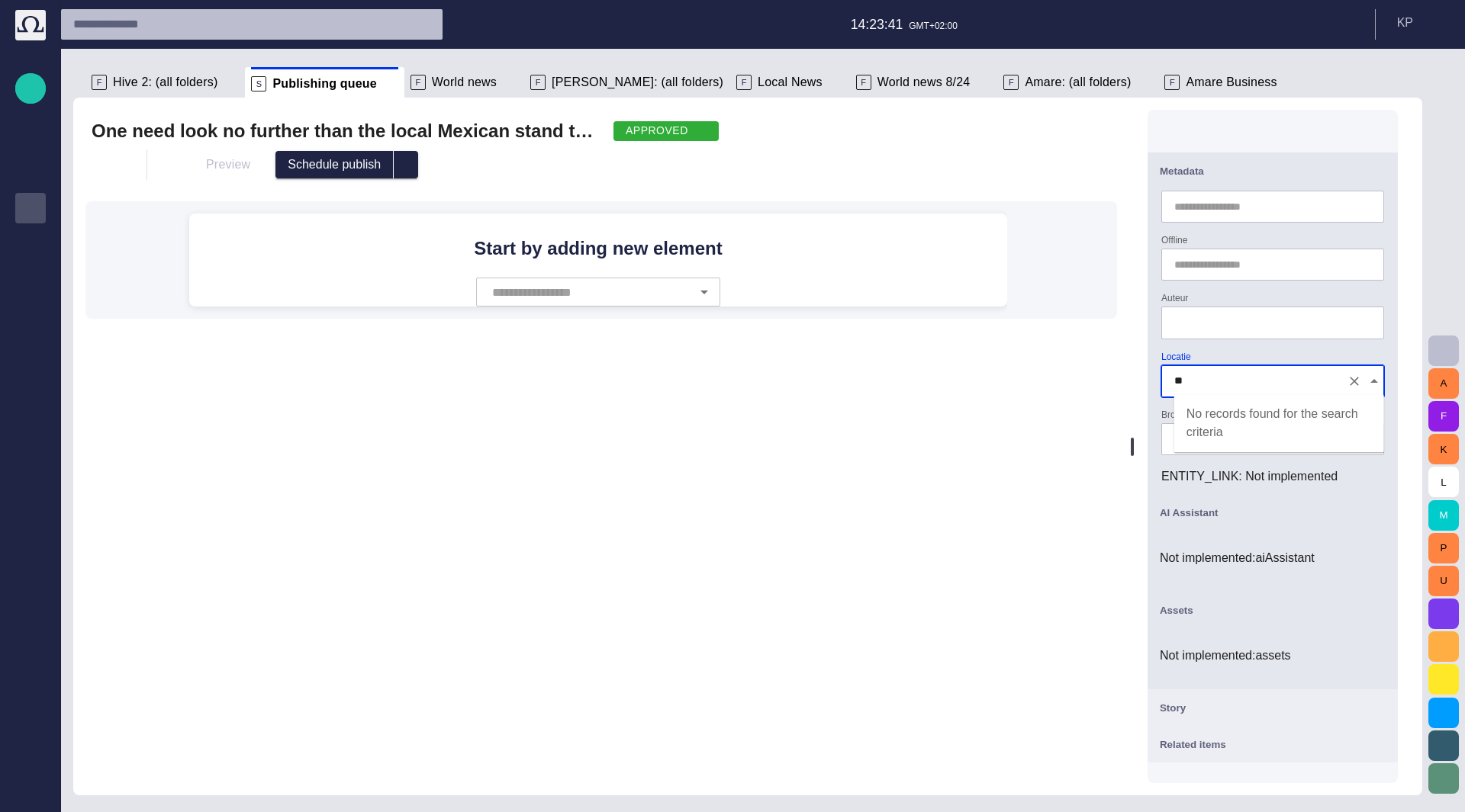
type input "*"
type input "******"
click at [1277, 434] on input "Bron" at bounding box center [1273, 439] width 197 height 15
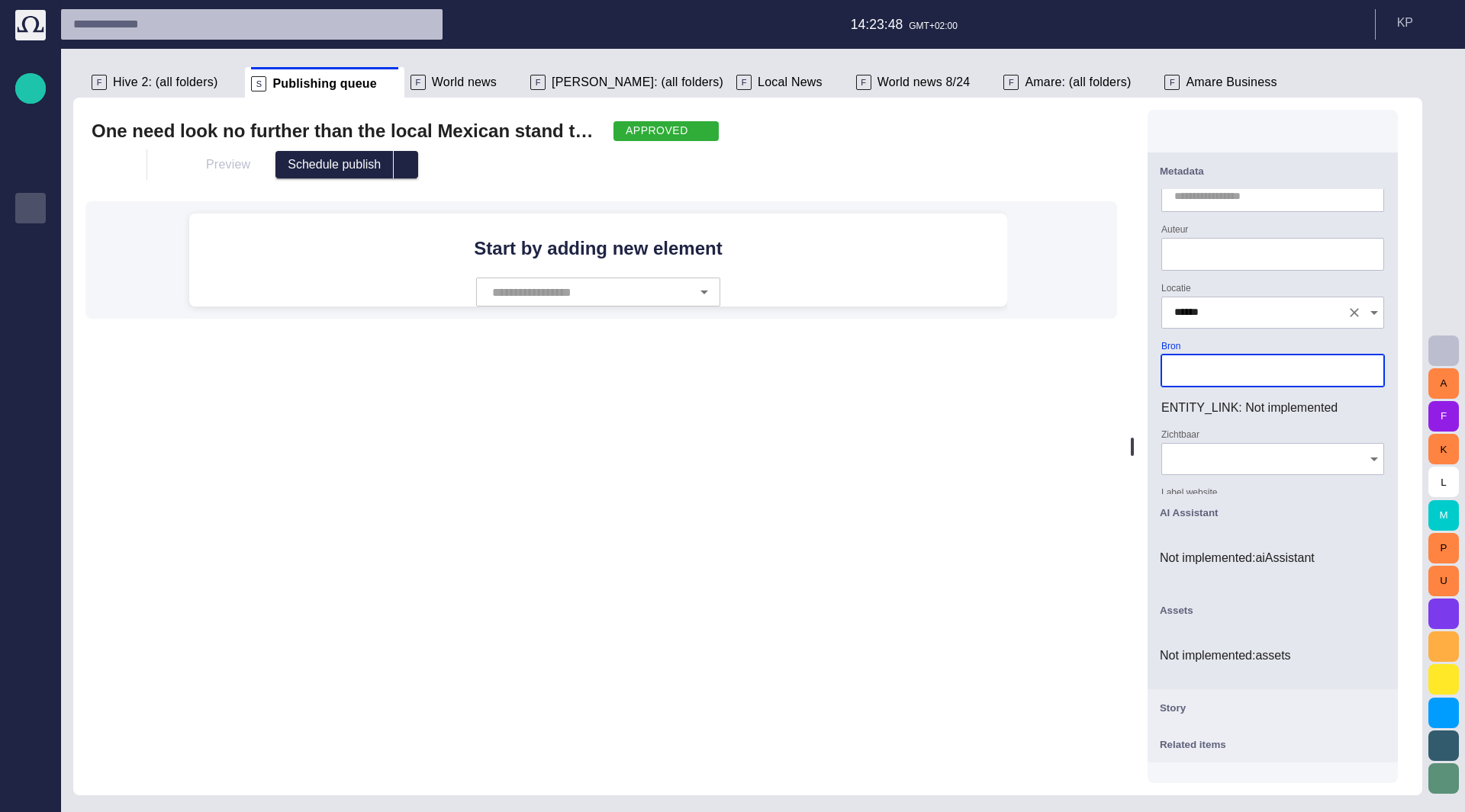
scroll to position [229, 0]
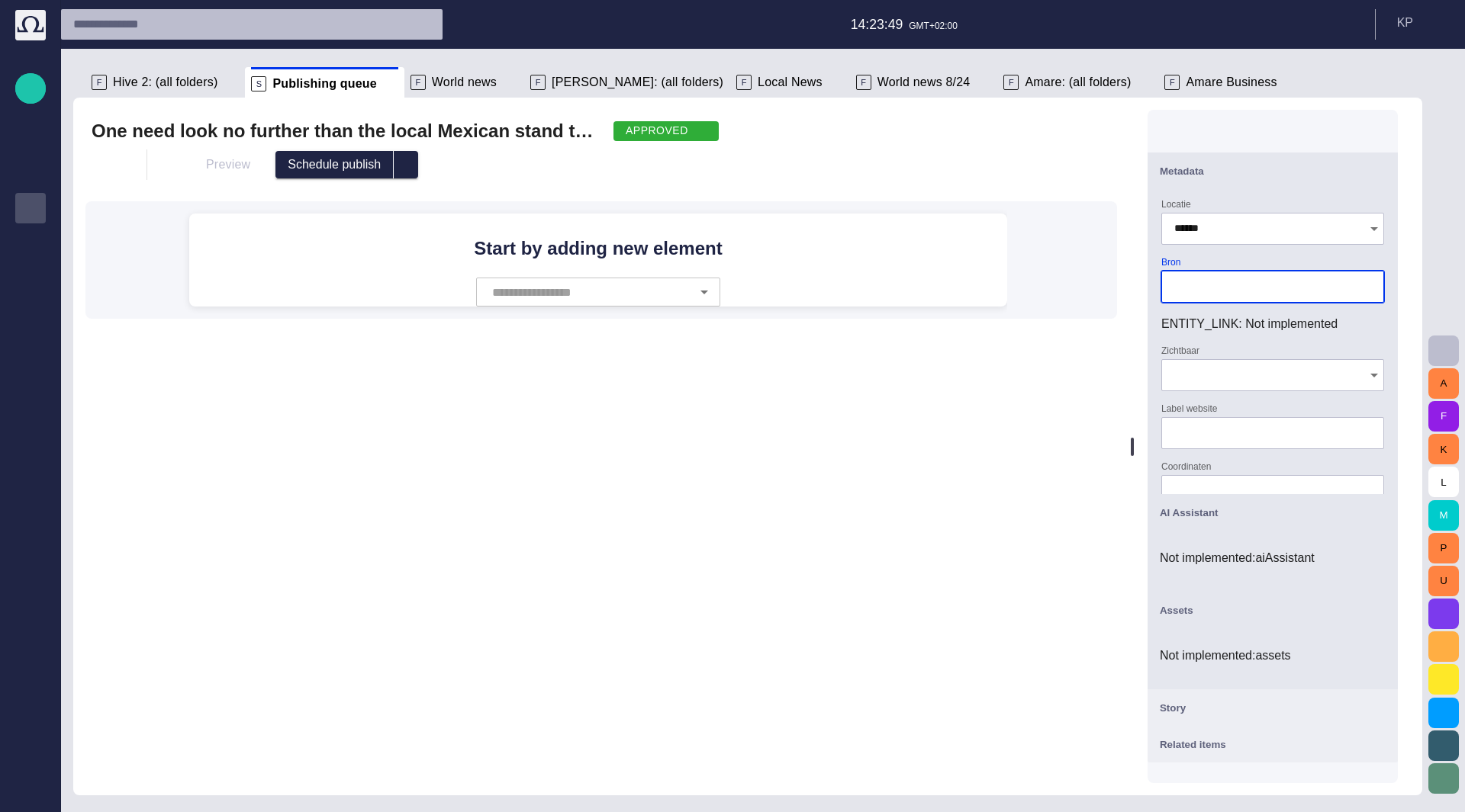
click at [1266, 370] on input "Zichtbaar" at bounding box center [1267, 375] width 186 height 15
click at [1257, 401] on td "[PERSON_NAME]" at bounding box center [1279, 395] width 210 height 15
type input "**"
click at [1354, 369] on icon "Clear" at bounding box center [1354, 375] width 15 height 15
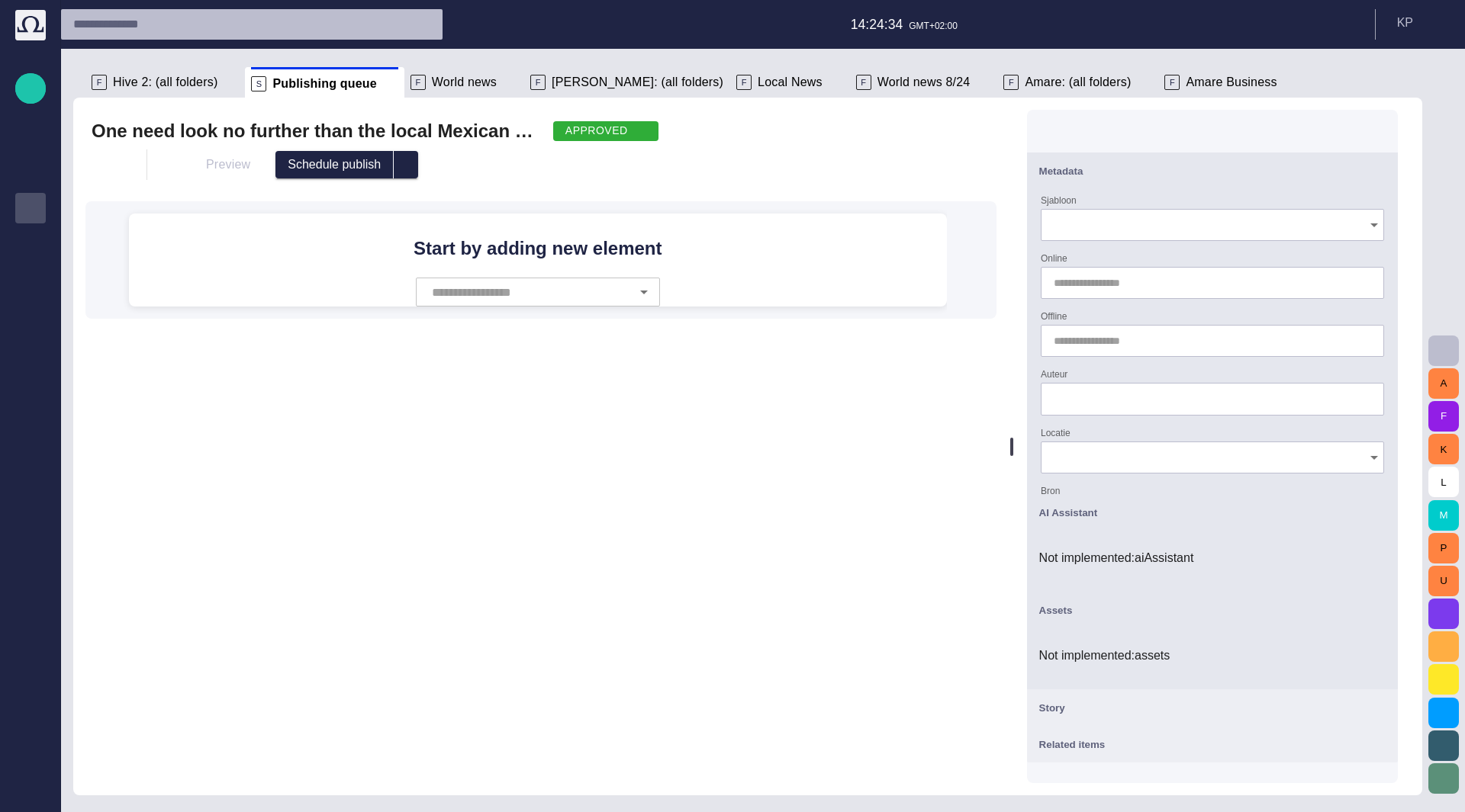
click at [1166, 222] on input "Sjabloon" at bounding box center [1207, 225] width 307 height 15
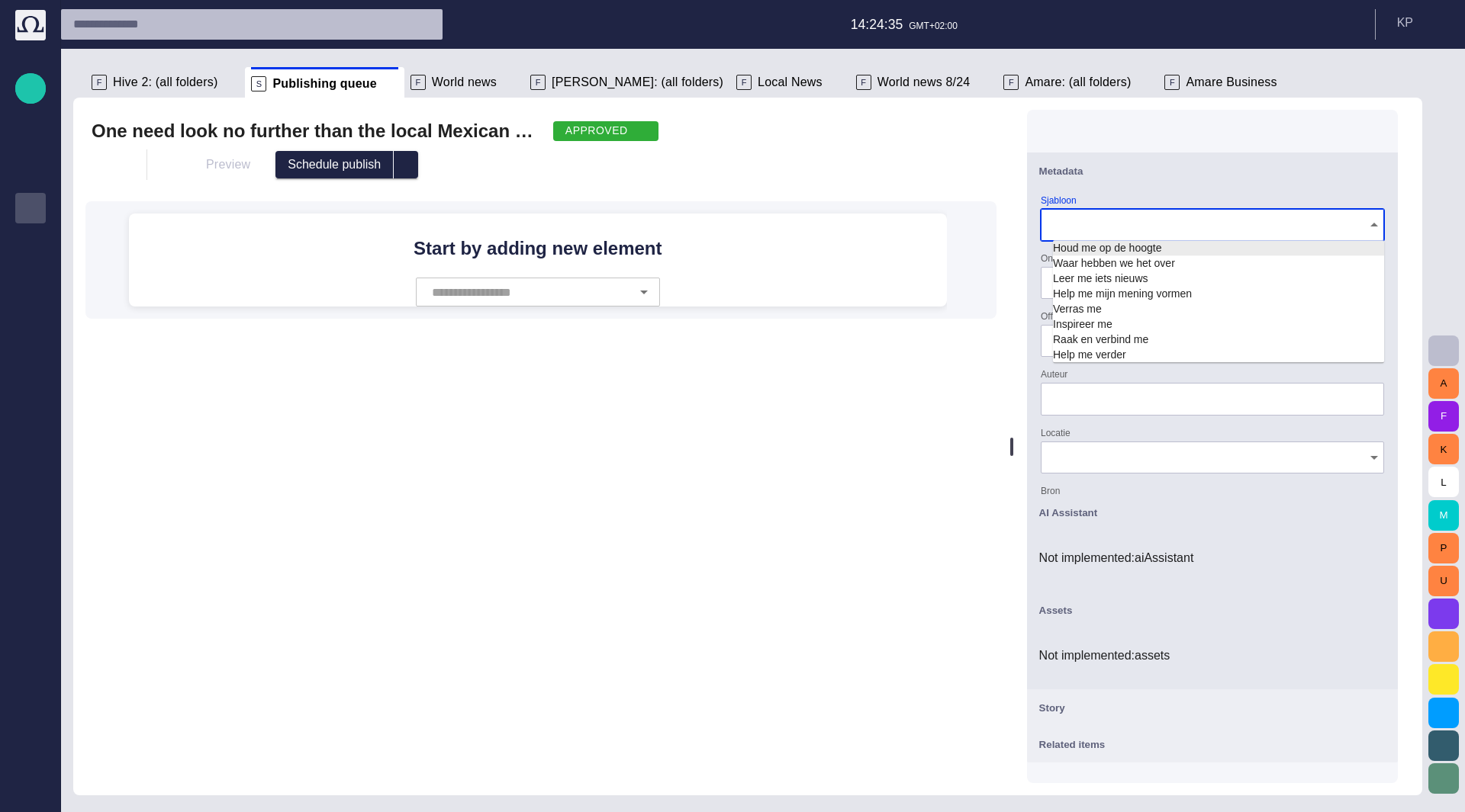
click at [1157, 247] on td "Houd me op de hoogte" at bounding box center [1218, 248] width 331 height 15
type input "**********"
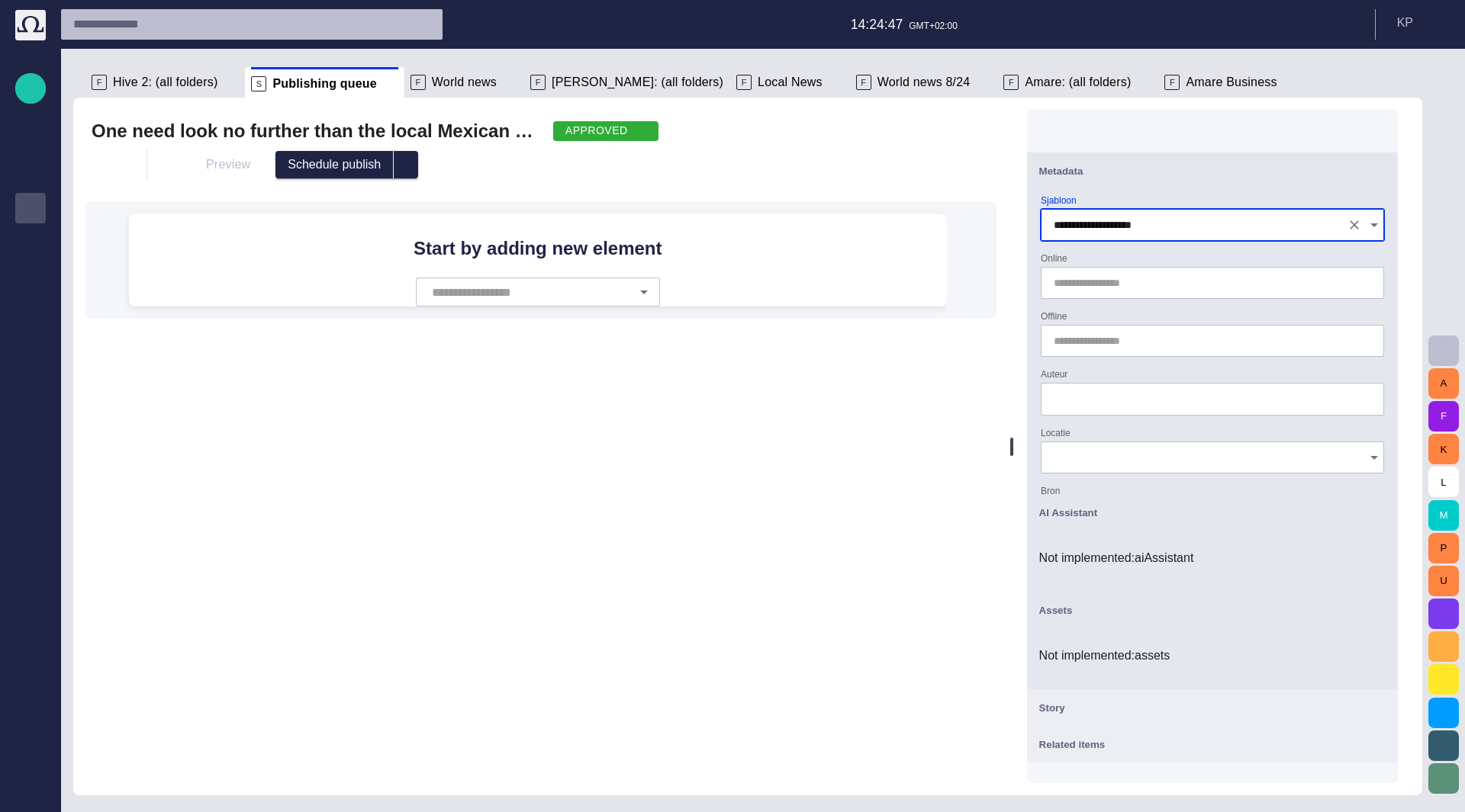
click at [1163, 199] on div "**********" at bounding box center [1212, 218] width 344 height 46
click at [178, 36] on input "text" at bounding box center [238, 25] width 330 height 25
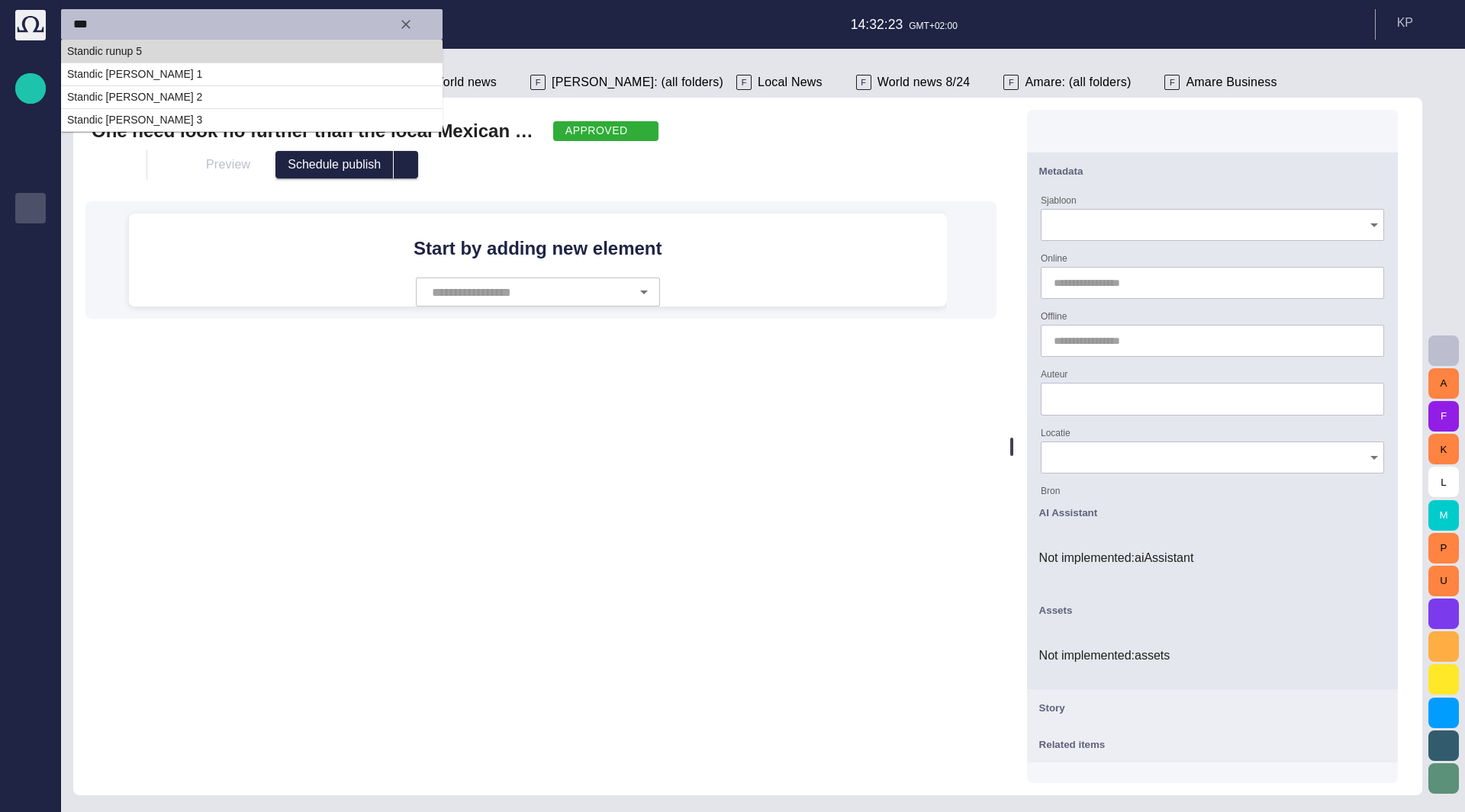
click at [166, 48] on td "Standic runup 5" at bounding box center [251, 51] width 381 height 23
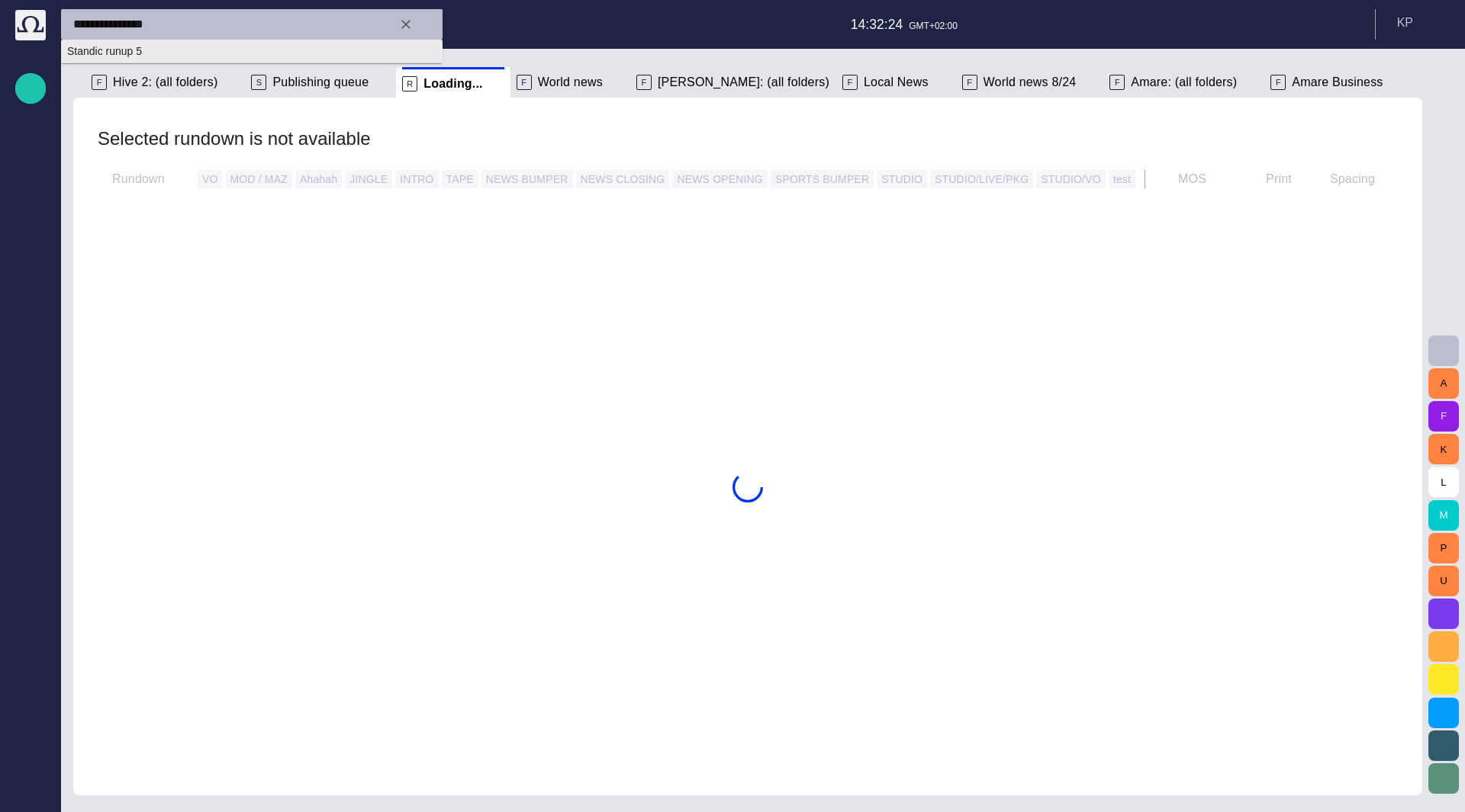
type input "**********"
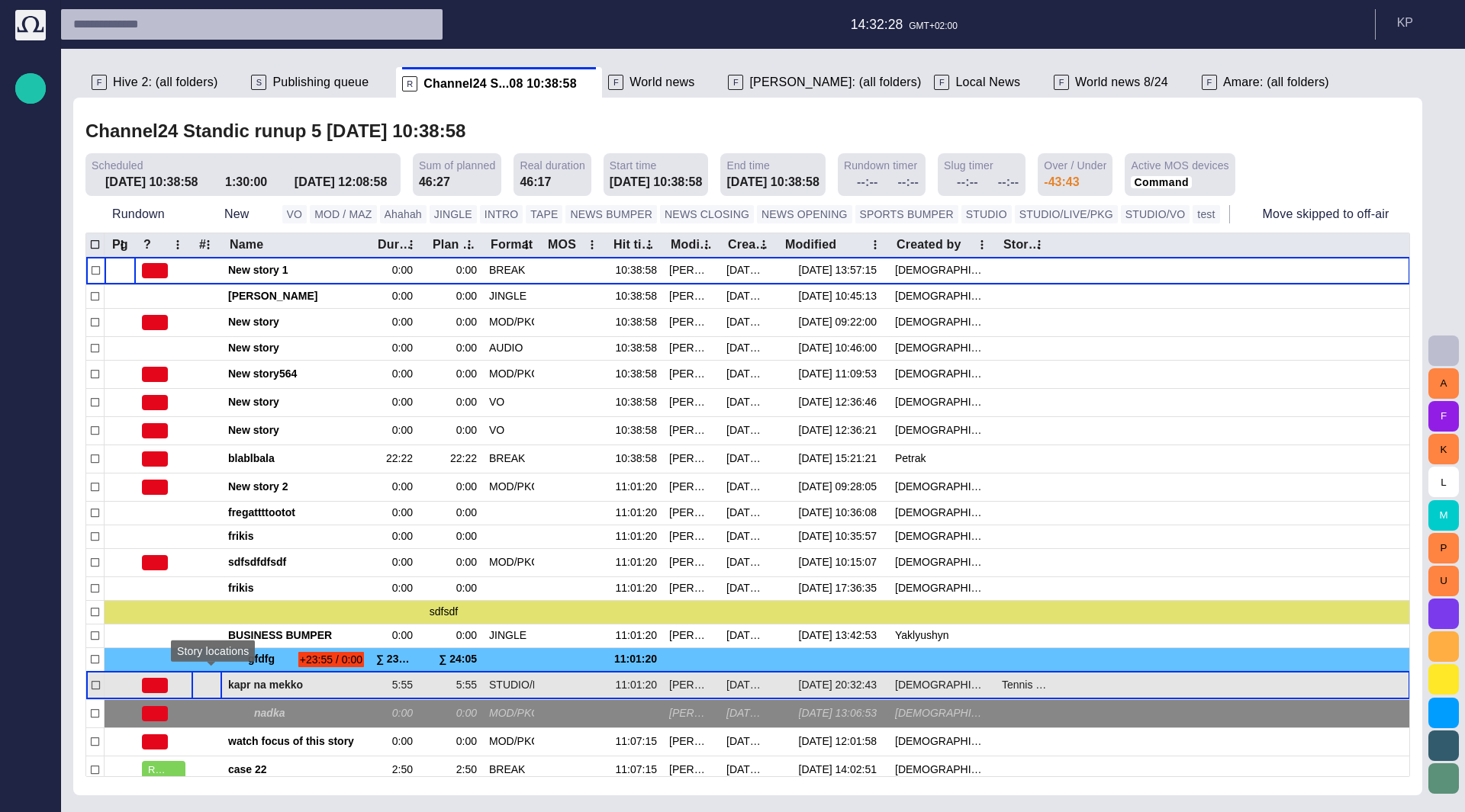
click at [205, 682] on span "button" at bounding box center [211, 685] width 12 height 12
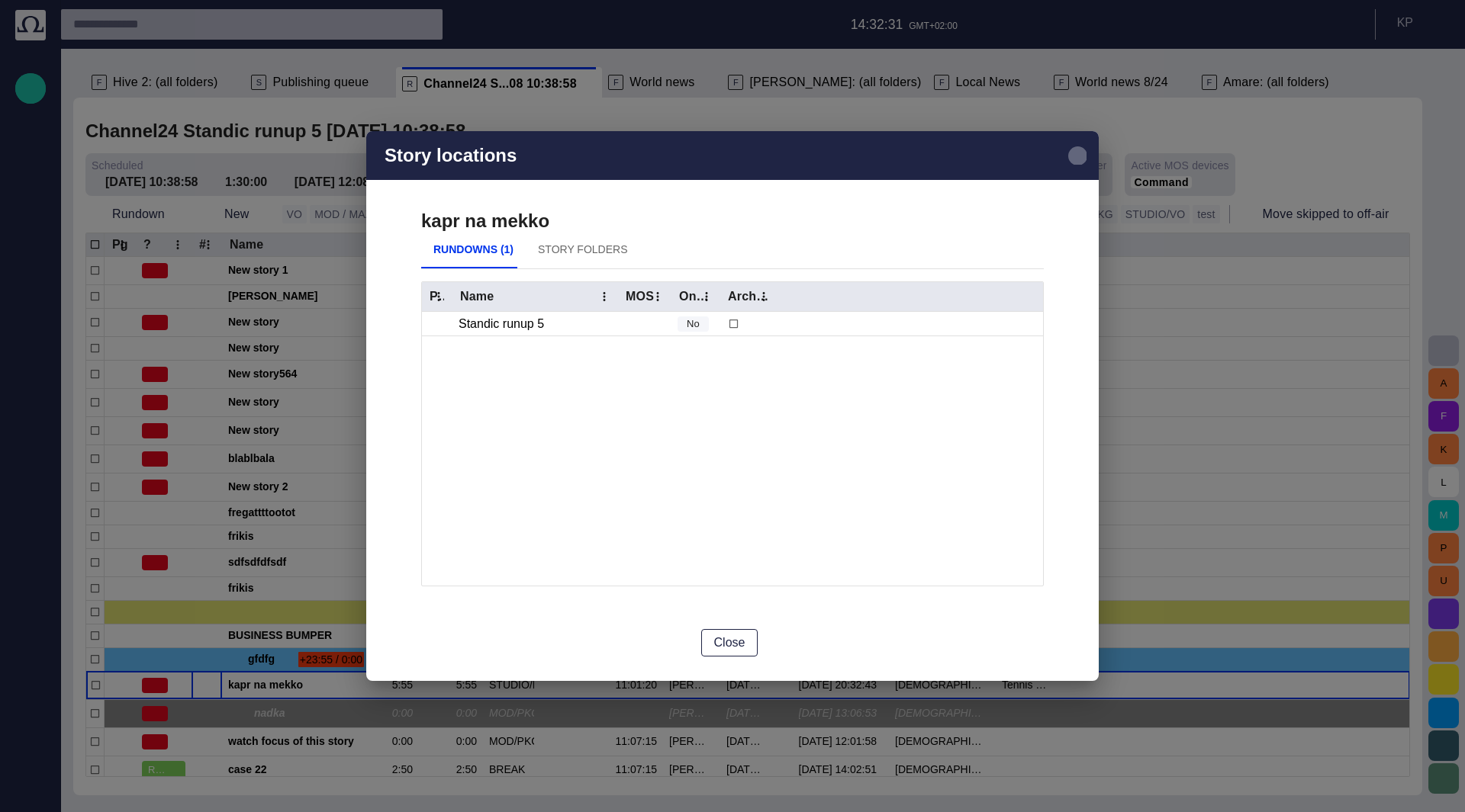
click at [1081, 157] on span "button" at bounding box center [1078, 156] width 18 height 18
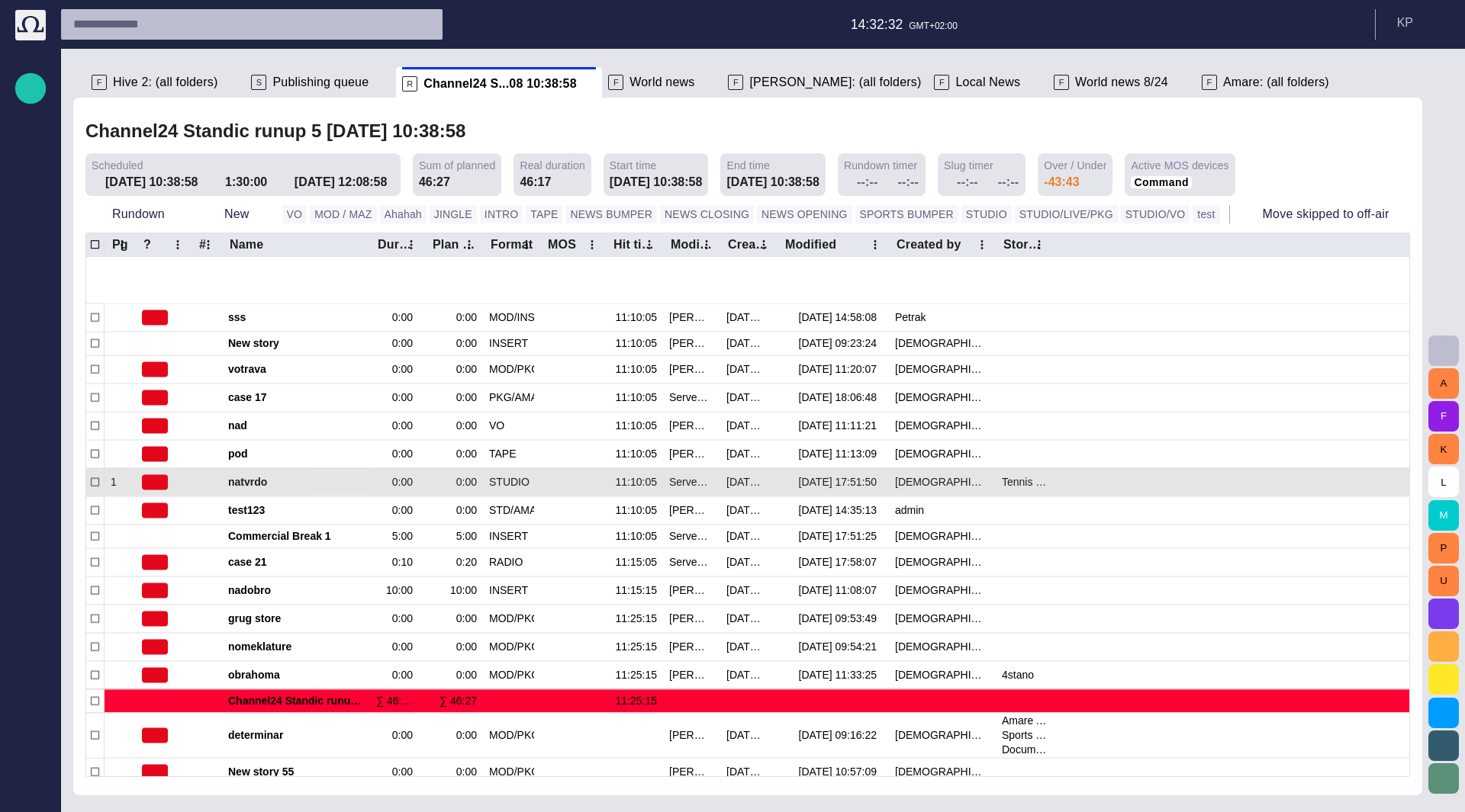
scroll to position [630, 0]
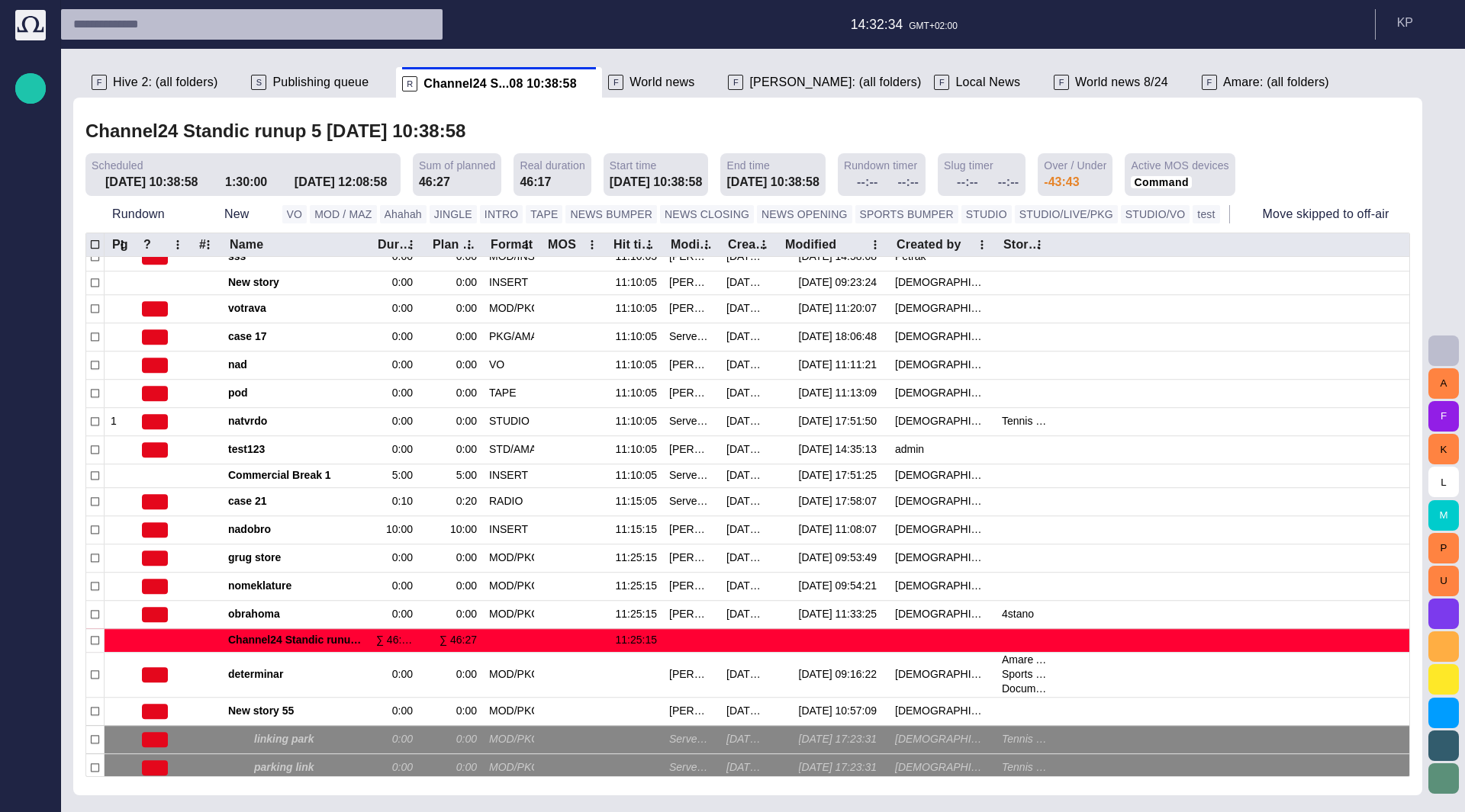
click at [158, 12] on input "text" at bounding box center [238, 25] width 330 height 25
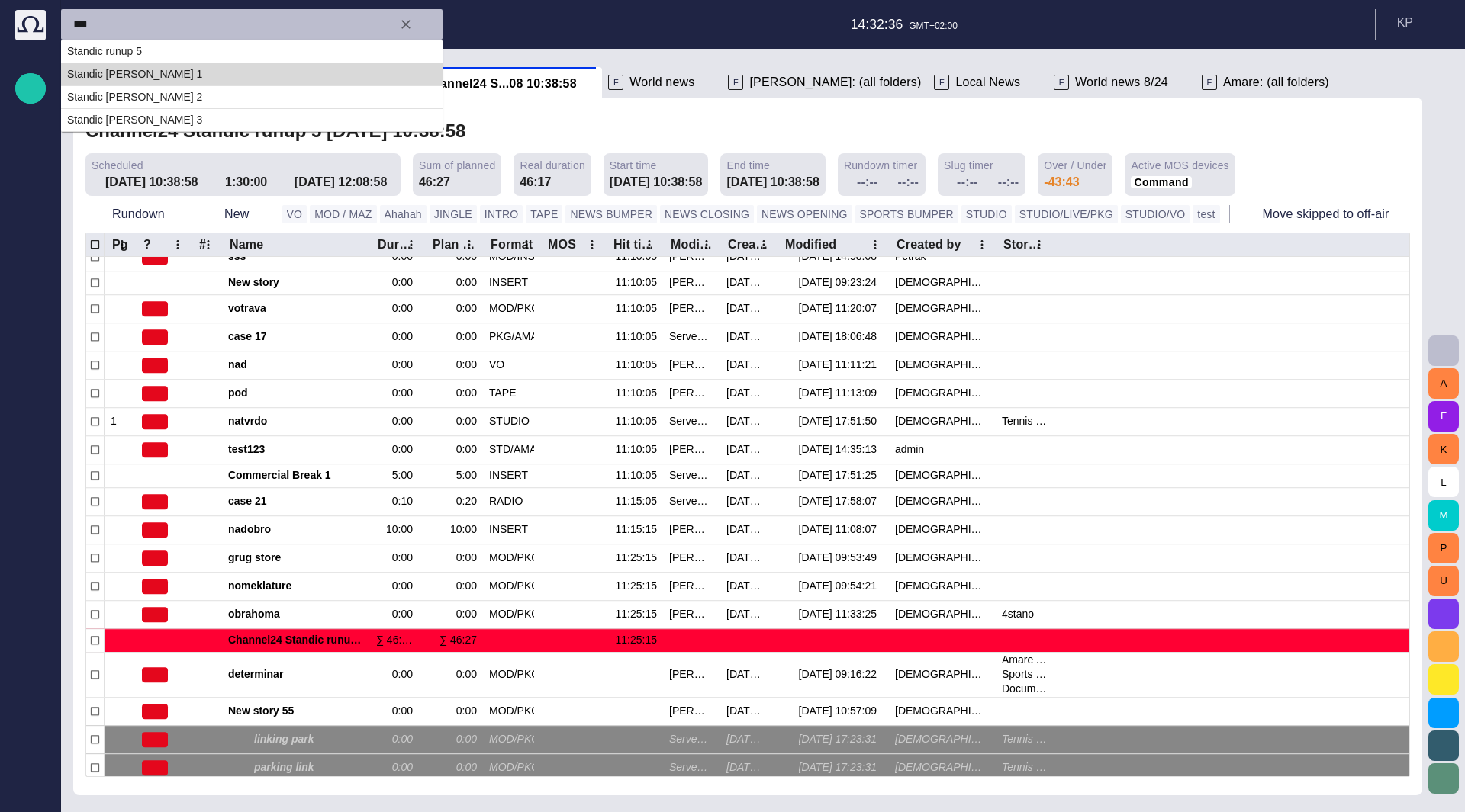
click at [177, 69] on td "Standic [PERSON_NAME] 1" at bounding box center [251, 74] width 381 height 23
type input "**********"
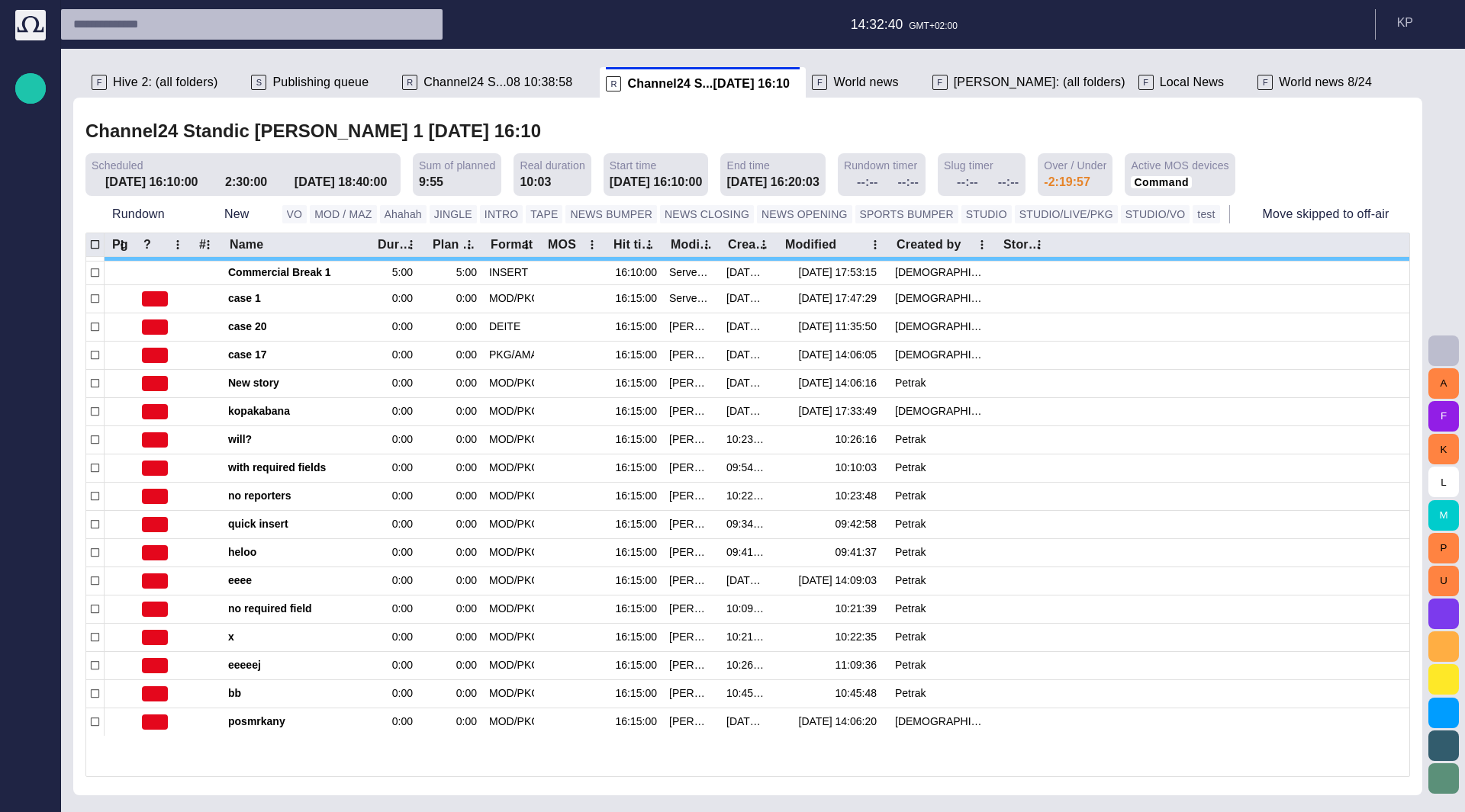
scroll to position [0, 0]
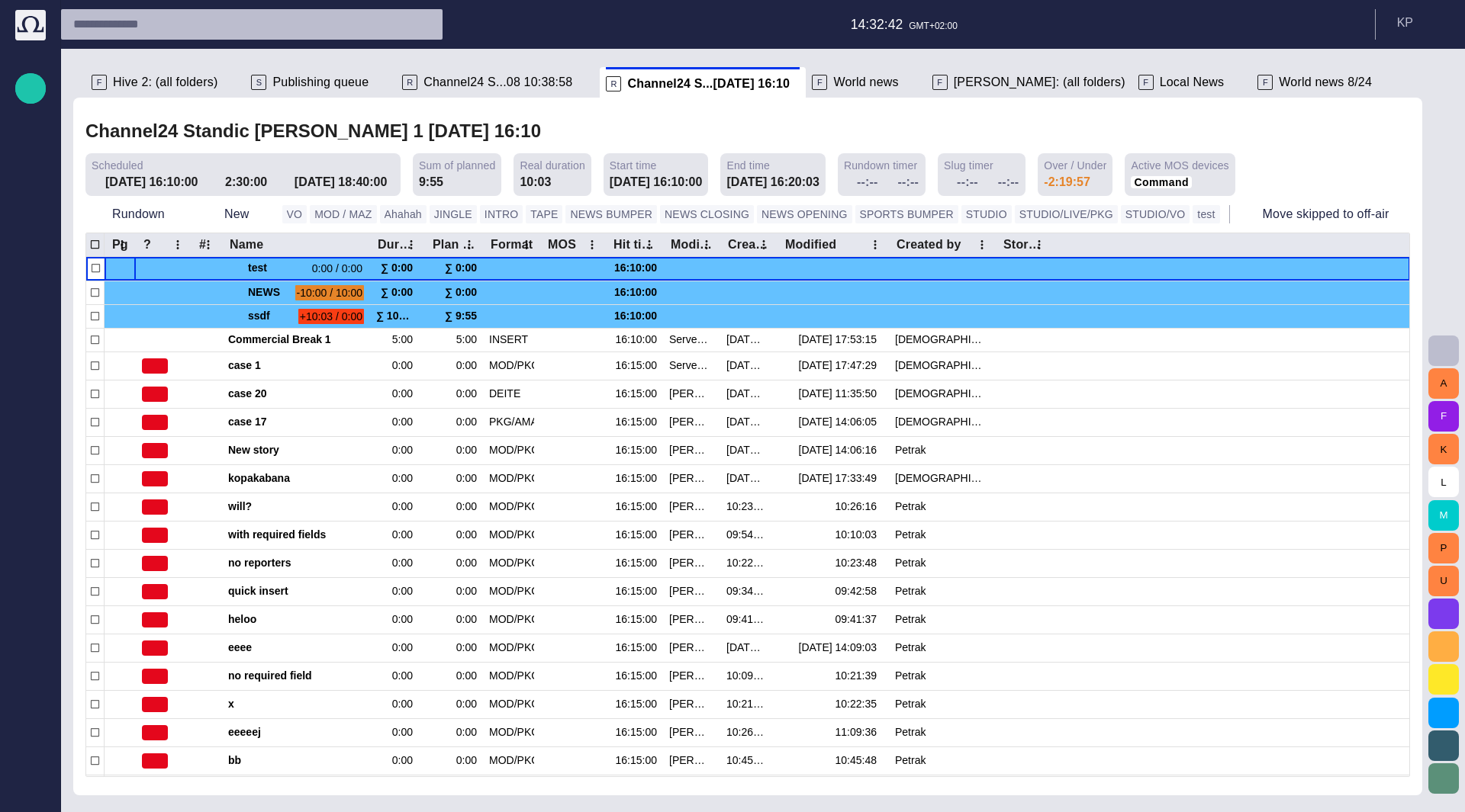
click at [171, 15] on input "text" at bounding box center [238, 25] width 330 height 25
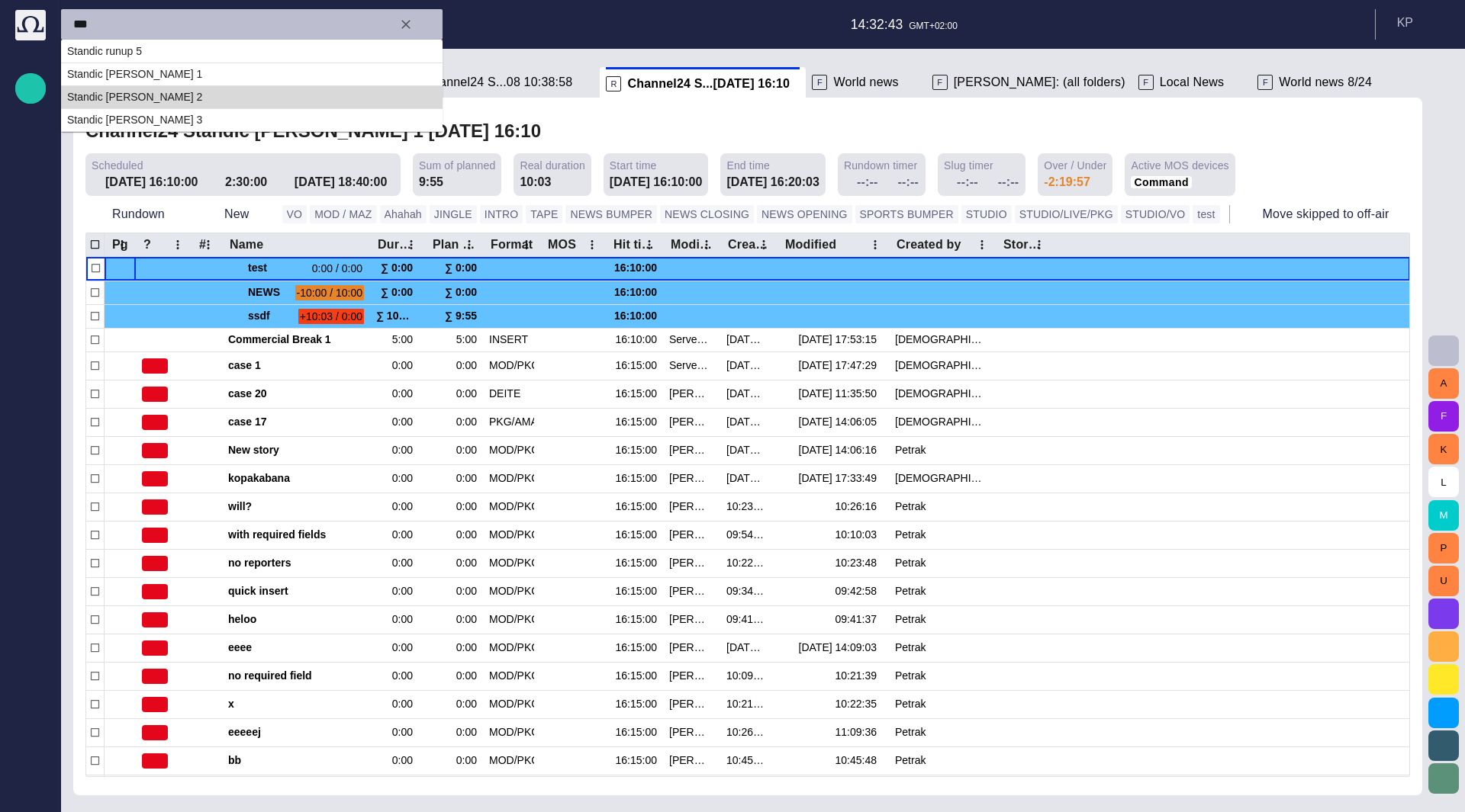
click at [188, 92] on td "Standic [PERSON_NAME] 2" at bounding box center [251, 97] width 381 height 23
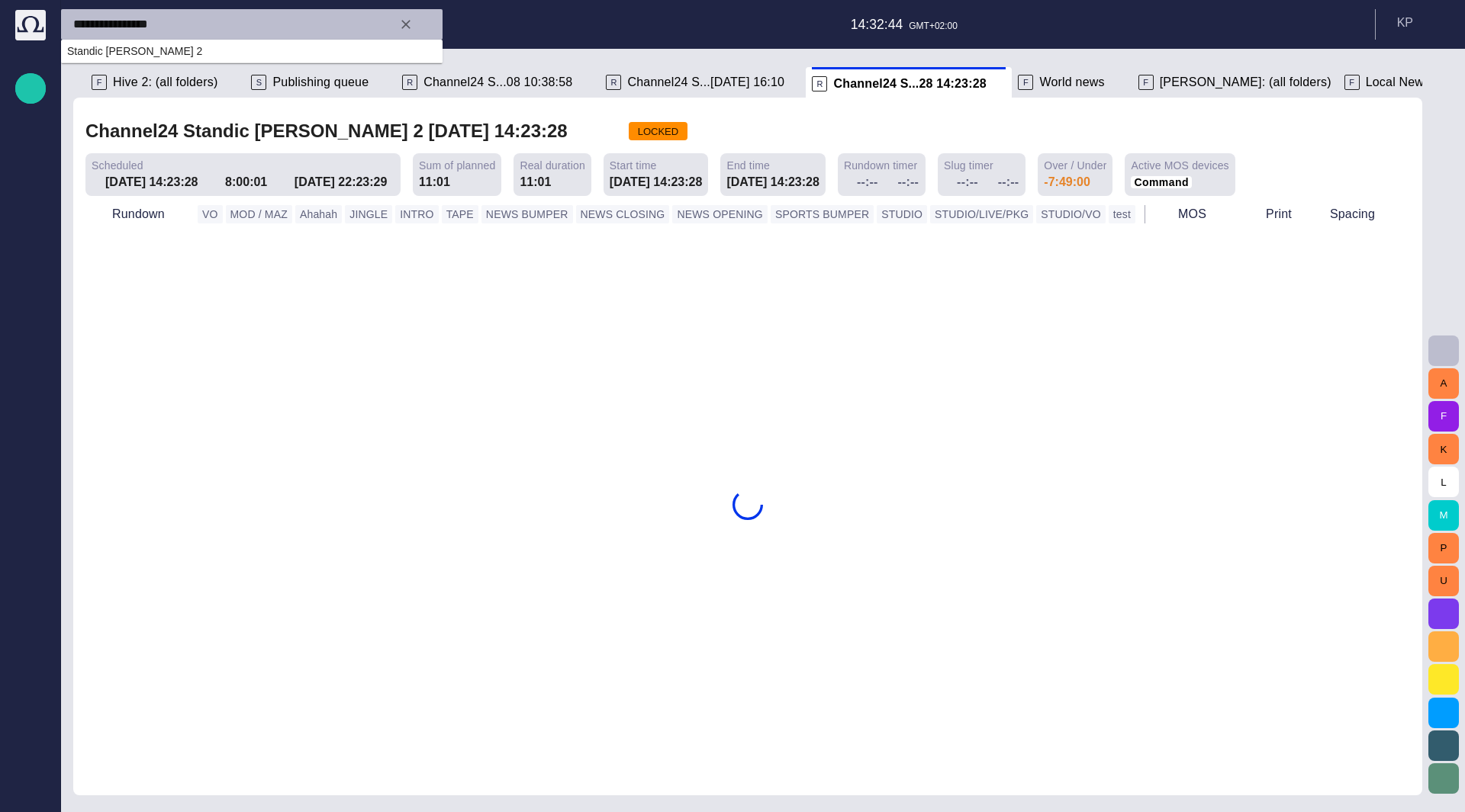
type input "**********"
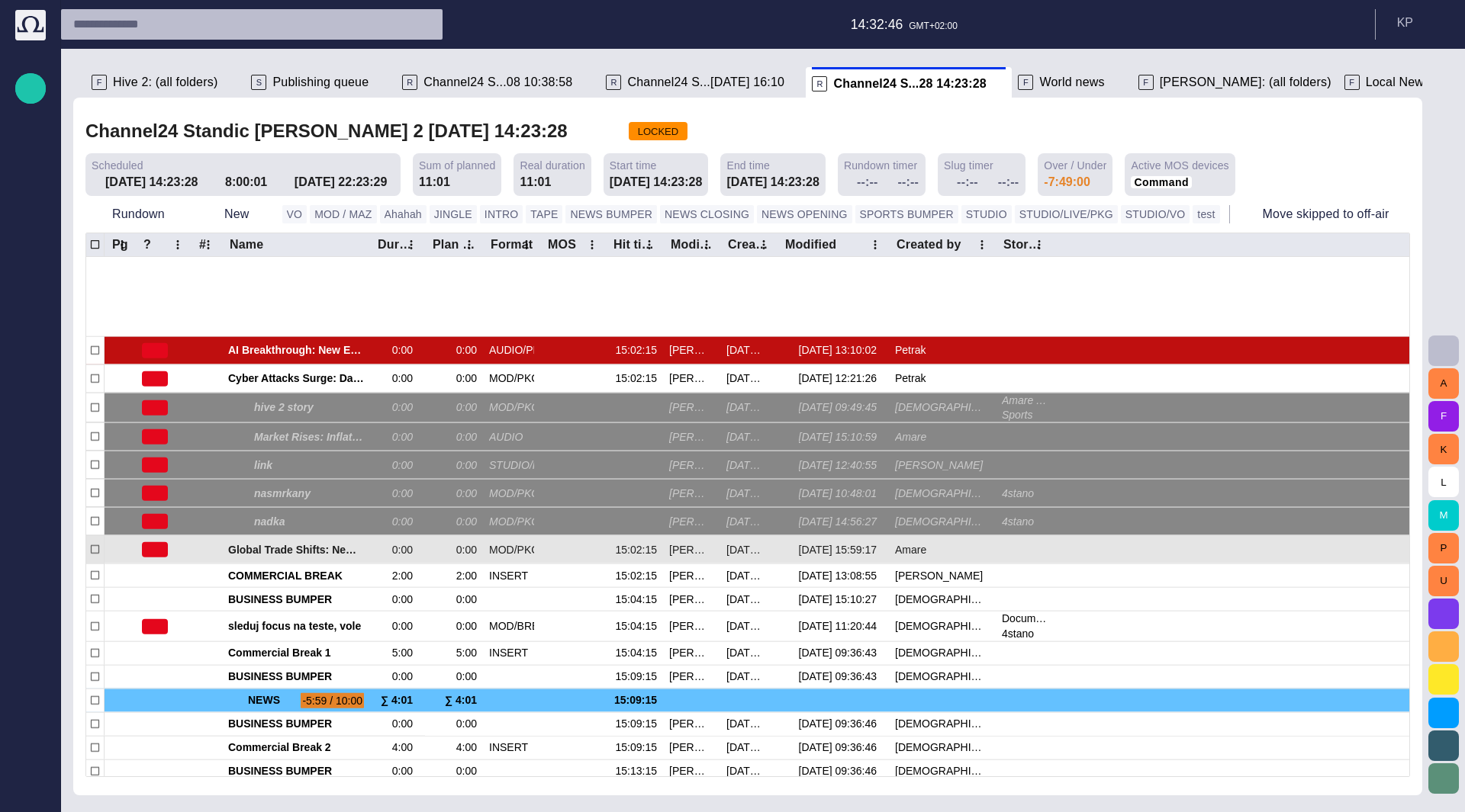
scroll to position [175, 0]
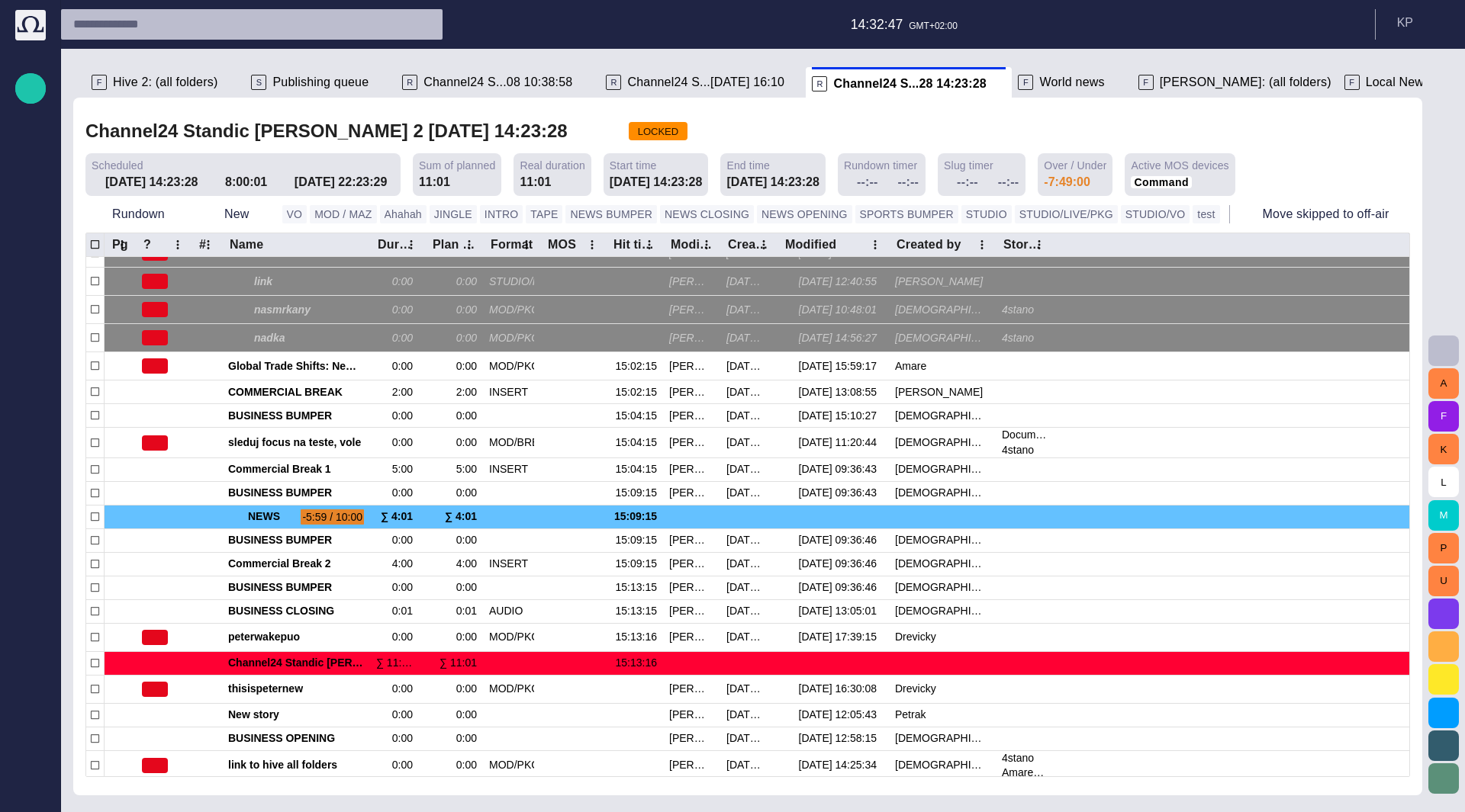
click at [142, 23] on input "text" at bounding box center [238, 25] width 330 height 25
click at [35, 184] on span "Story folders" at bounding box center [31, 177] width 18 height 18
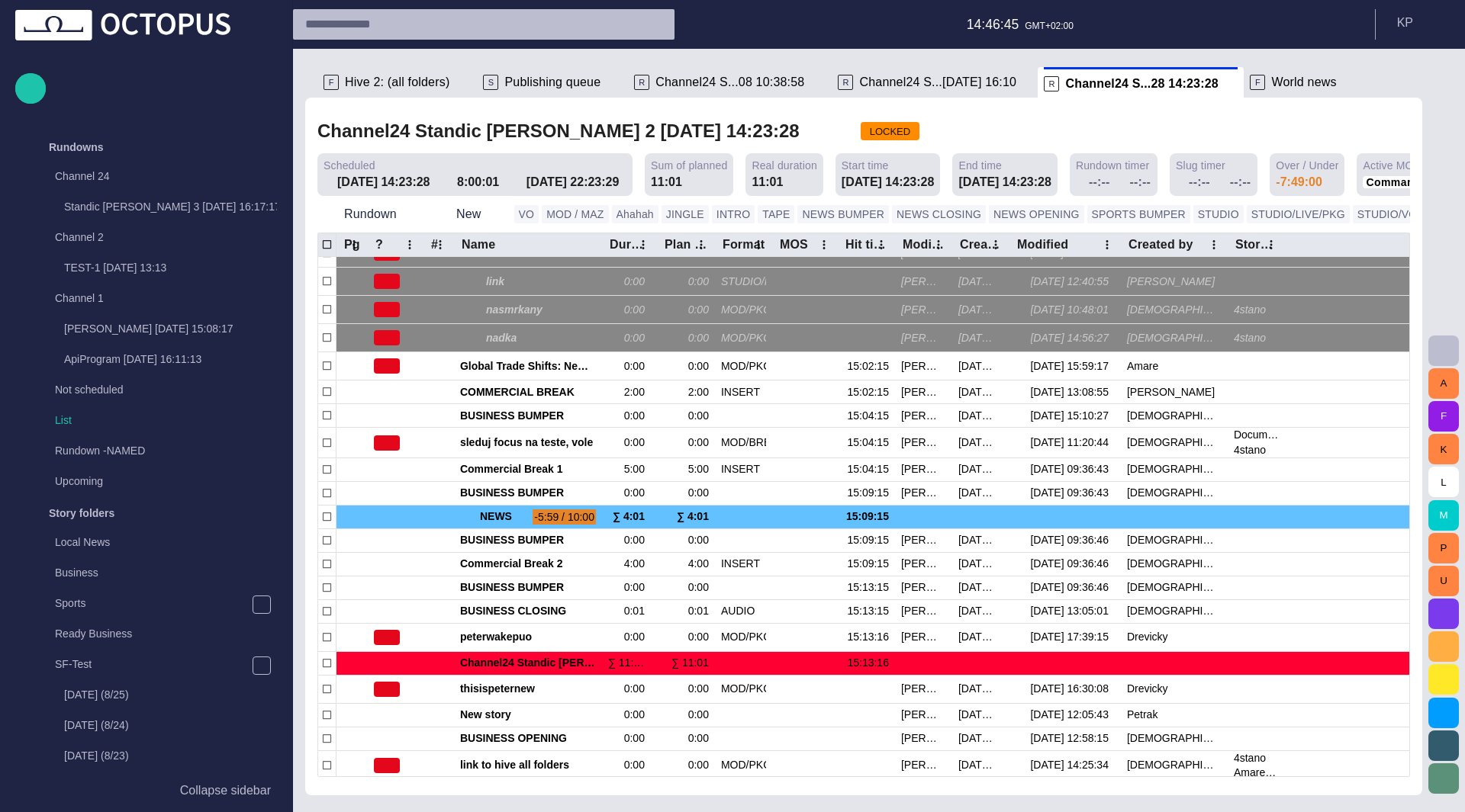
click at [569, 81] on span "Publishing queue" at bounding box center [552, 82] width 96 height 15
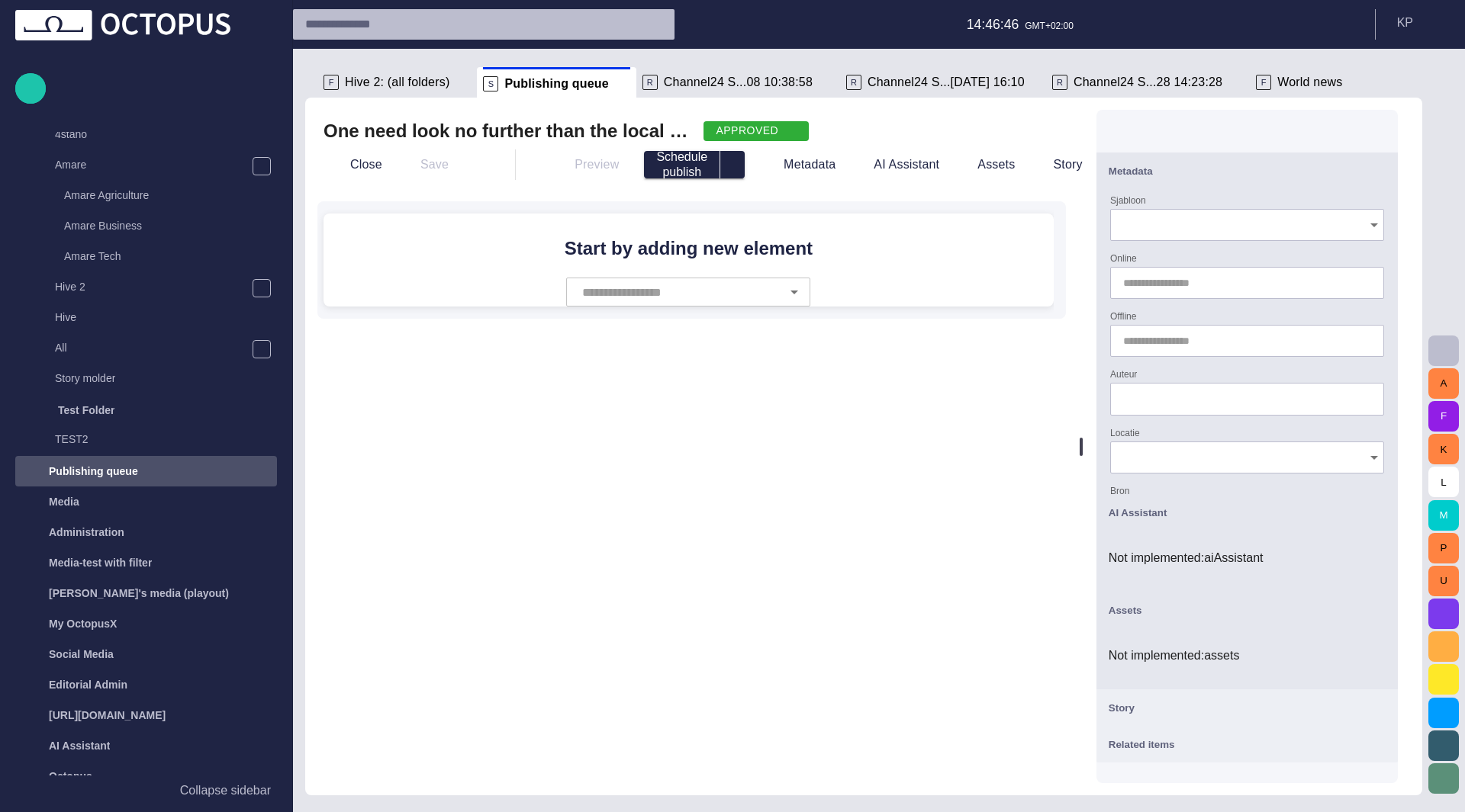
scroll to position [850, 0]
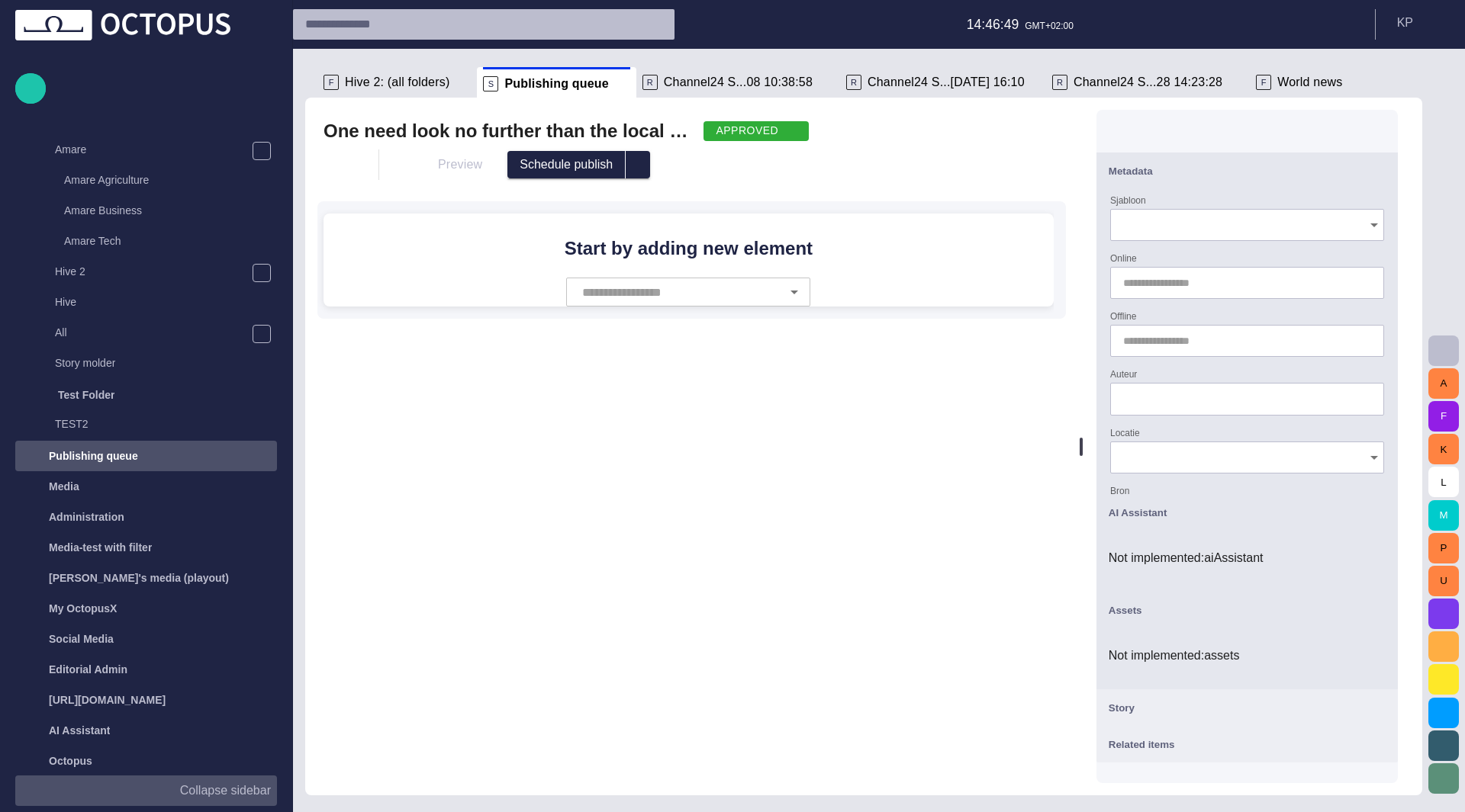
click at [251, 781] on button "Collapse sidebar" at bounding box center [146, 791] width 261 height 31
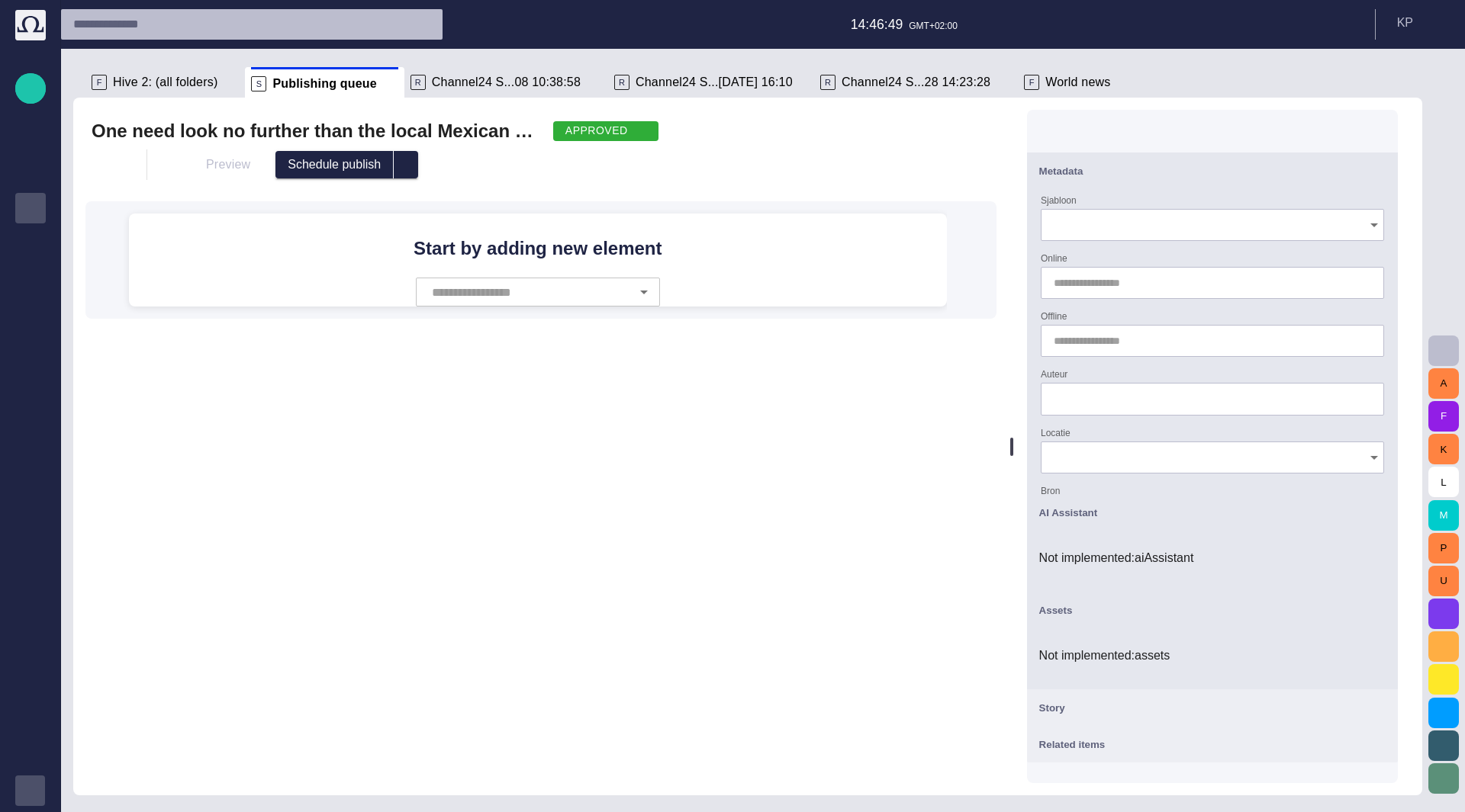
scroll to position [0, 0]
click at [96, 163] on button "button" at bounding box center [107, 165] width 31 height 31
click at [155, 207] on li "Close" at bounding box center [198, 200] width 214 height 28
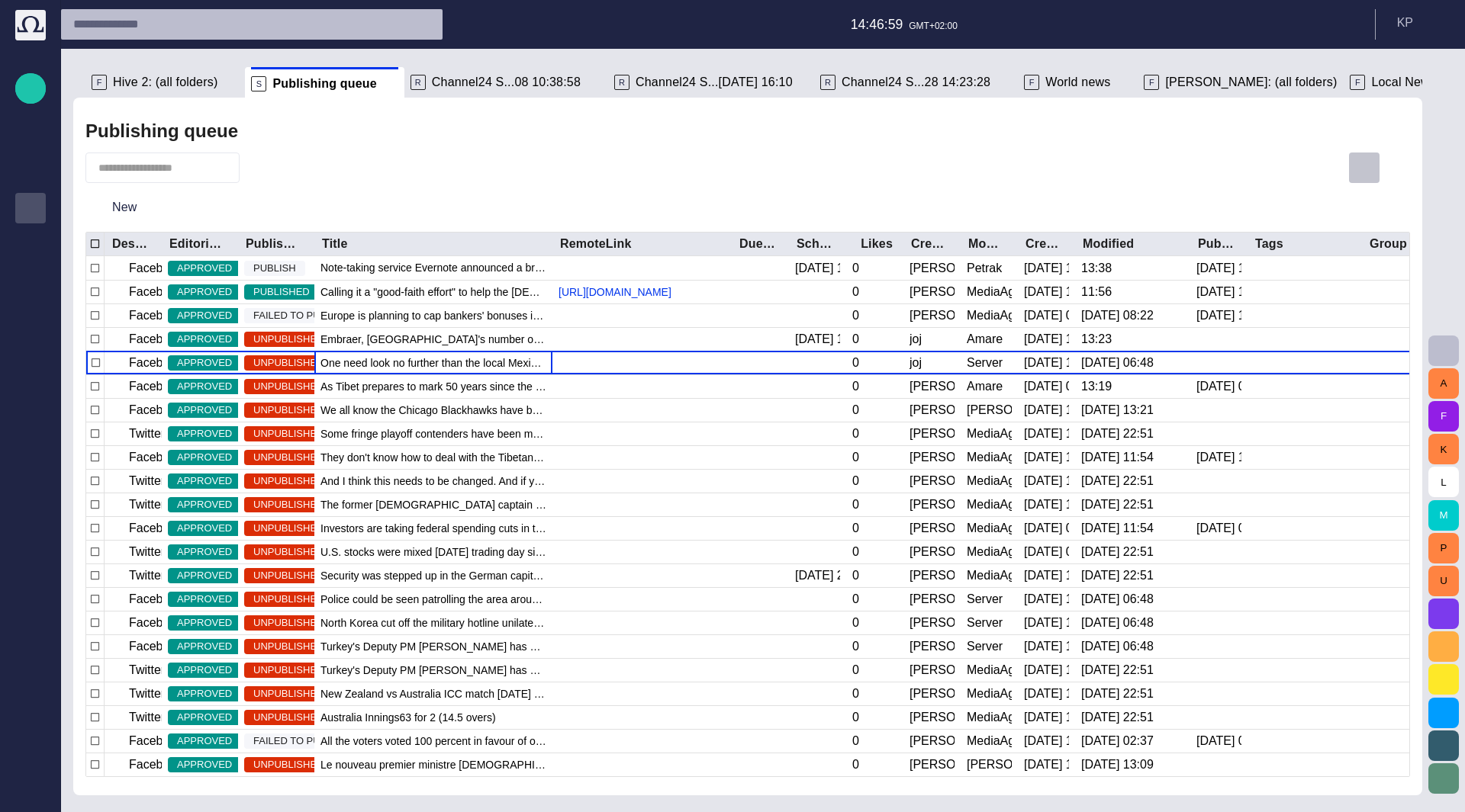
click at [1367, 170] on span "button" at bounding box center [1364, 167] width 18 height 18
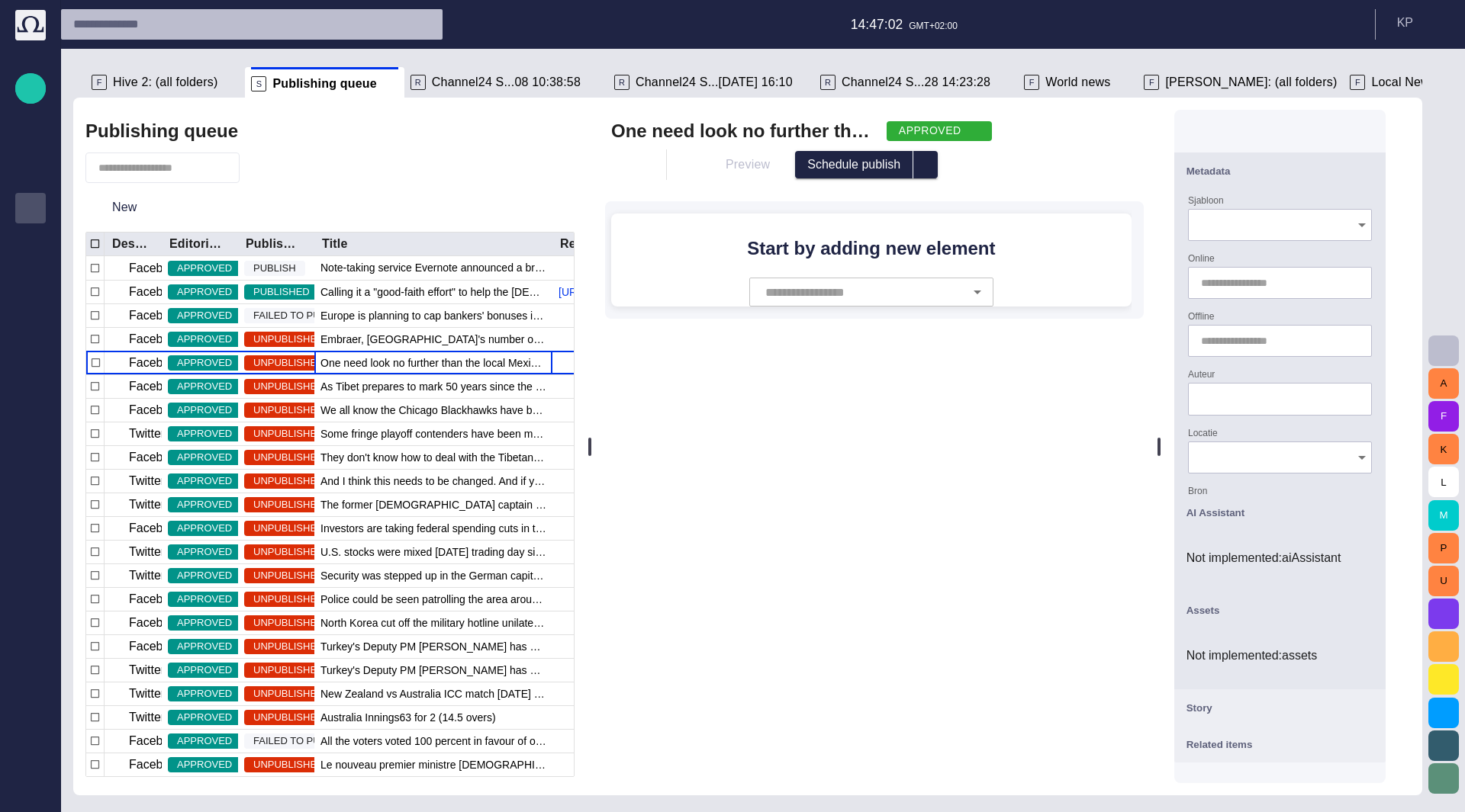
drag, startPoint x: 745, startPoint y: 423, endPoint x: 596, endPoint y: 404, distance: 150.2
click at [593, 404] on div at bounding box center [590, 446] width 6 height 698
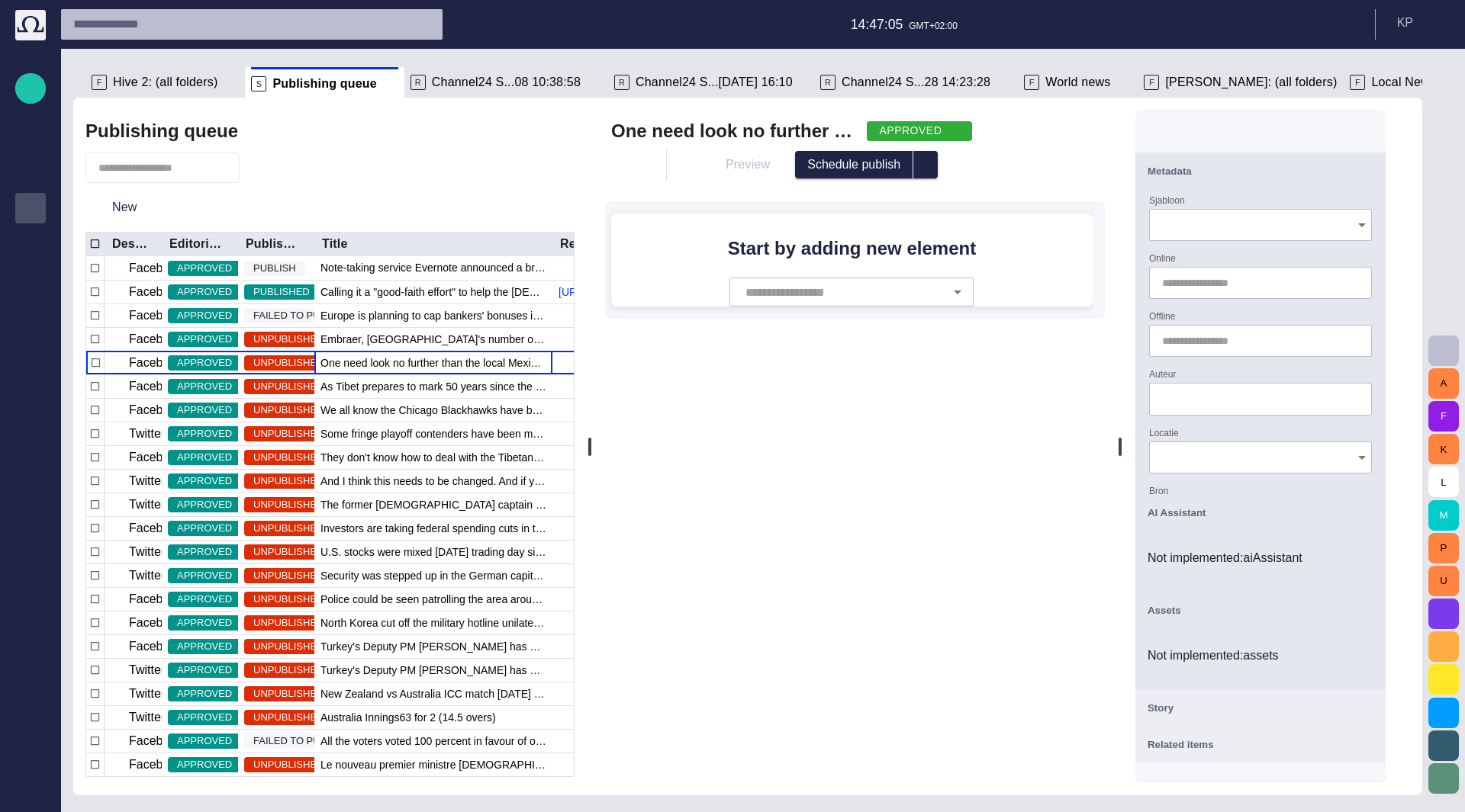
drag, startPoint x: 1181, startPoint y: 451, endPoint x: 1157, endPoint y: 459, distance: 25.3
click at [1157, 459] on div "One need look no further than the local Mexican stand to find a soggy taco or t…" at bounding box center [1001, 446] width 817 height 698
click at [1272, 117] on div at bounding box center [1261, 131] width 251 height 43
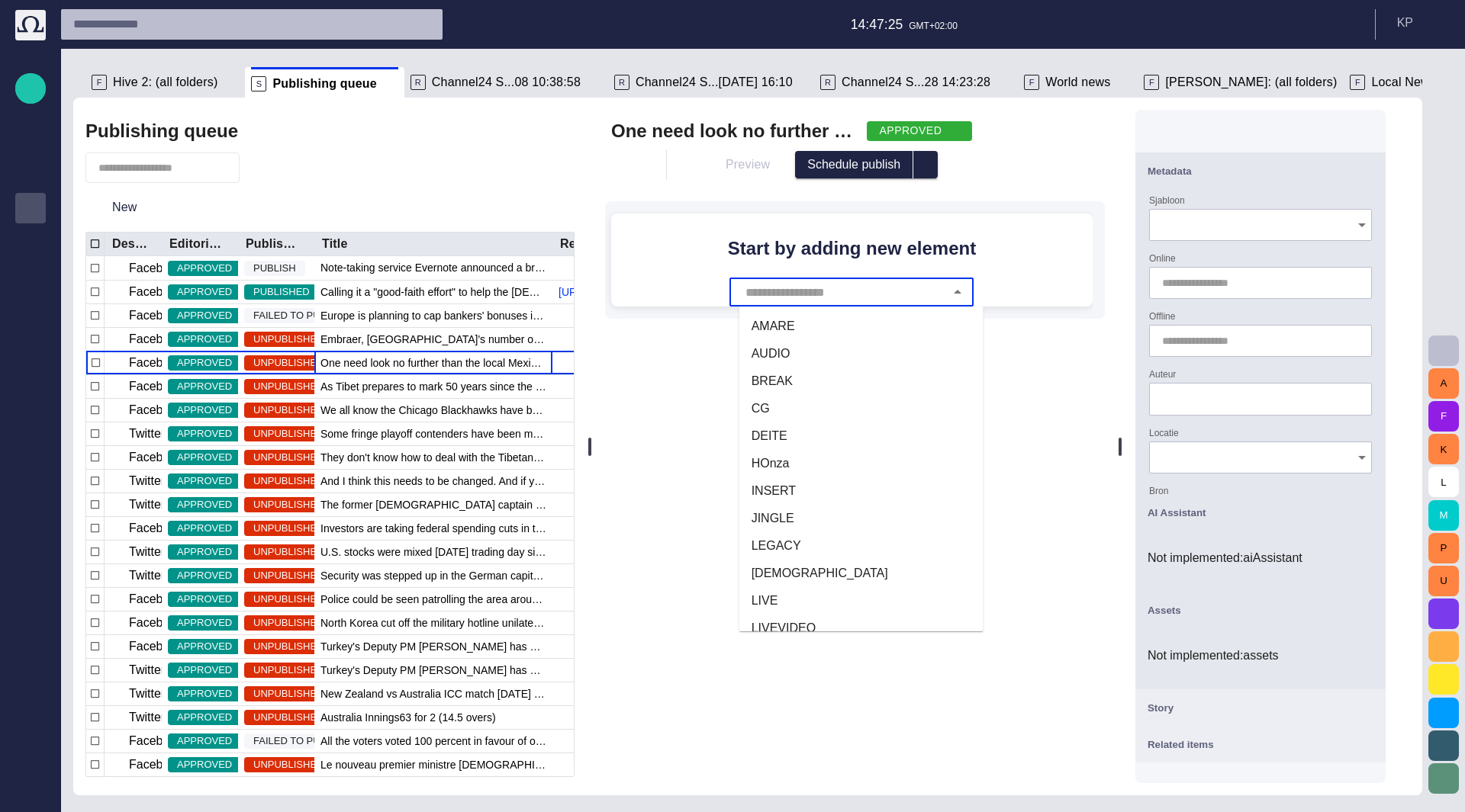
click at [944, 287] on input "text" at bounding box center [842, 292] width 202 height 29
click at [938, 336] on li "AMARE" at bounding box center [862, 326] width 244 height 28
